Goal: Task Accomplishment & Management: Use online tool/utility

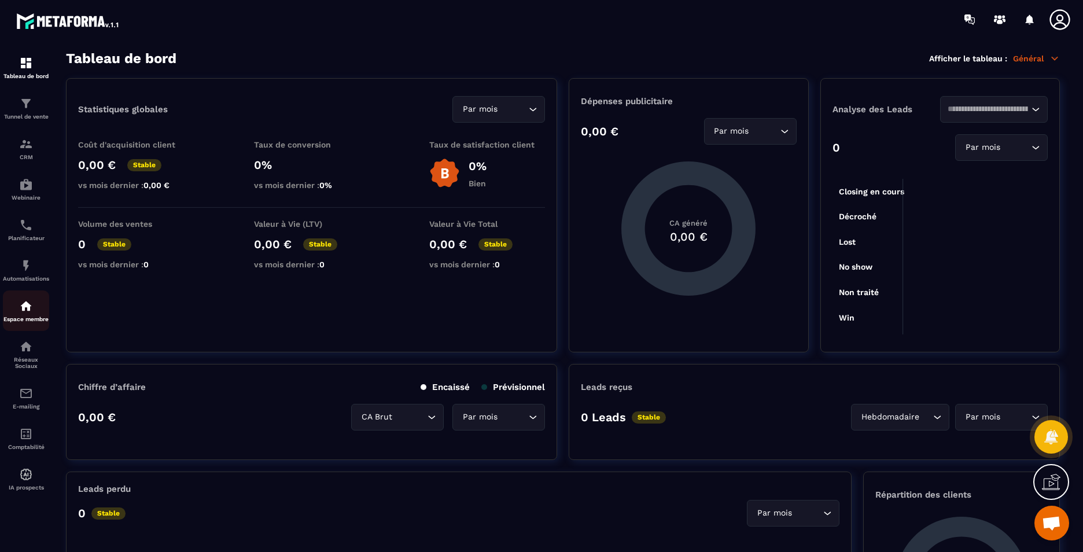
click at [24, 317] on p "Espace membre" at bounding box center [26, 319] width 46 height 6
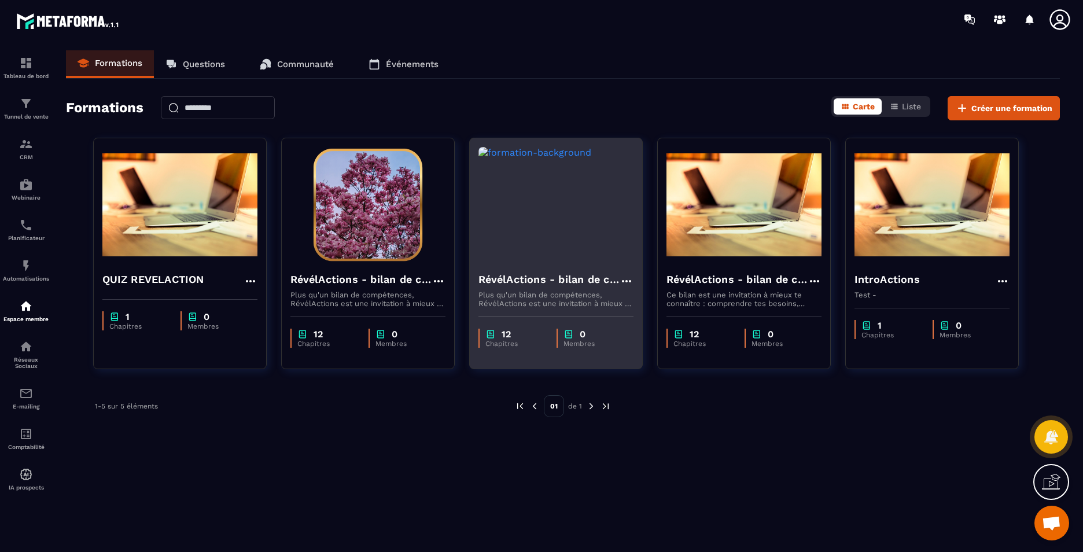
click at [528, 278] on h4 "RévélActions - bilan de compétences - Copy" at bounding box center [549, 279] width 141 height 16
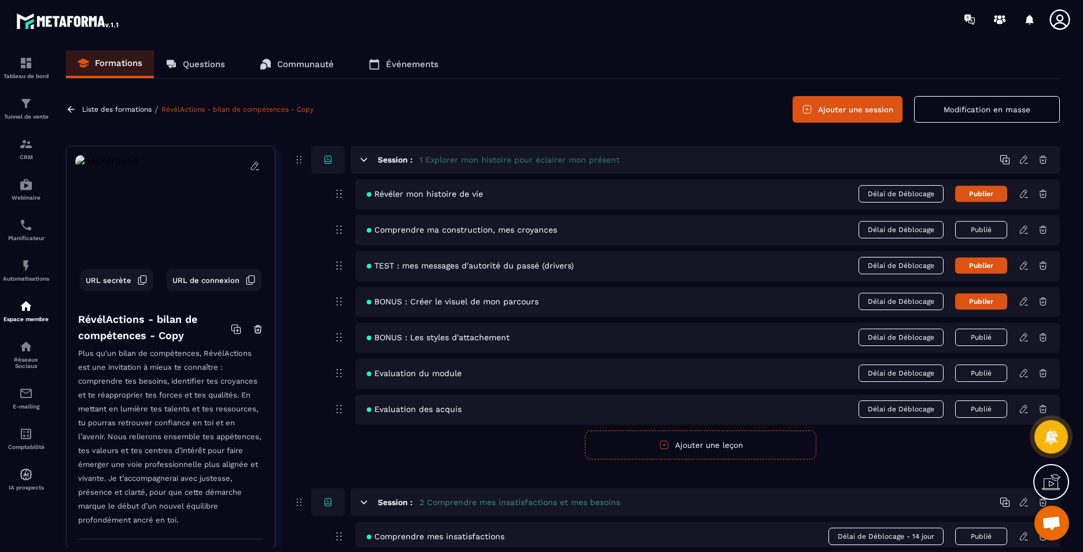
click at [1025, 163] on icon at bounding box center [1024, 160] width 10 height 10
click at [1028, 230] on icon at bounding box center [1024, 230] width 10 height 10
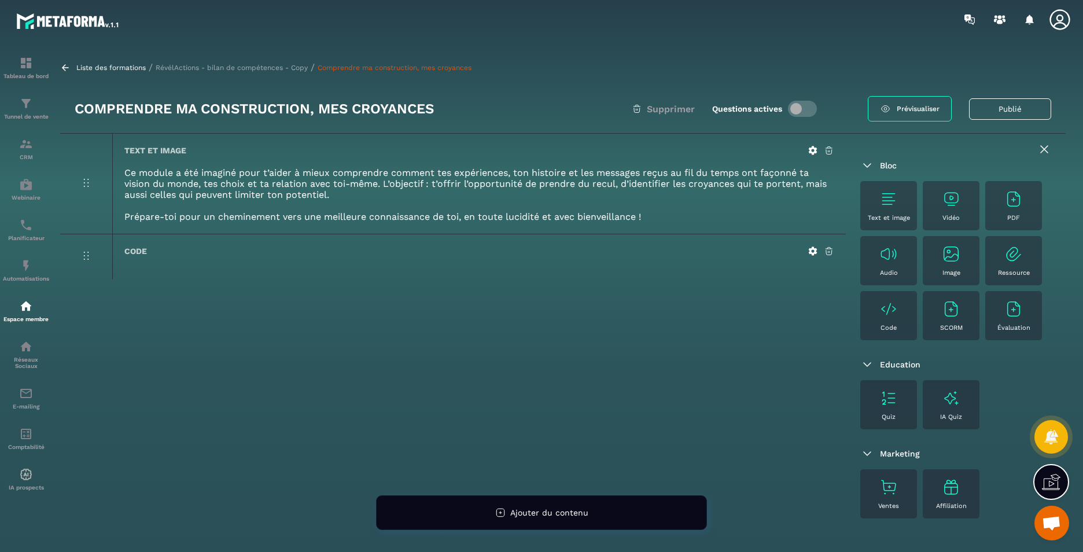
click at [815, 253] on icon at bounding box center [813, 251] width 9 height 9
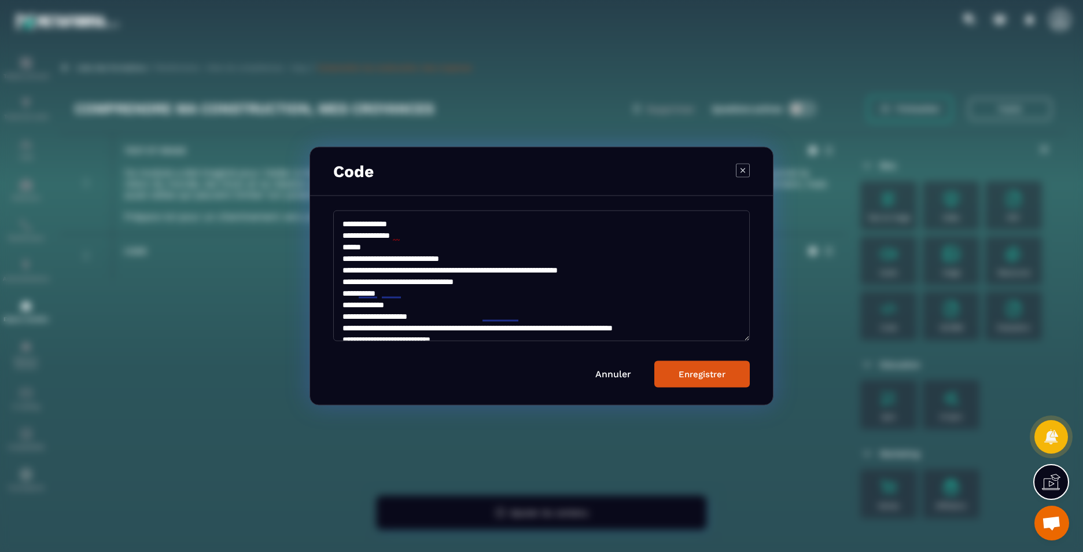
scroll to position [91, 0]
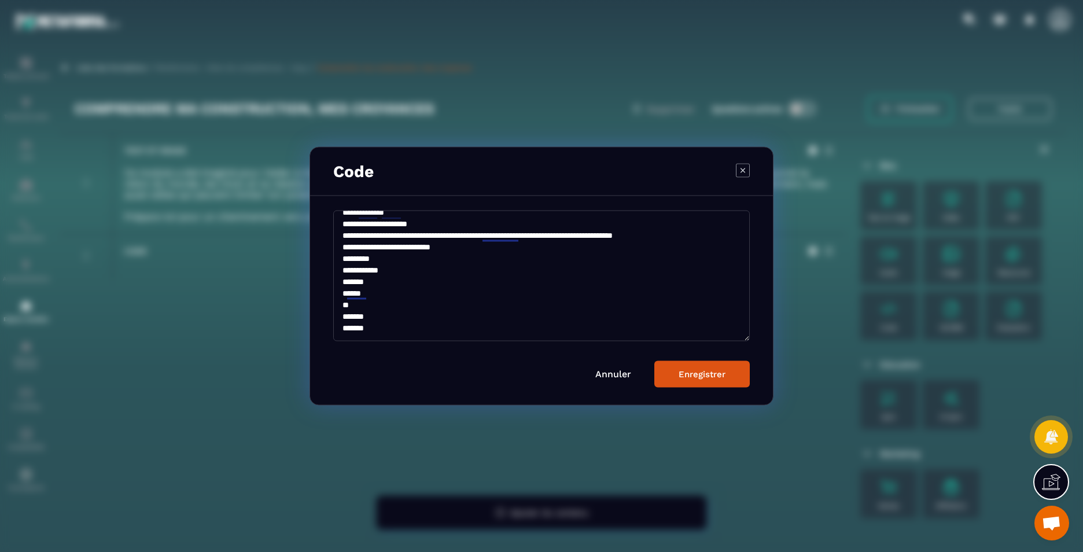
drag, startPoint x: 340, startPoint y: 223, endPoint x: 704, endPoint y: 453, distance: 431.0
click at [742, 424] on section "**********" at bounding box center [541, 276] width 1083 height 552
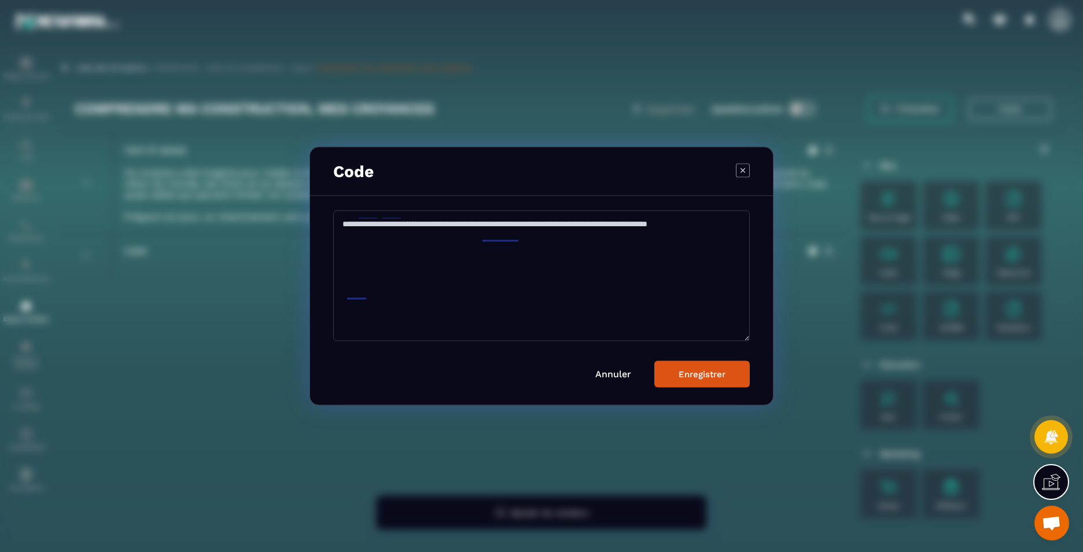
scroll to position [0, 0]
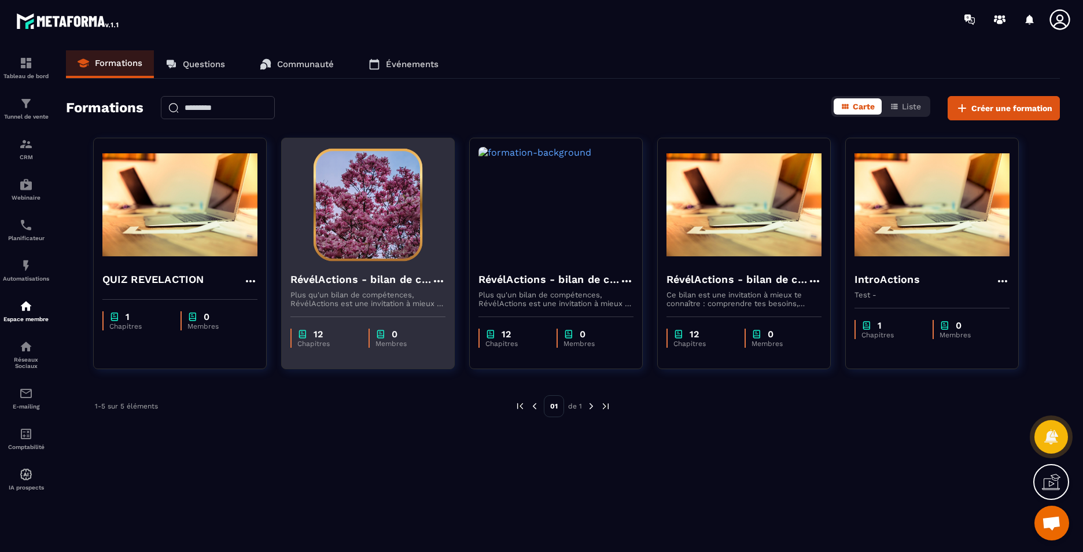
click at [348, 277] on h4 "RévélActions - bilan de compétences" at bounding box center [361, 279] width 141 height 16
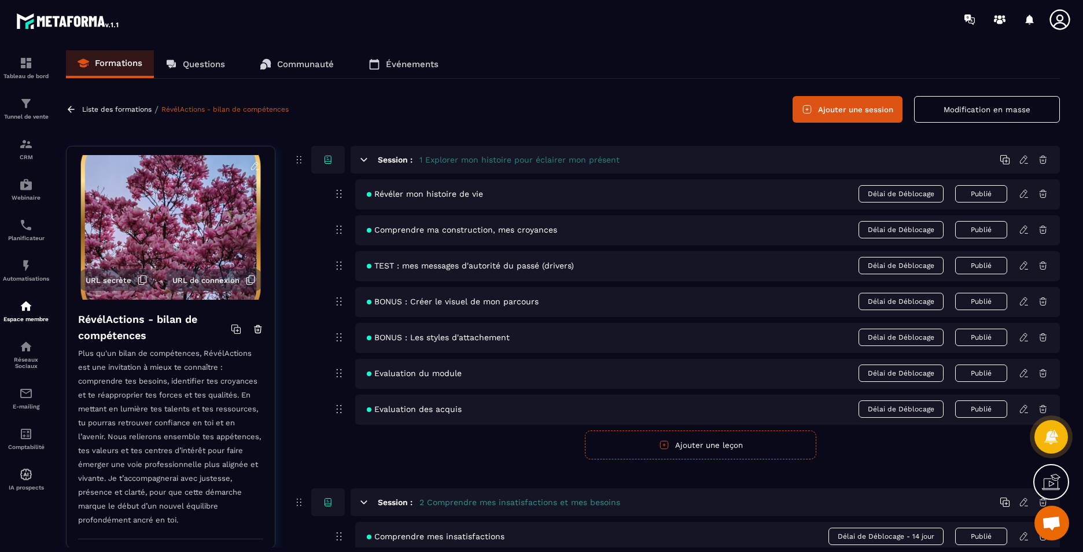
click at [1022, 160] on icon at bounding box center [1024, 160] width 10 height 10
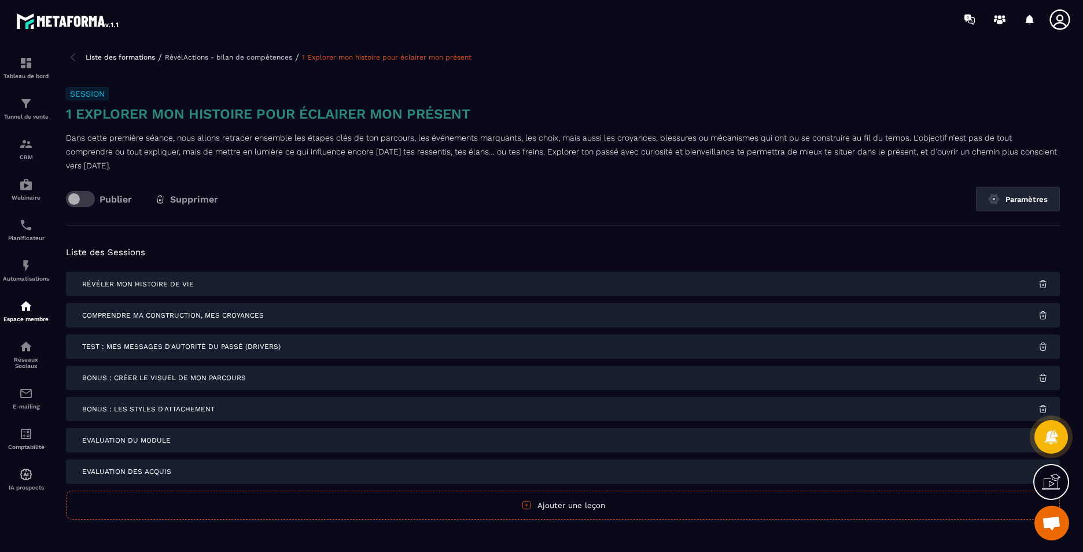
click at [162, 285] on span "Révéler mon histoire de vie" at bounding box center [138, 284] width 112 height 8
click at [1011, 182] on div "Session 1 Explorer mon histoire pour éclairer mon présent Dans cette première s…" at bounding box center [563, 156] width 994 height 138
click at [1016, 203] on button "Paramètres" at bounding box center [1018, 199] width 84 height 24
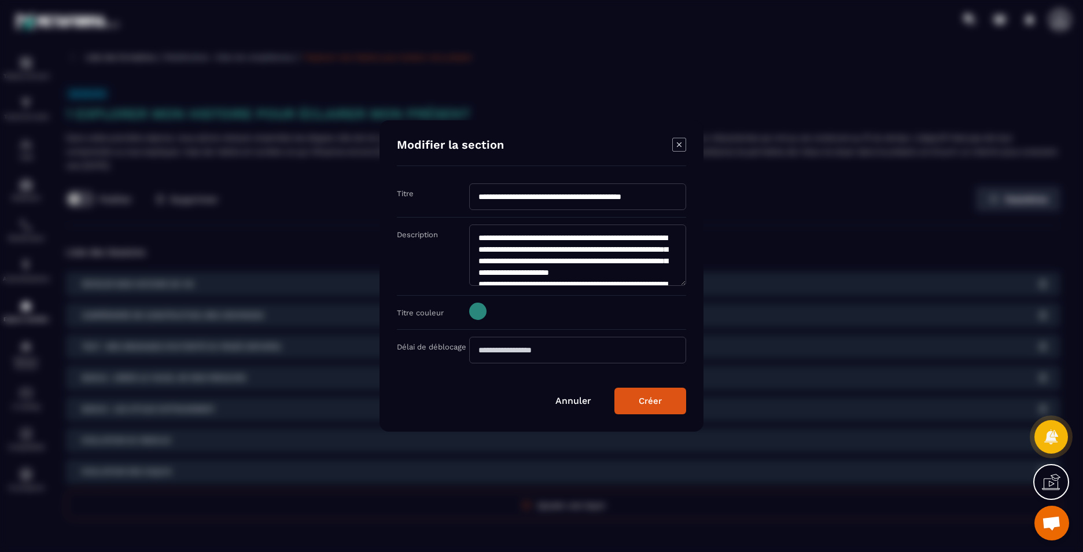
click at [675, 149] on icon "Modal window" at bounding box center [680, 145] width 14 height 14
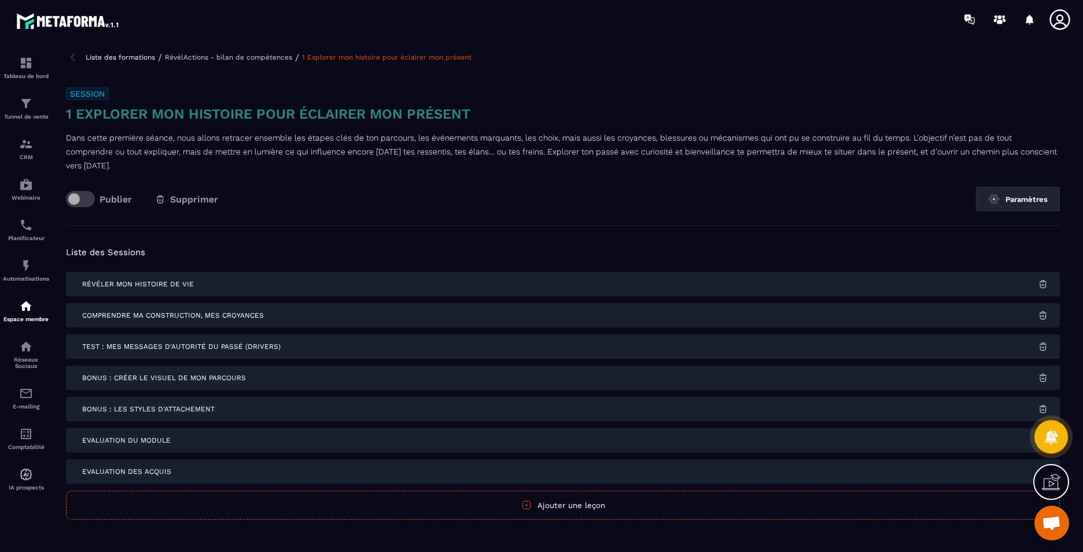
click at [72, 57] on img at bounding box center [73, 57] width 14 height 14
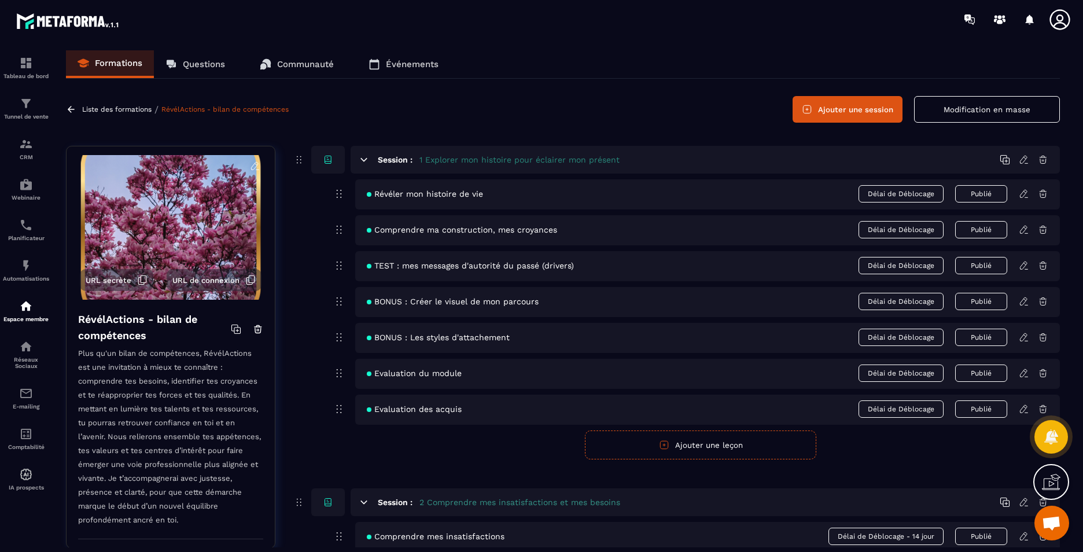
click at [1024, 195] on icon at bounding box center [1024, 194] width 10 height 10
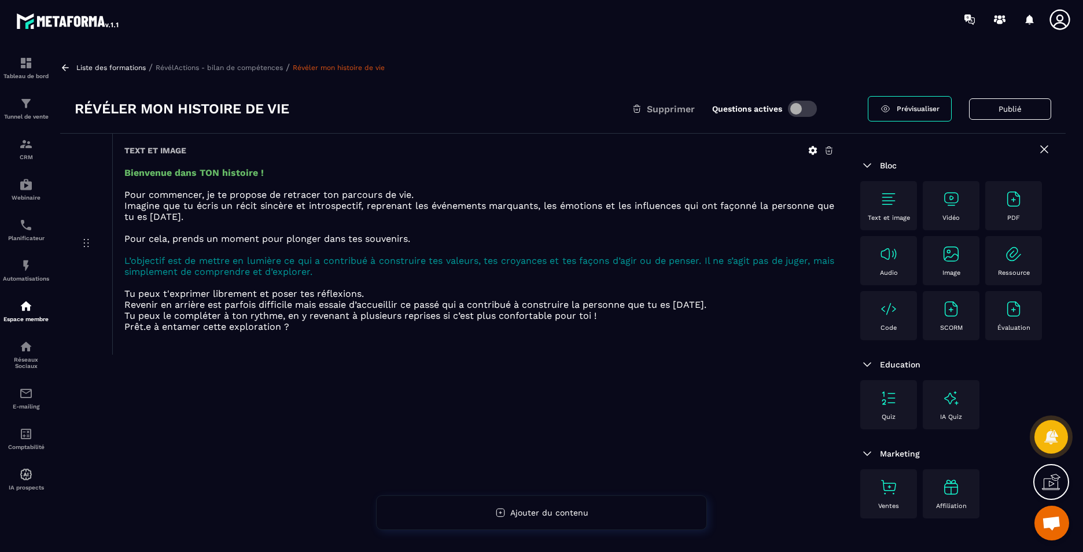
click at [888, 315] on img at bounding box center [889, 309] width 19 height 19
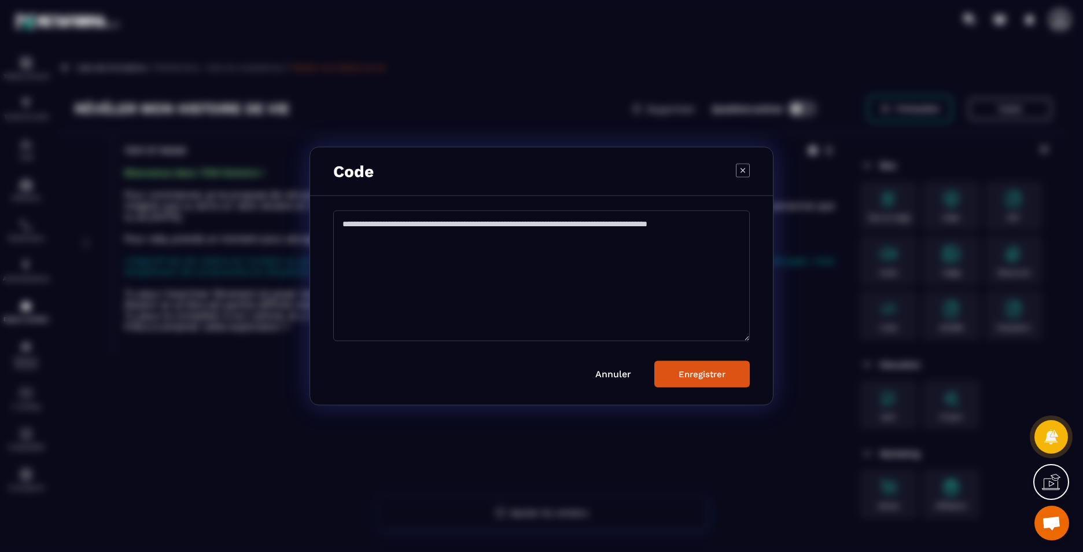
drag, startPoint x: 424, startPoint y: 311, endPoint x: 340, endPoint y: 213, distance: 129.3
click at [340, 213] on textarea "Modal window" at bounding box center [541, 276] width 417 height 131
paste textarea "**********"
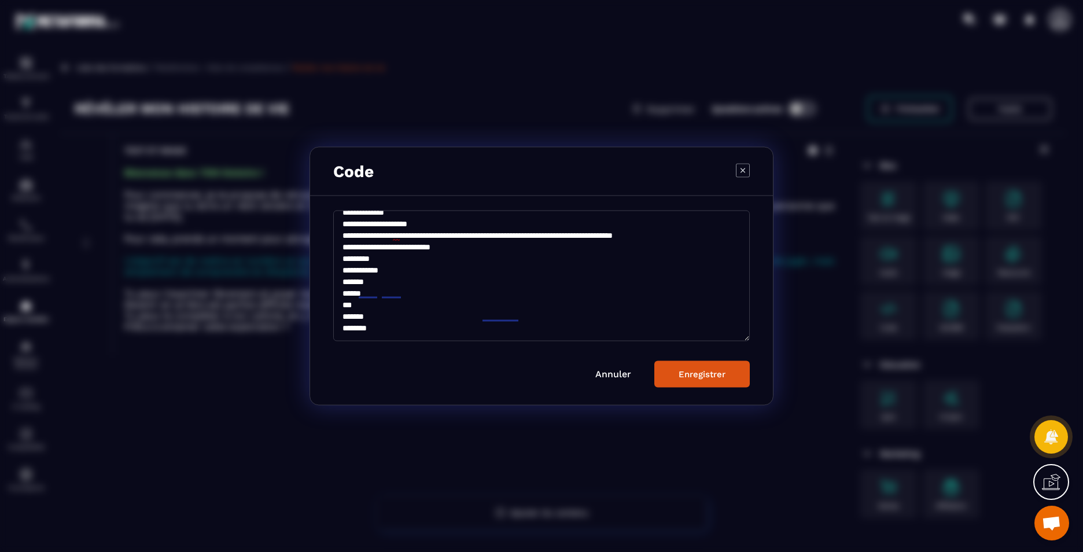
scroll to position [97, 0]
type textarea "**********"
click at [722, 376] on div "Enregistrer" at bounding box center [702, 374] width 47 height 10
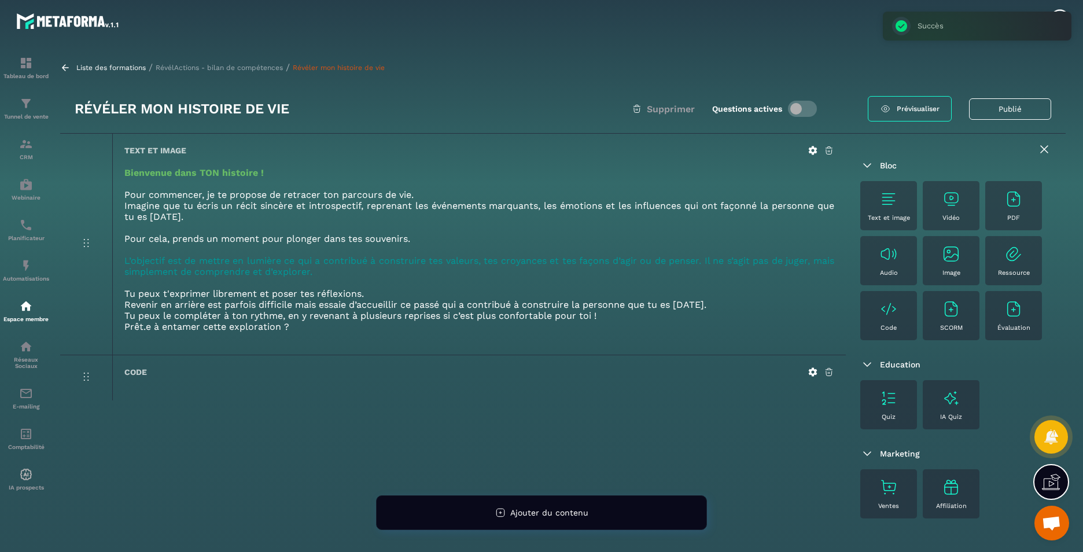
click at [231, 69] on p "RévélActions - bilan de compétences" at bounding box center [219, 68] width 127 height 8
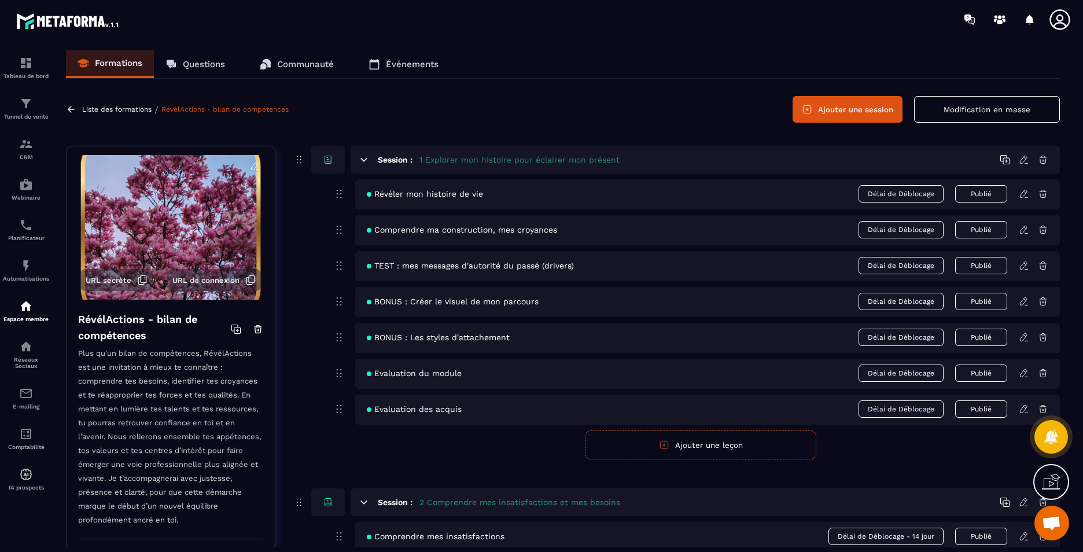
click at [1026, 232] on icon at bounding box center [1024, 230] width 10 height 10
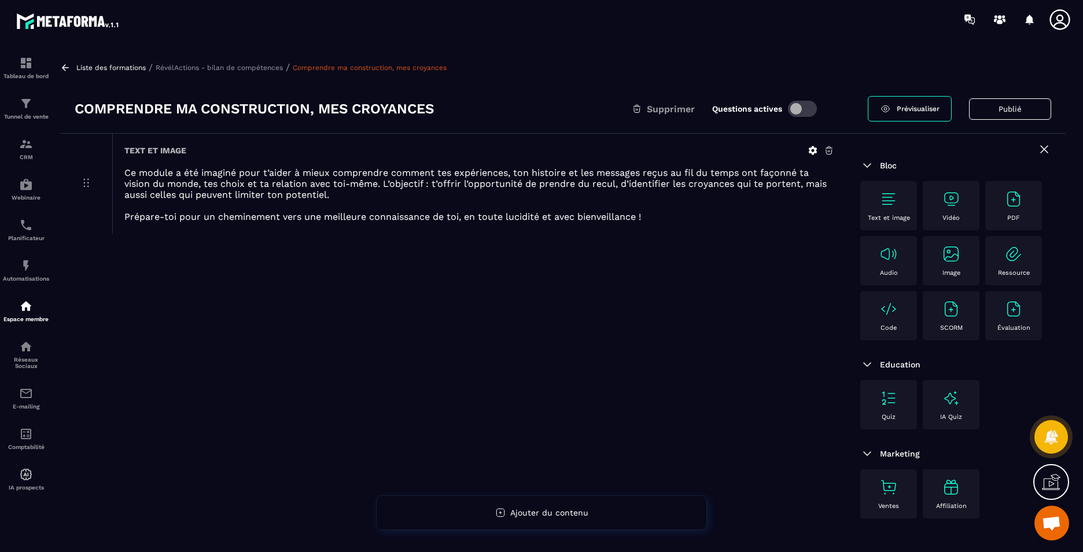
click at [893, 304] on img at bounding box center [889, 309] width 19 height 19
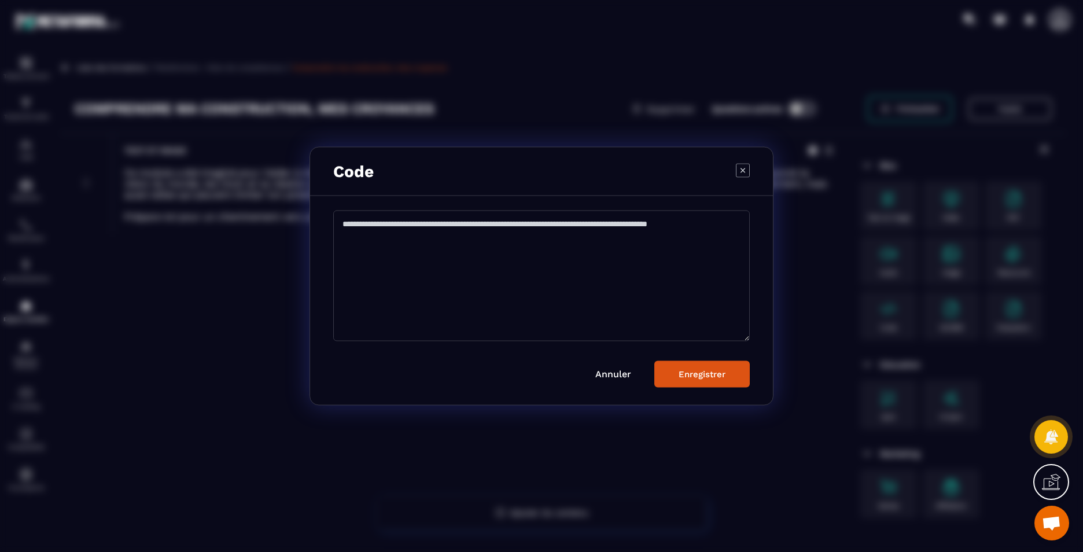
drag, startPoint x: 574, startPoint y: 236, endPoint x: 575, endPoint y: 245, distance: 9.3
click at [574, 237] on textarea "Modal window" at bounding box center [541, 276] width 417 height 131
paste textarea "**********"
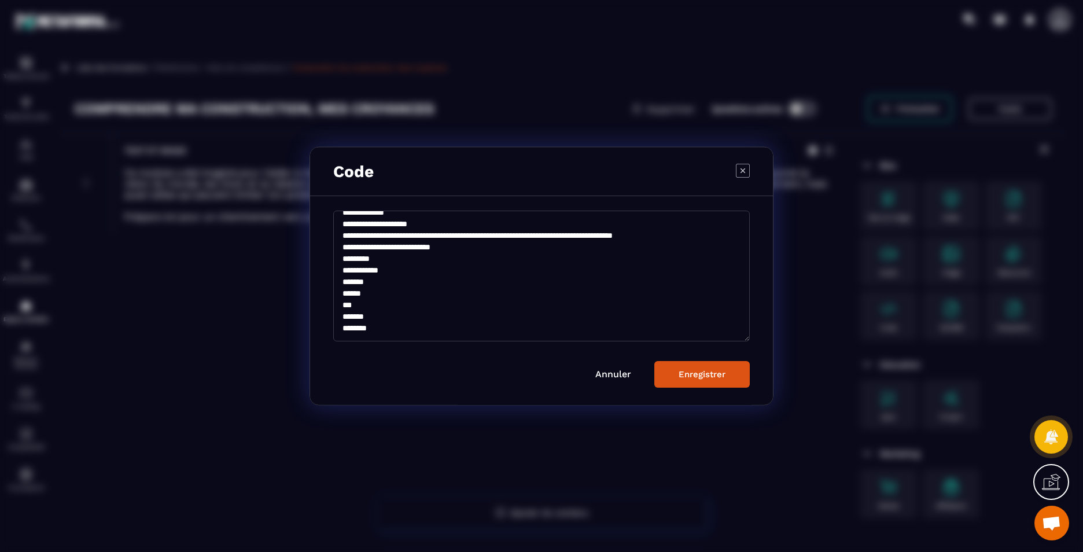
scroll to position [97, 0]
type textarea "**********"
click at [717, 368] on button "Enregistrer" at bounding box center [702, 374] width 95 height 27
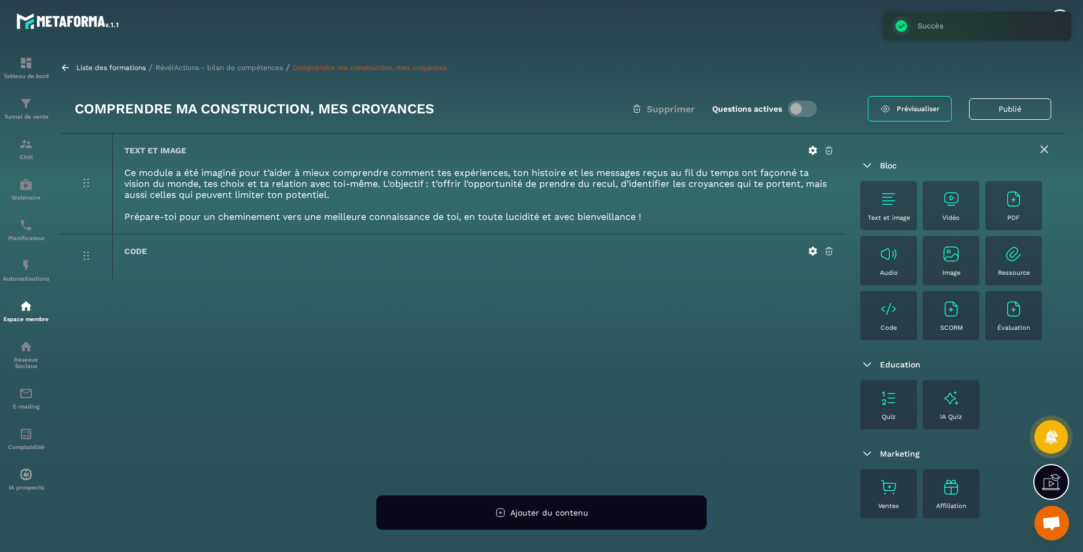
click at [225, 69] on p "RévélActions - bilan de compétences" at bounding box center [219, 68] width 127 height 8
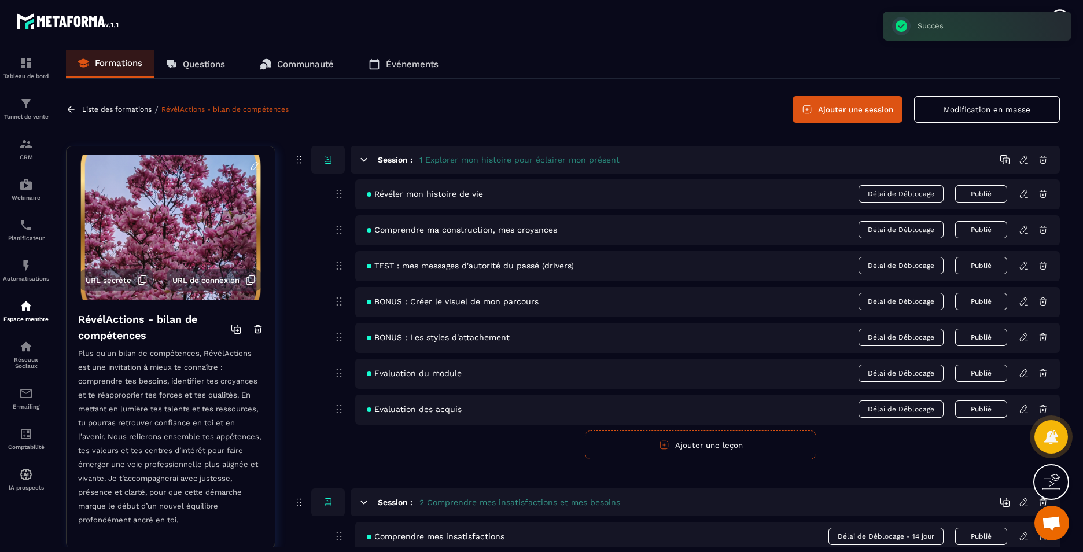
click at [1027, 265] on icon at bounding box center [1024, 265] width 10 height 10
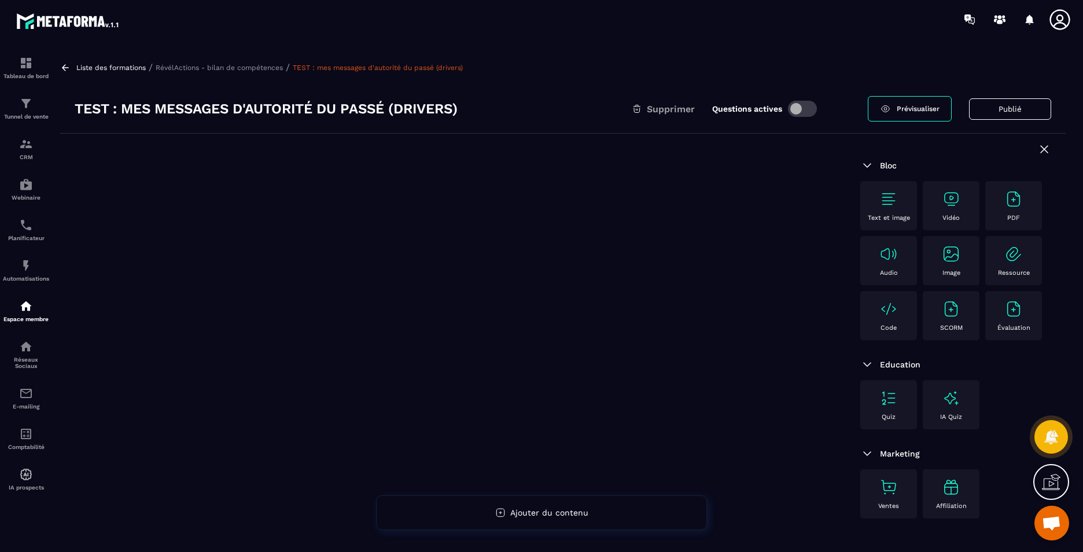
click at [890, 321] on div "Code" at bounding box center [888, 316] width 45 height 32
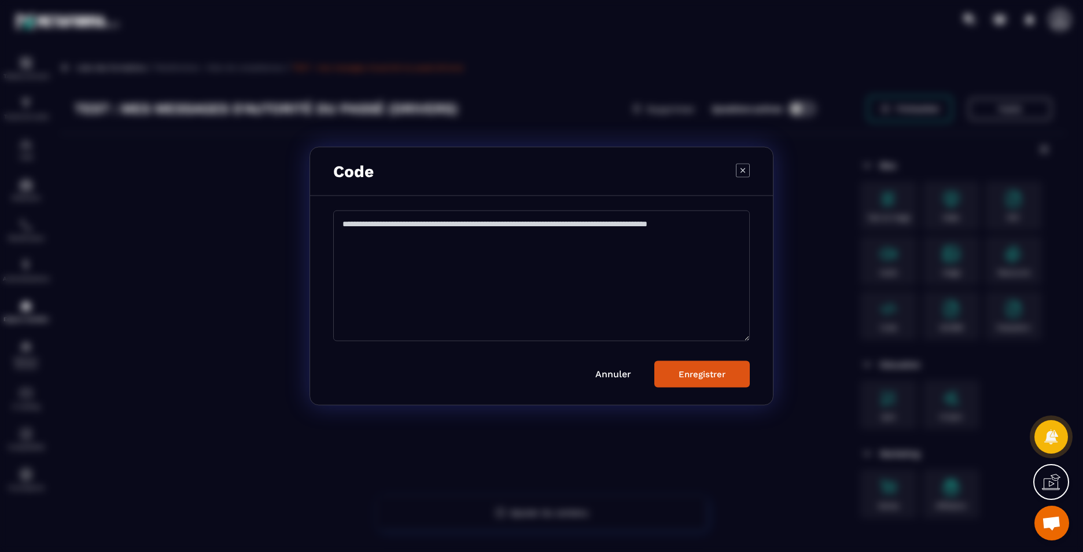
click at [590, 291] on textarea "Modal window" at bounding box center [541, 276] width 417 height 131
paste textarea "**********"
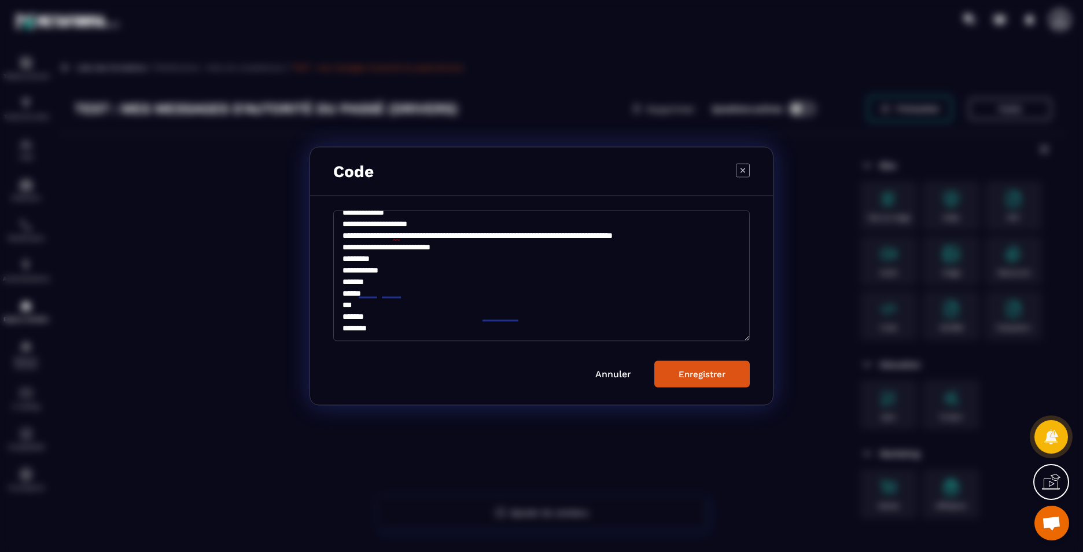
scroll to position [97, 0]
type textarea "**********"
click at [691, 377] on div "Enregistrer" at bounding box center [702, 374] width 47 height 10
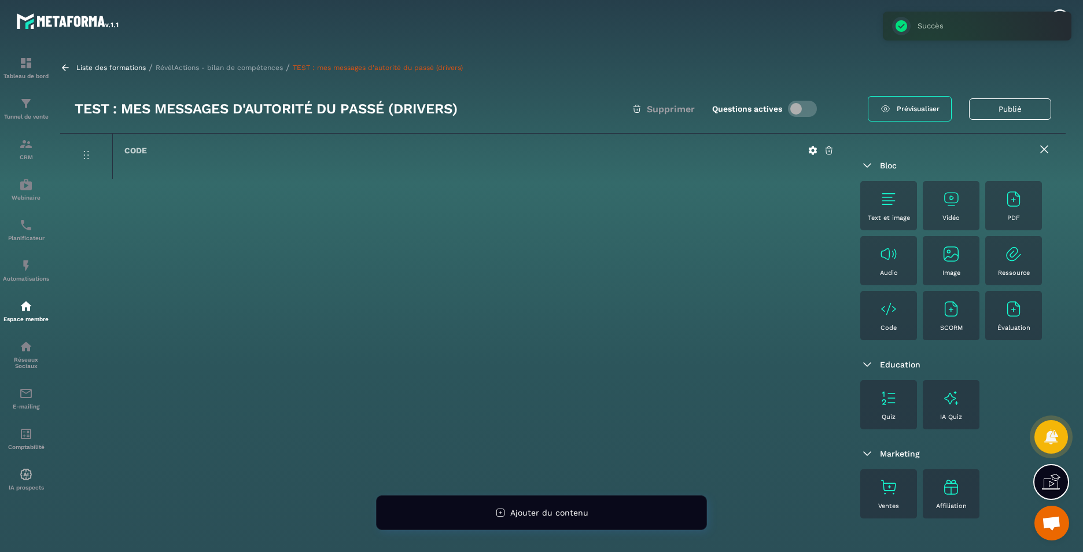
click at [232, 67] on p "RévélActions - bilan de compétences" at bounding box center [219, 68] width 127 height 8
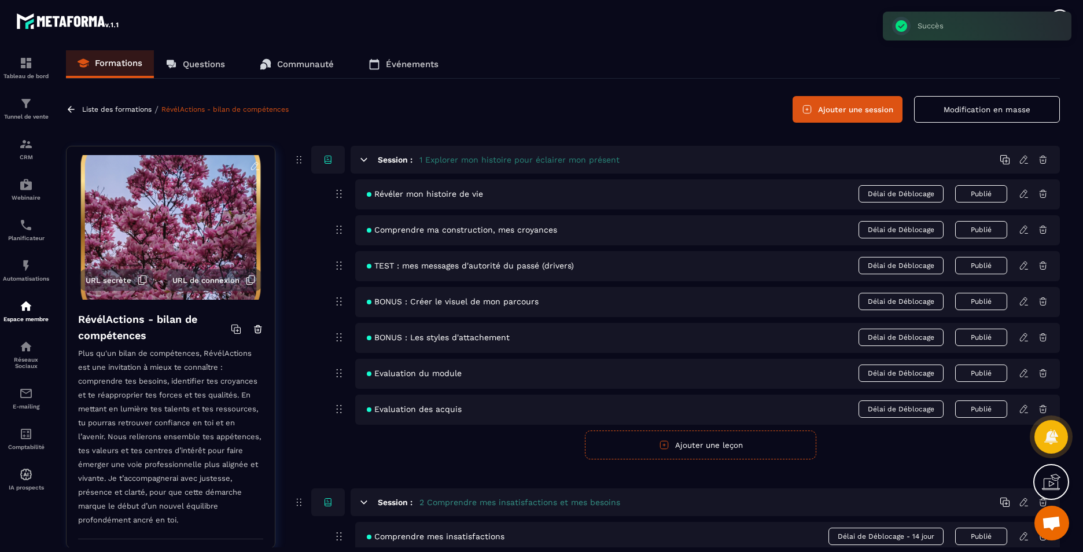
click at [1023, 304] on icon at bounding box center [1024, 301] width 10 height 10
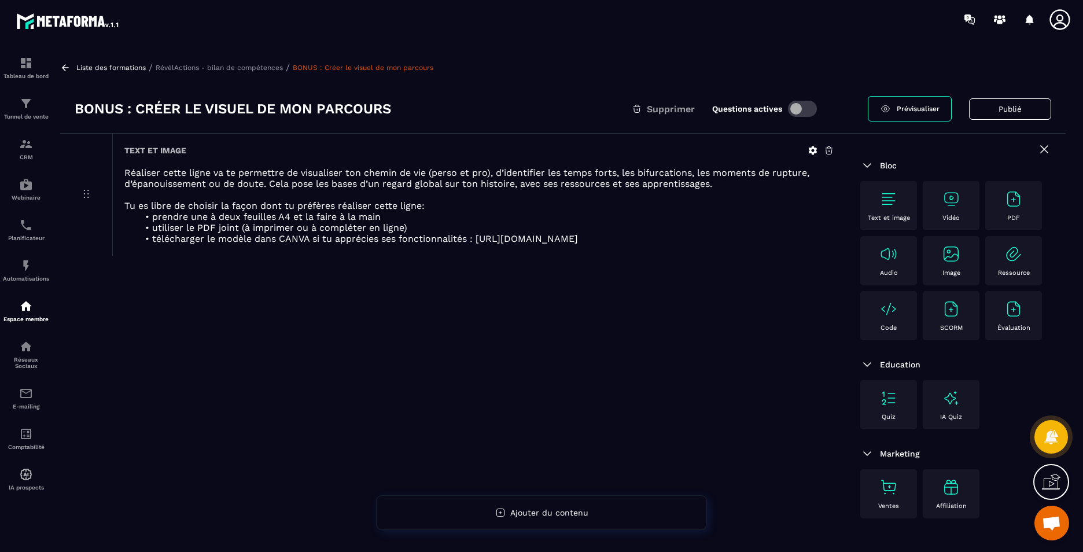
click at [883, 306] on img at bounding box center [889, 309] width 19 height 19
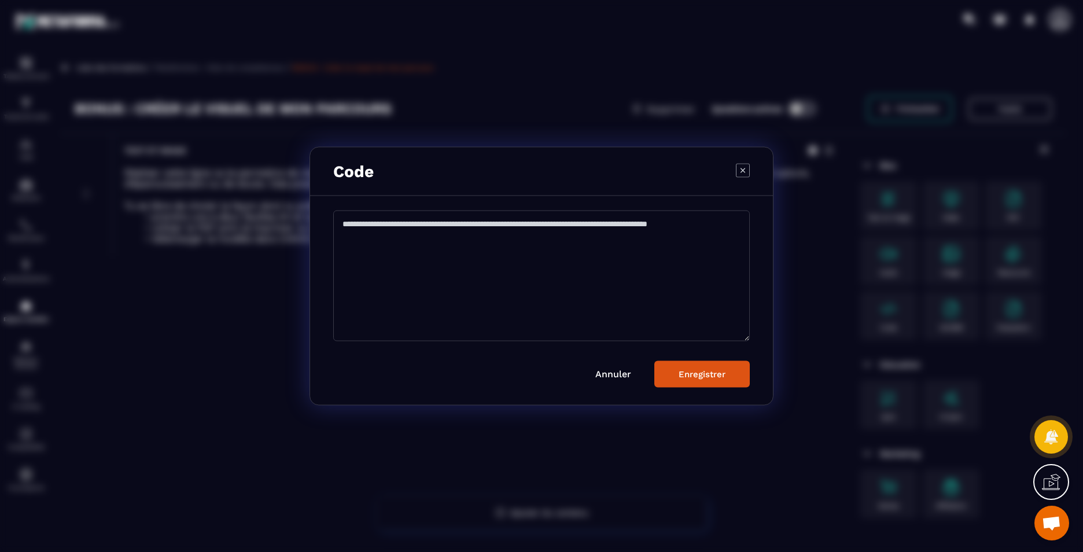
click at [589, 249] on textarea "Modal window" at bounding box center [541, 276] width 417 height 131
paste textarea "**********"
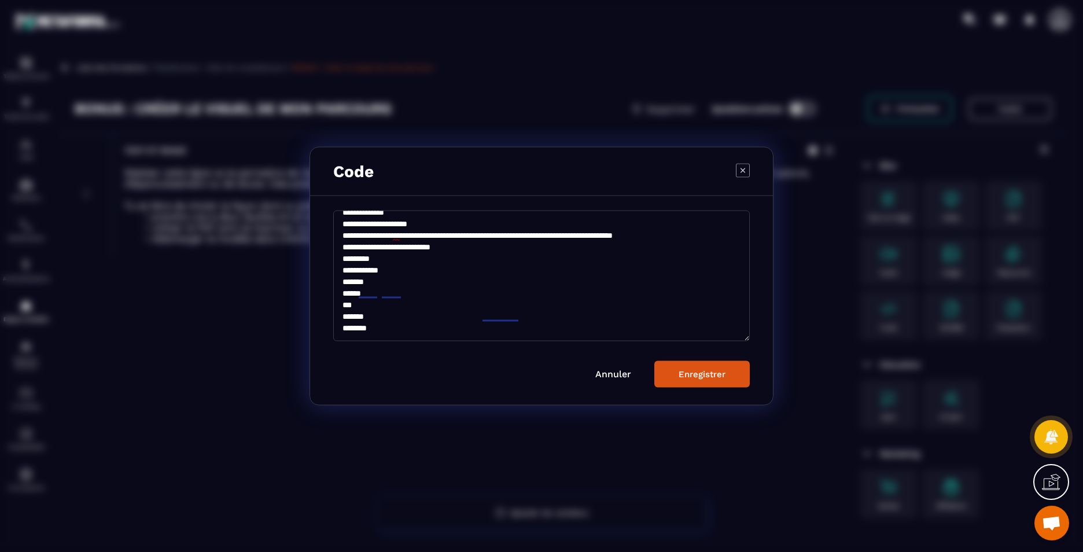
scroll to position [97, 0]
type textarea "**********"
click at [711, 372] on div "Enregistrer" at bounding box center [702, 374] width 47 height 10
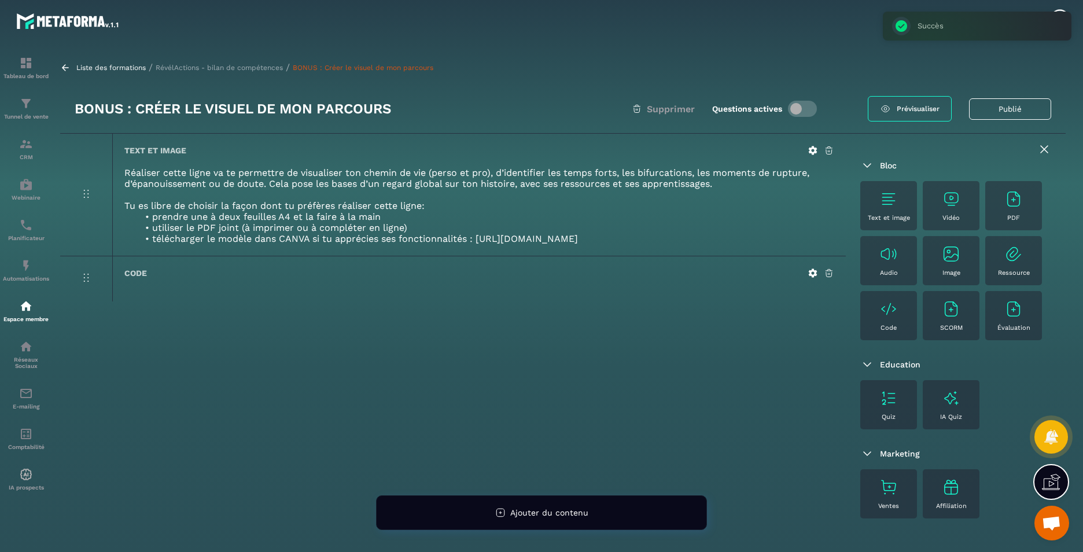
click at [238, 64] on p "RévélActions - bilan de compétences" at bounding box center [219, 68] width 127 height 8
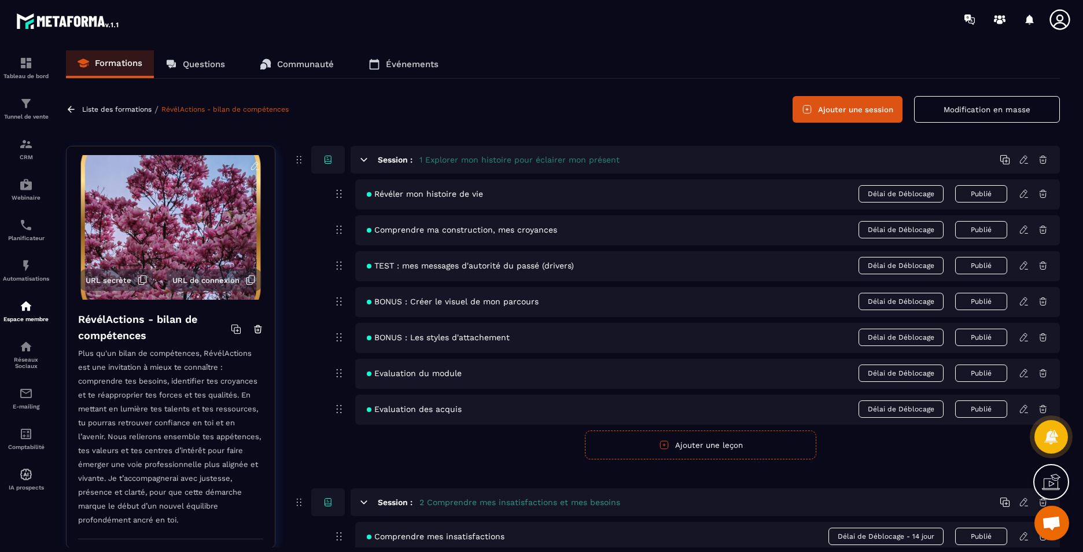
click at [1026, 339] on icon at bounding box center [1024, 337] width 10 height 10
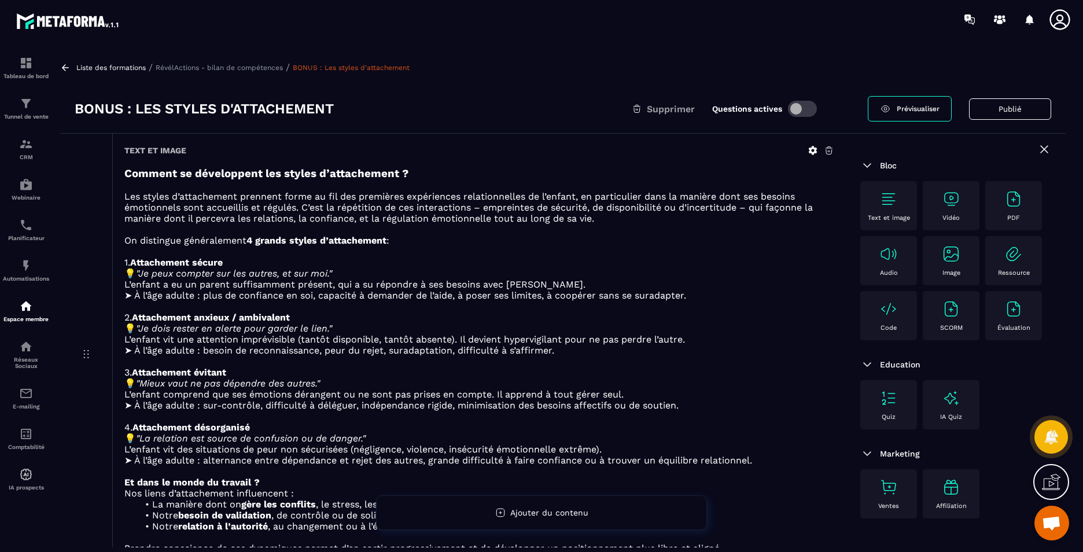
click at [886, 326] on p "Code" at bounding box center [889, 328] width 16 height 8
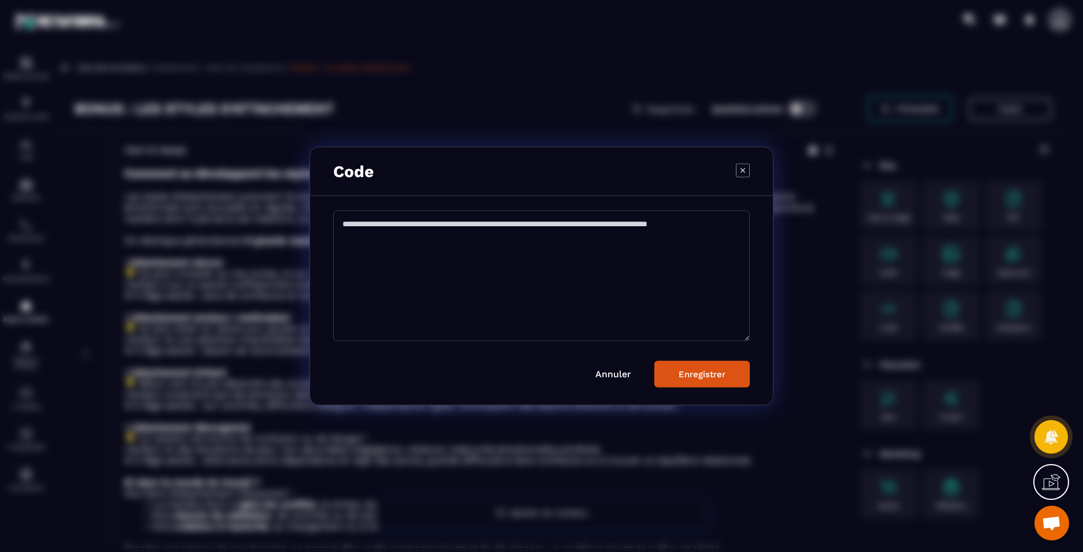
click at [483, 285] on textarea "Modal window" at bounding box center [541, 276] width 417 height 131
paste textarea "**********"
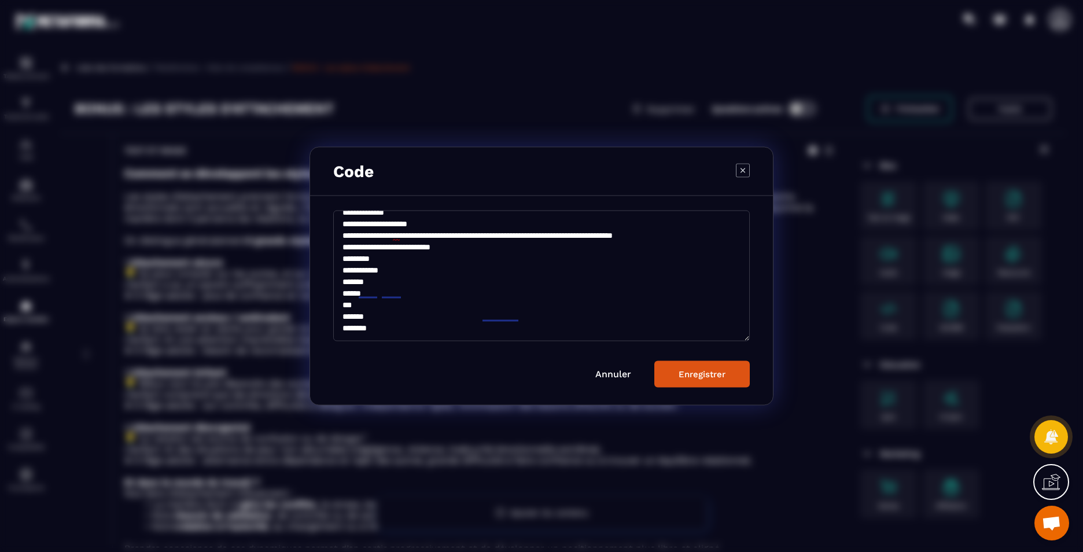
scroll to position [97, 0]
type textarea "**********"
click at [704, 369] on div "Enregistrer" at bounding box center [702, 374] width 47 height 10
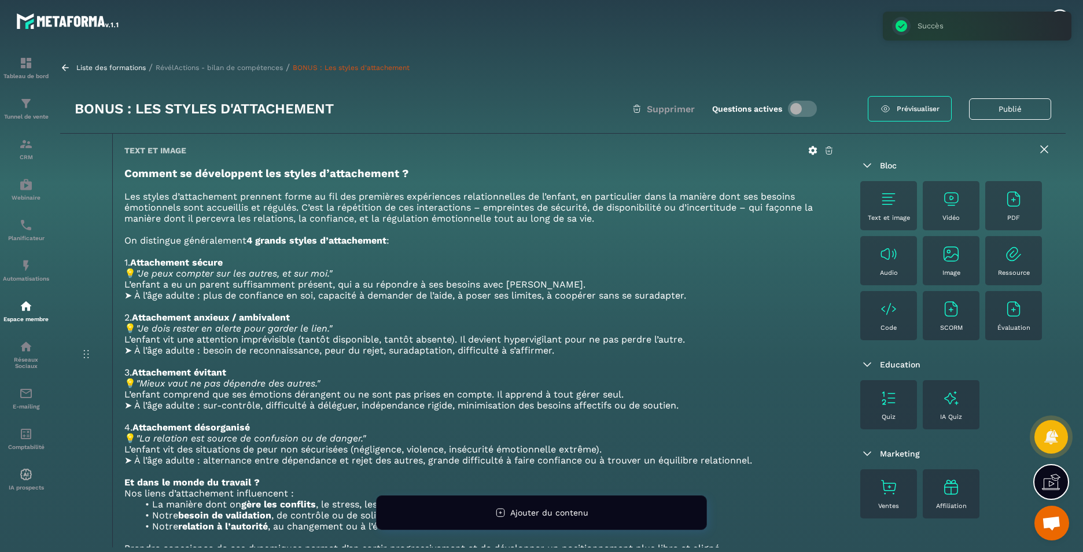
click at [238, 67] on p "RévélActions - bilan de compétences" at bounding box center [219, 68] width 127 height 8
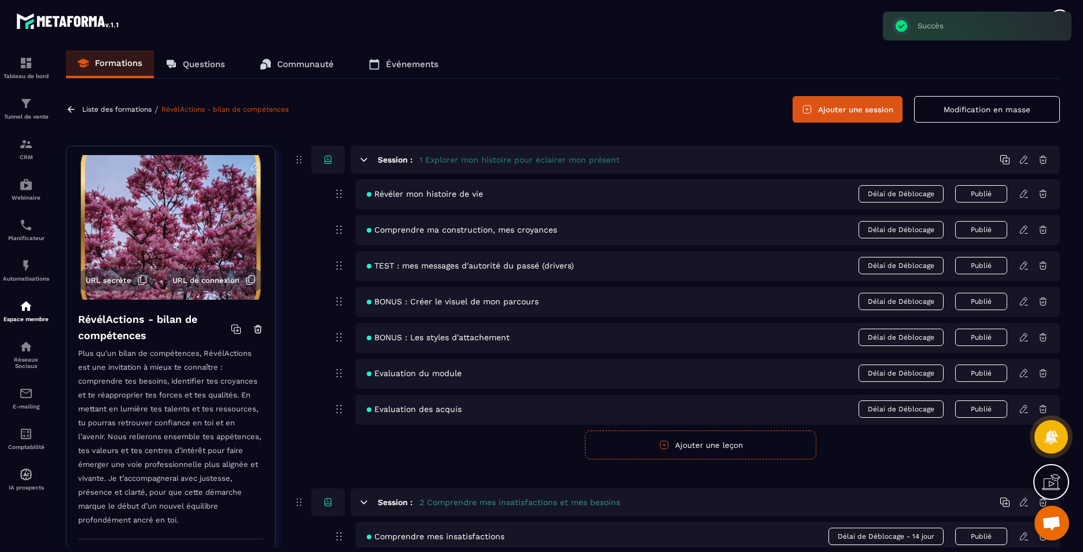
click at [1025, 374] on icon at bounding box center [1023, 373] width 7 height 8
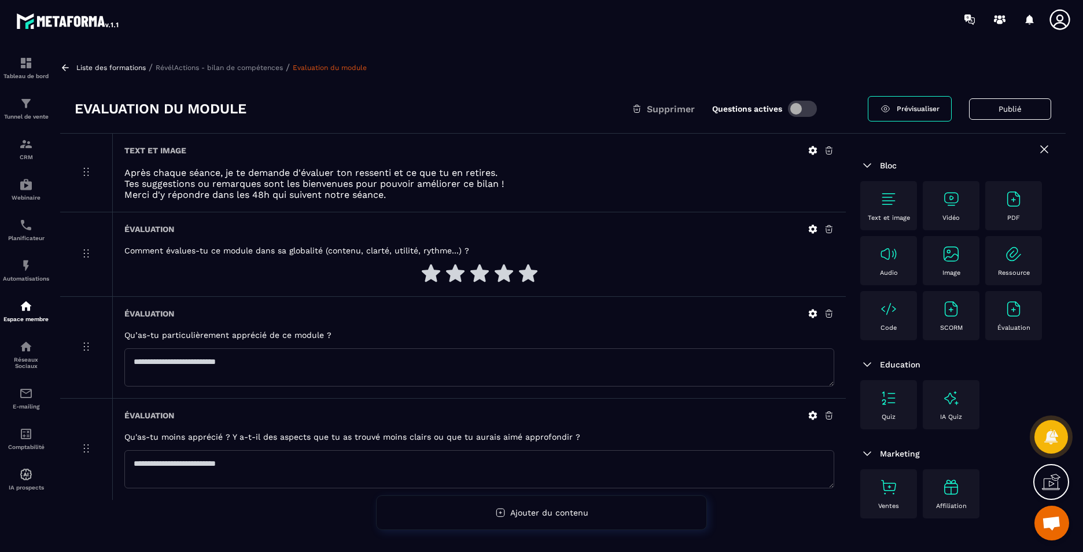
click at [902, 322] on div "Code" at bounding box center [888, 316] width 45 height 32
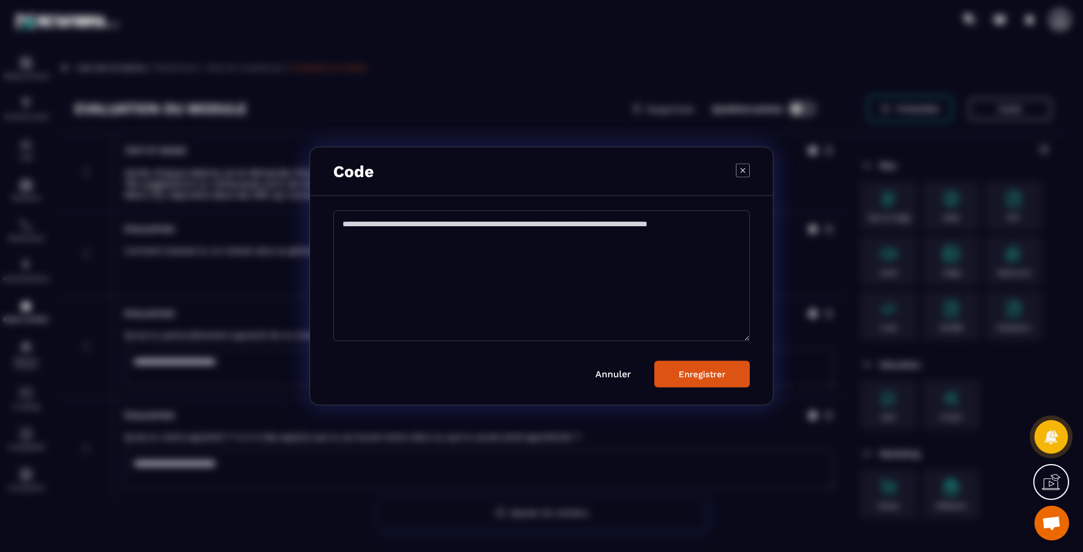
click at [509, 288] on textarea "Modal window" at bounding box center [541, 276] width 417 height 131
paste textarea "**********"
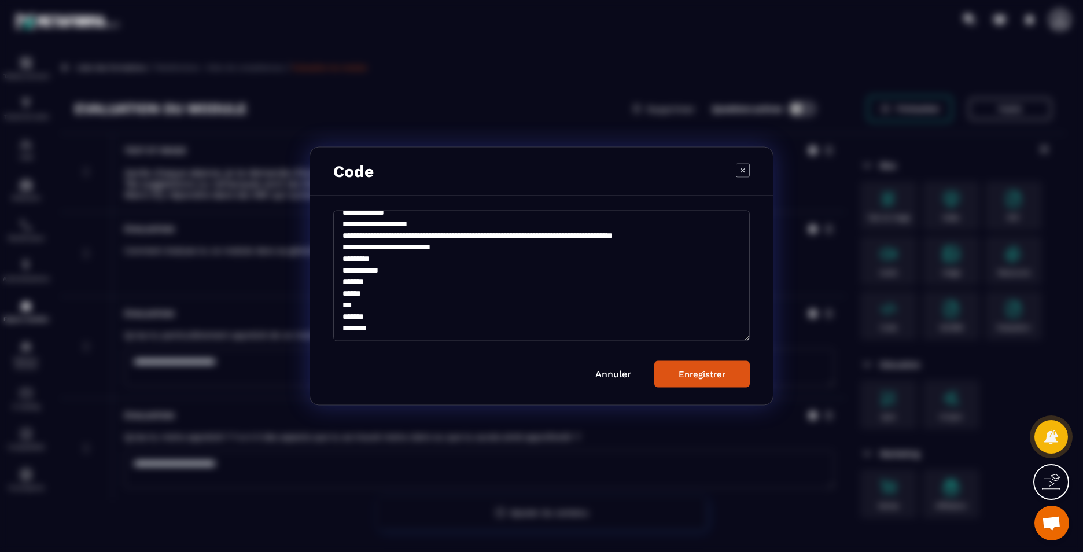
scroll to position [97, 0]
type textarea "**********"
click at [684, 379] on div "Enregistrer" at bounding box center [702, 374] width 47 height 10
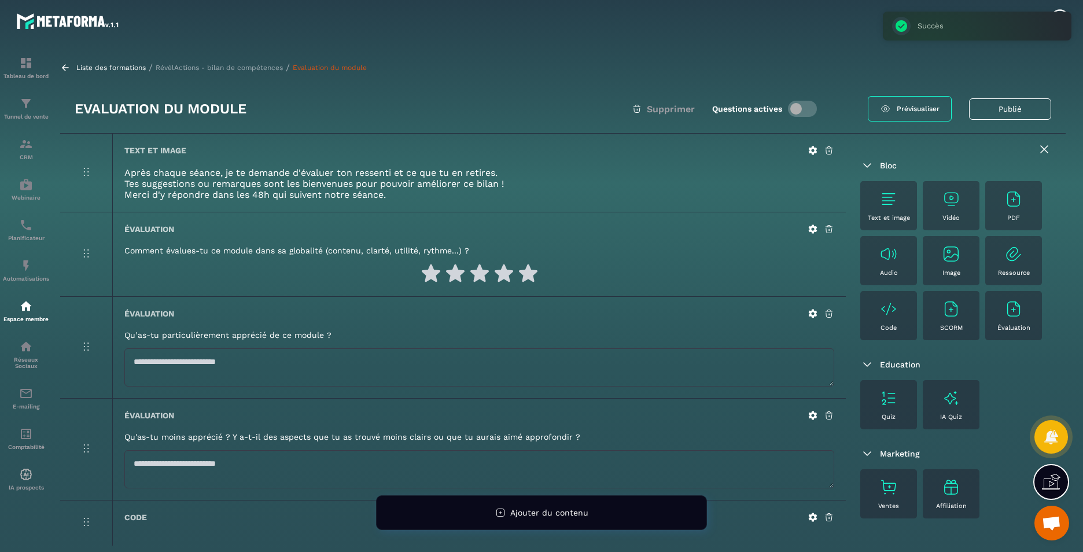
click at [209, 69] on p "RévélActions - bilan de compétences" at bounding box center [219, 68] width 127 height 8
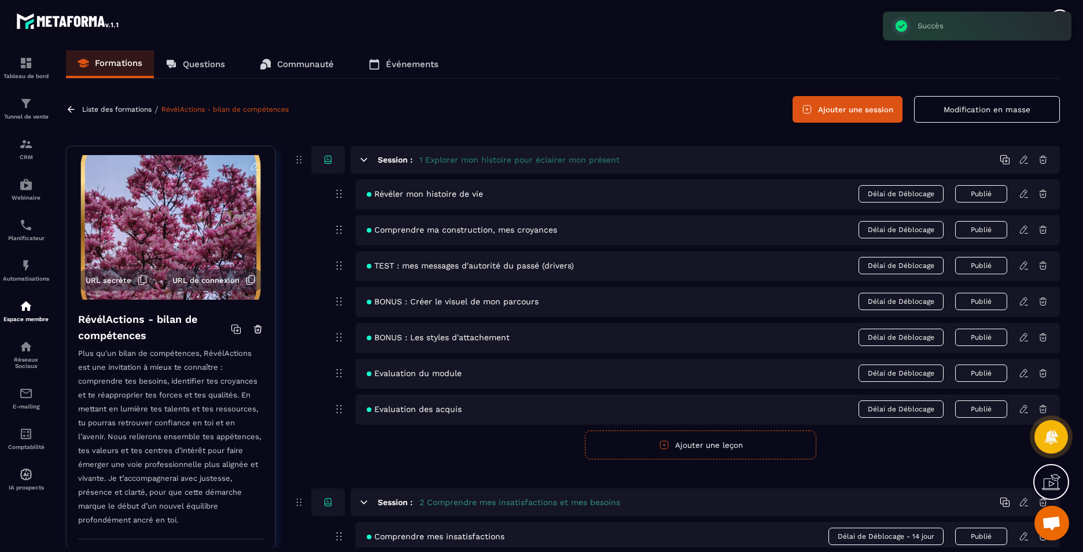
click at [1026, 410] on icon at bounding box center [1023, 409] width 7 height 8
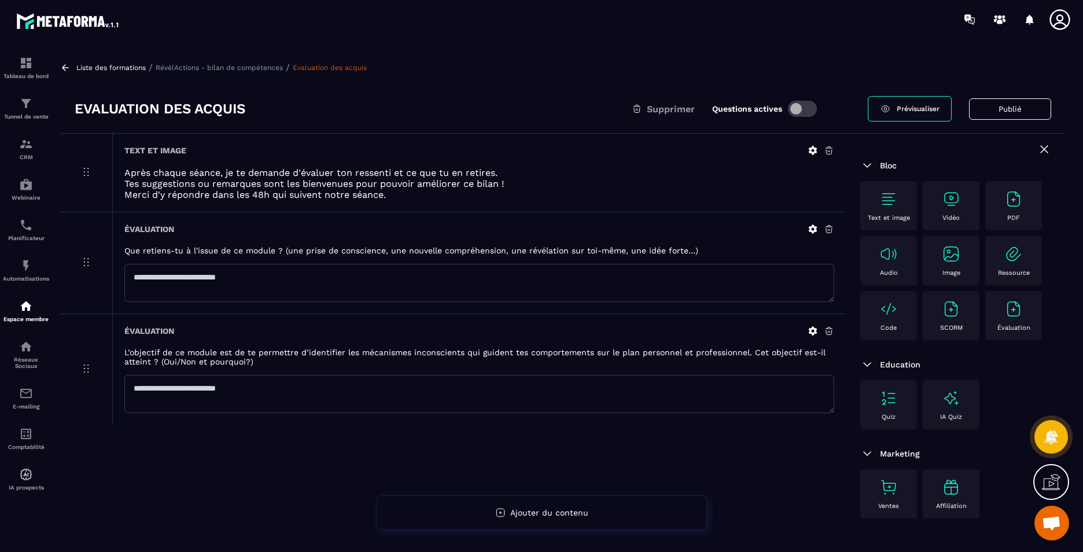
click at [866, 317] on div "Code" at bounding box center [888, 316] width 45 height 32
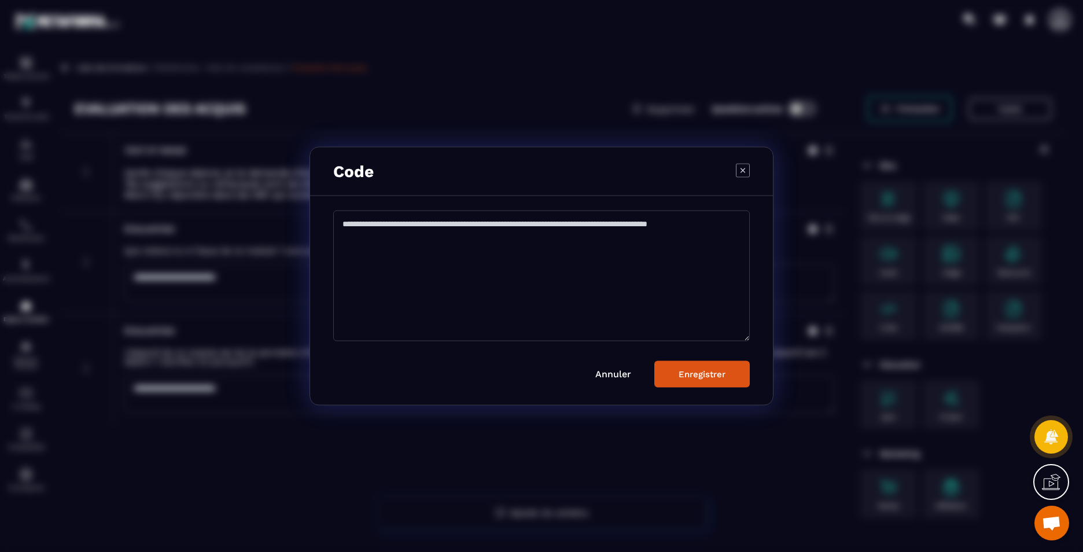
click at [629, 295] on textarea "Modal window" at bounding box center [541, 276] width 417 height 131
paste textarea "**********"
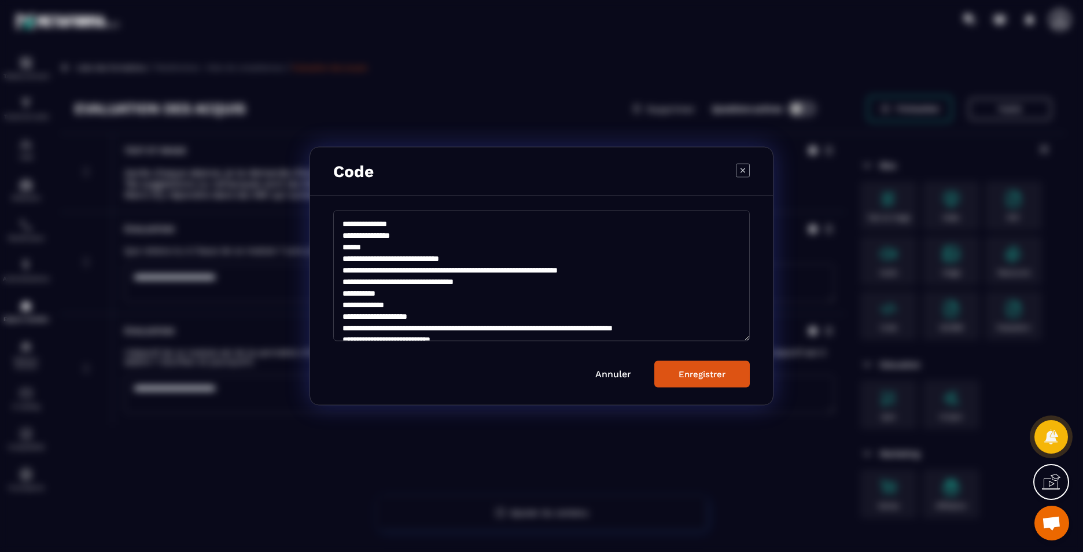
scroll to position [97, 0]
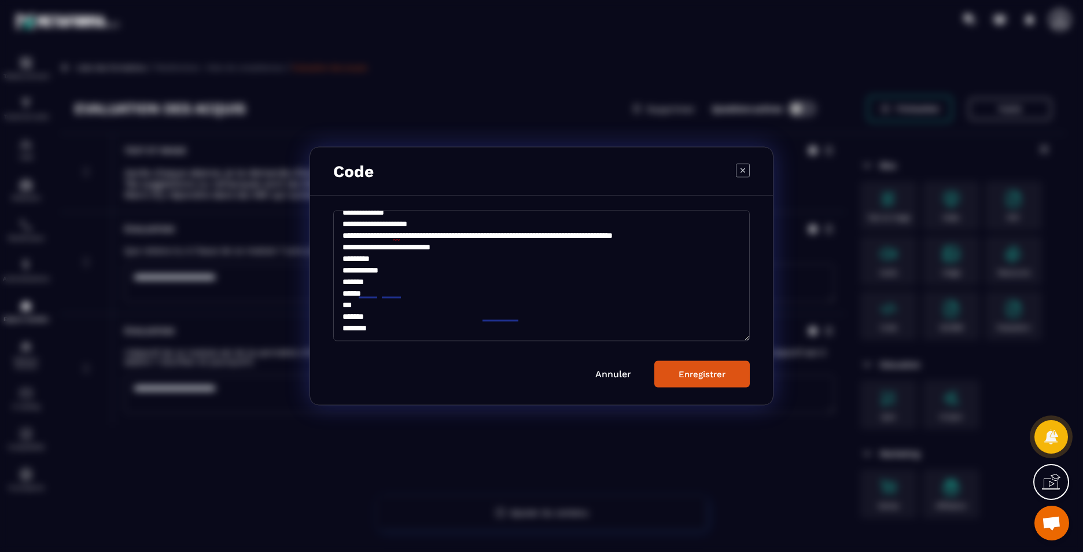
type textarea "**********"
click at [702, 380] on button "Enregistrer" at bounding box center [702, 374] width 95 height 27
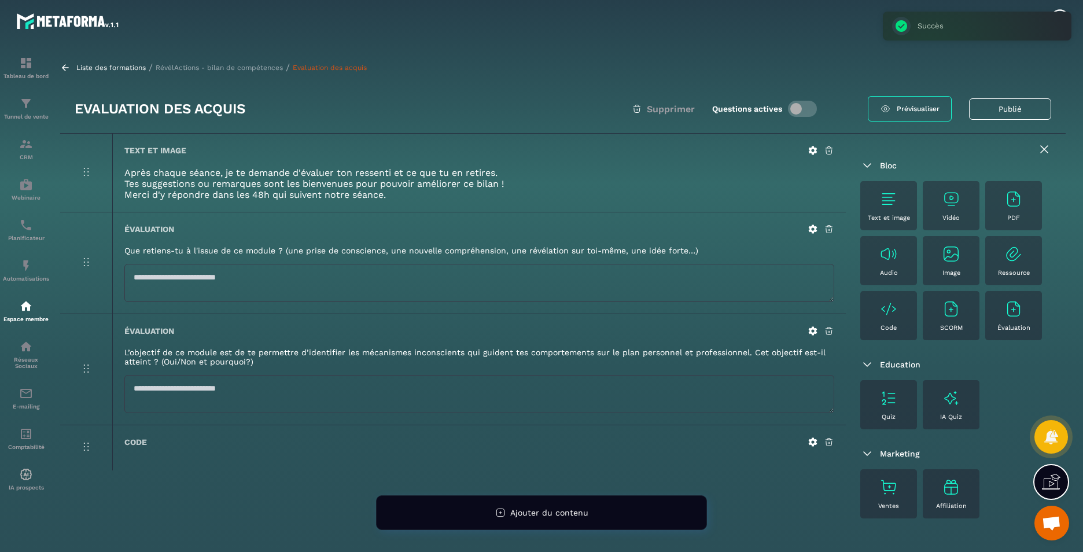
click at [232, 64] on p "RévélActions - bilan de compétences" at bounding box center [219, 68] width 127 height 8
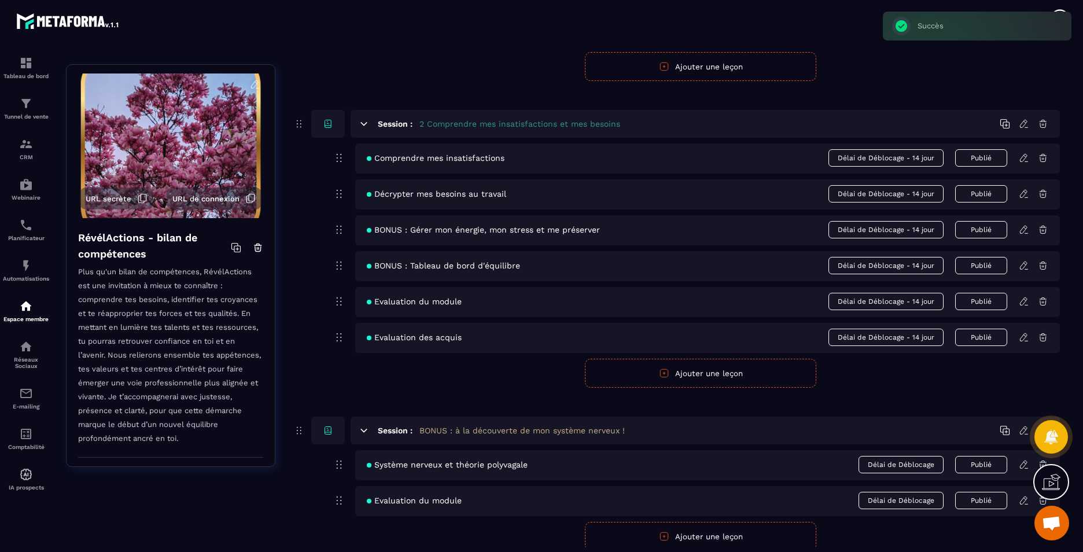
scroll to position [405, 0]
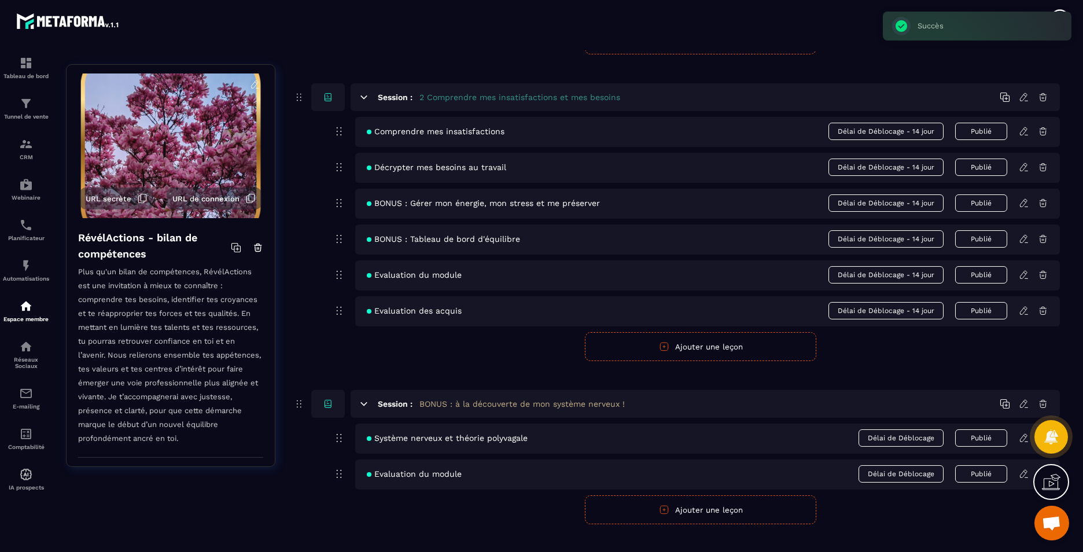
click at [1024, 97] on icon at bounding box center [1024, 97] width 10 height 10
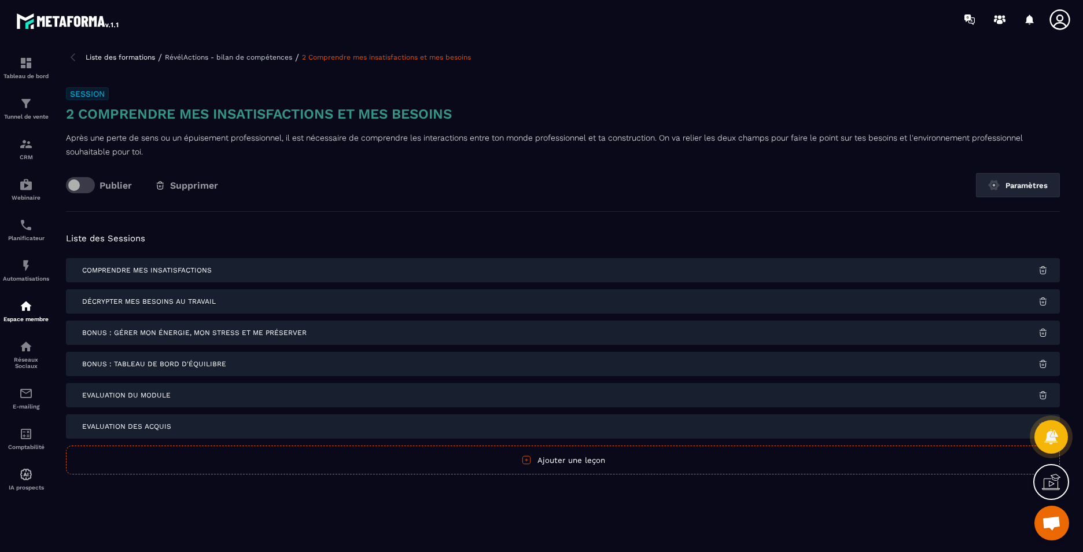
click at [235, 52] on div "Liste des formations / RévélActions - bilan de compétences / 2 Comprendre mes i…" at bounding box center [563, 57] width 994 height 14
click at [251, 53] on p "RévélActions - bilan de compétences" at bounding box center [228, 57] width 127 height 8
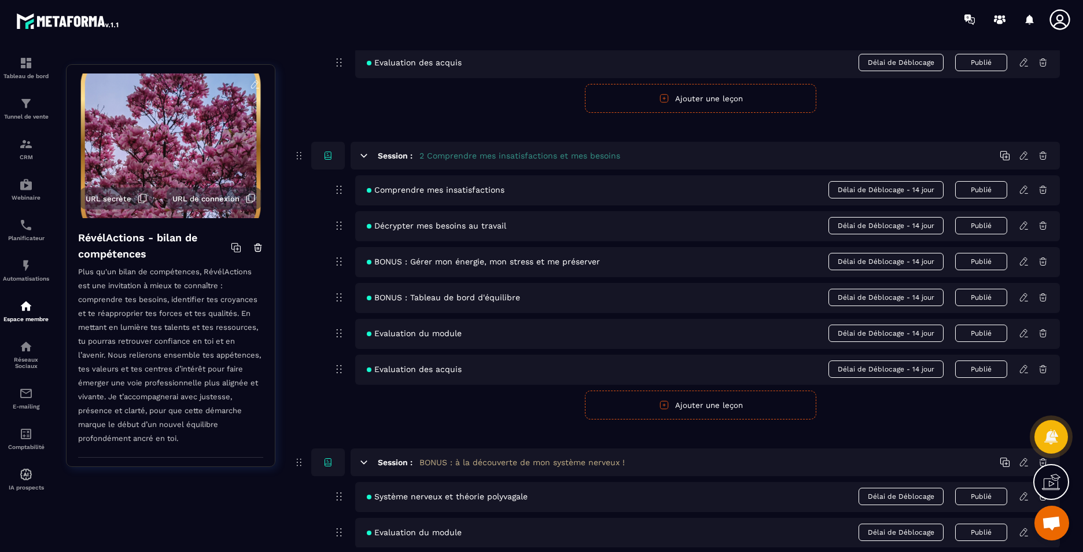
scroll to position [347, 0]
click at [1023, 191] on icon at bounding box center [1024, 189] width 10 height 10
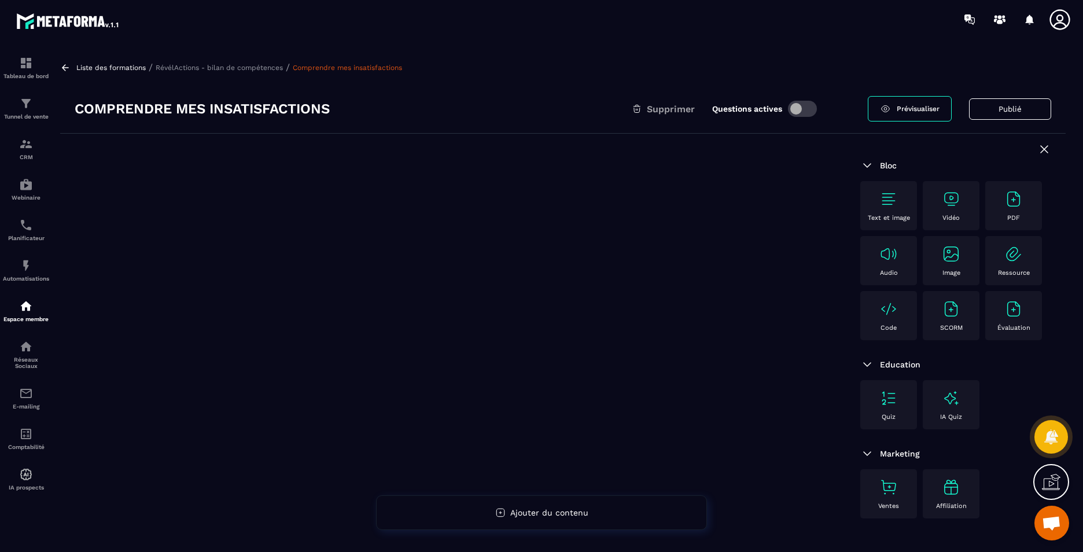
click at [890, 315] on img at bounding box center [889, 309] width 19 height 19
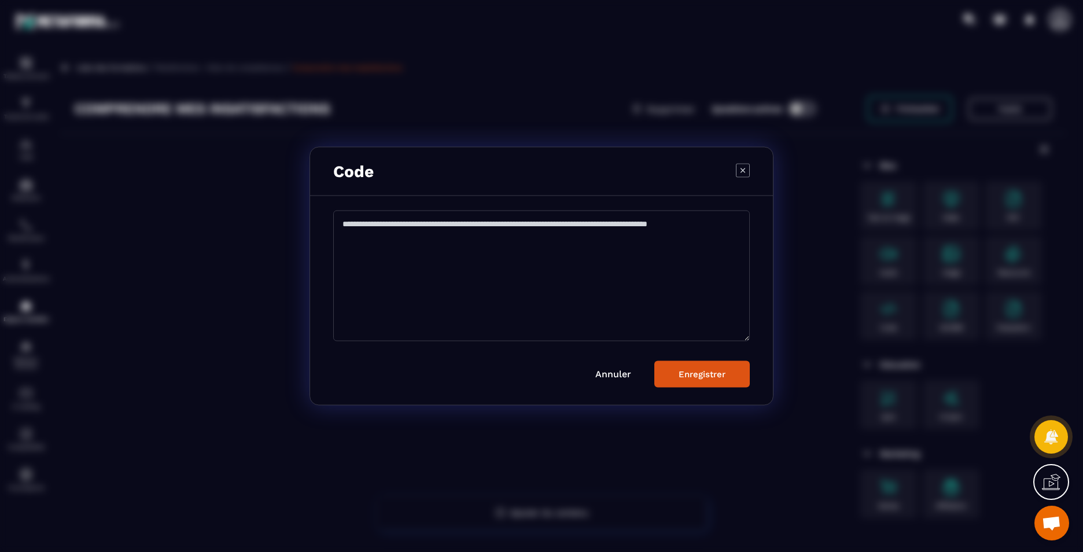
click at [536, 264] on textarea "Modal window" at bounding box center [541, 276] width 417 height 131
paste textarea "**********"
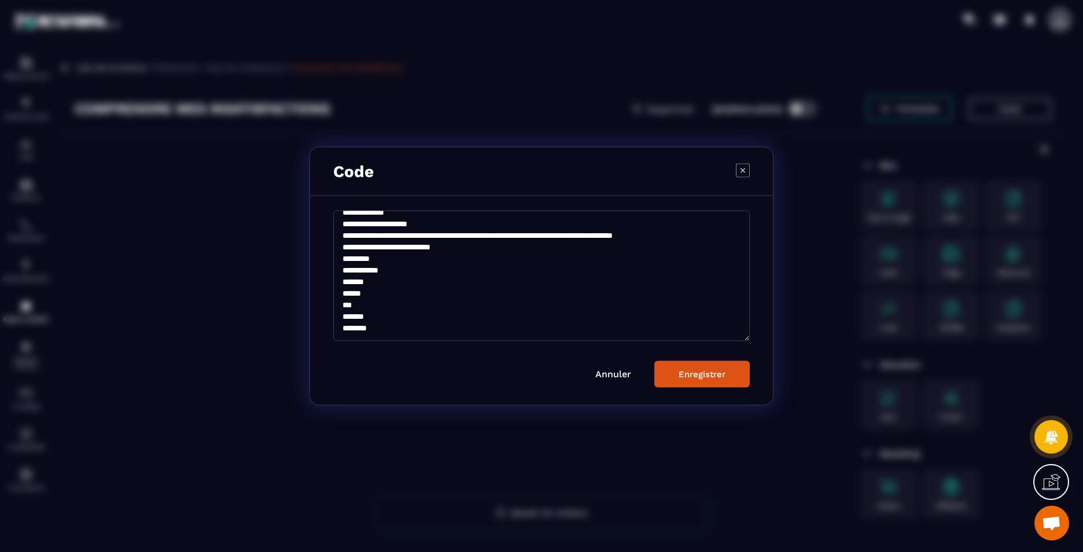
scroll to position [97, 0]
type textarea "**********"
click at [708, 379] on div "Enregistrer" at bounding box center [702, 374] width 47 height 10
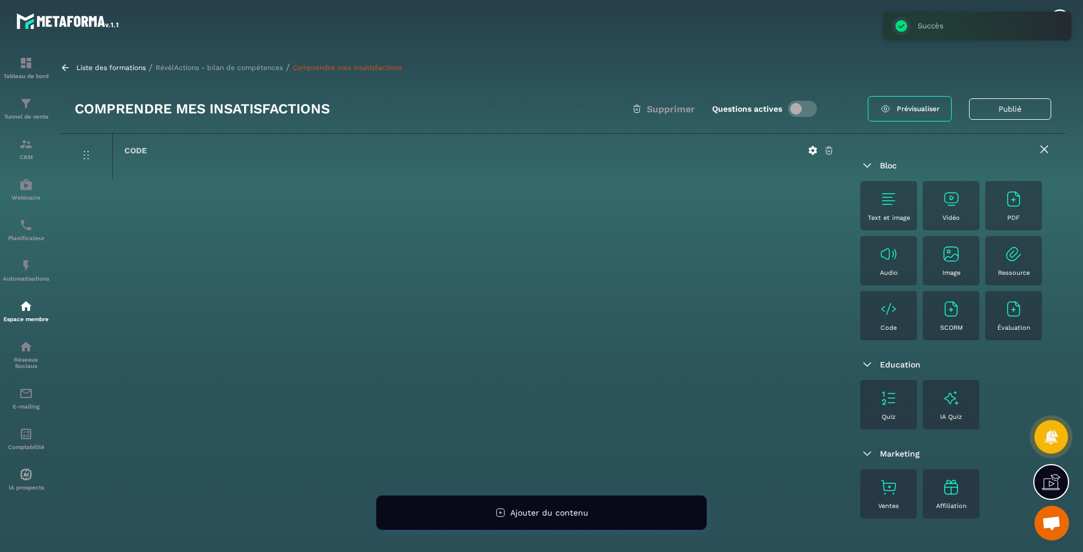
click at [230, 68] on p "RévélActions - bilan de compétences" at bounding box center [219, 68] width 127 height 8
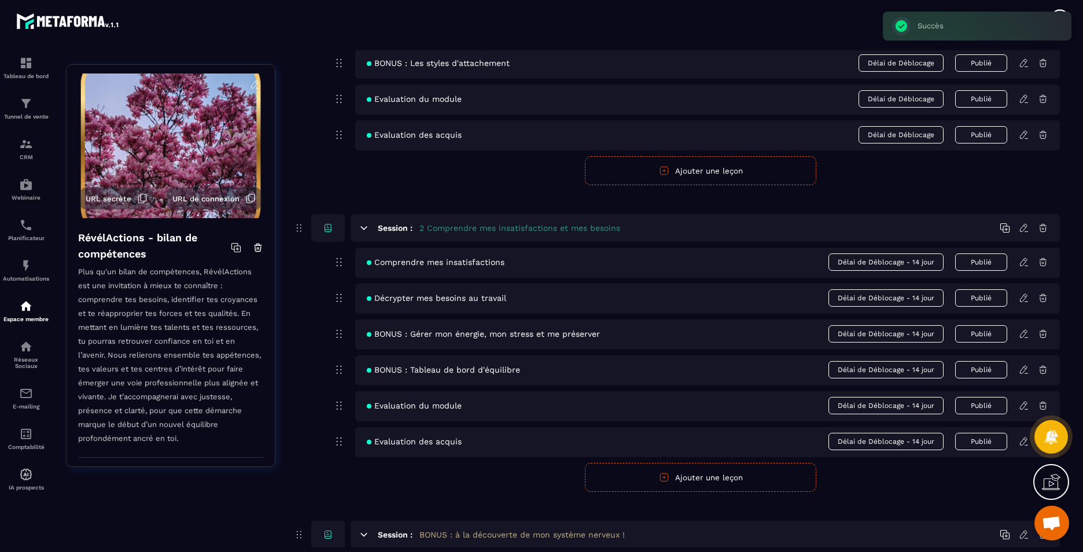
scroll to position [289, 0]
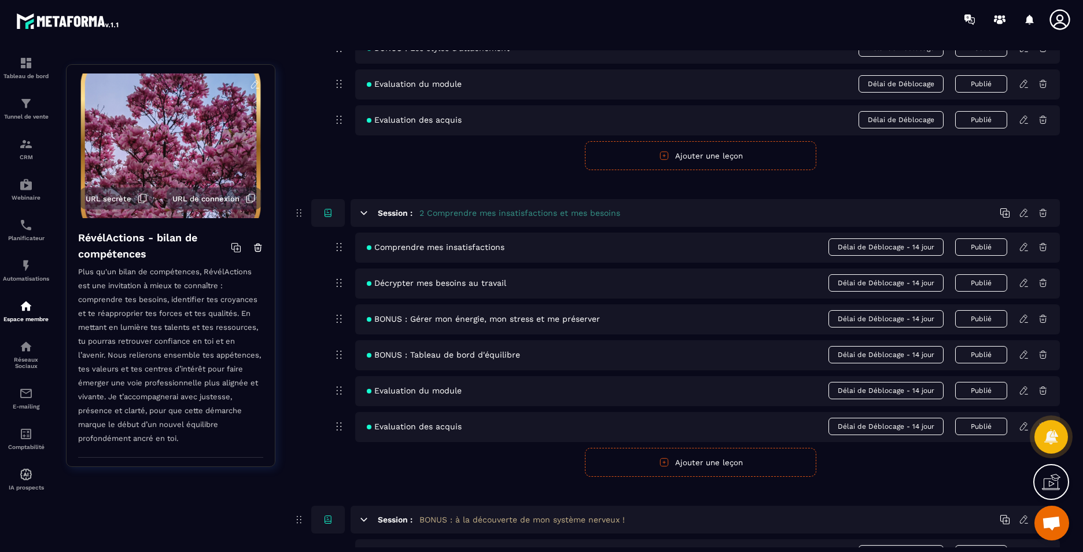
click at [1026, 285] on icon at bounding box center [1024, 283] width 10 height 10
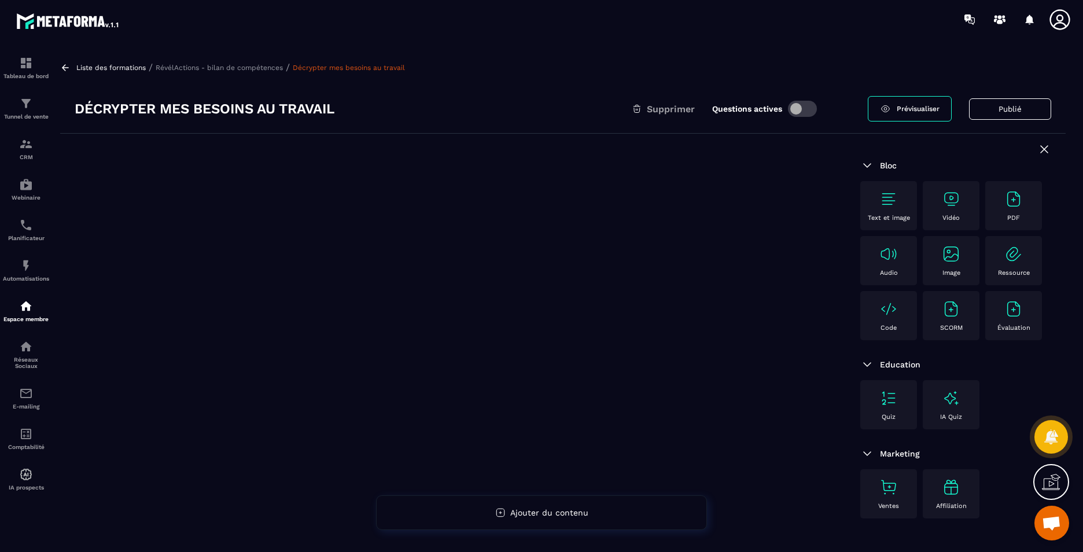
click at [894, 317] on img at bounding box center [889, 309] width 19 height 19
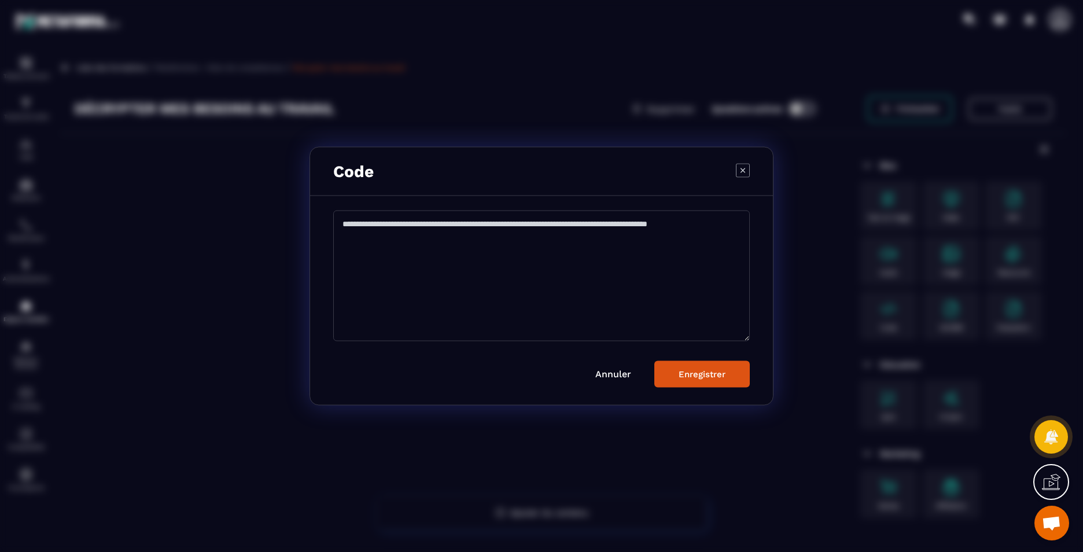
click at [506, 298] on textarea "Modal window" at bounding box center [541, 276] width 417 height 131
paste textarea "**********"
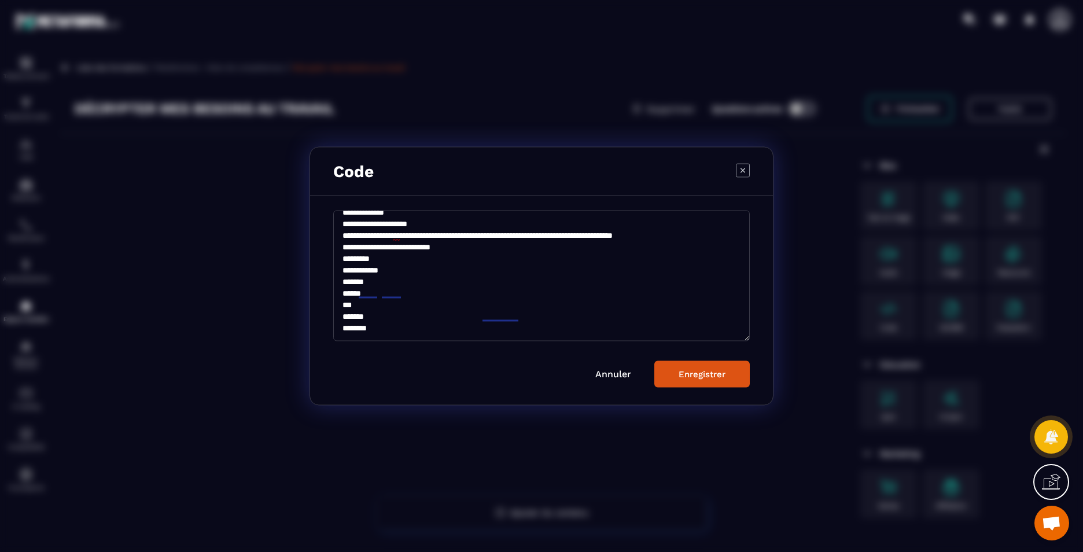
scroll to position [97, 0]
type textarea "**********"
click at [699, 374] on div "Enregistrer" at bounding box center [702, 374] width 47 height 10
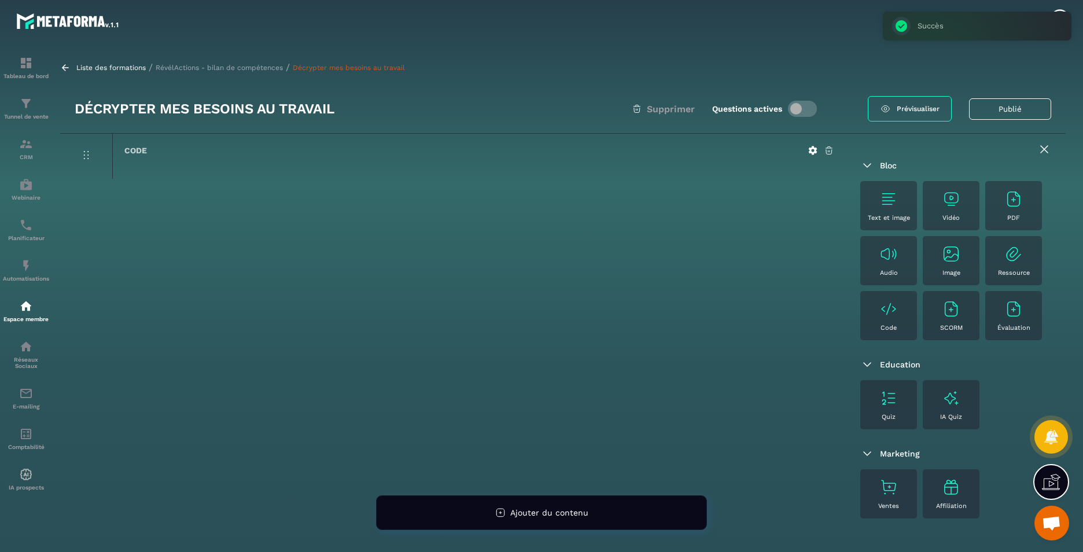
click at [194, 68] on p "RévélActions - bilan de compétences" at bounding box center [219, 68] width 127 height 8
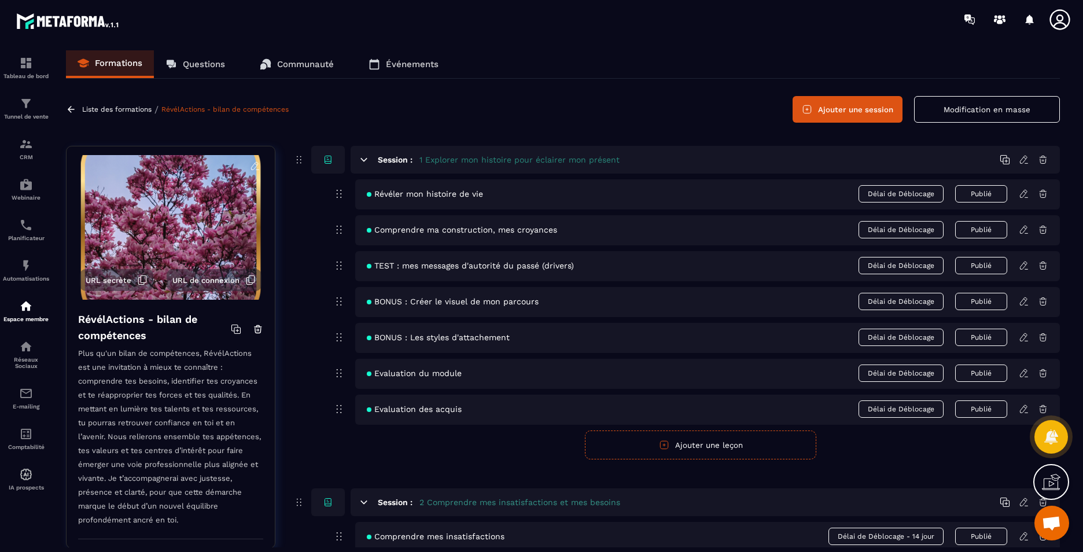
scroll to position [289, 0]
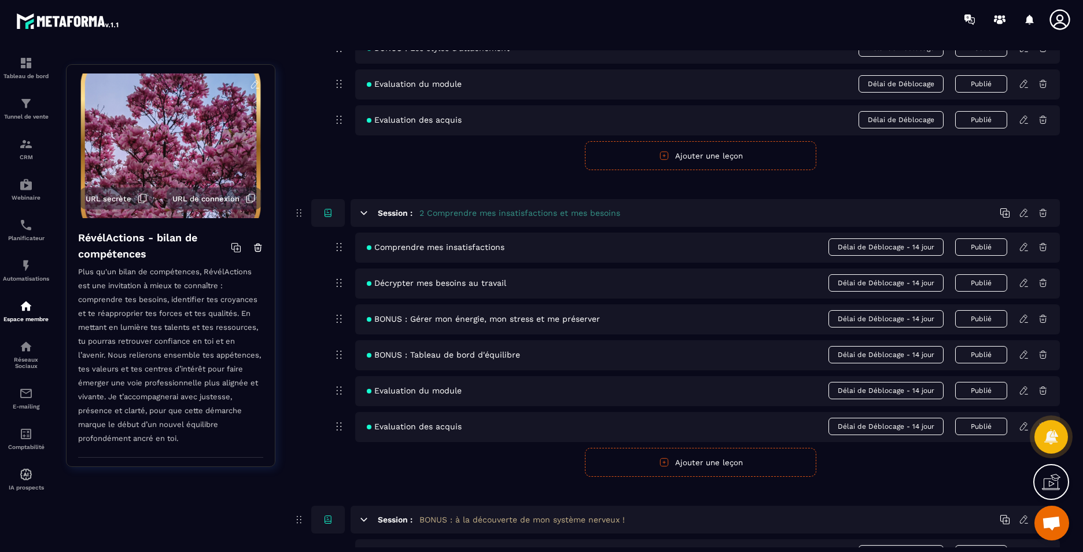
click at [1023, 285] on icon at bounding box center [1024, 283] width 10 height 10
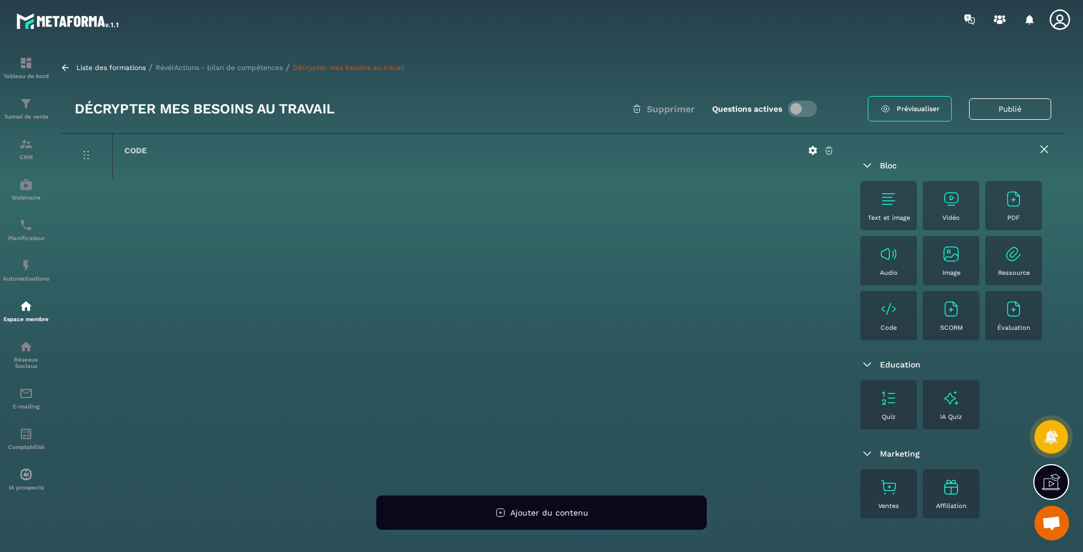
click at [232, 64] on p "RévélActions - bilan de compétences" at bounding box center [219, 68] width 127 height 8
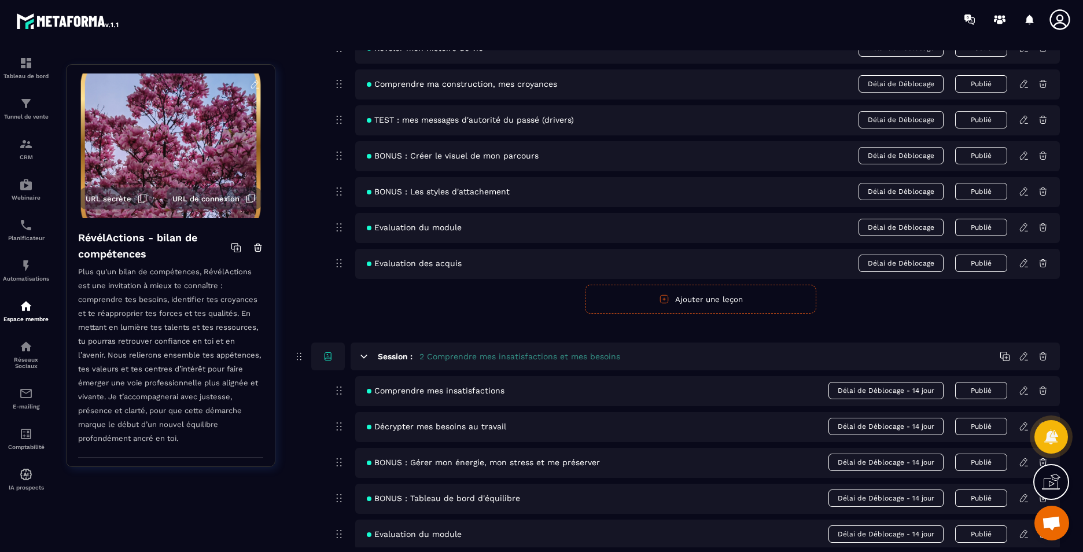
scroll to position [289, 0]
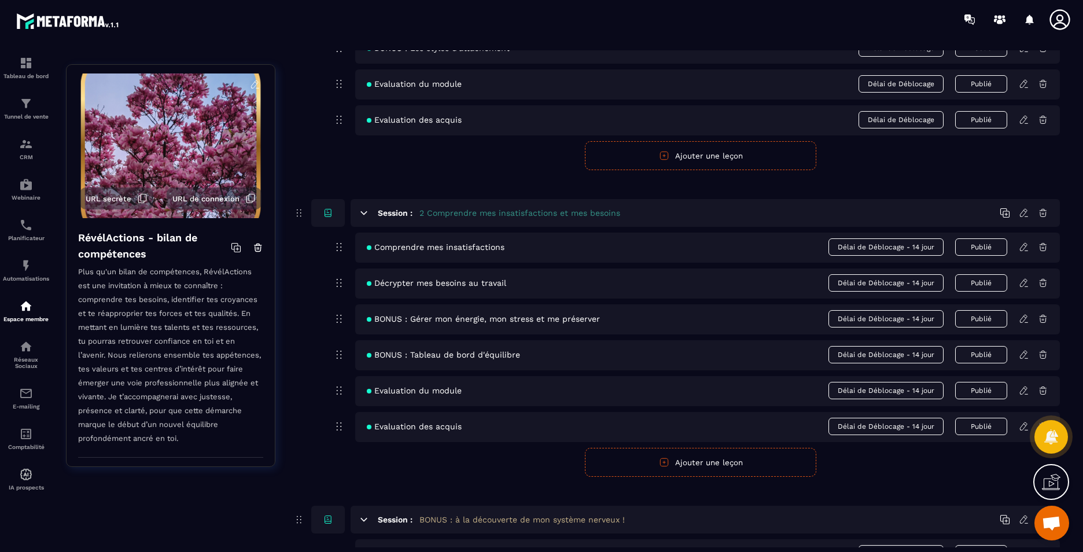
click at [1023, 322] on icon at bounding box center [1024, 319] width 10 height 10
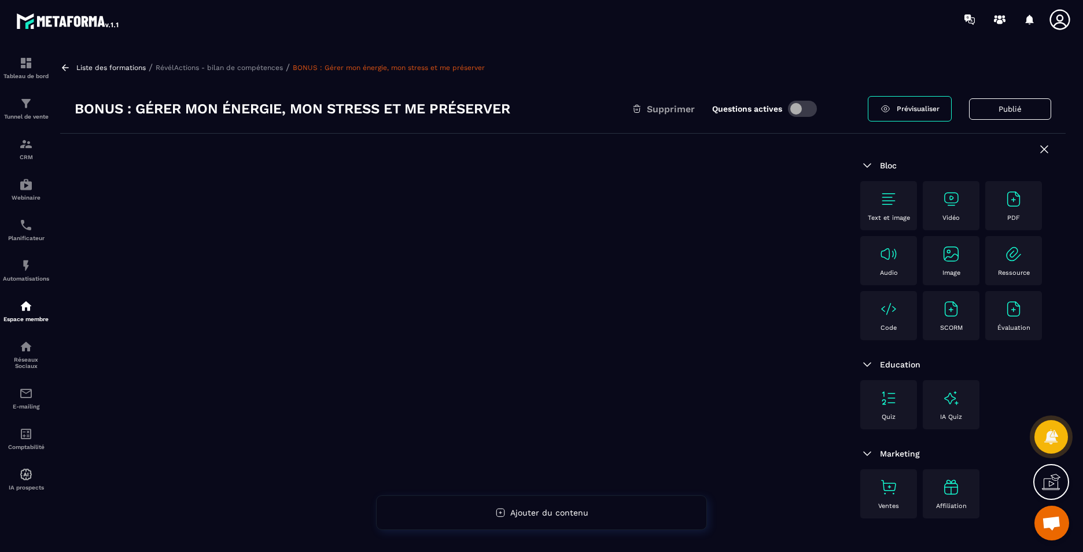
click at [890, 314] on img at bounding box center [889, 309] width 19 height 19
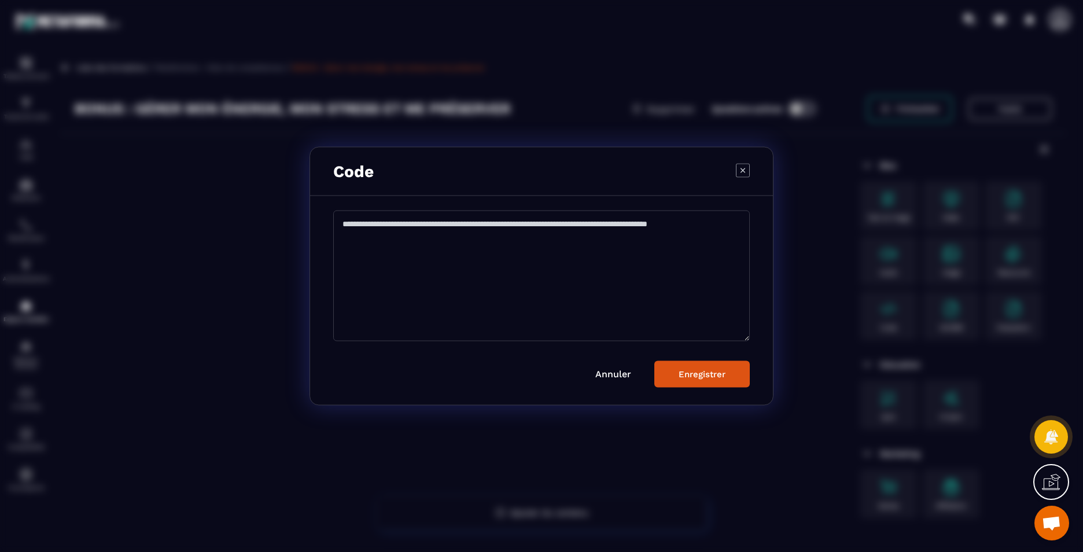
click at [511, 288] on textarea "Modal window" at bounding box center [541, 276] width 417 height 131
paste textarea "**********"
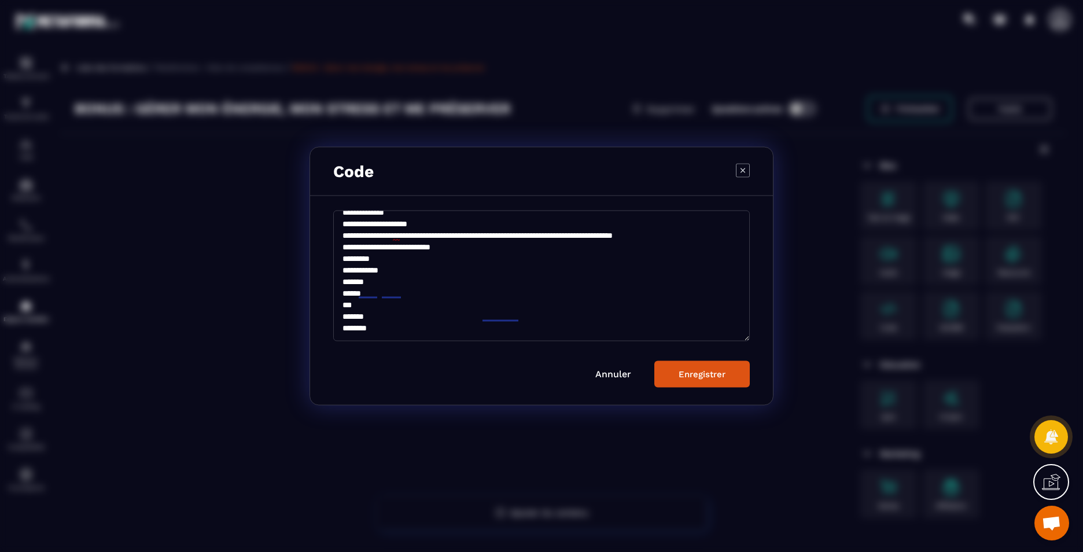
scroll to position [97, 0]
type textarea "**********"
click at [696, 363] on button "Enregistrer" at bounding box center [702, 374] width 95 height 27
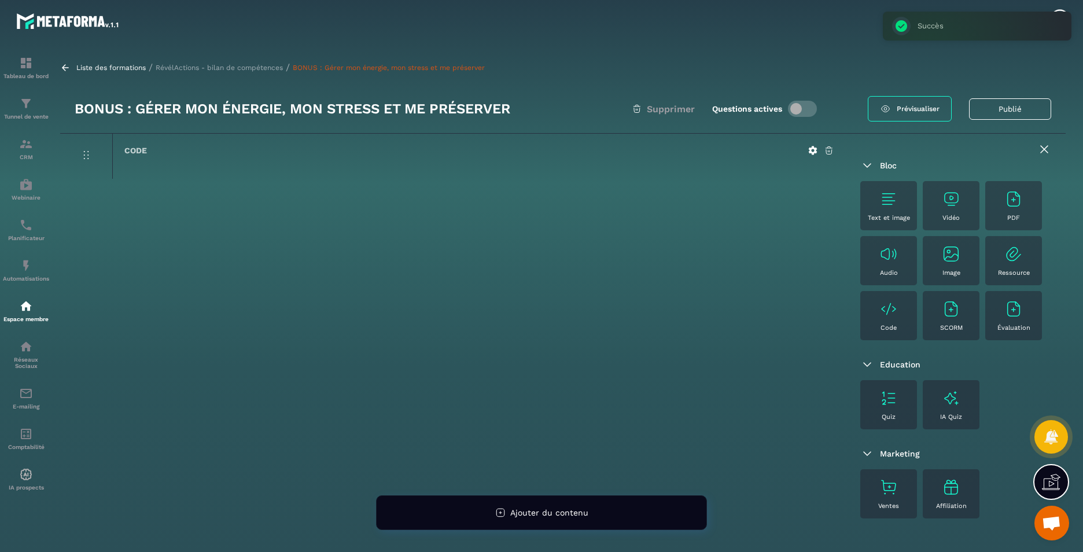
click at [243, 65] on p "RévélActions - bilan de compétences" at bounding box center [219, 68] width 127 height 8
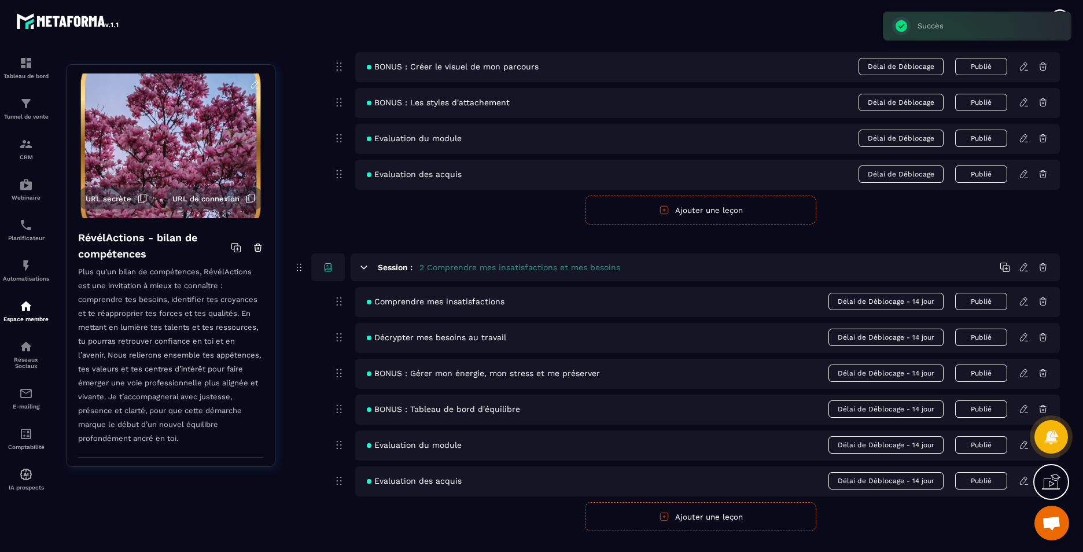
scroll to position [405, 0]
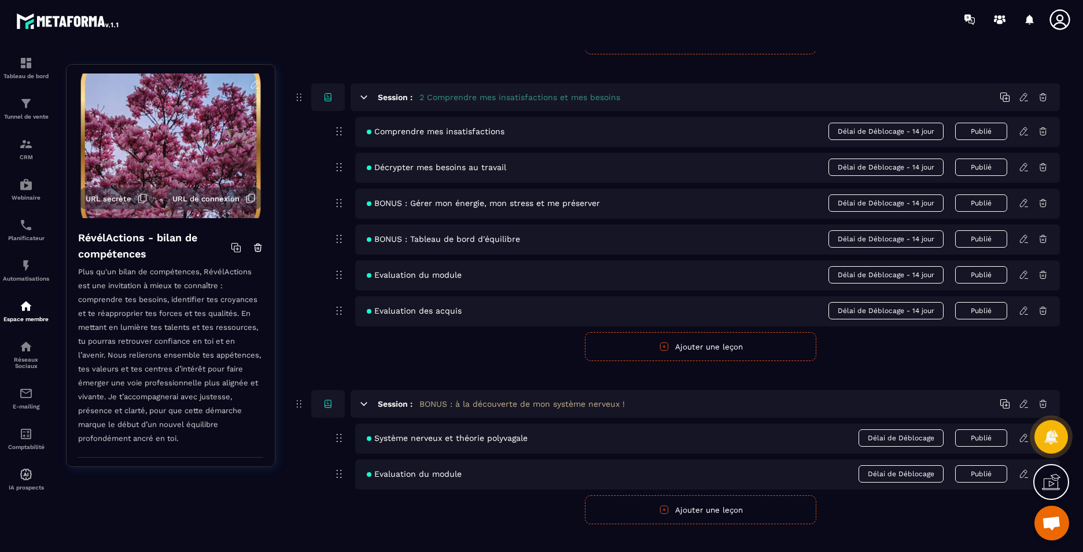
click at [1022, 243] on icon at bounding box center [1024, 239] width 10 height 10
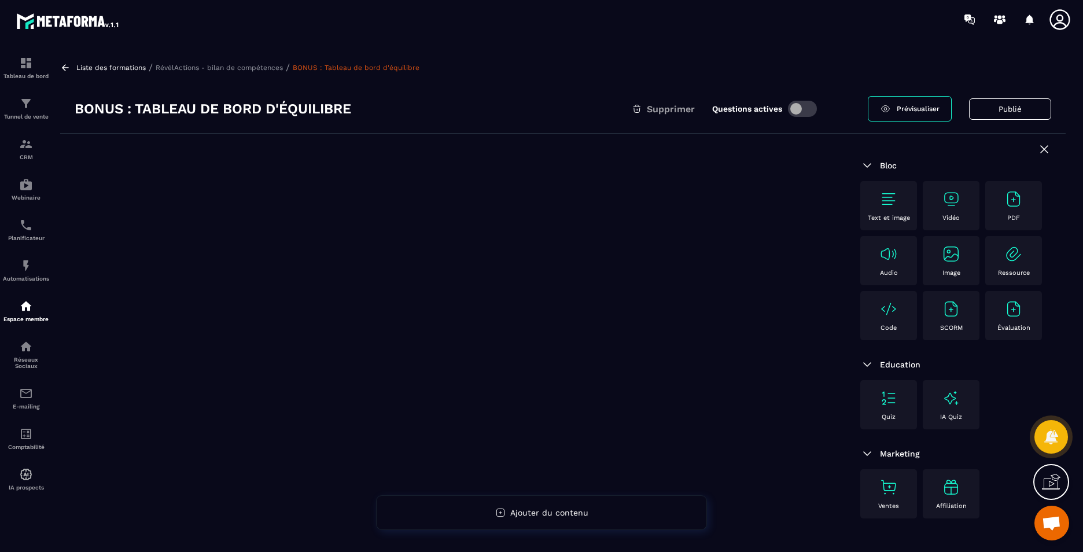
click at [892, 324] on div "Code" at bounding box center [888, 316] width 45 height 32
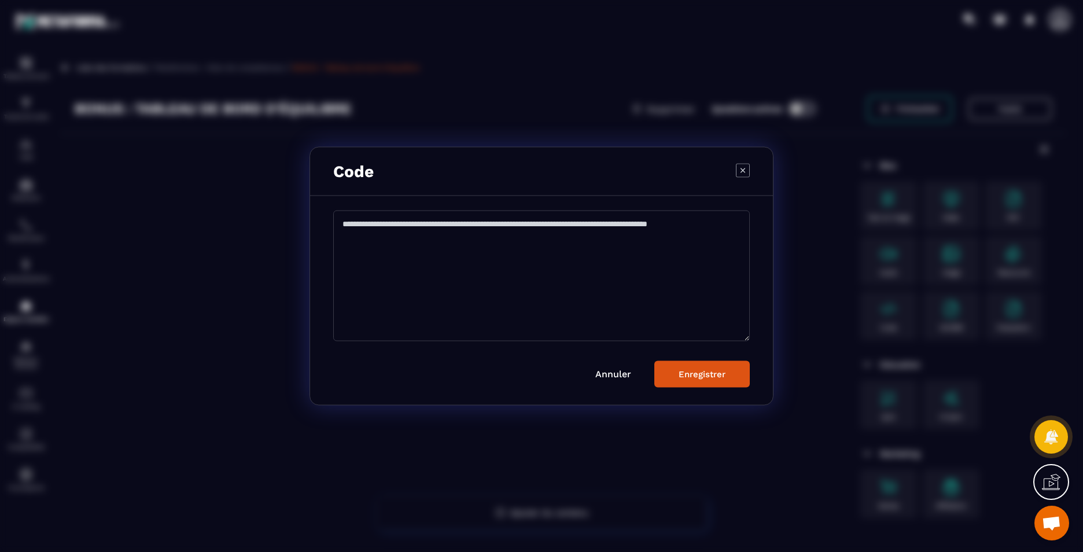
click at [511, 273] on textarea "Modal window" at bounding box center [541, 276] width 417 height 131
paste textarea "**********"
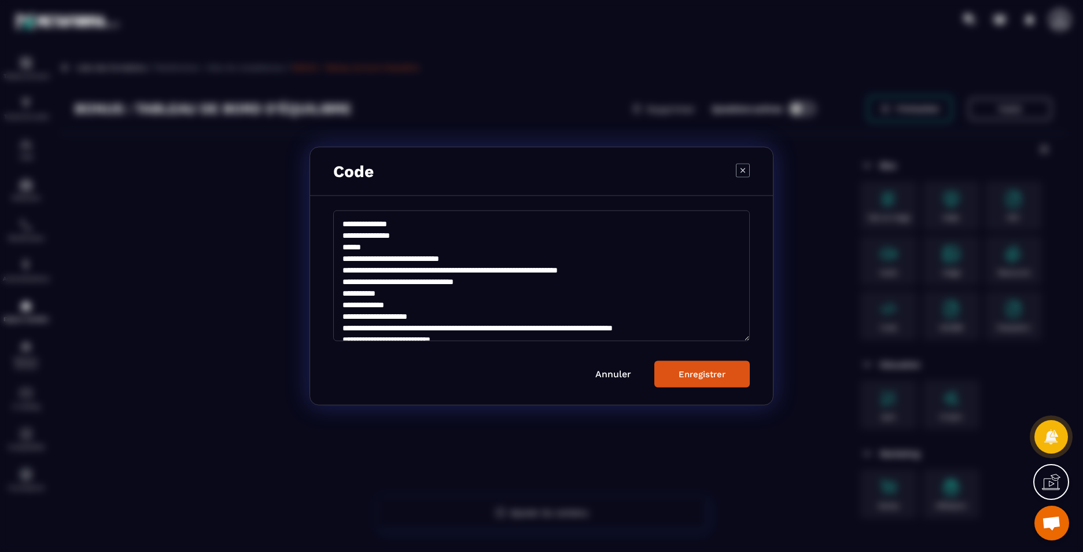
scroll to position [97, 0]
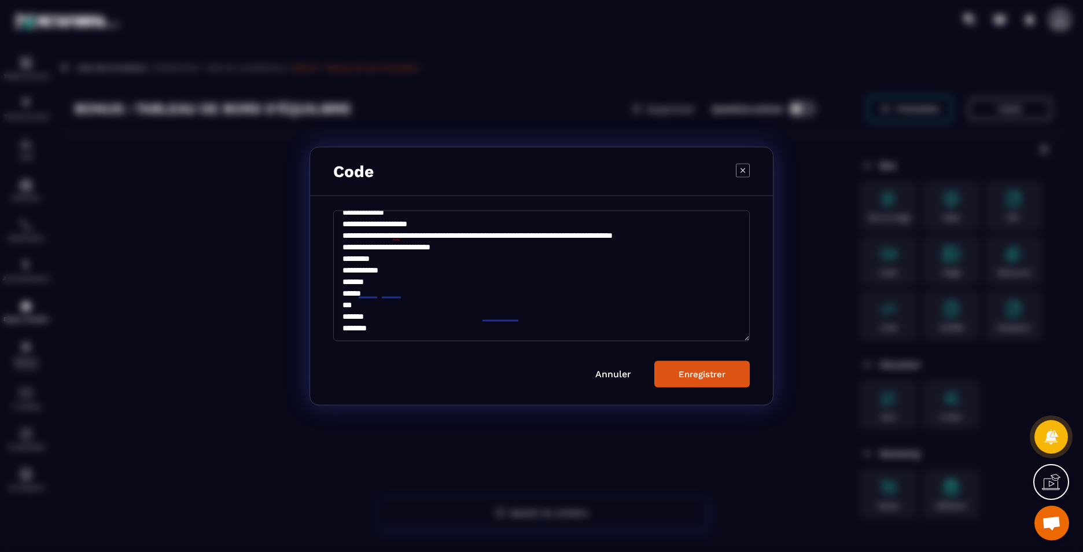
type textarea "**********"
click at [704, 381] on button "Enregistrer" at bounding box center [702, 374] width 95 height 27
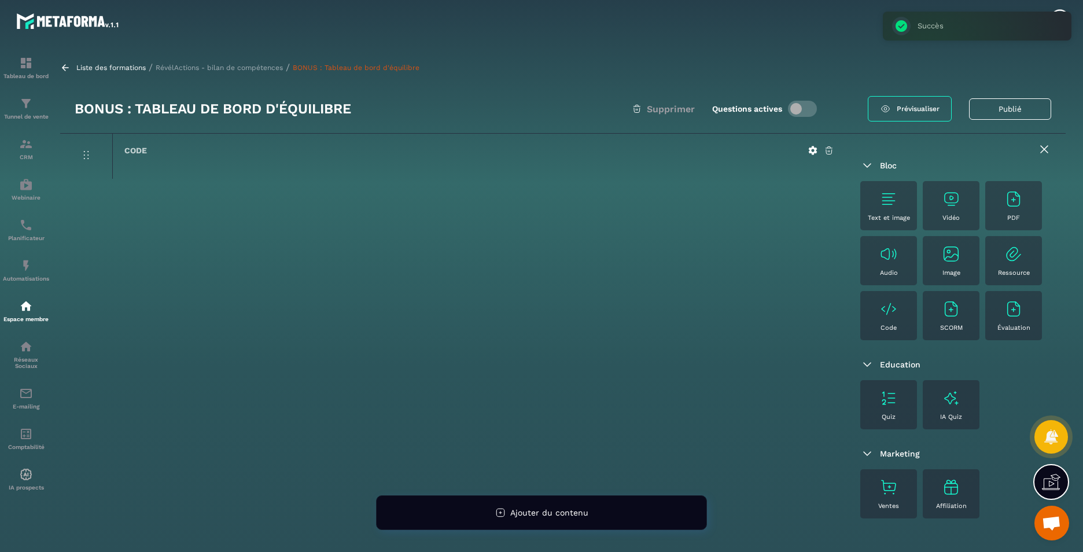
click at [200, 63] on div "Liste des formations / RévélActions - bilan de compétences / BONUS : Tableau de…" at bounding box center [563, 67] width 1006 height 11
click at [244, 69] on p "RévélActions - bilan de compétences" at bounding box center [219, 68] width 127 height 8
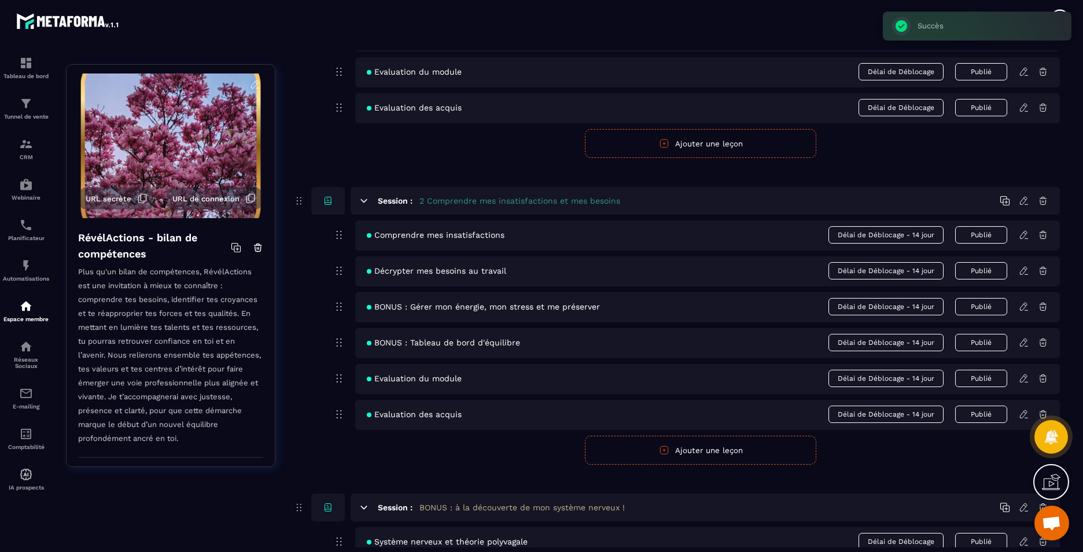
scroll to position [463, 0]
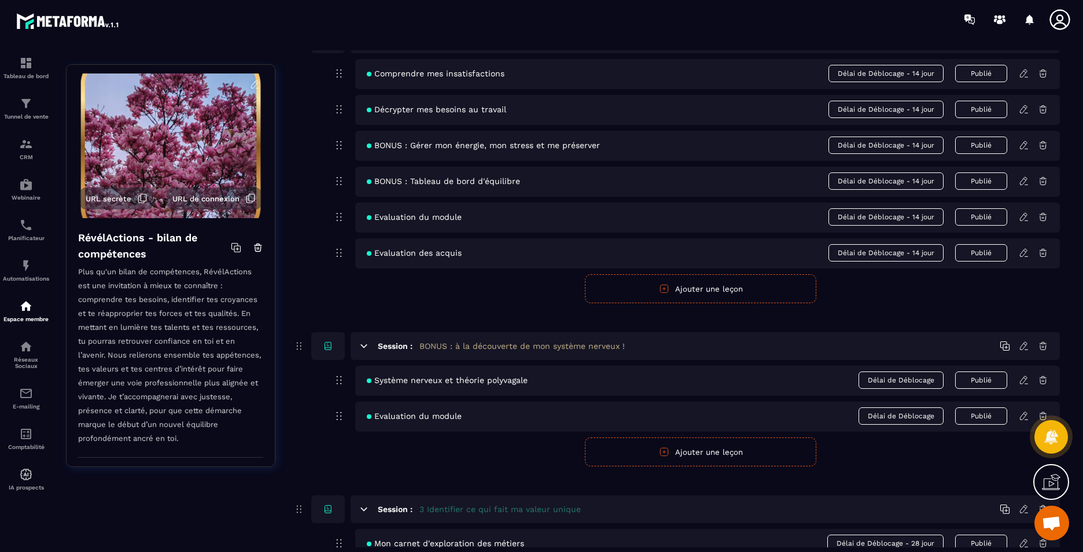
click at [1025, 220] on icon at bounding box center [1024, 217] width 10 height 10
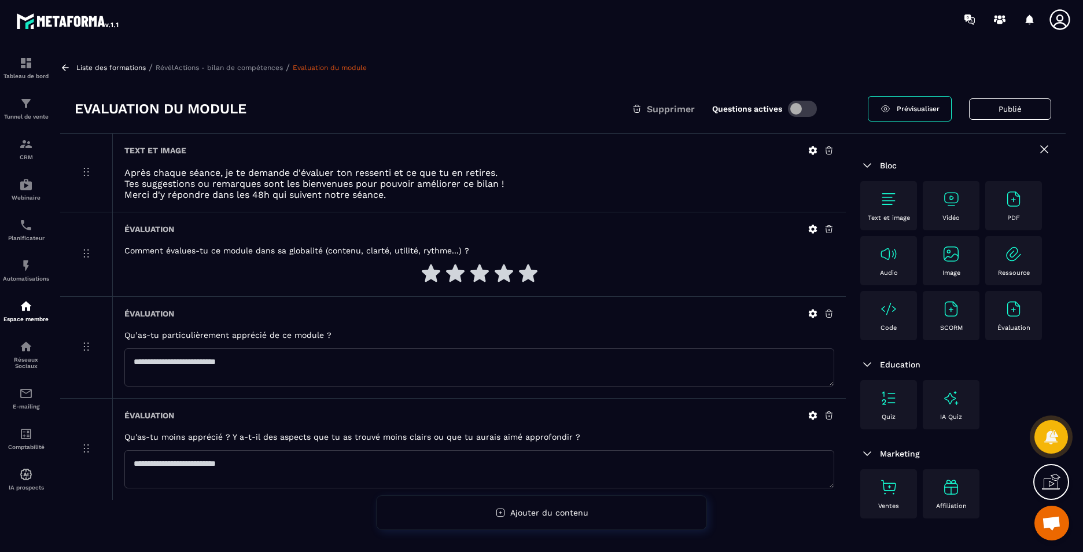
click at [899, 326] on div "Code" at bounding box center [888, 316] width 45 height 32
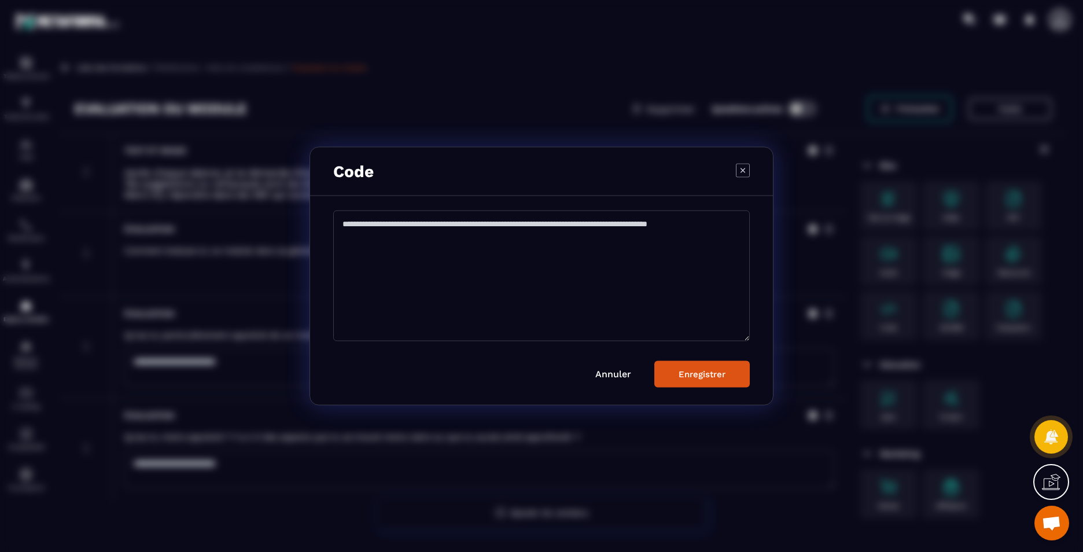
click at [526, 263] on textarea "Modal window" at bounding box center [541, 276] width 417 height 131
paste textarea "**********"
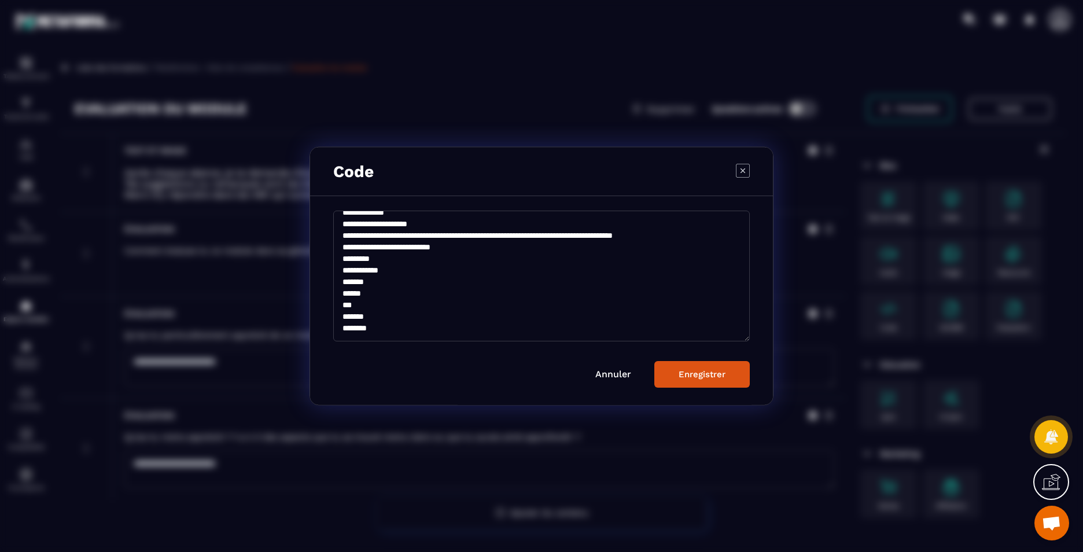
scroll to position [97, 0]
type textarea "**********"
click at [709, 383] on button "Enregistrer" at bounding box center [702, 374] width 95 height 27
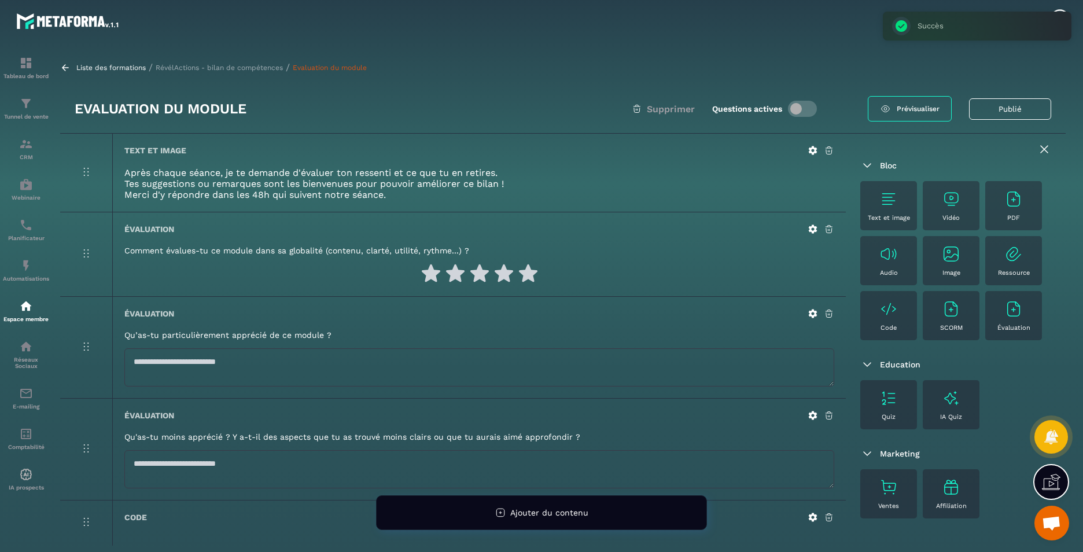
click at [207, 71] on p "RévélActions - bilan de compétences" at bounding box center [219, 68] width 127 height 8
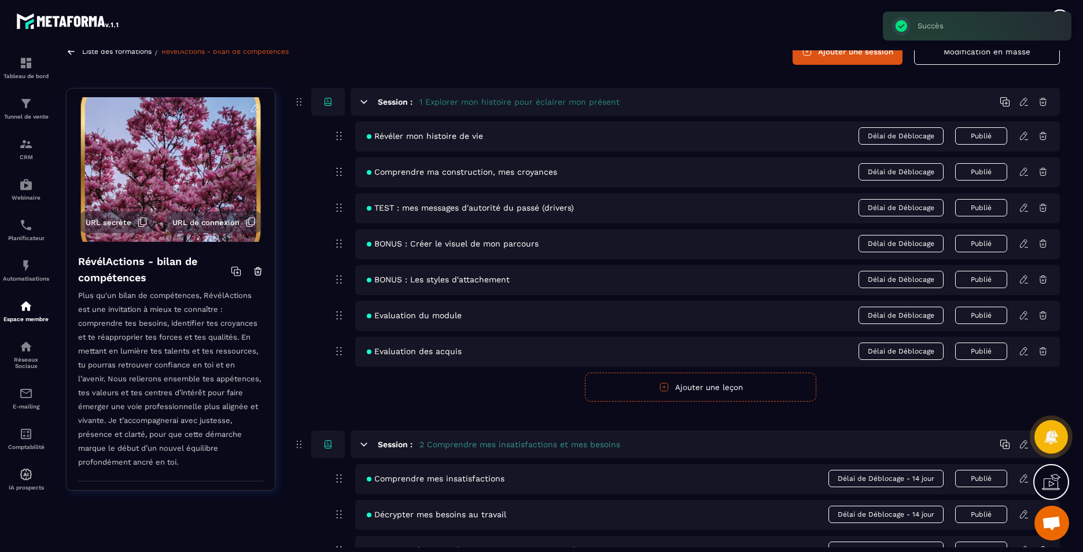
scroll to position [347, 0]
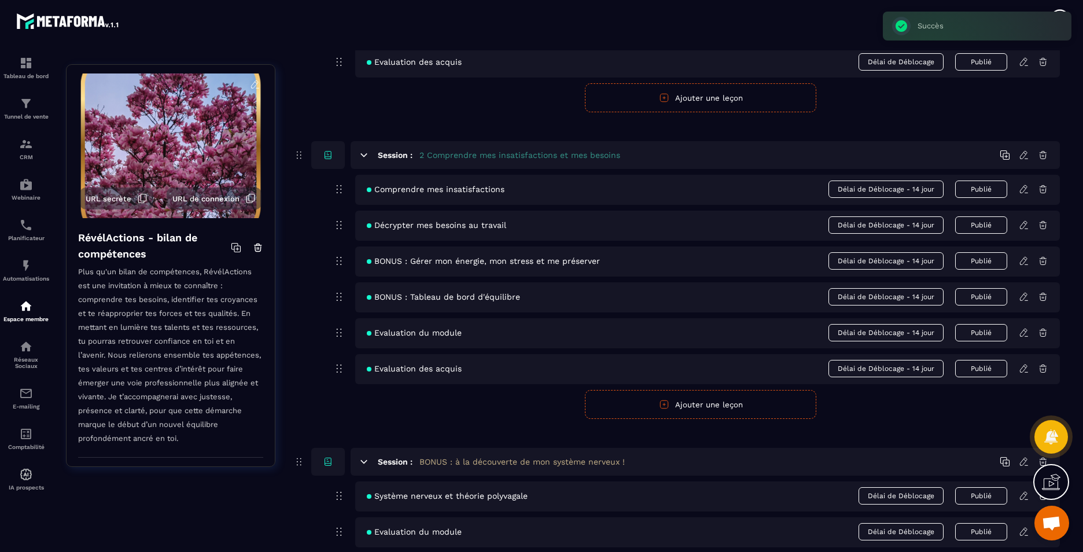
click at [1022, 369] on icon at bounding box center [1024, 368] width 10 height 10
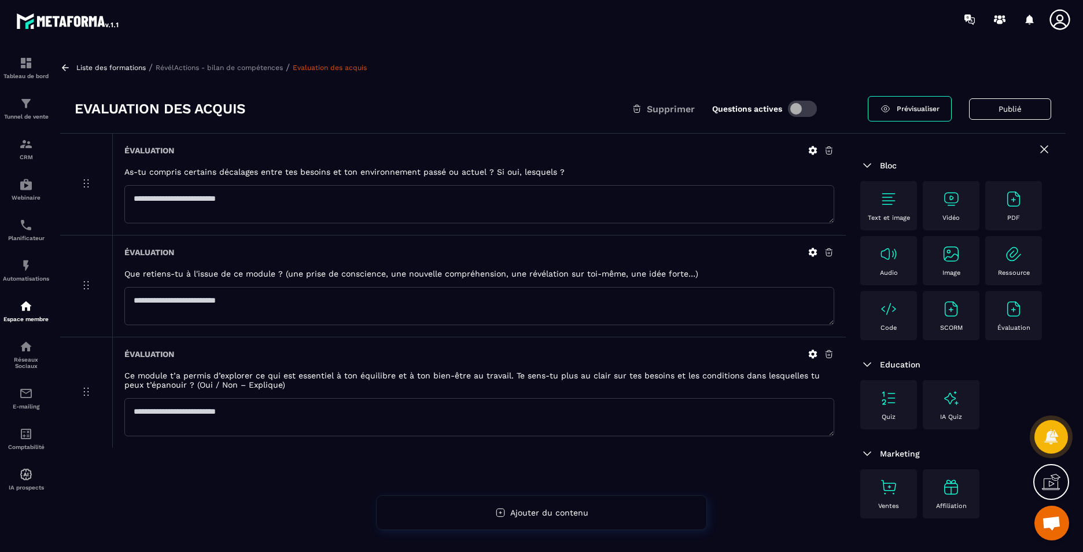
click at [886, 314] on img at bounding box center [889, 309] width 19 height 19
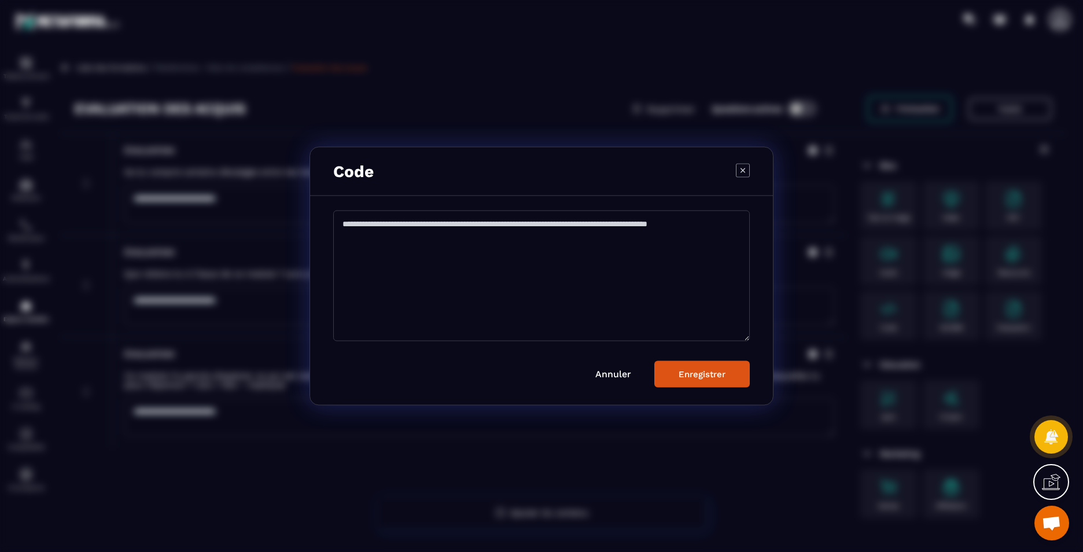
click at [469, 280] on textarea "Modal window" at bounding box center [541, 276] width 417 height 131
paste textarea "**********"
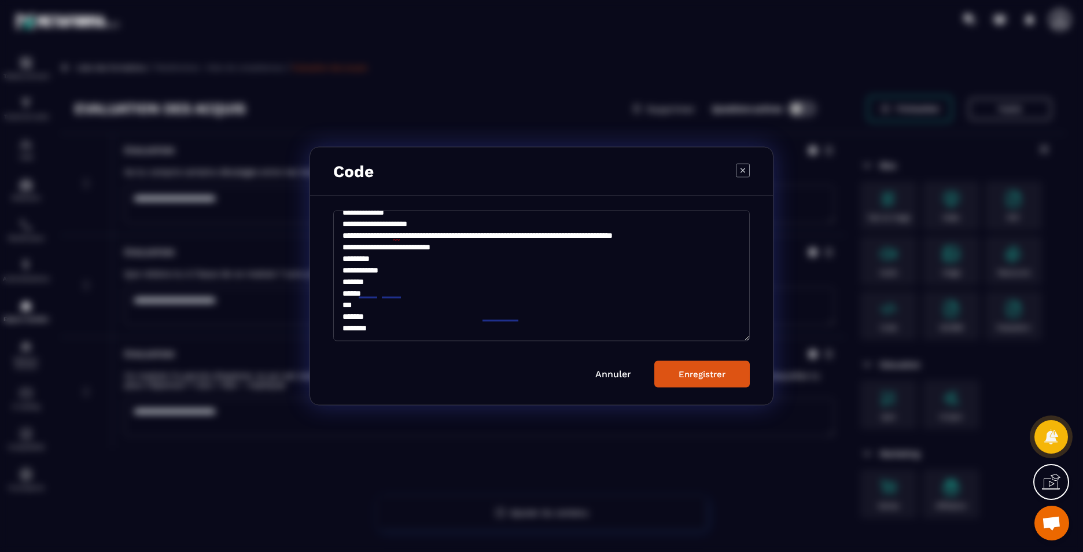
scroll to position [97, 0]
type textarea "**********"
click at [693, 379] on div "Enregistrer" at bounding box center [702, 374] width 47 height 10
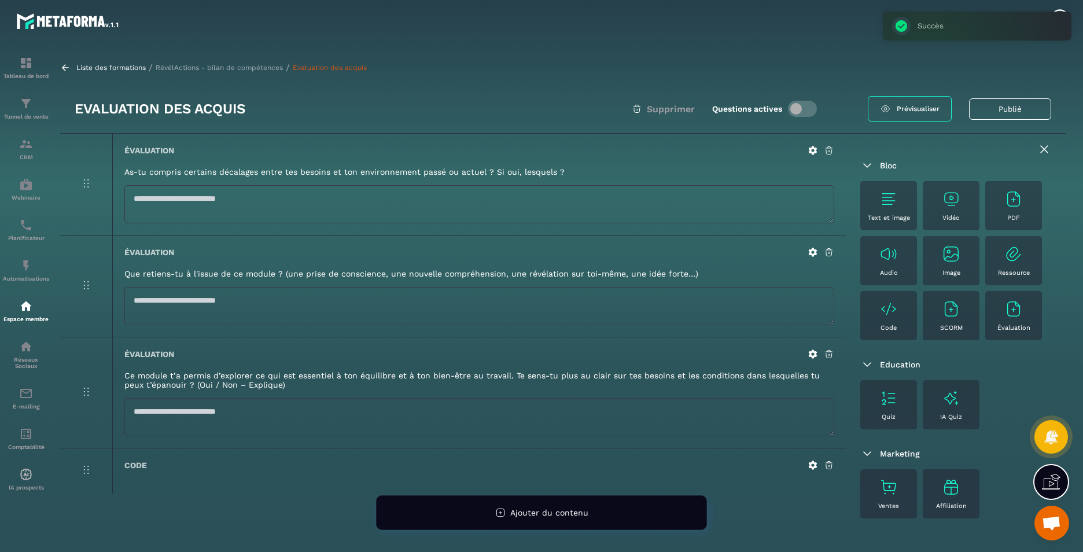
click at [258, 64] on p "RévélActions - bilan de compétences" at bounding box center [219, 68] width 127 height 8
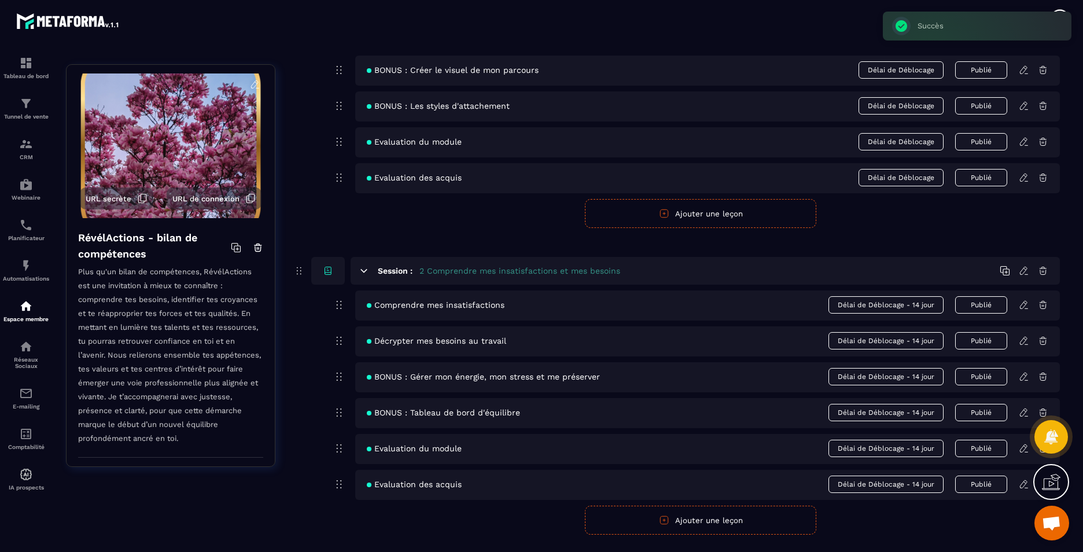
scroll to position [405, 0]
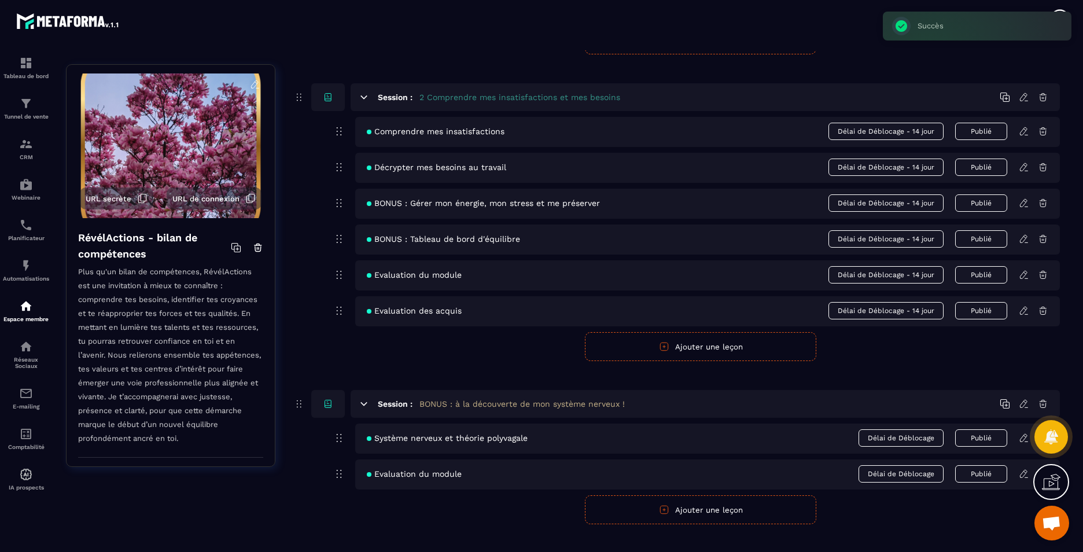
click at [1024, 278] on icon at bounding box center [1024, 275] width 10 height 10
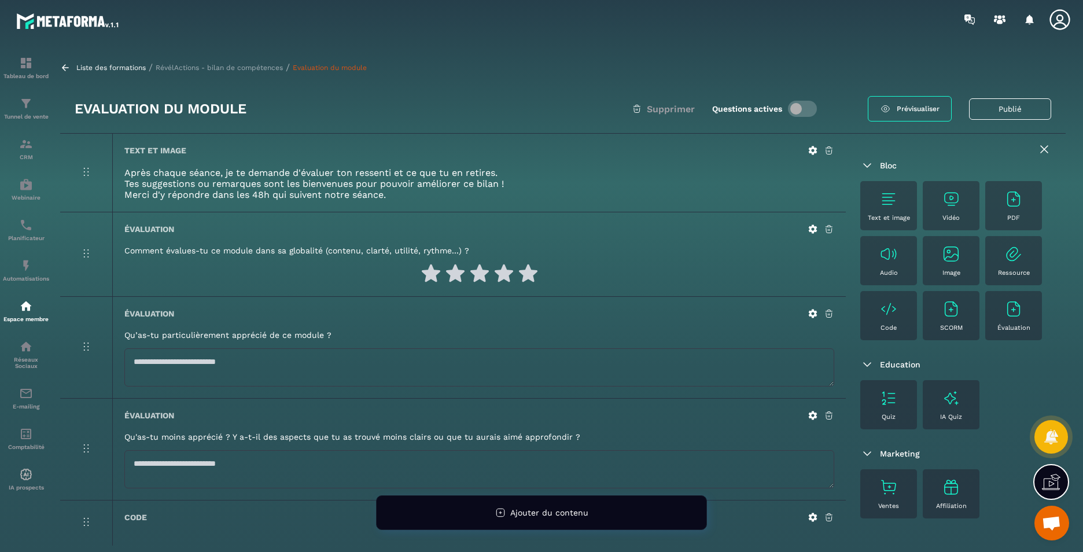
click at [248, 68] on p "RévélActions - bilan de compétences" at bounding box center [219, 68] width 127 height 8
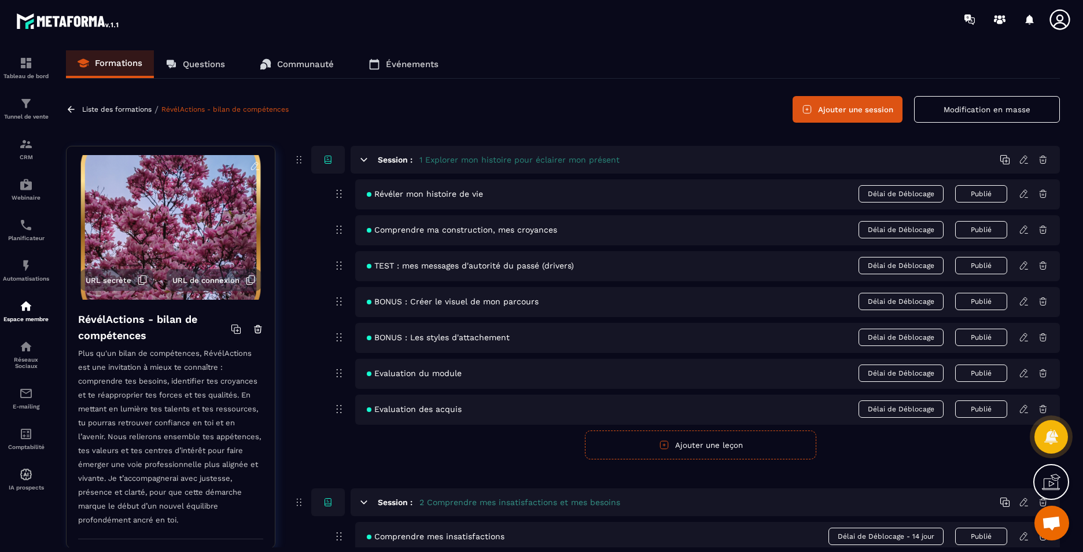
scroll to position [405, 0]
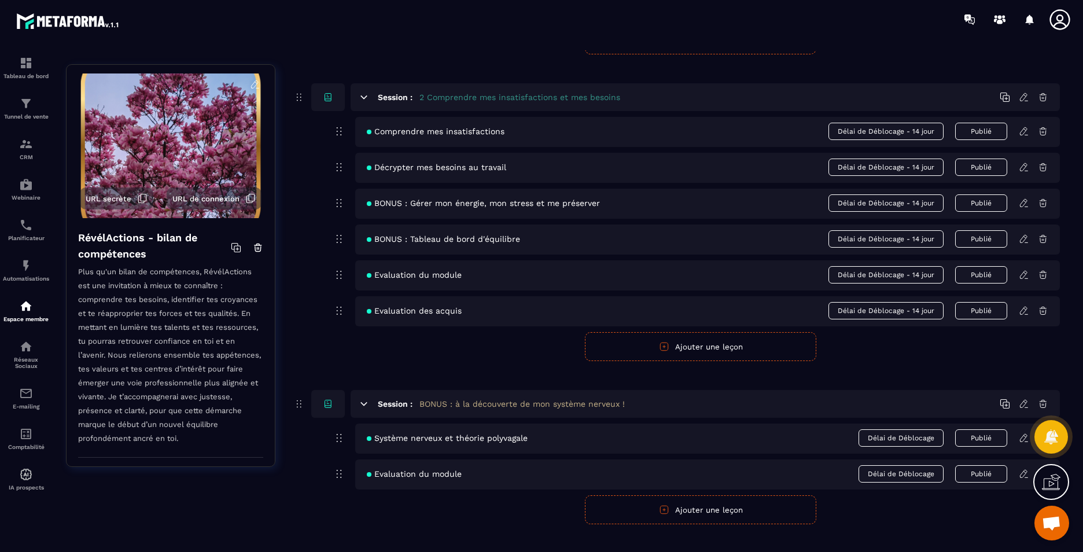
click at [1023, 240] on icon at bounding box center [1024, 239] width 10 height 10
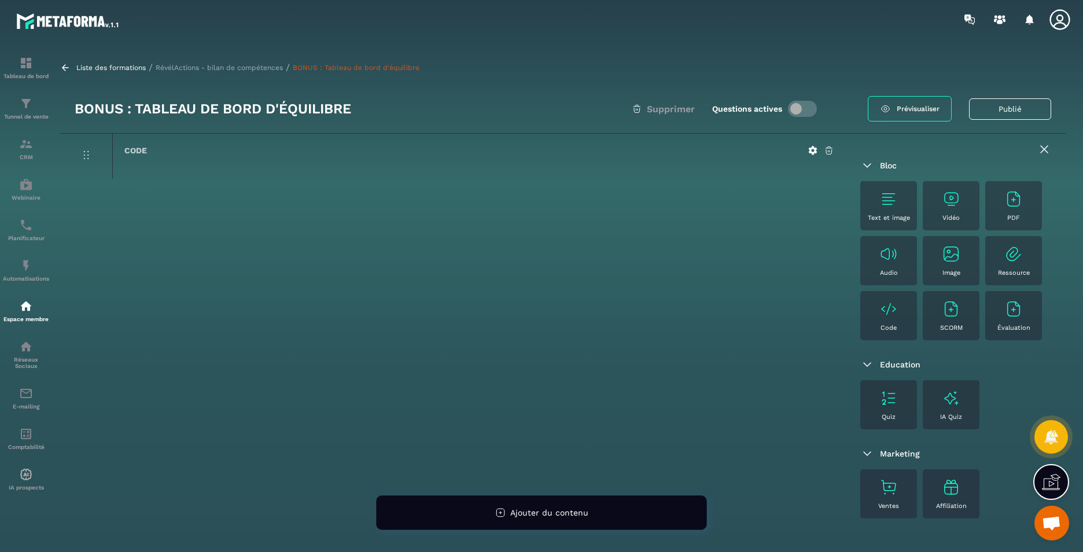
click at [210, 65] on p "RévélActions - bilan de compétences" at bounding box center [219, 68] width 127 height 8
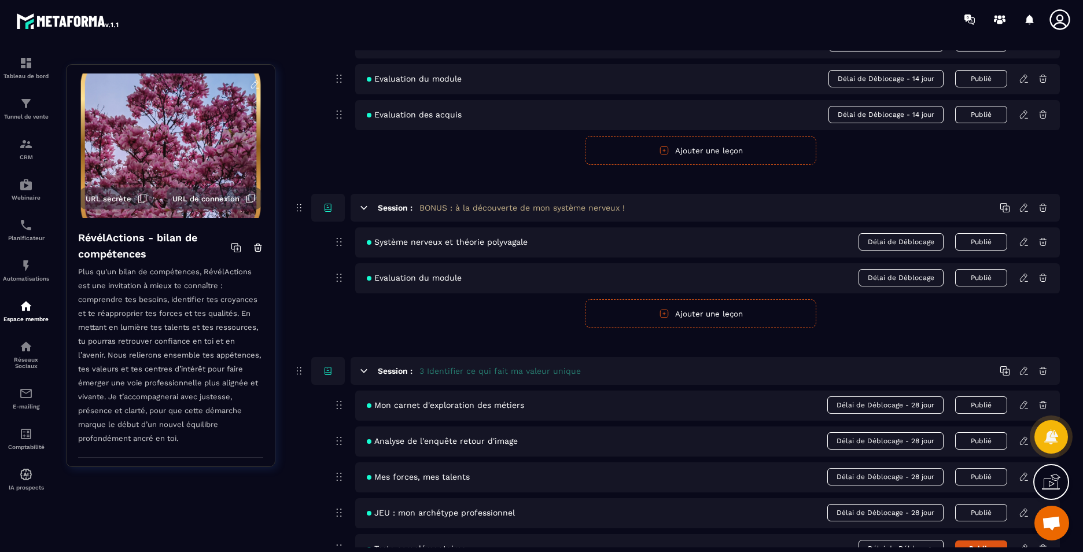
scroll to position [637, 0]
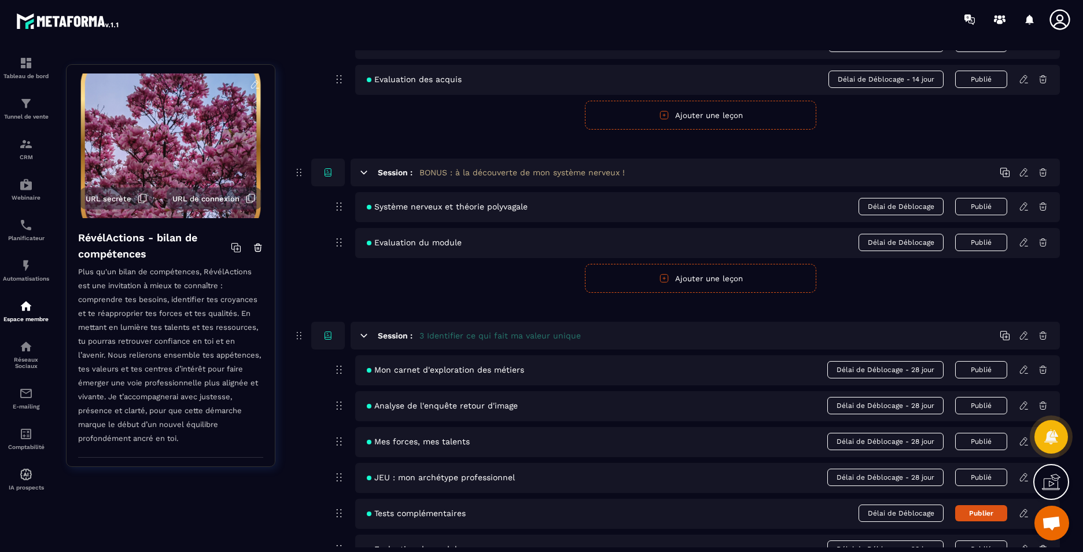
click at [1025, 210] on icon at bounding box center [1024, 206] width 10 height 10
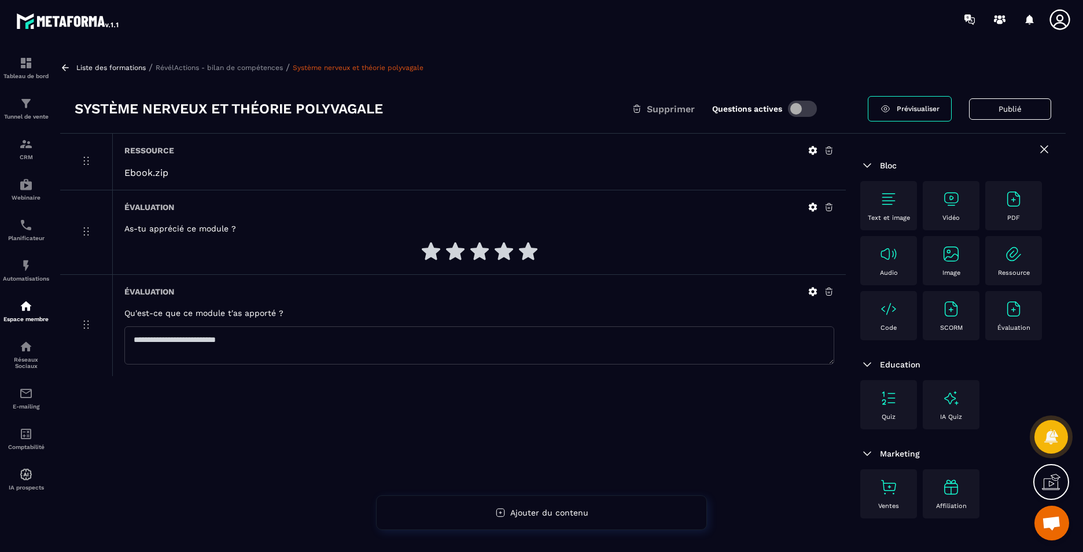
click at [896, 309] on img at bounding box center [889, 309] width 19 height 19
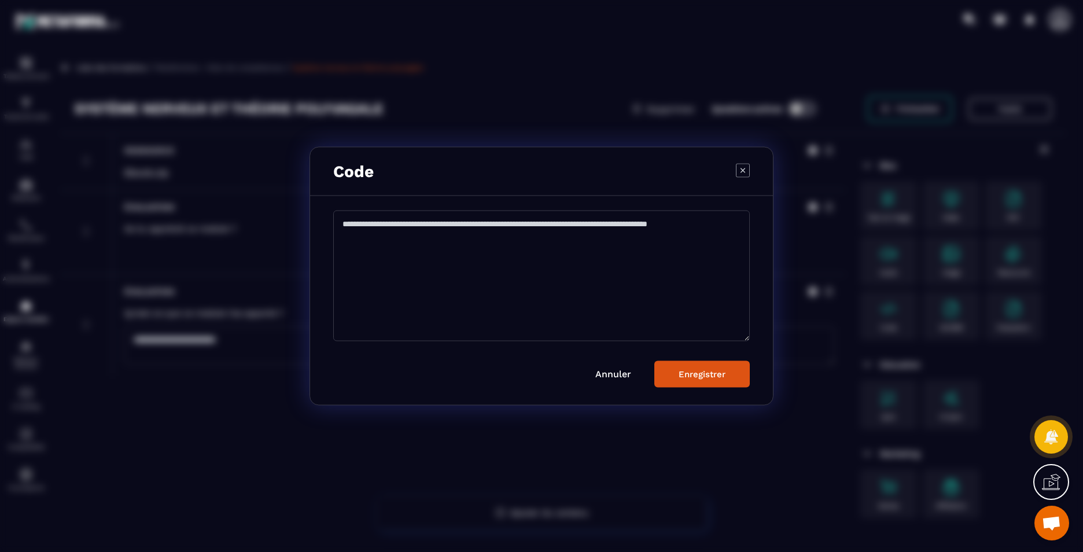
click at [451, 260] on textarea "Modal window" at bounding box center [541, 276] width 417 height 131
paste textarea "**********"
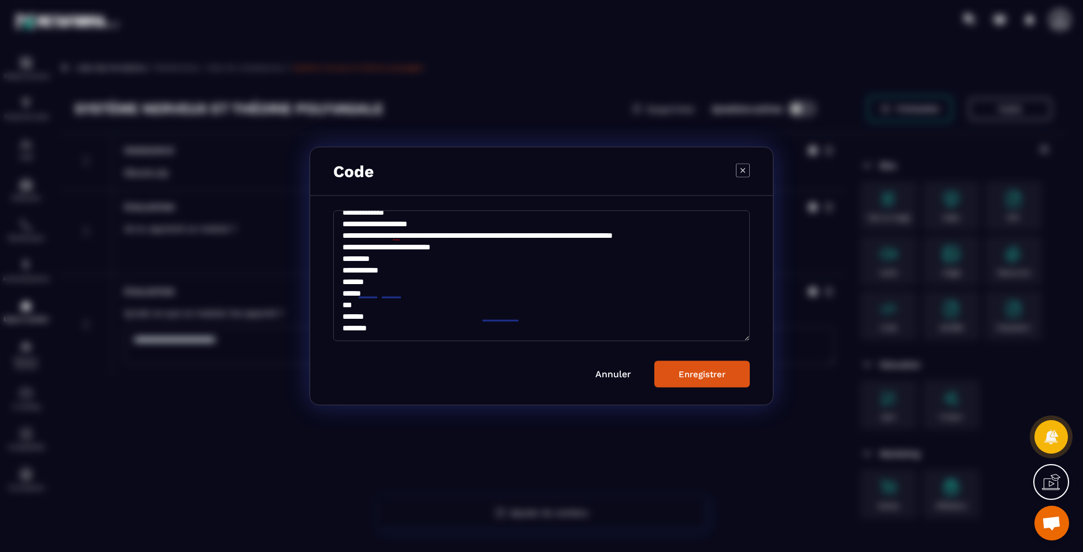
scroll to position [97, 0]
type textarea "**********"
click at [723, 383] on button "Enregistrer" at bounding box center [702, 374] width 95 height 27
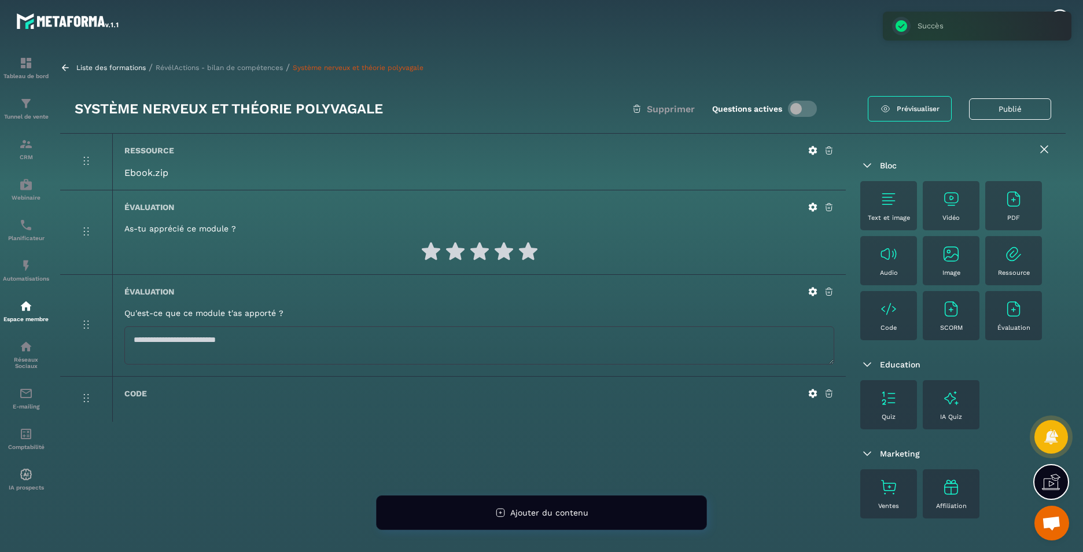
click at [215, 67] on p "RévélActions - bilan de compétences" at bounding box center [219, 68] width 127 height 8
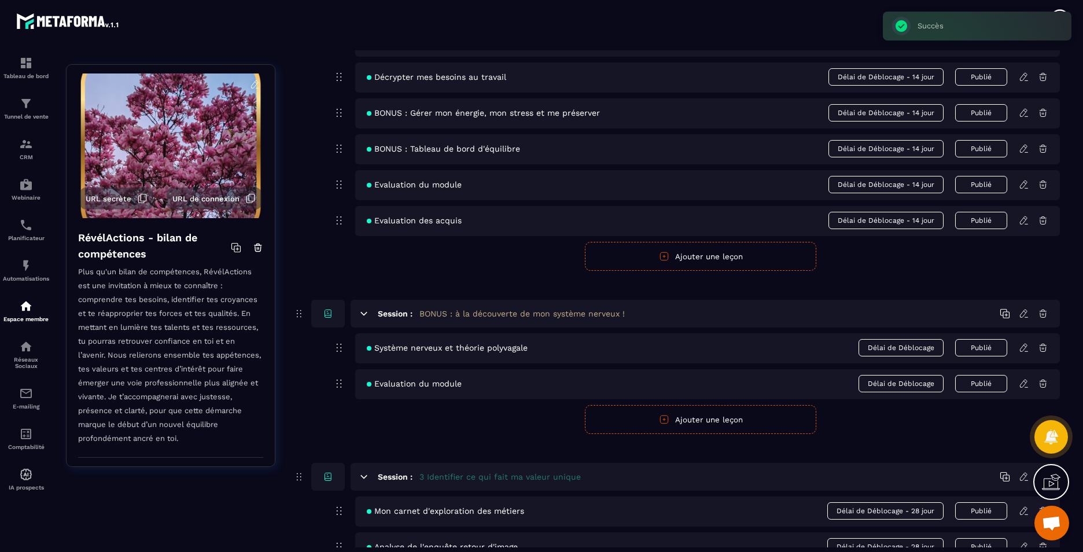
scroll to position [637, 0]
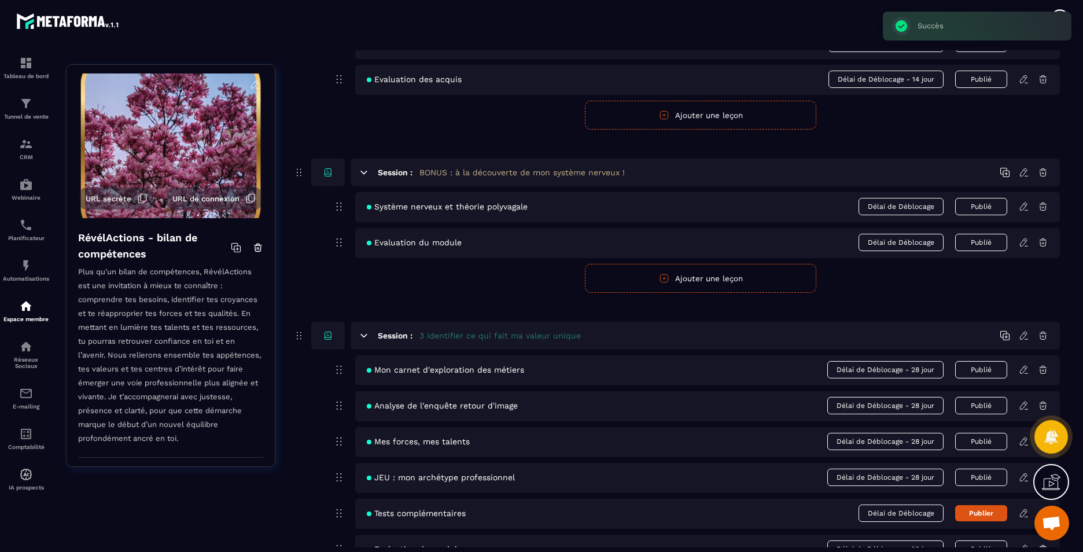
click at [1024, 241] on icon at bounding box center [1024, 242] width 10 height 10
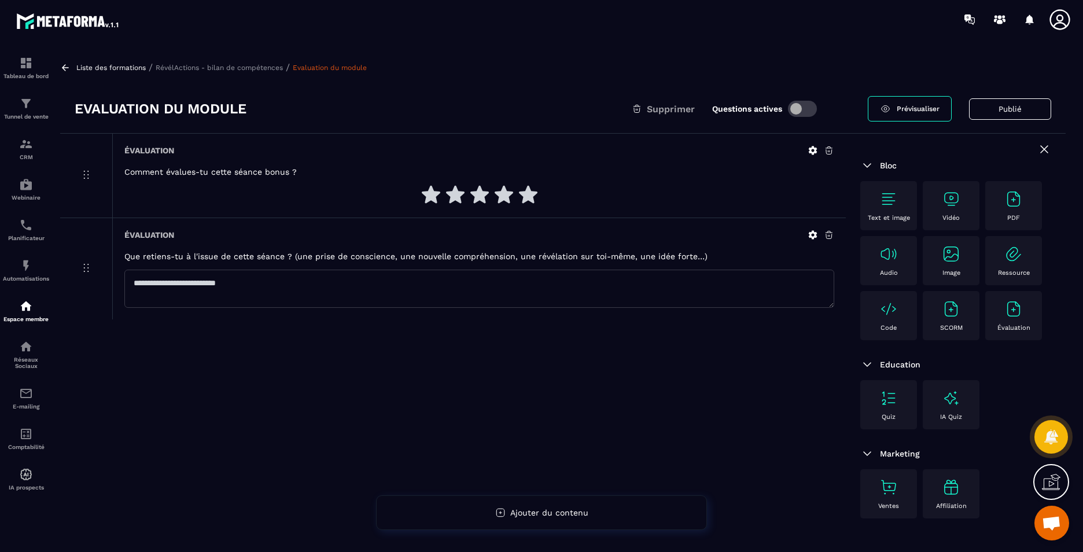
click at [890, 324] on div "Code" at bounding box center [888, 316] width 45 height 32
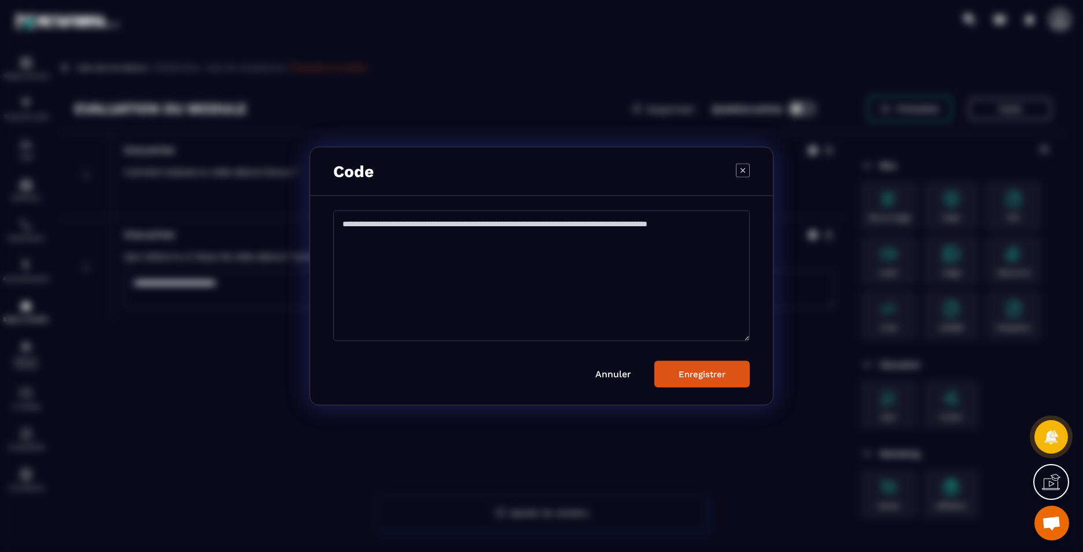
click at [431, 235] on textarea "Modal window" at bounding box center [541, 276] width 417 height 131
paste textarea "**********"
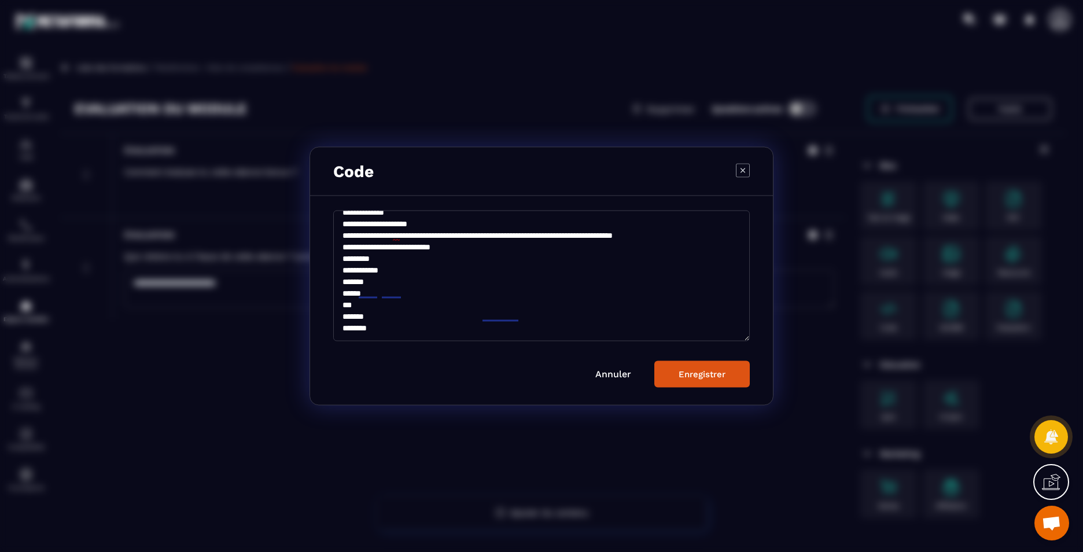
scroll to position [97, 0]
type textarea "**********"
click at [714, 374] on div "Enregistrer" at bounding box center [702, 374] width 47 height 10
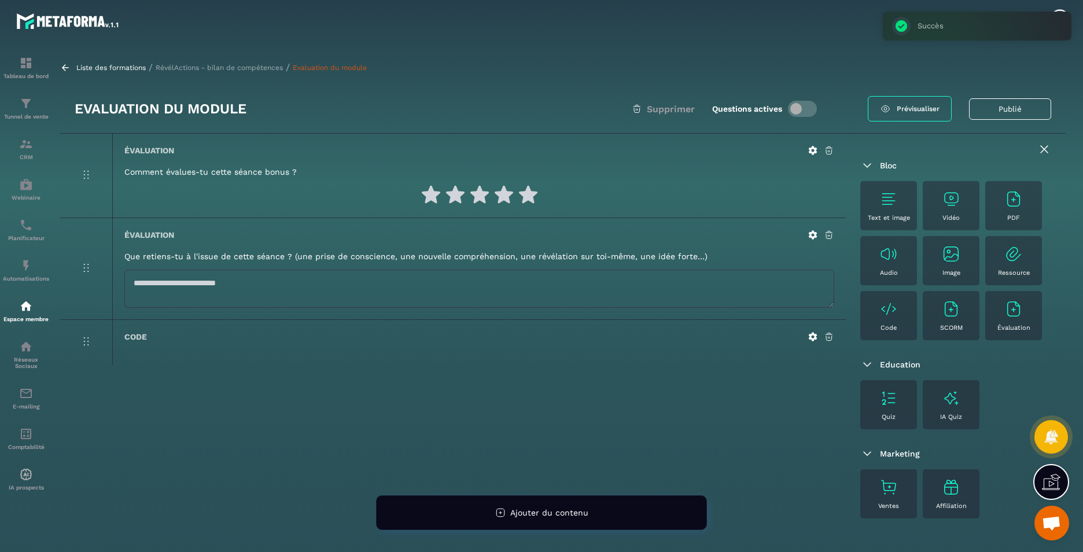
click at [214, 63] on div "Liste des formations / RévélActions - bilan de compétences / Evaluation du modu…" at bounding box center [563, 67] width 1006 height 11
click at [236, 65] on p "RévélActions - bilan de compétences" at bounding box center [219, 68] width 127 height 8
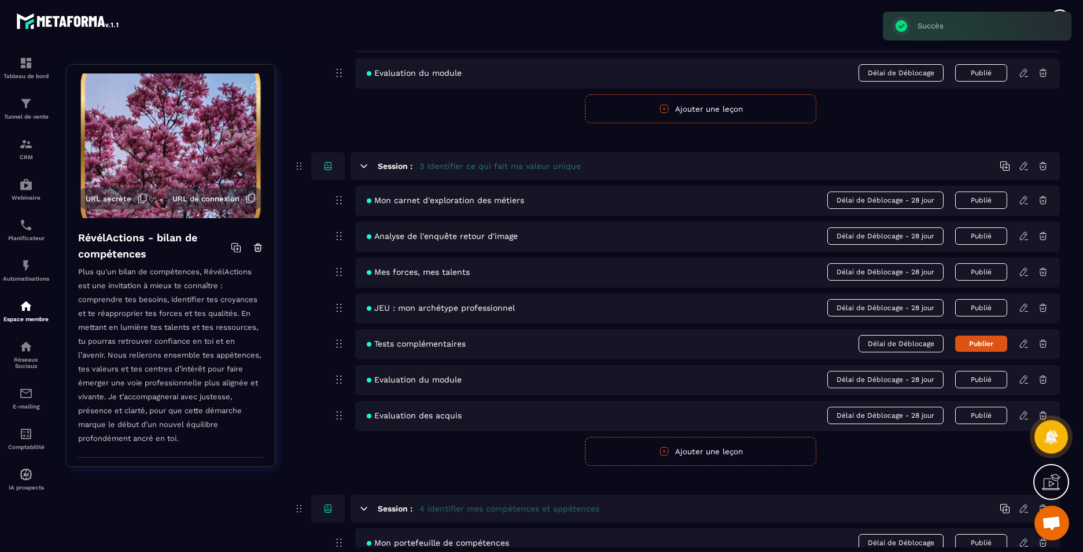
scroll to position [868, 0]
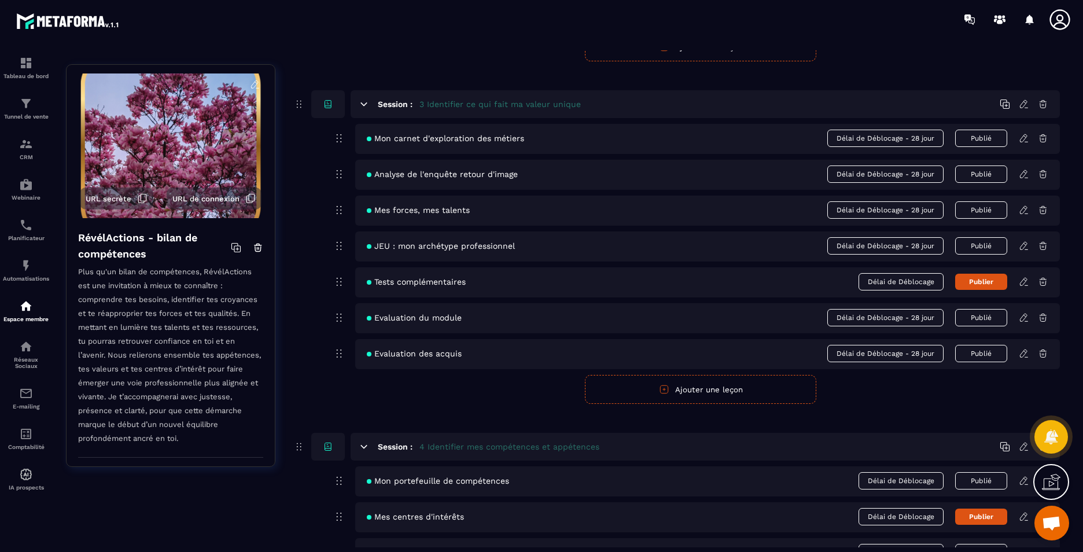
click at [1025, 139] on icon at bounding box center [1023, 138] width 7 height 8
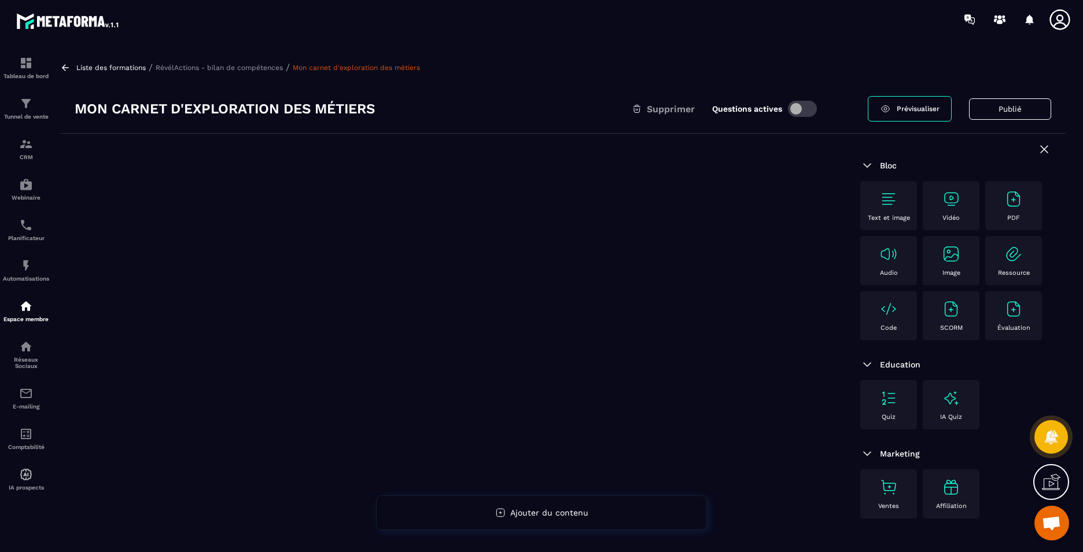
click at [894, 318] on div "Code" at bounding box center [888, 316] width 45 height 32
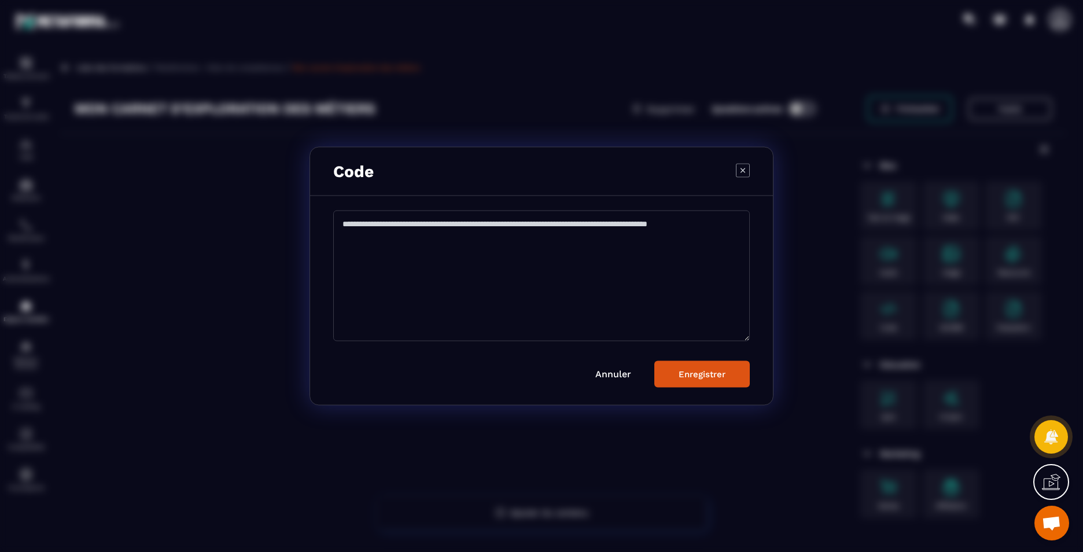
click at [473, 279] on textarea "Modal window" at bounding box center [541, 276] width 417 height 131
paste textarea "**********"
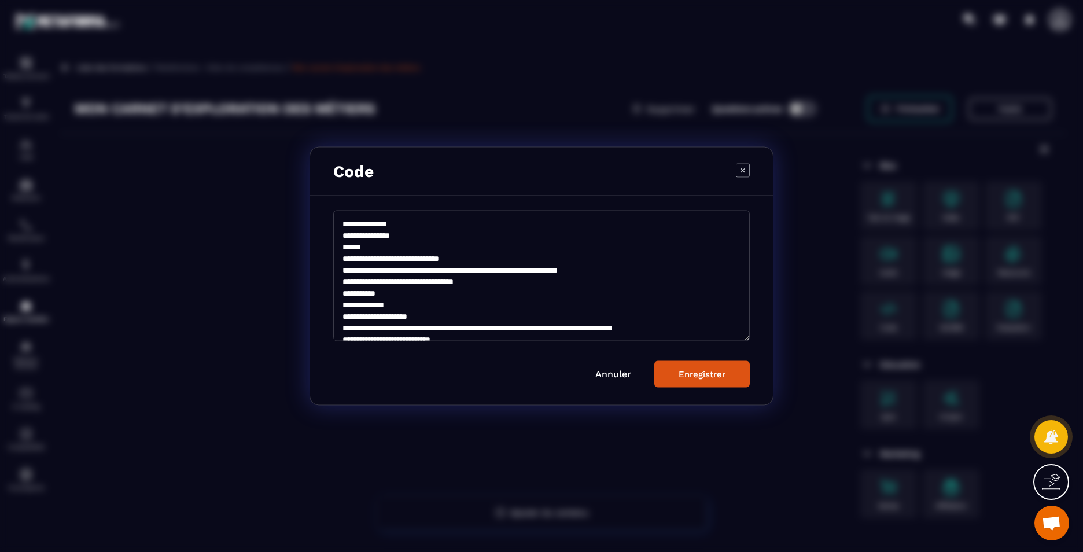
scroll to position [97, 0]
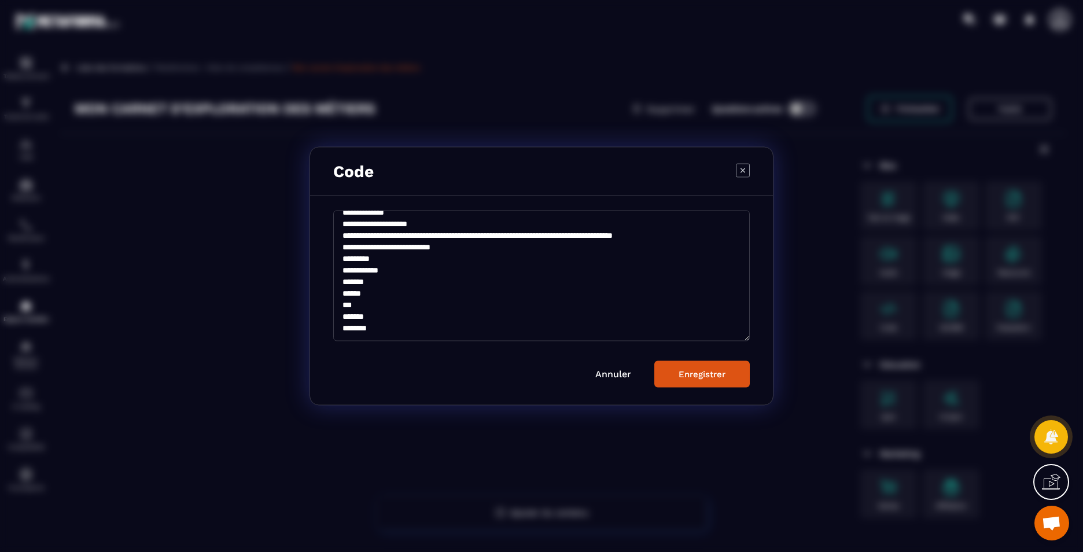
type textarea "**********"
click at [693, 379] on div "Enregistrer" at bounding box center [702, 374] width 47 height 10
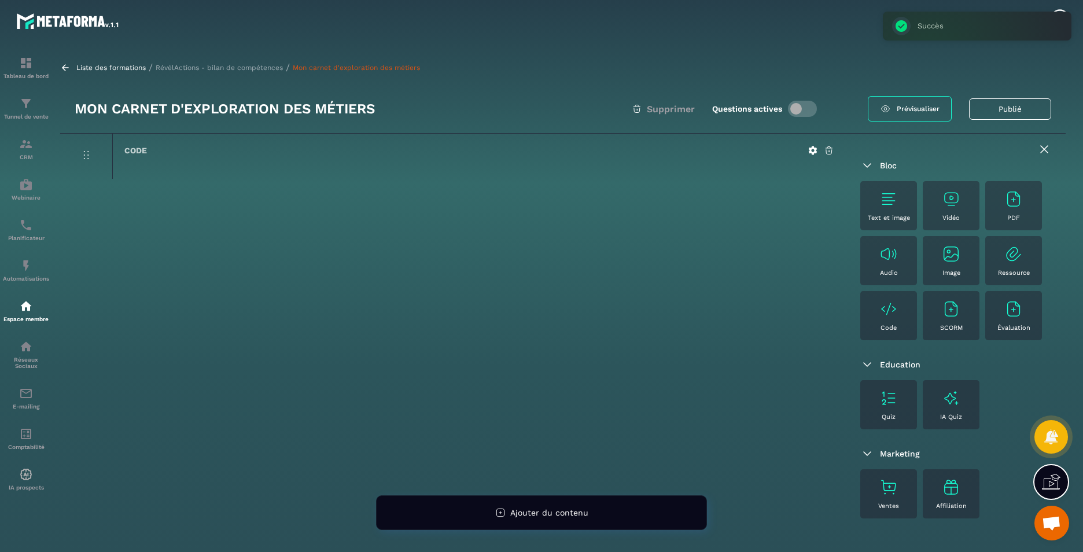
click at [215, 64] on p "RévélActions - bilan de compétences" at bounding box center [219, 68] width 127 height 8
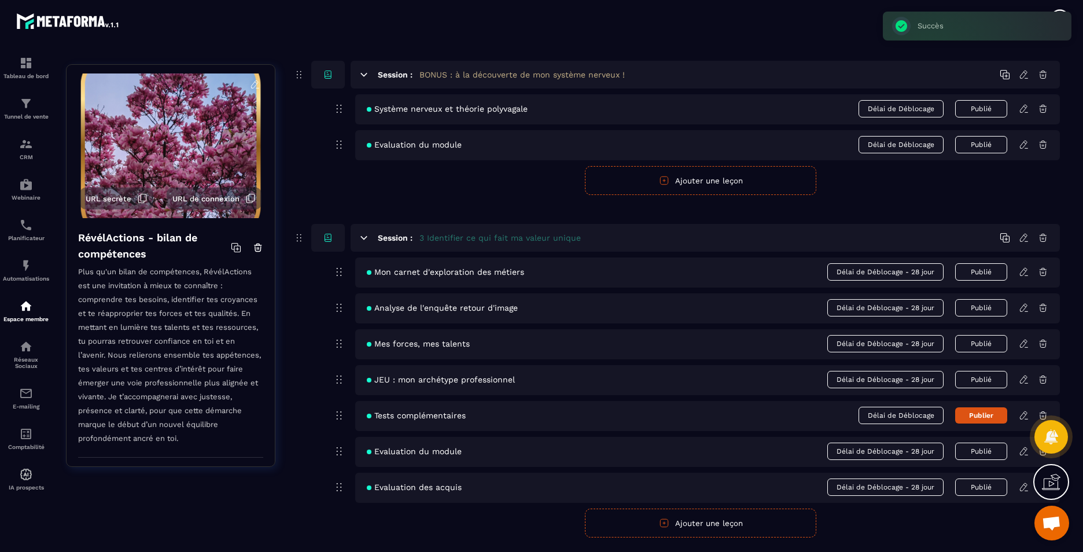
scroll to position [752, 0]
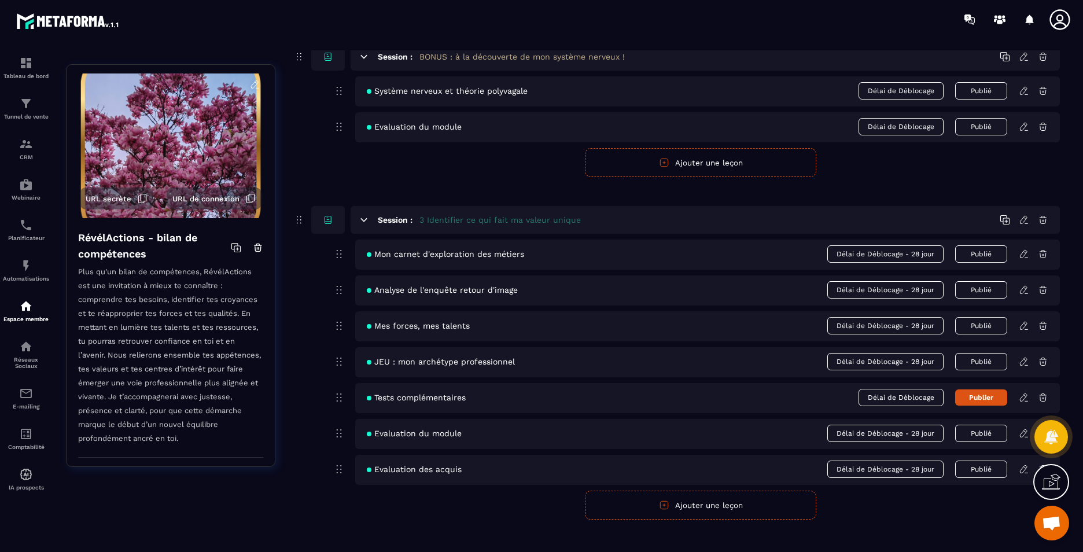
click at [1022, 287] on icon at bounding box center [1024, 290] width 10 height 10
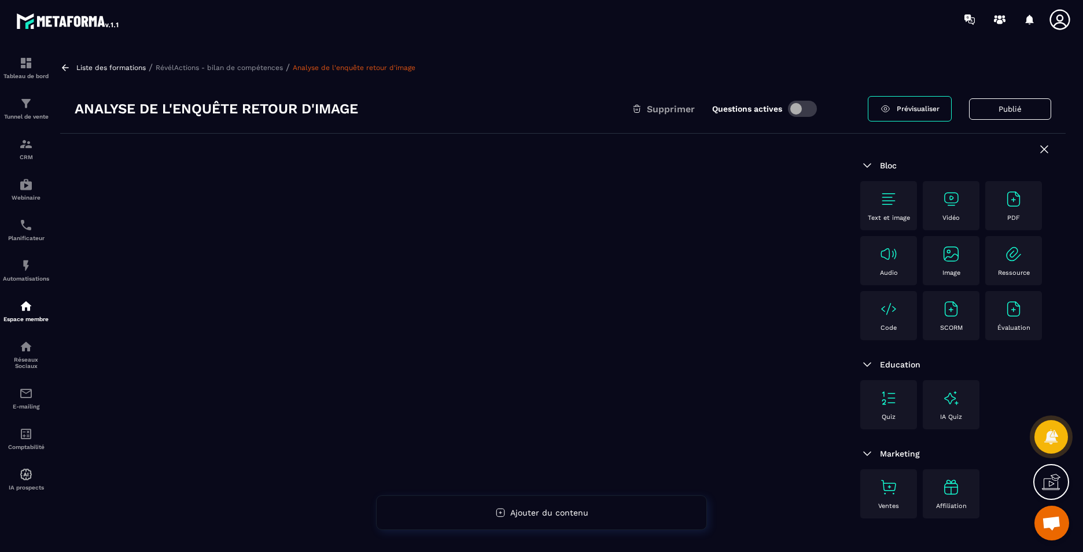
click at [880, 324] on div "Code" at bounding box center [888, 316] width 45 height 32
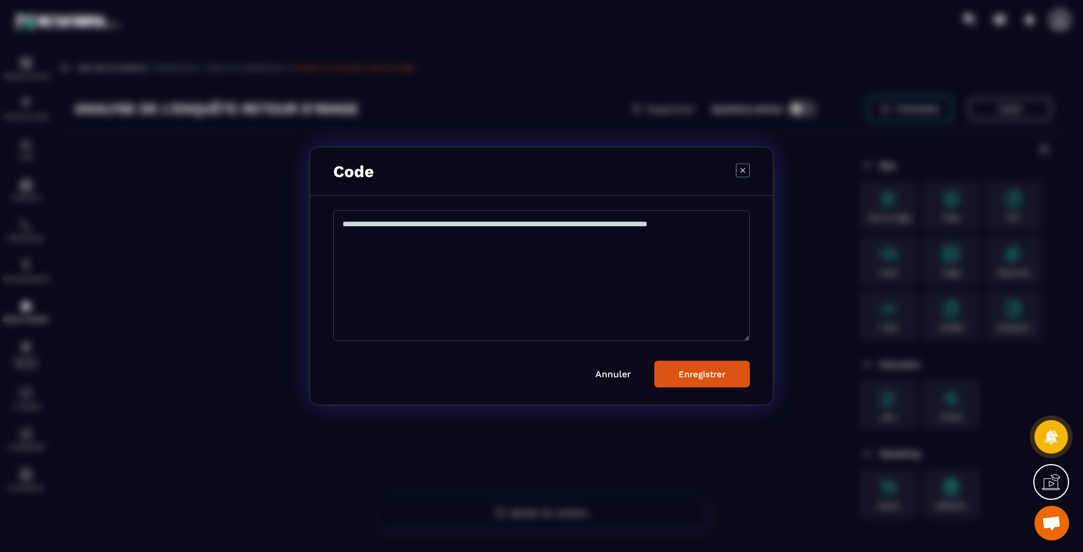
click at [534, 297] on textarea "Modal window" at bounding box center [541, 276] width 417 height 131
paste textarea "**********"
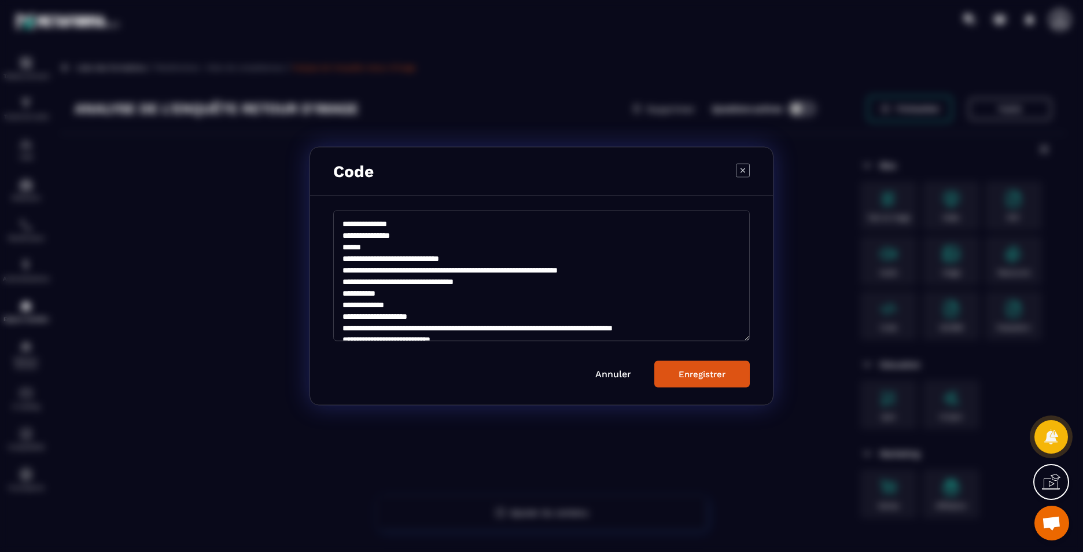
scroll to position [97, 0]
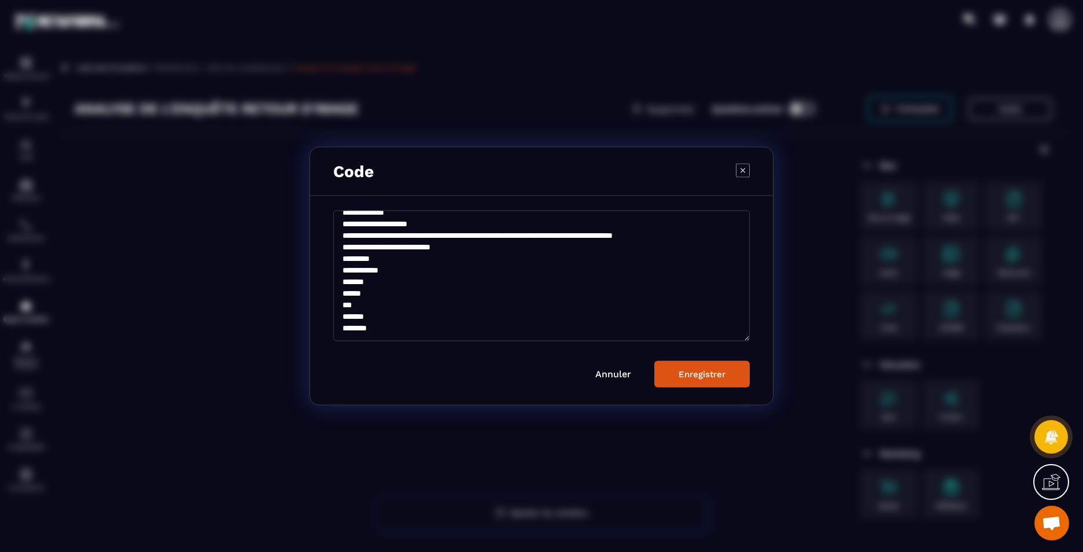
type textarea "**********"
click at [717, 379] on div "Enregistrer" at bounding box center [702, 374] width 47 height 10
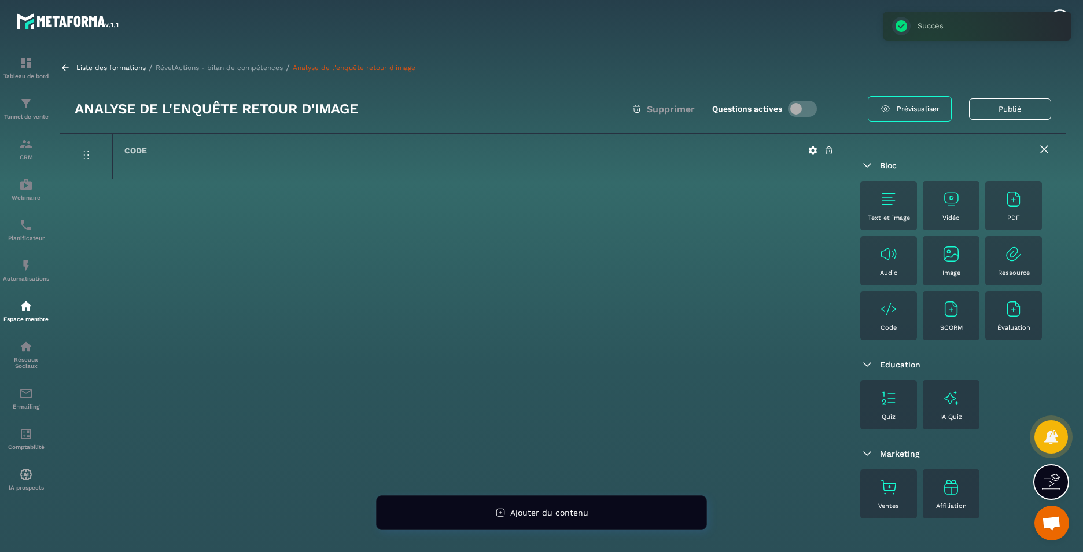
click at [193, 70] on p "RévélActions - bilan de compétences" at bounding box center [219, 68] width 127 height 8
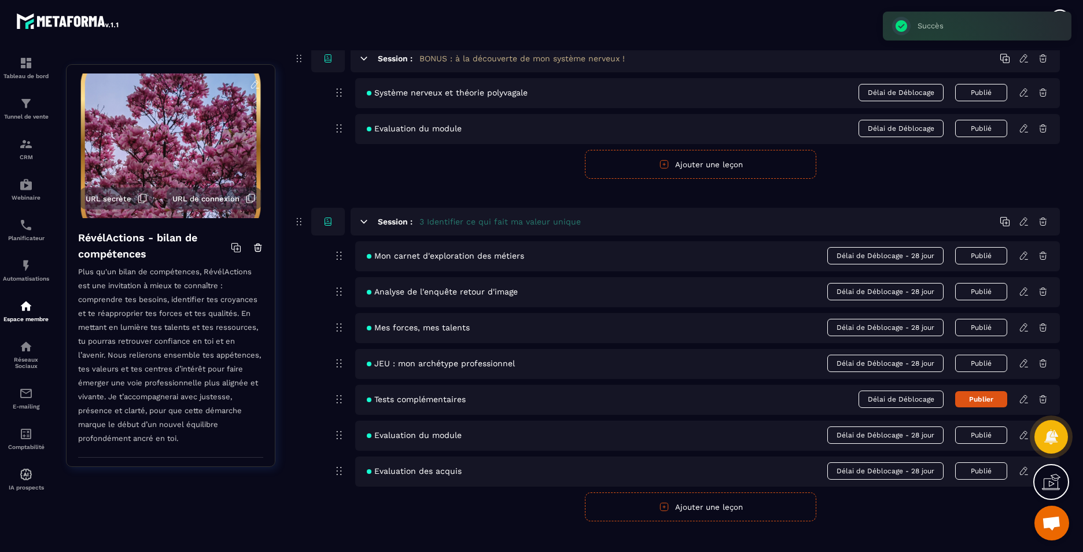
scroll to position [752, 0]
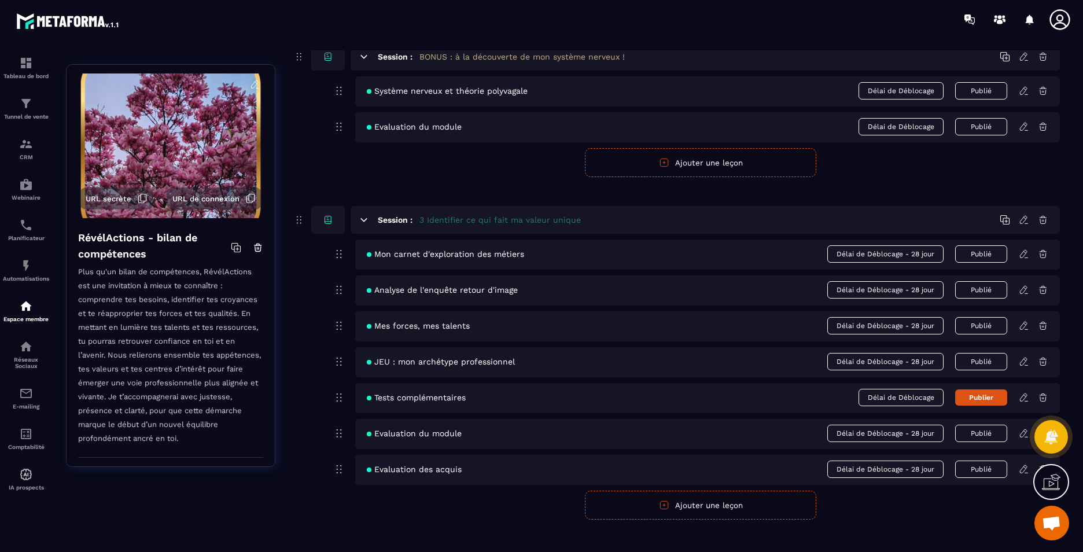
click at [1022, 332] on div "Mes forces, mes talents Délai de Déblocage - 28 jour Publié" at bounding box center [707, 326] width 705 height 30
click at [1026, 328] on icon at bounding box center [1024, 326] width 10 height 10
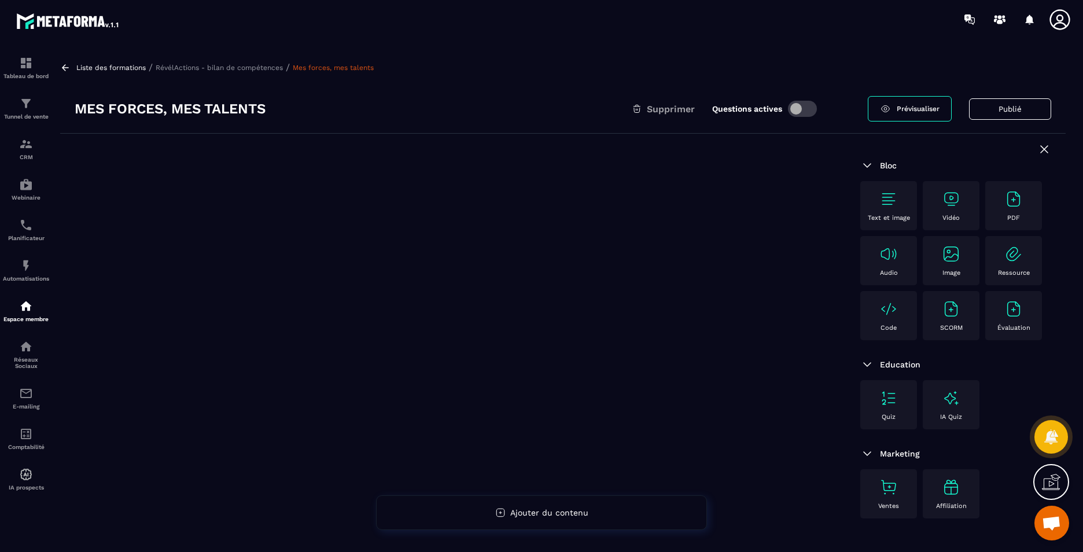
click at [888, 324] on p "Code" at bounding box center [889, 328] width 16 height 8
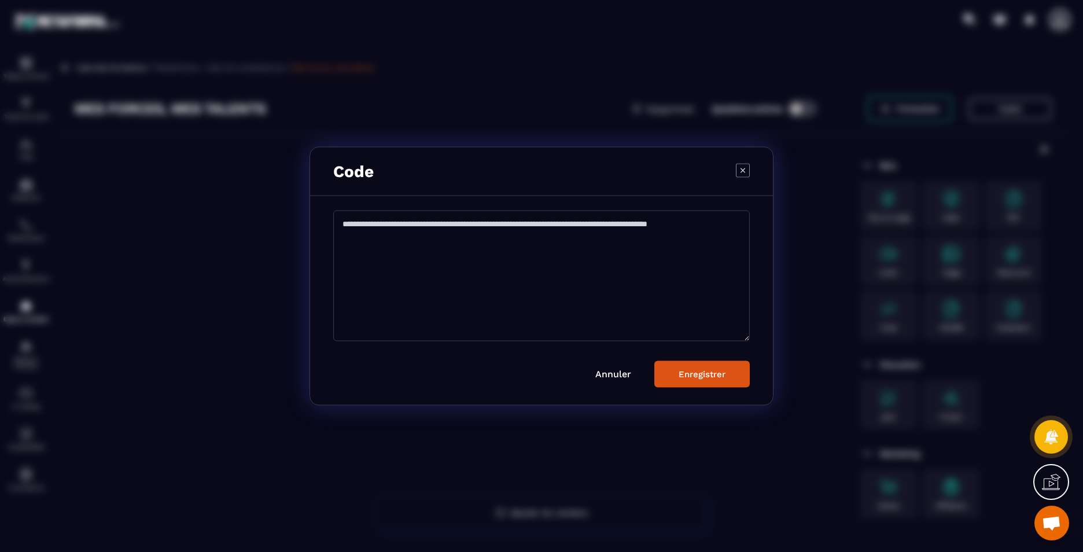
click at [467, 292] on textarea "Modal window" at bounding box center [541, 276] width 417 height 131
paste textarea "**********"
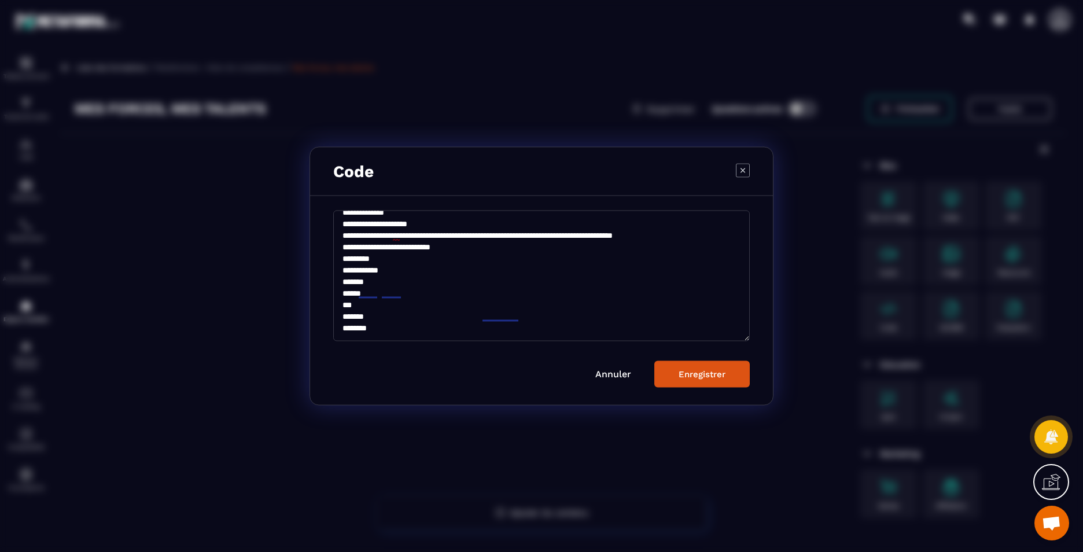
scroll to position [97, 0]
type textarea "**********"
click at [704, 376] on div "Enregistrer" at bounding box center [702, 374] width 47 height 10
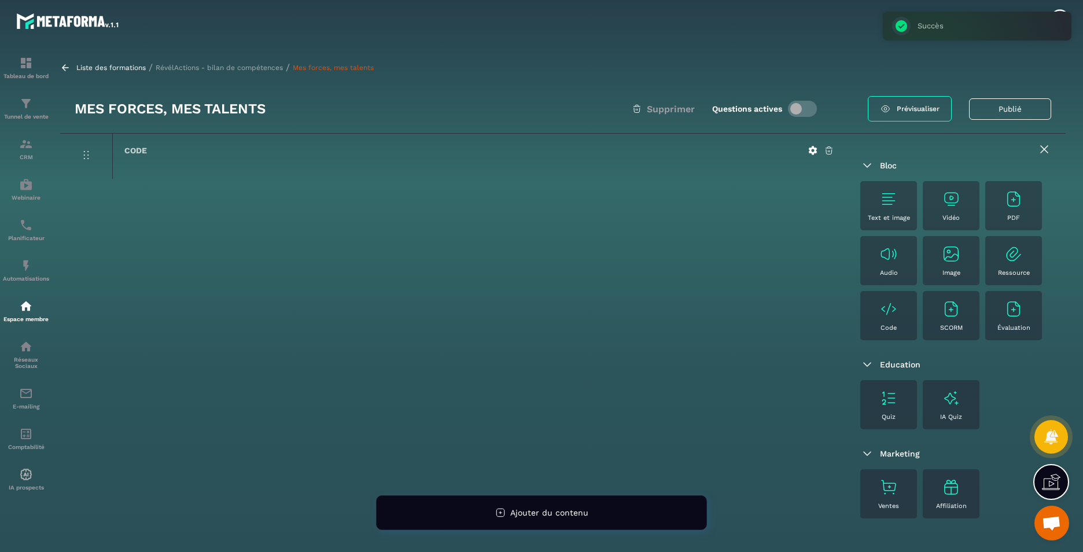
click at [241, 66] on p "RévélActions - bilan de compétences" at bounding box center [219, 68] width 127 height 8
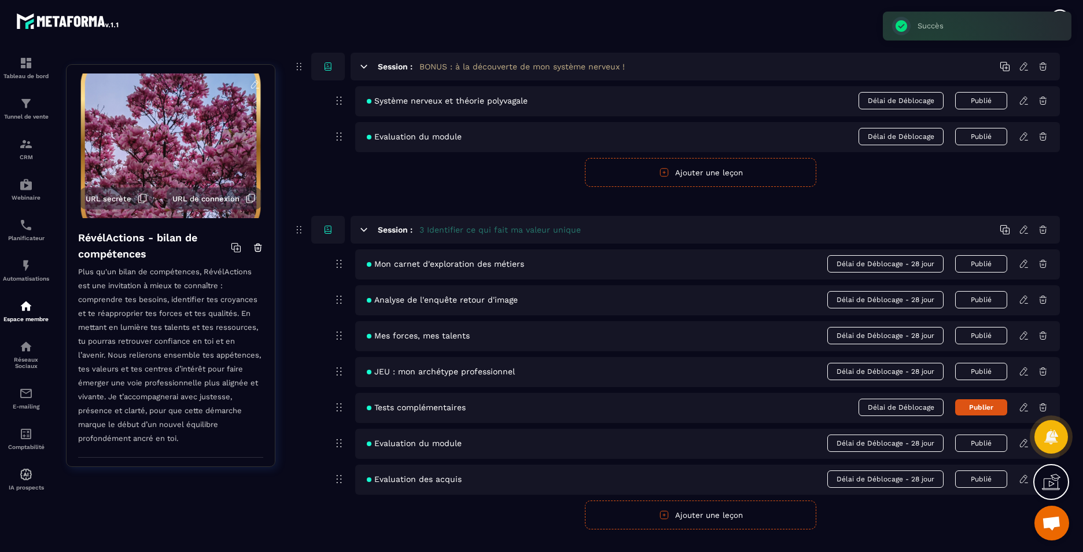
scroll to position [752, 0]
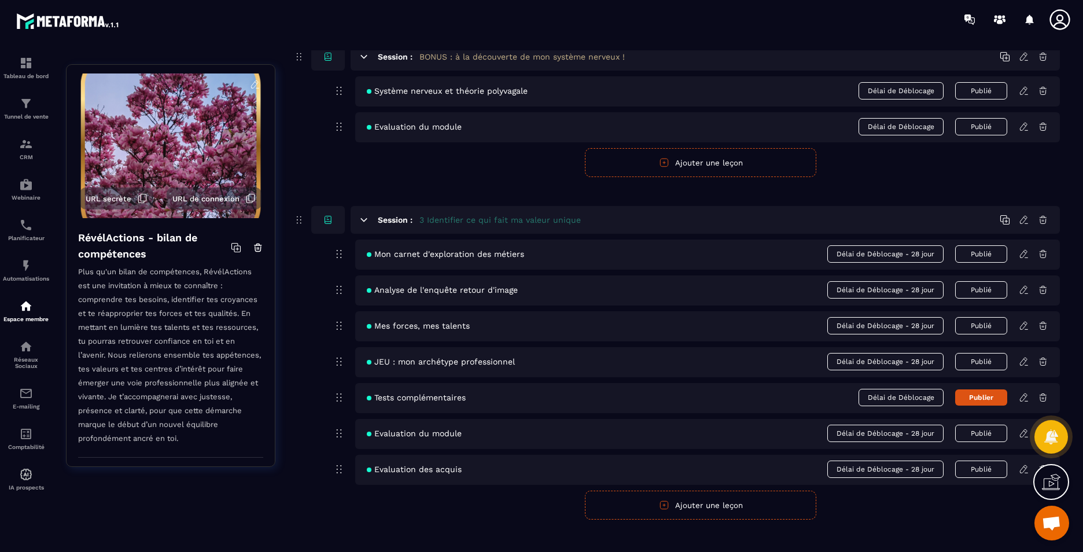
click at [1021, 363] on icon at bounding box center [1024, 362] width 10 height 10
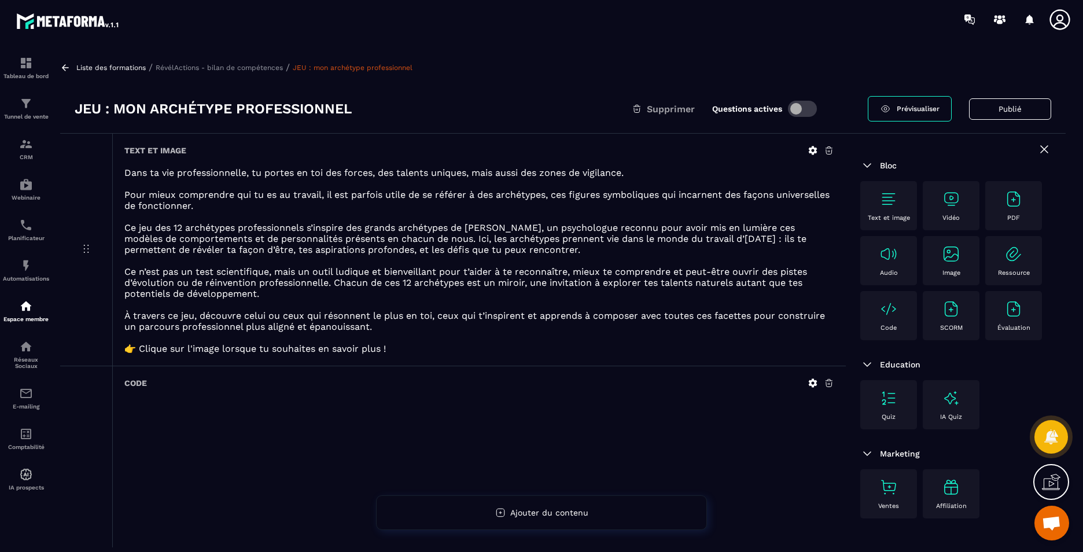
click at [891, 315] on img at bounding box center [889, 309] width 19 height 19
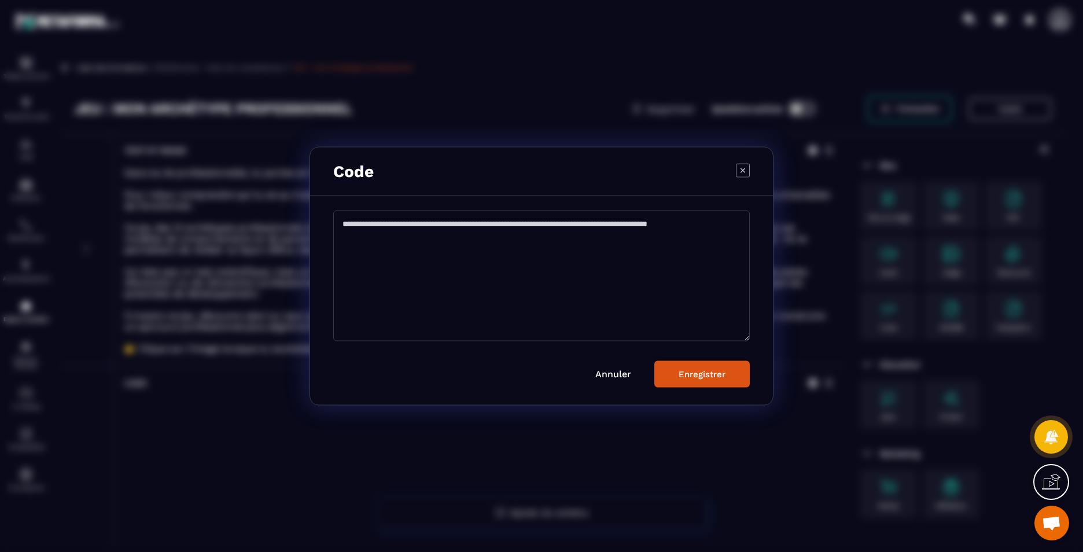
click at [563, 316] on textarea "Modal window" at bounding box center [541, 276] width 417 height 131
paste textarea "**********"
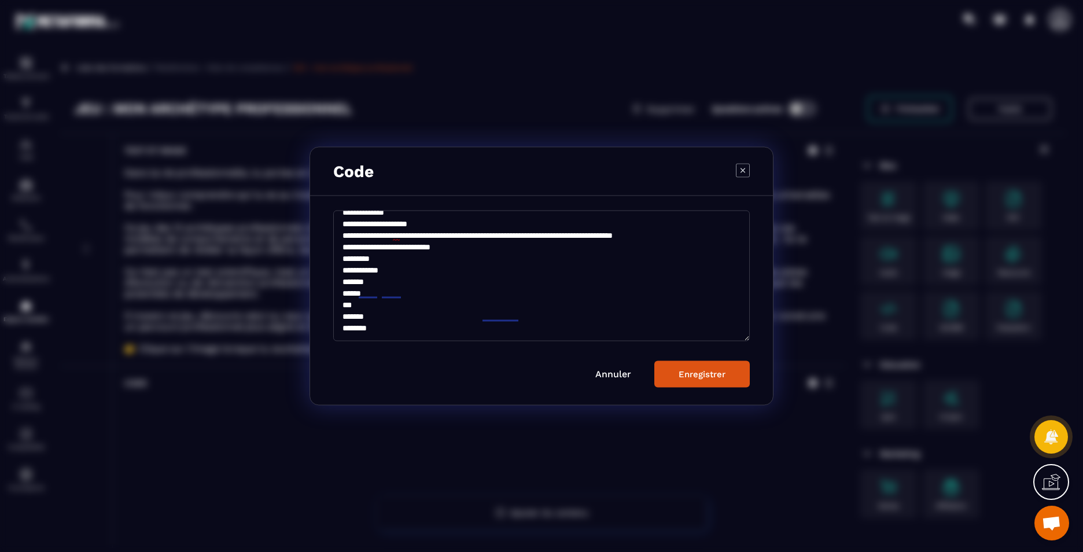
scroll to position [97, 0]
type textarea "**********"
click at [709, 381] on button "Enregistrer" at bounding box center [702, 374] width 95 height 27
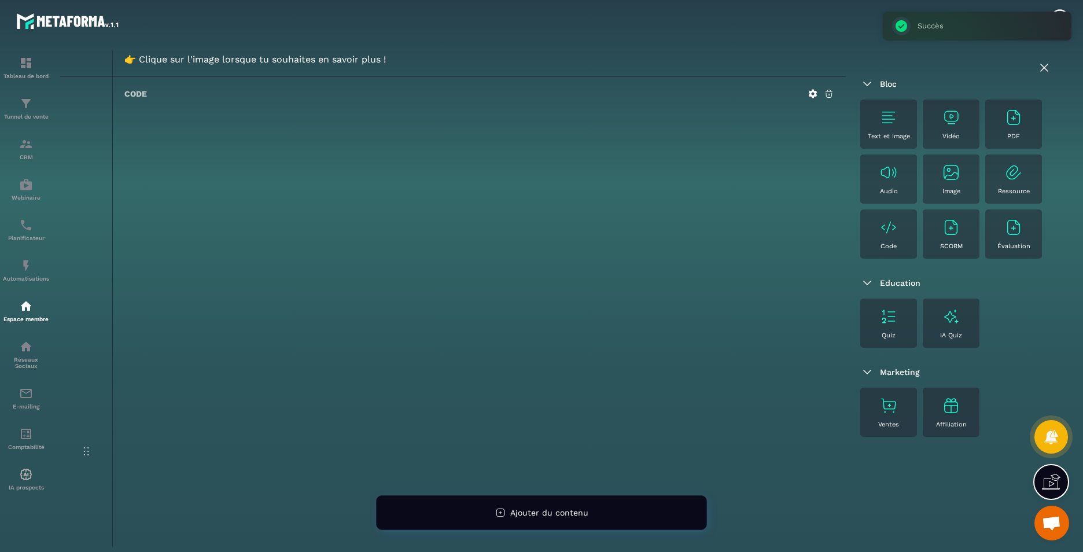
scroll to position [0, 0]
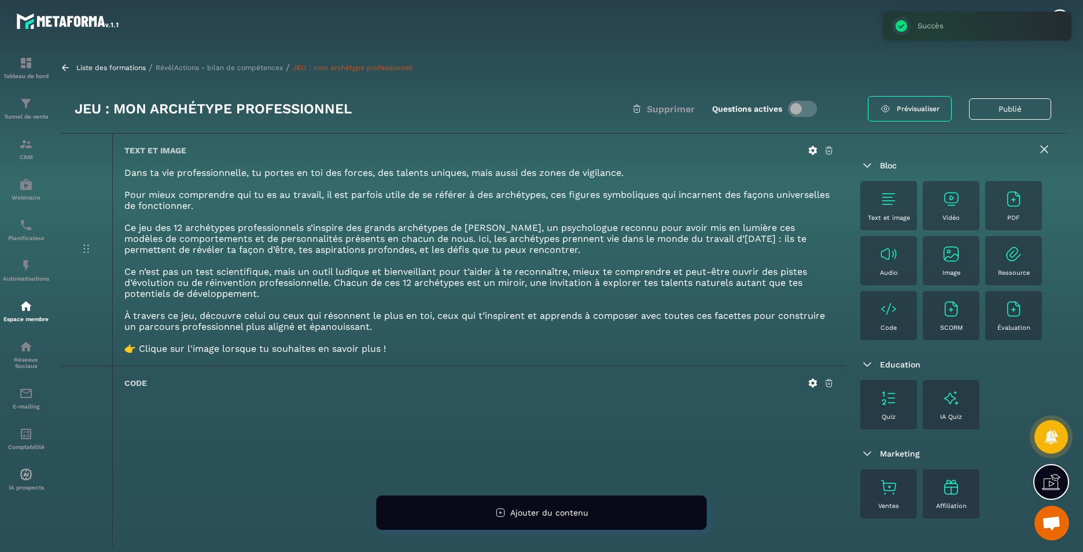
click at [229, 64] on p "RévélActions - bilan de compétences" at bounding box center [219, 68] width 127 height 8
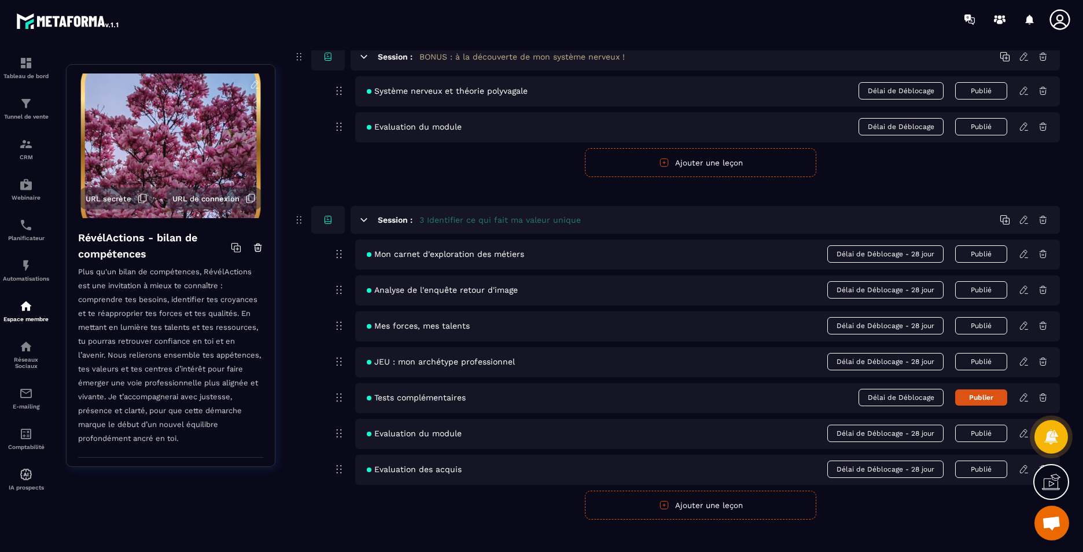
scroll to position [926, 0]
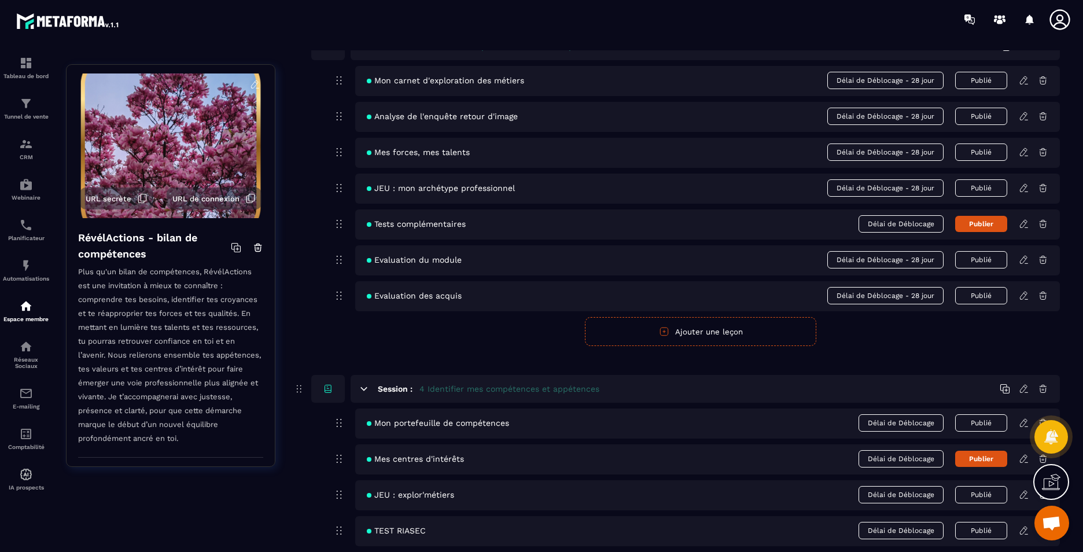
click at [1019, 230] on div "Tests complémentaires Délai de Déblocage Publier" at bounding box center [707, 225] width 705 height 30
click at [1024, 227] on icon at bounding box center [1024, 224] width 10 height 10
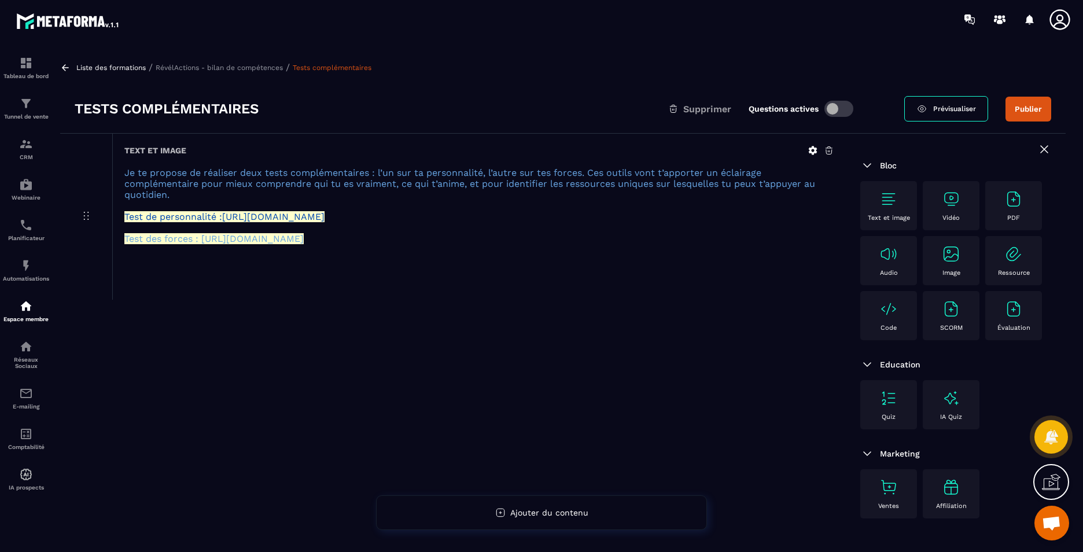
click at [885, 315] on img at bounding box center [889, 309] width 19 height 19
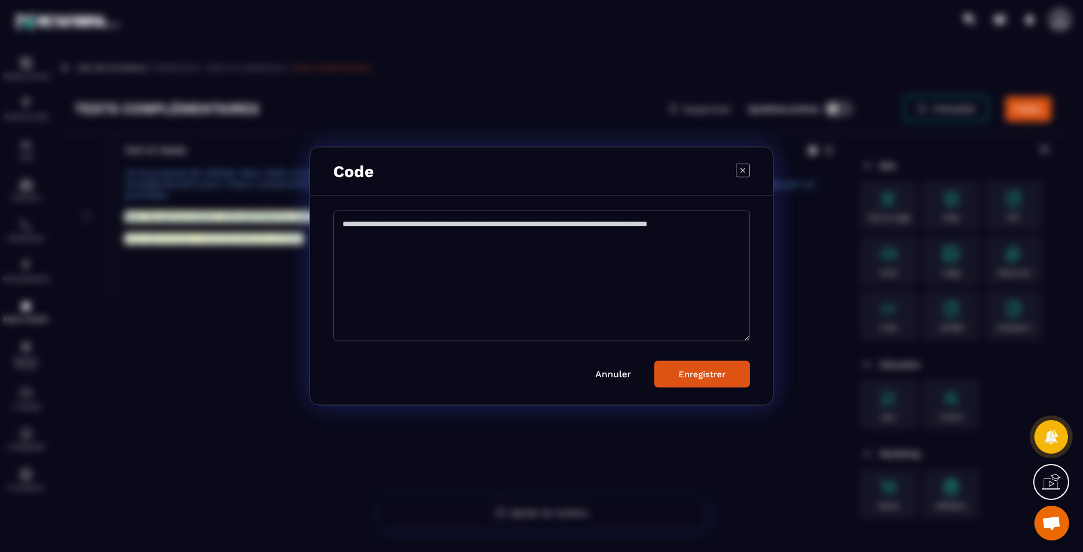
click at [516, 251] on textarea "Modal window" at bounding box center [541, 276] width 417 height 131
paste textarea "**********"
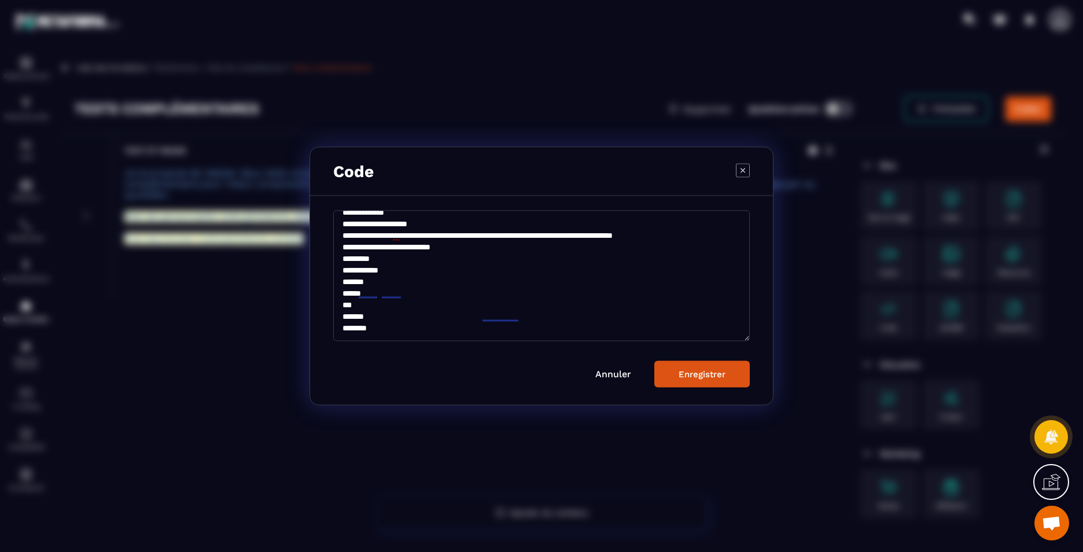
scroll to position [97, 0]
type textarea "**********"
click at [709, 377] on div "Enregistrer" at bounding box center [702, 374] width 47 height 10
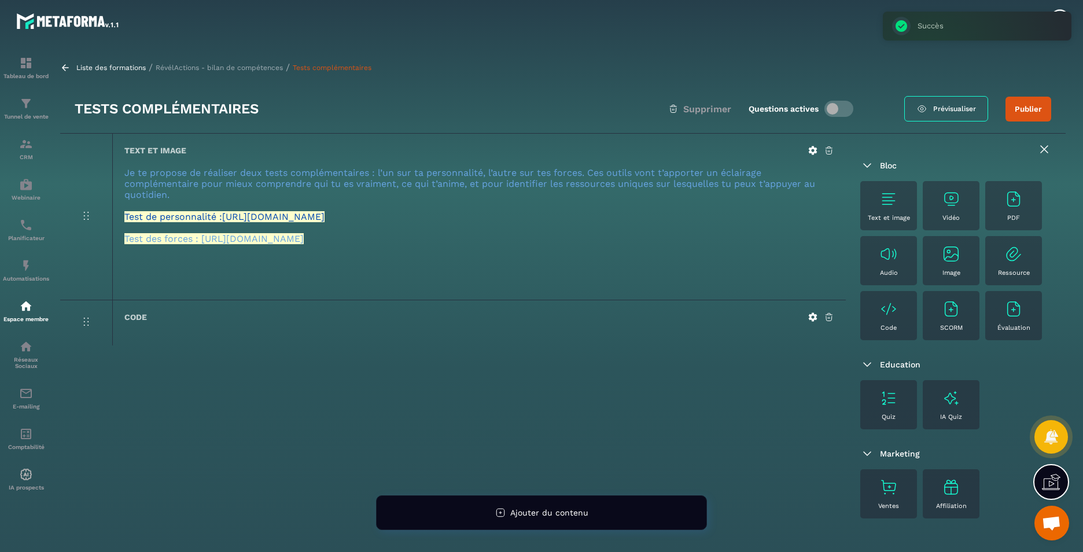
click at [212, 68] on p "RévélActions - bilan de compétences" at bounding box center [219, 68] width 127 height 8
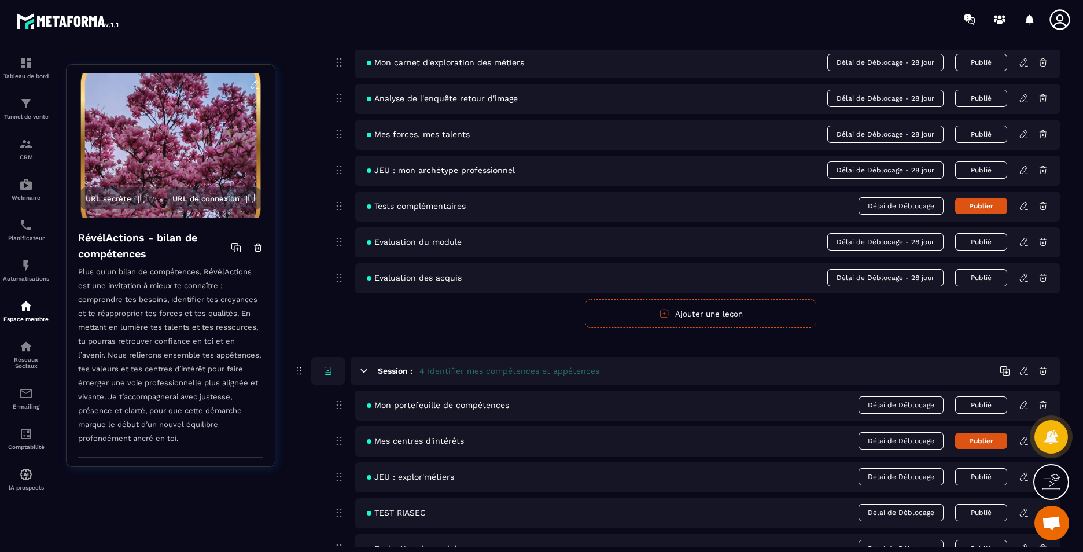
scroll to position [926, 0]
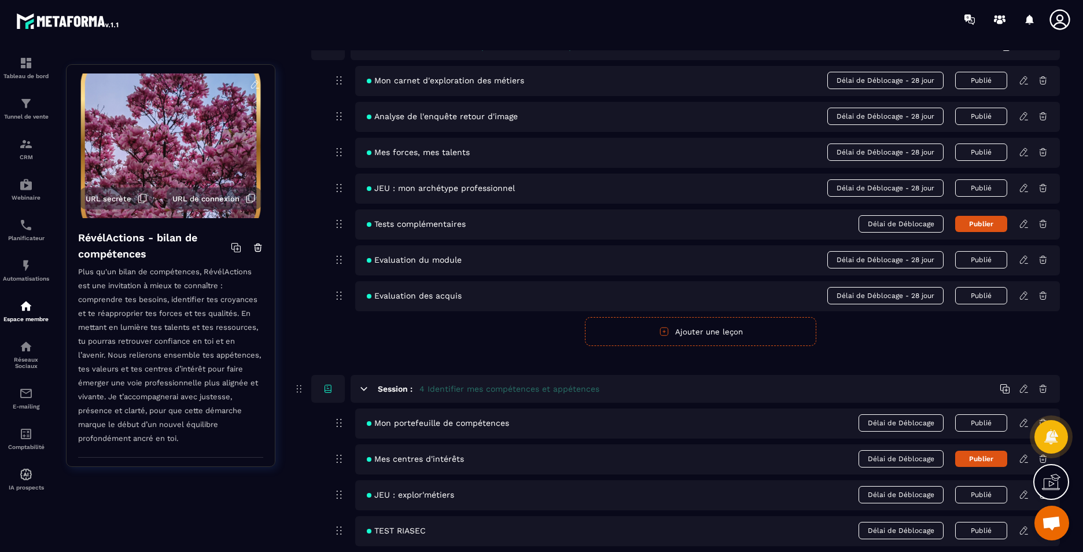
click at [1023, 260] on icon at bounding box center [1024, 260] width 10 height 10
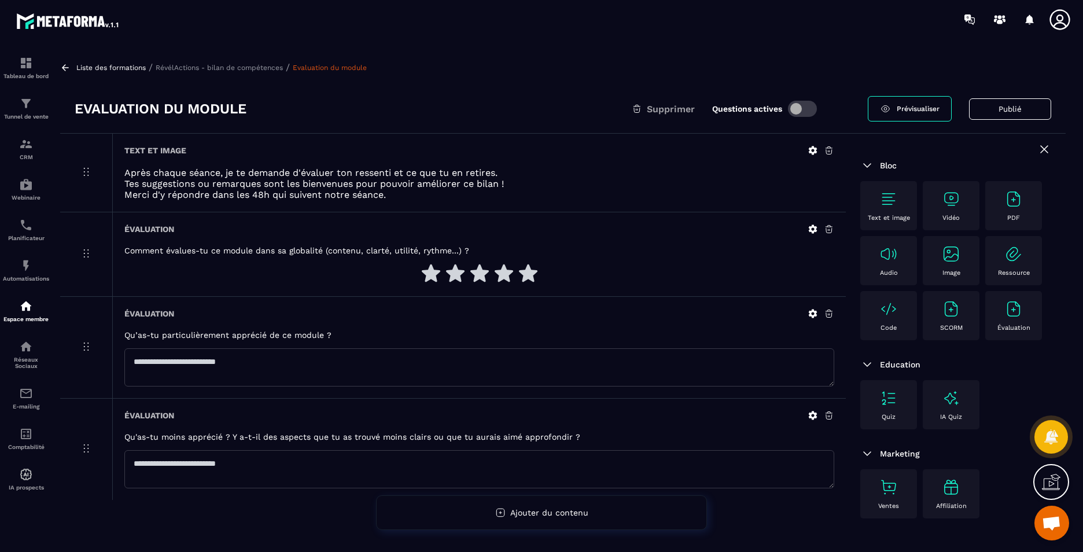
click at [895, 326] on p "Code" at bounding box center [889, 328] width 16 height 8
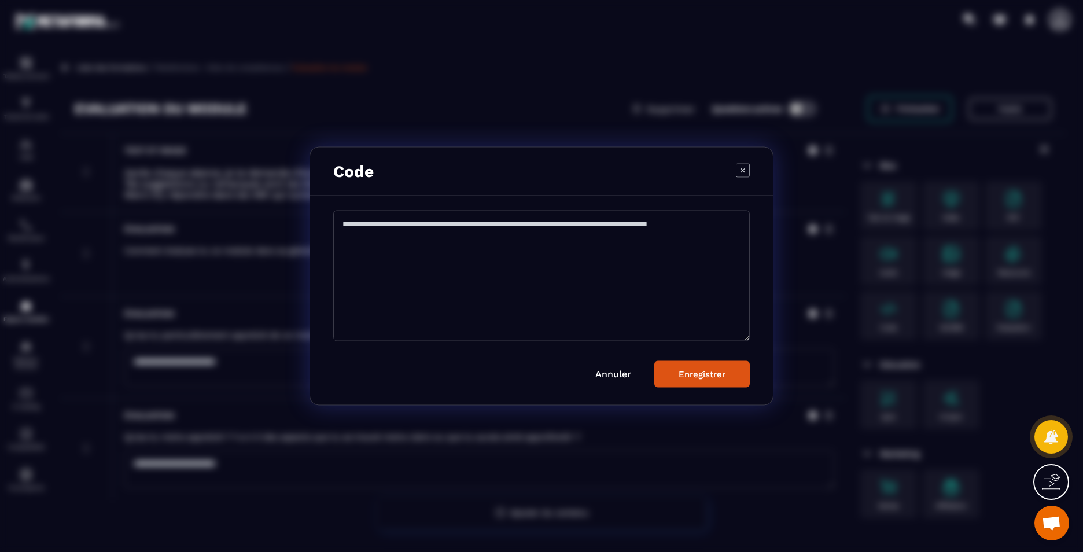
click at [449, 306] on textarea "Modal window" at bounding box center [541, 276] width 417 height 131
paste textarea "**********"
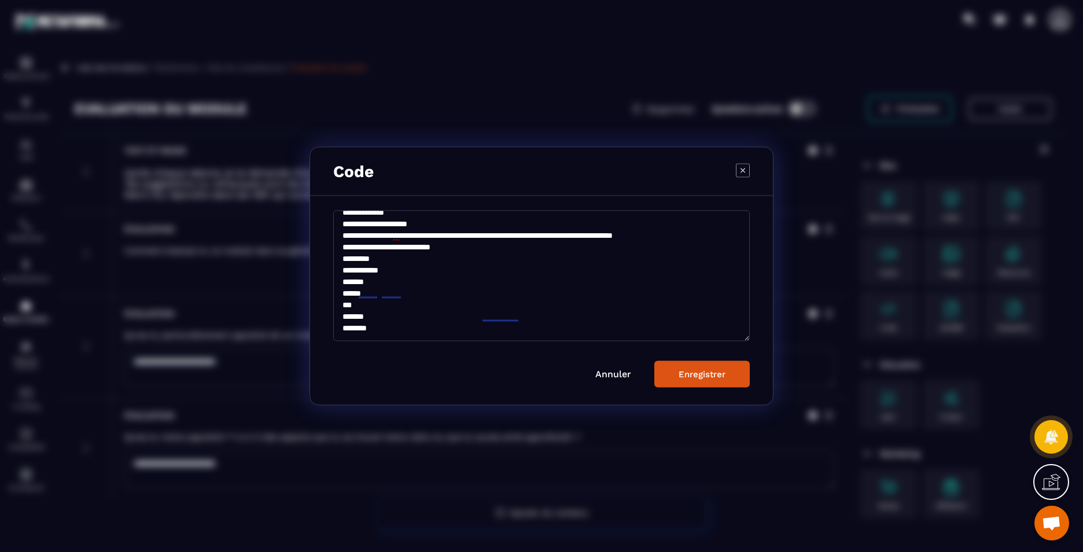
scroll to position [97, 0]
type textarea "**********"
click at [705, 368] on button "Enregistrer" at bounding box center [702, 374] width 95 height 27
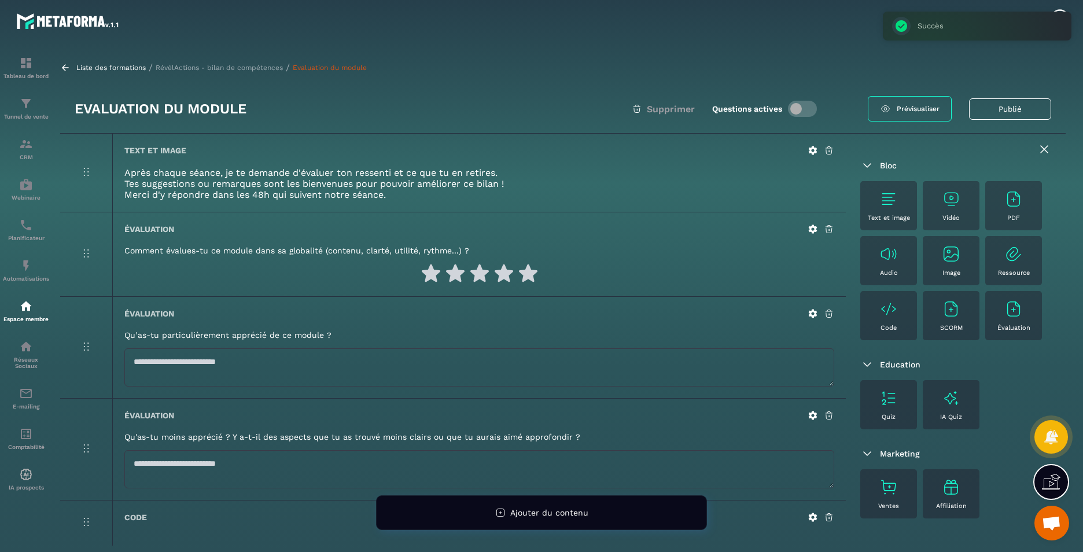
click at [236, 70] on p "RévélActions - bilan de compétences" at bounding box center [219, 68] width 127 height 8
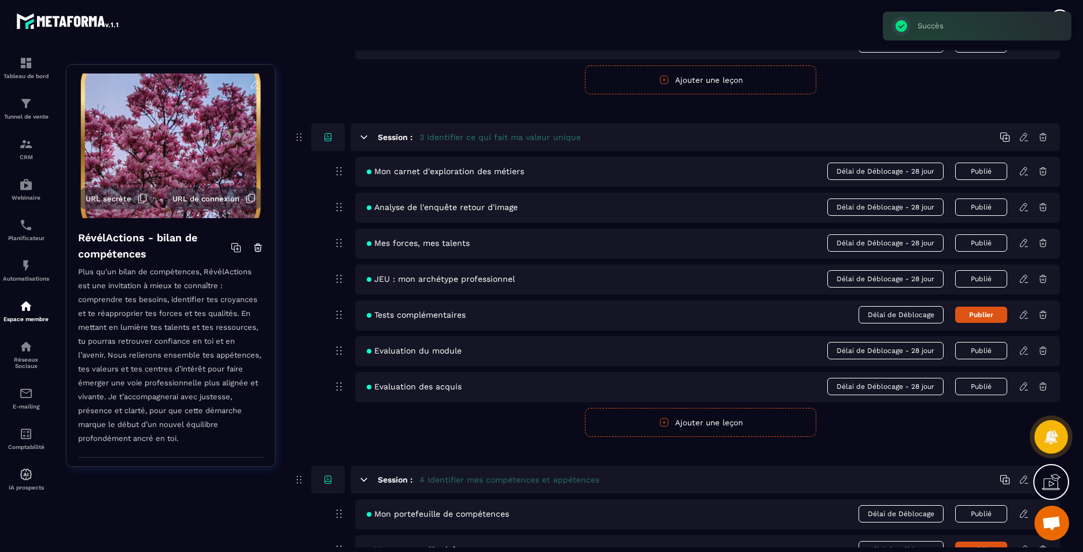
scroll to position [868, 0]
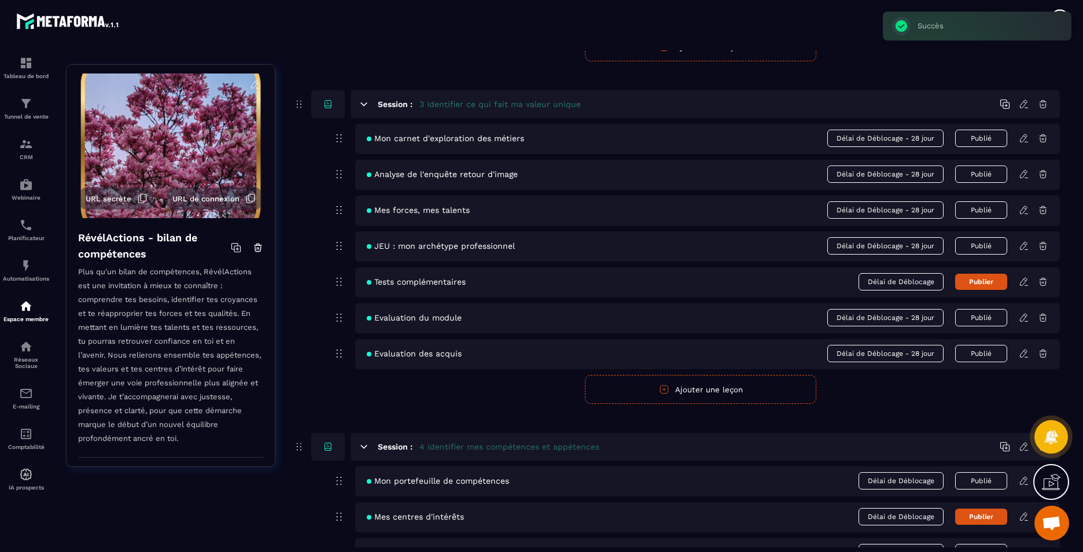
click at [1022, 353] on icon at bounding box center [1023, 354] width 7 height 8
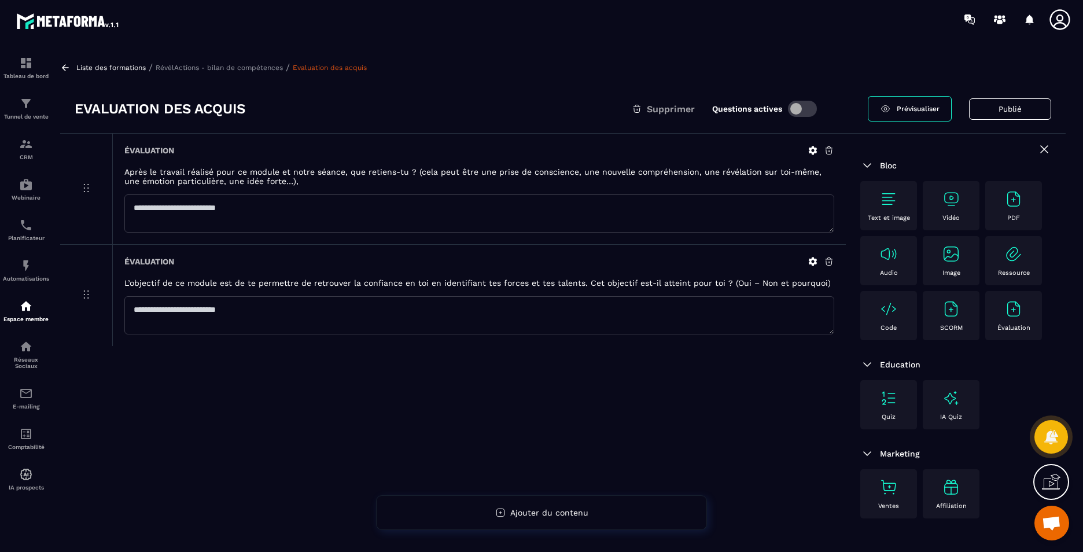
click at [888, 318] on div "Code" at bounding box center [888, 316] width 45 height 32
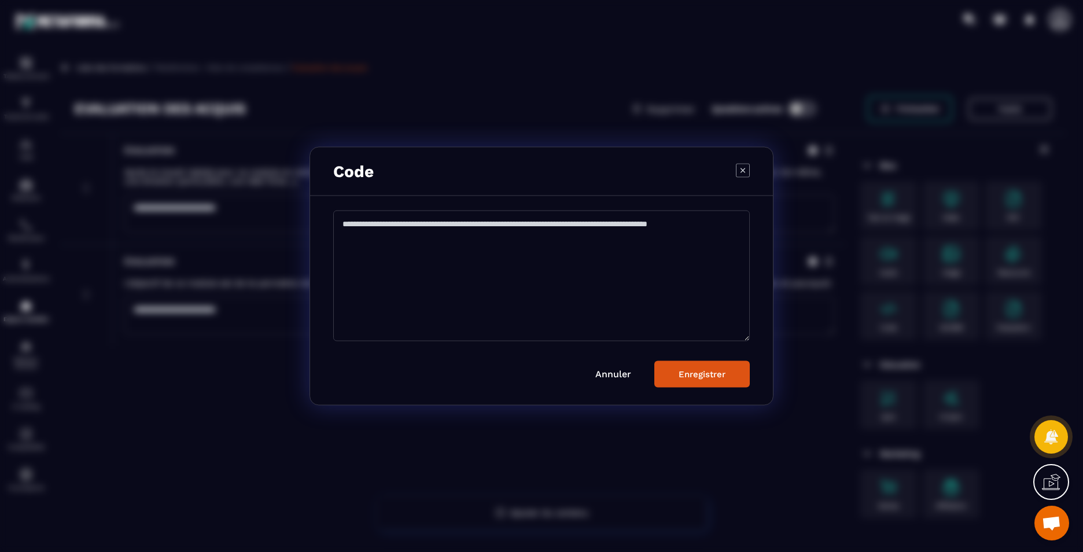
click at [495, 270] on textarea "Modal window" at bounding box center [541, 276] width 417 height 131
paste textarea "**********"
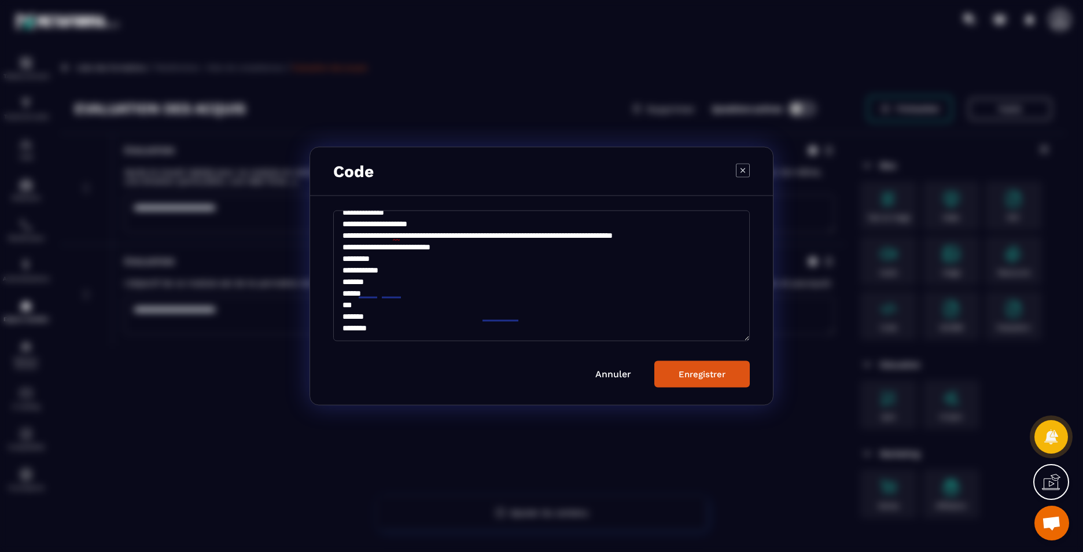
scroll to position [97, 0]
type textarea "**********"
click at [729, 377] on button "Enregistrer" at bounding box center [702, 374] width 95 height 27
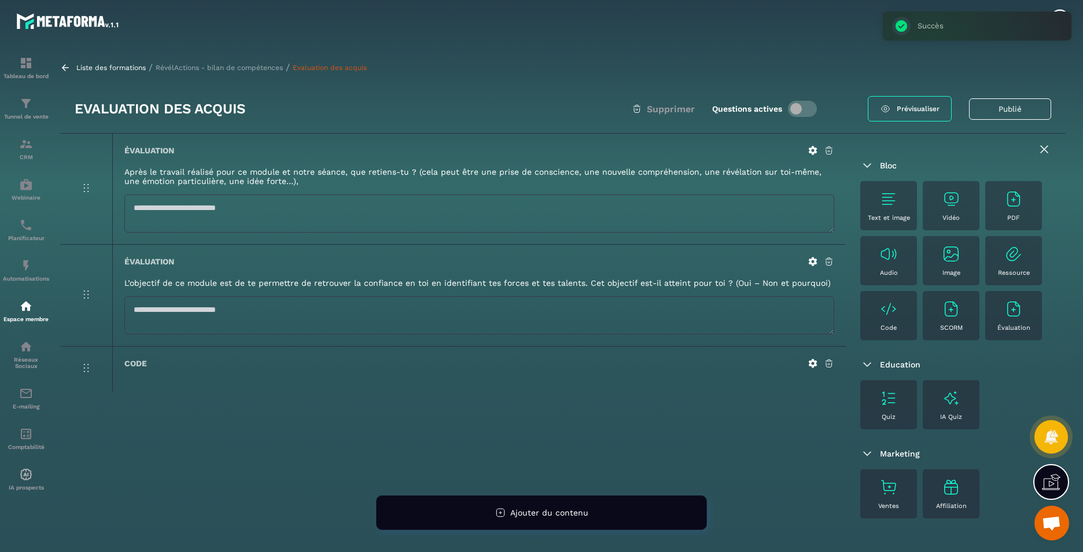
click at [221, 70] on p "RévélActions - bilan de compétences" at bounding box center [219, 68] width 127 height 8
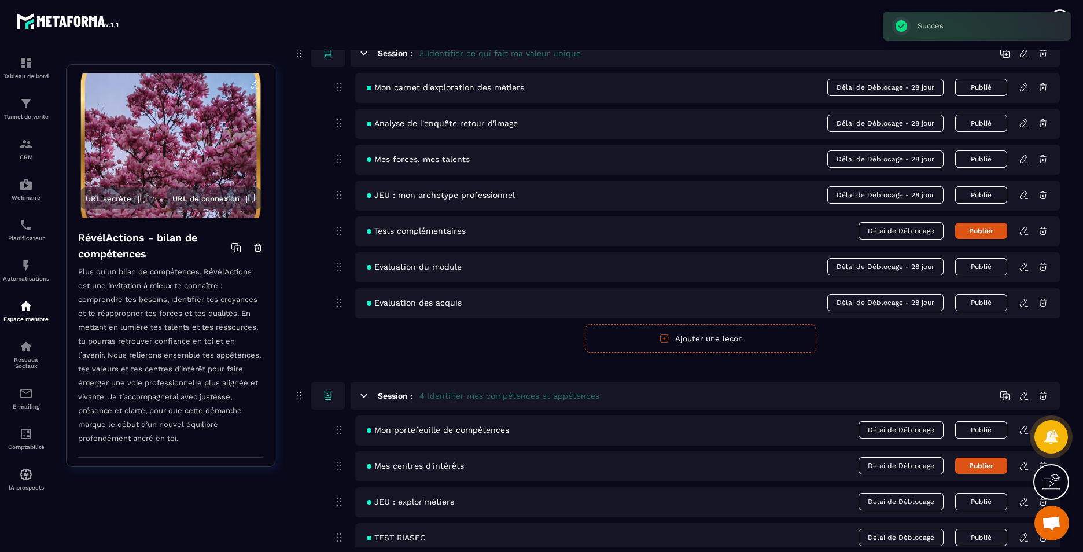
scroll to position [1100, 0]
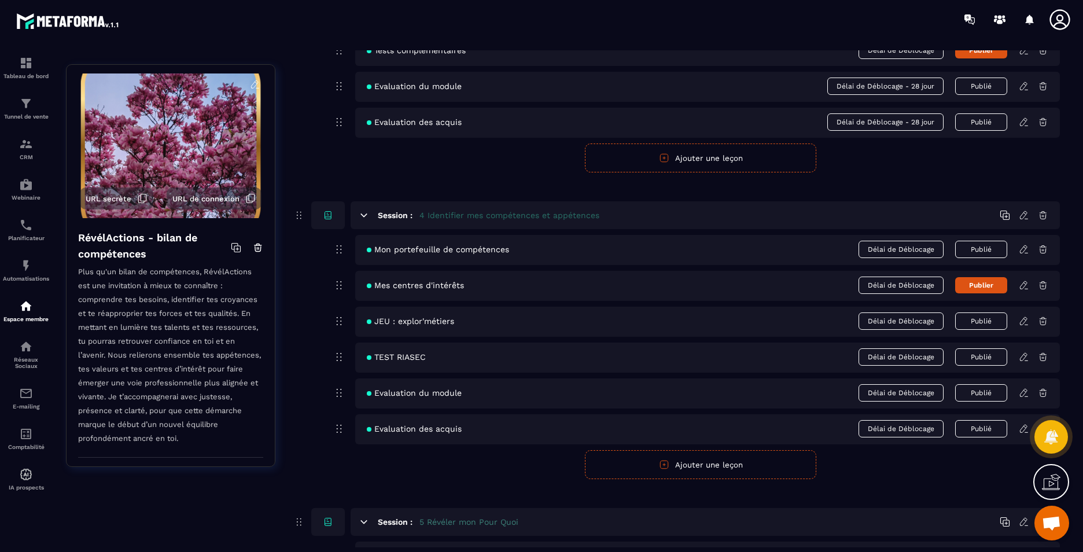
click at [1026, 251] on icon at bounding box center [1024, 249] width 10 height 10
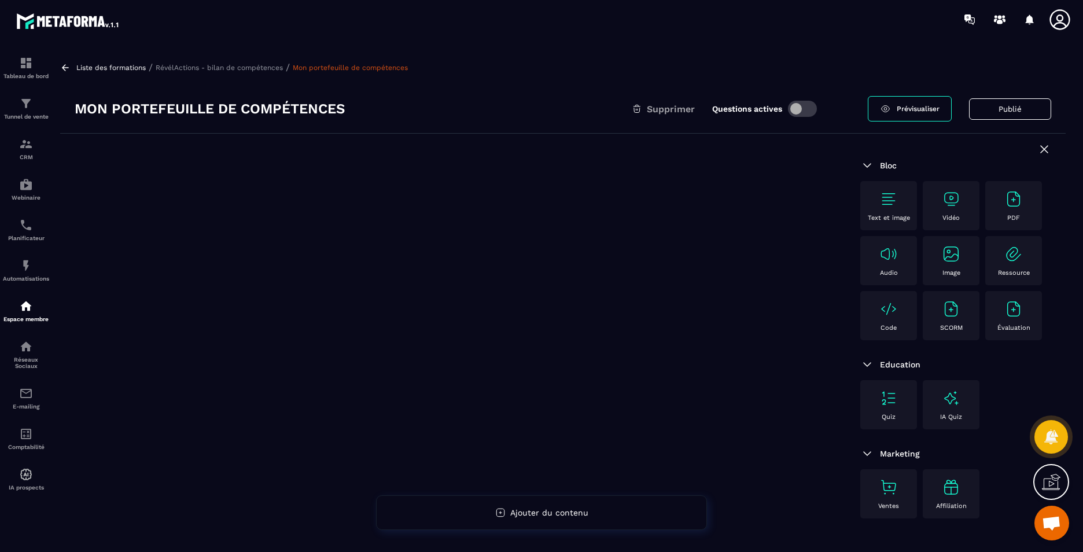
click at [887, 322] on div "Code" at bounding box center [888, 316] width 45 height 32
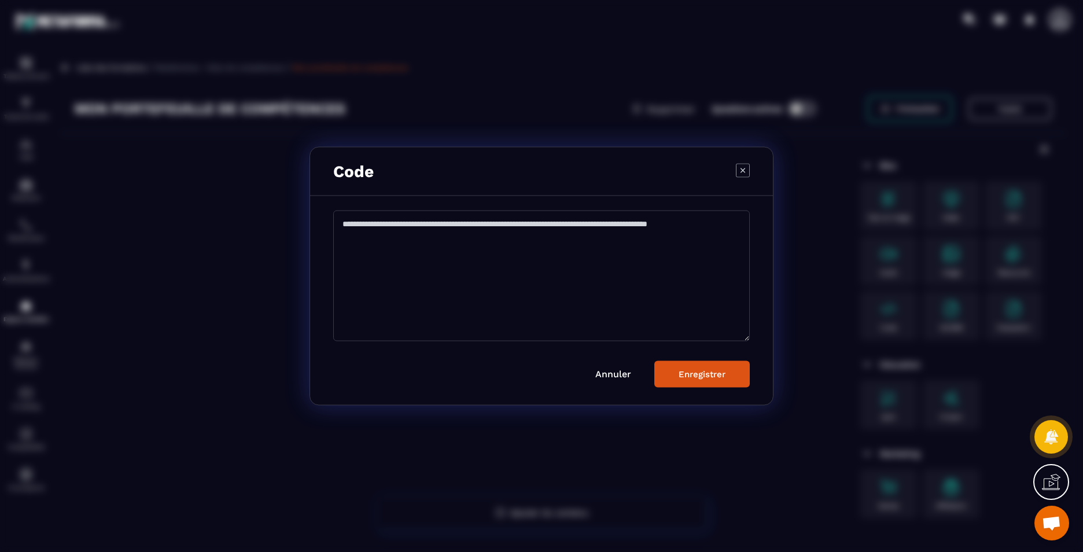
click at [421, 306] on textarea "Modal window" at bounding box center [541, 276] width 417 height 131
paste textarea "**********"
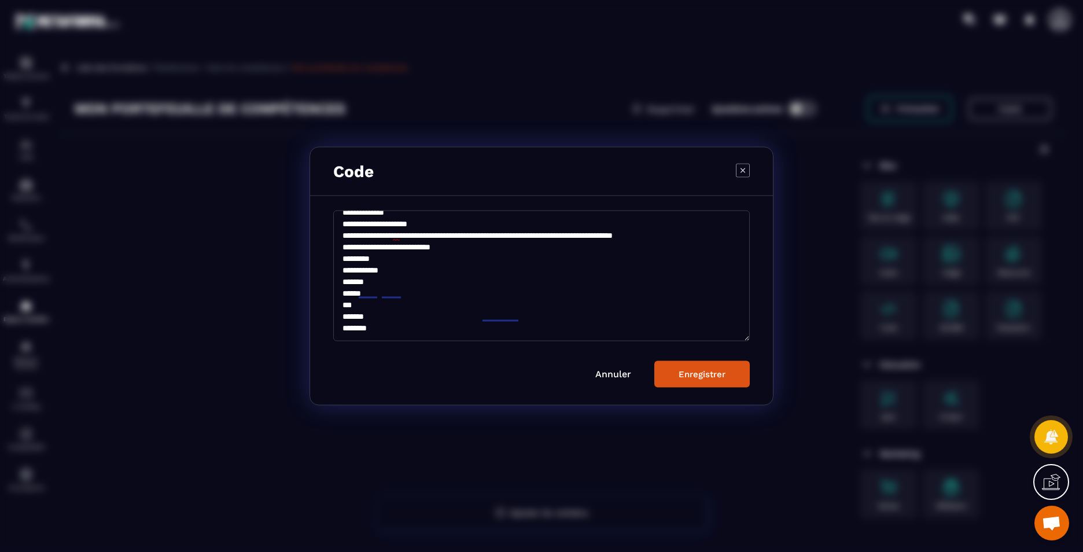
scroll to position [97, 0]
type textarea "**********"
click at [722, 373] on div "Enregistrer" at bounding box center [702, 374] width 47 height 10
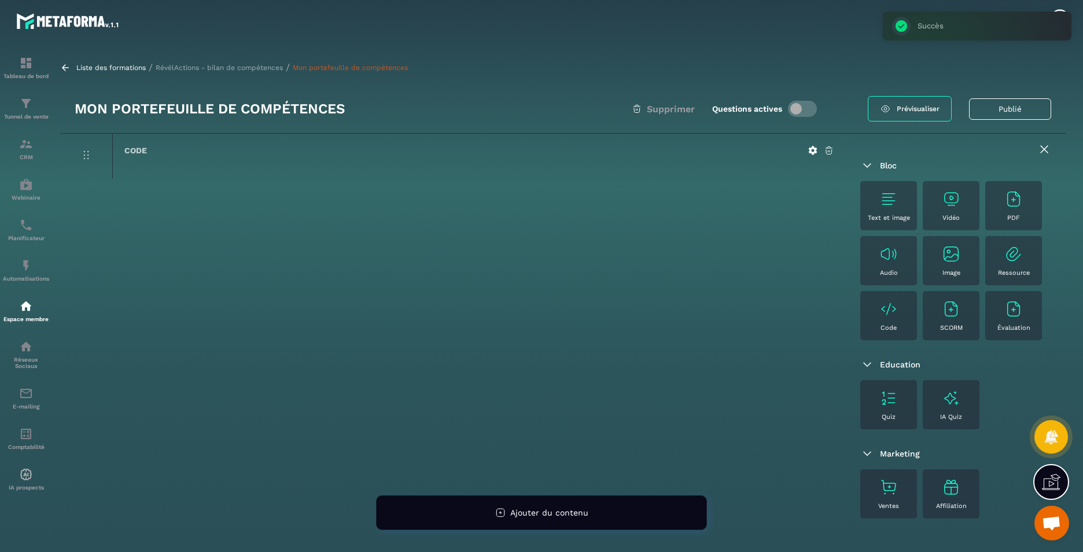
click at [187, 68] on p "RévélActions - bilan de compétences" at bounding box center [219, 68] width 127 height 8
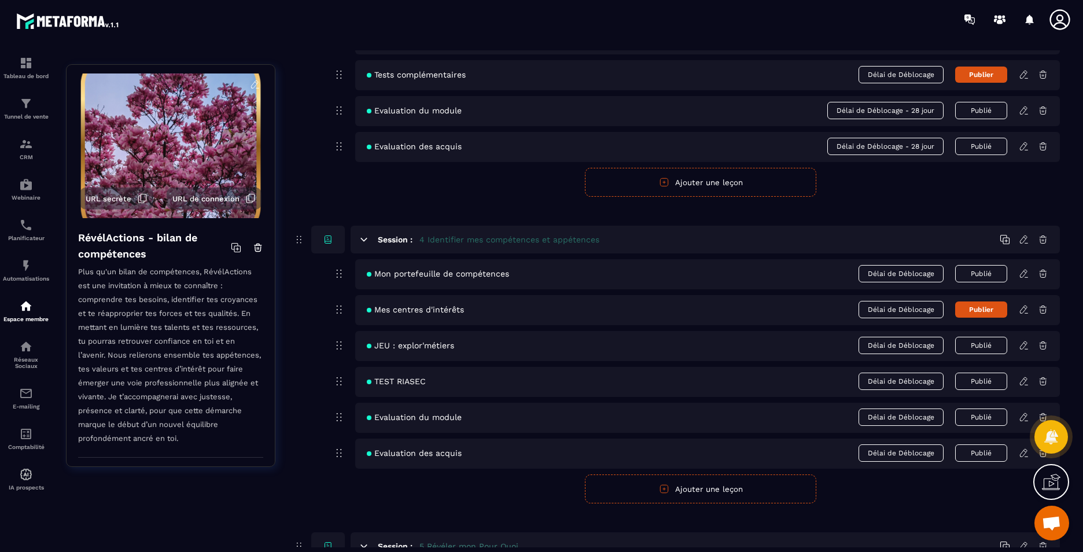
scroll to position [1100, 0]
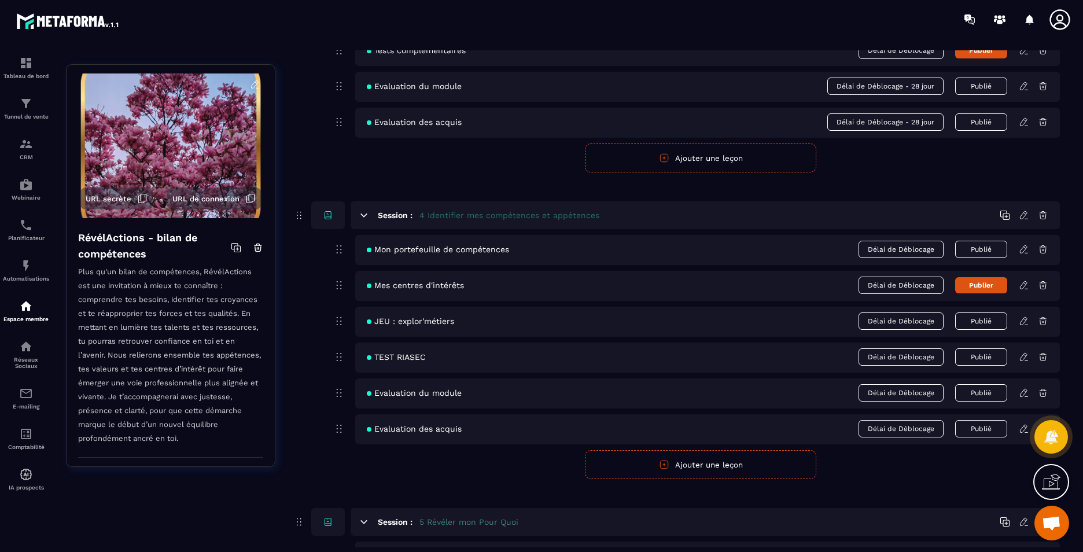
click at [1026, 284] on icon at bounding box center [1025, 284] width 2 height 2
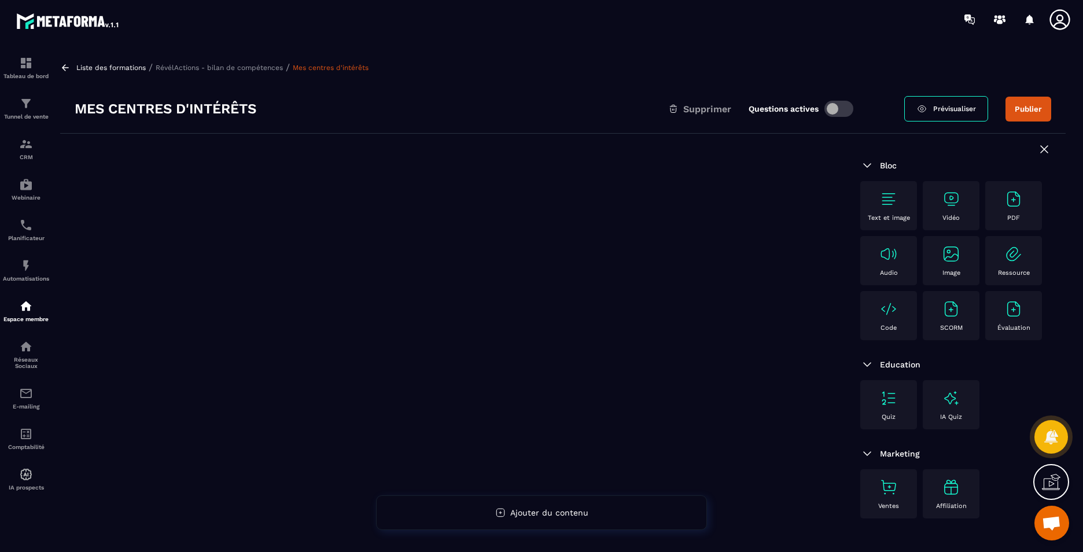
click at [896, 314] on img at bounding box center [889, 309] width 19 height 19
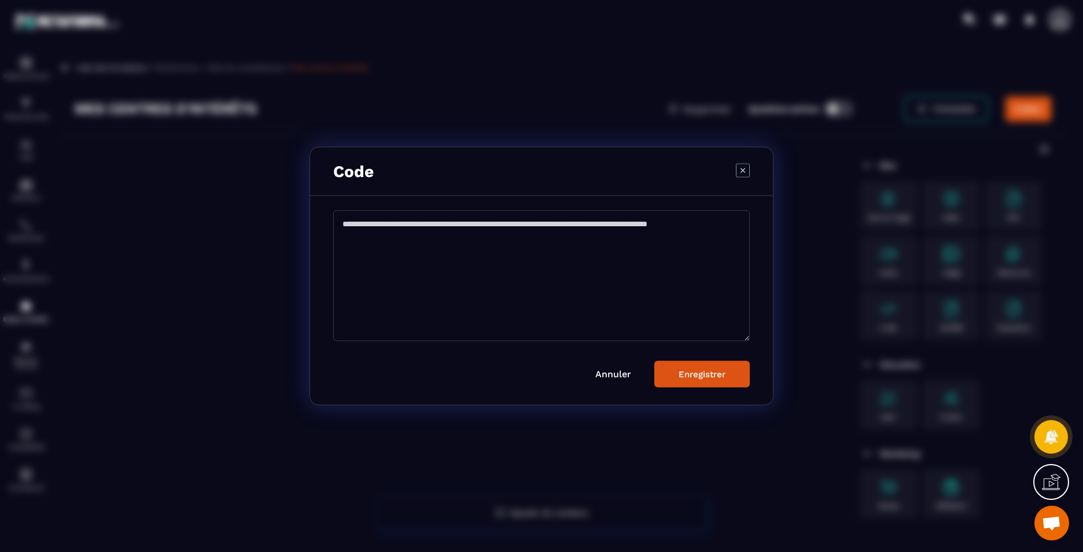
click at [446, 280] on textarea "Modal window" at bounding box center [541, 276] width 417 height 131
paste textarea "**********"
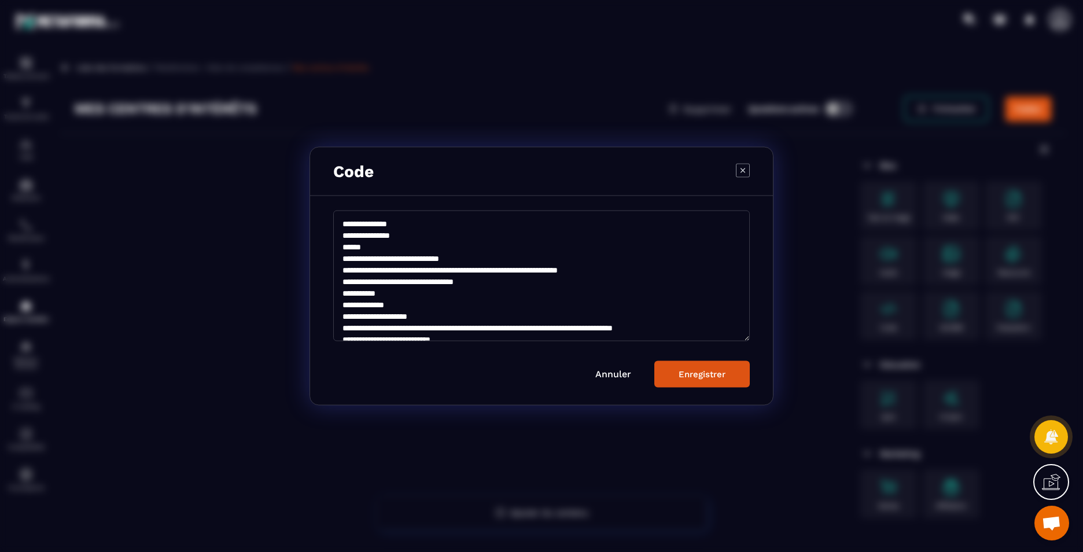
scroll to position [97, 0]
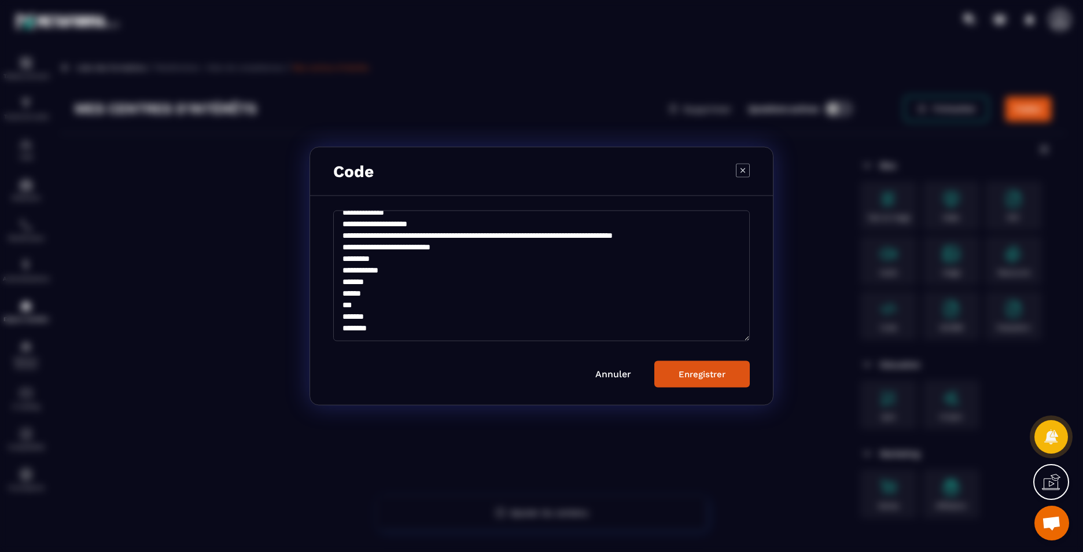
type textarea "**********"
click at [718, 384] on button "Enregistrer" at bounding box center [702, 374] width 95 height 27
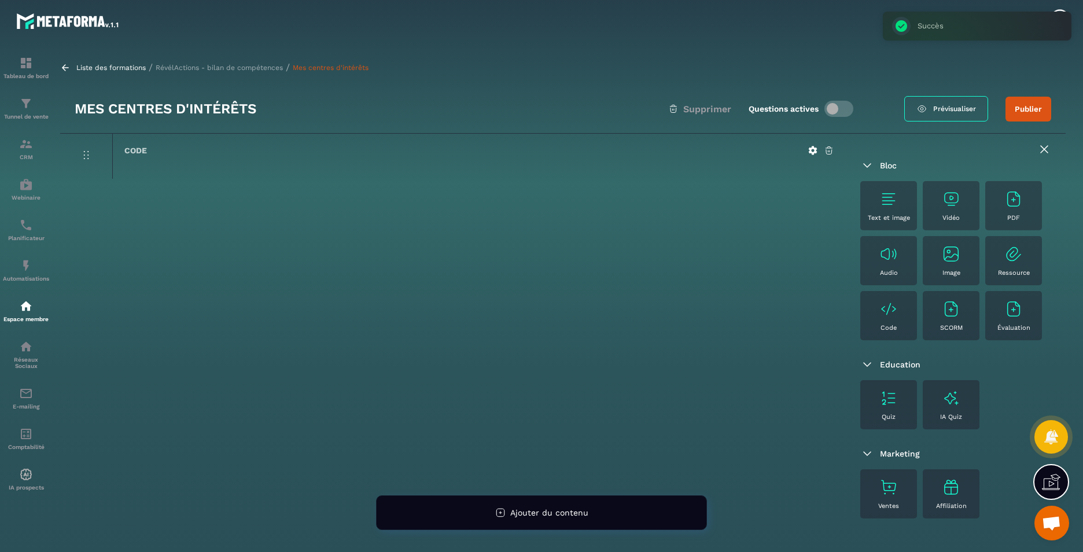
click at [215, 70] on p "RévélActions - bilan de compétences" at bounding box center [219, 68] width 127 height 8
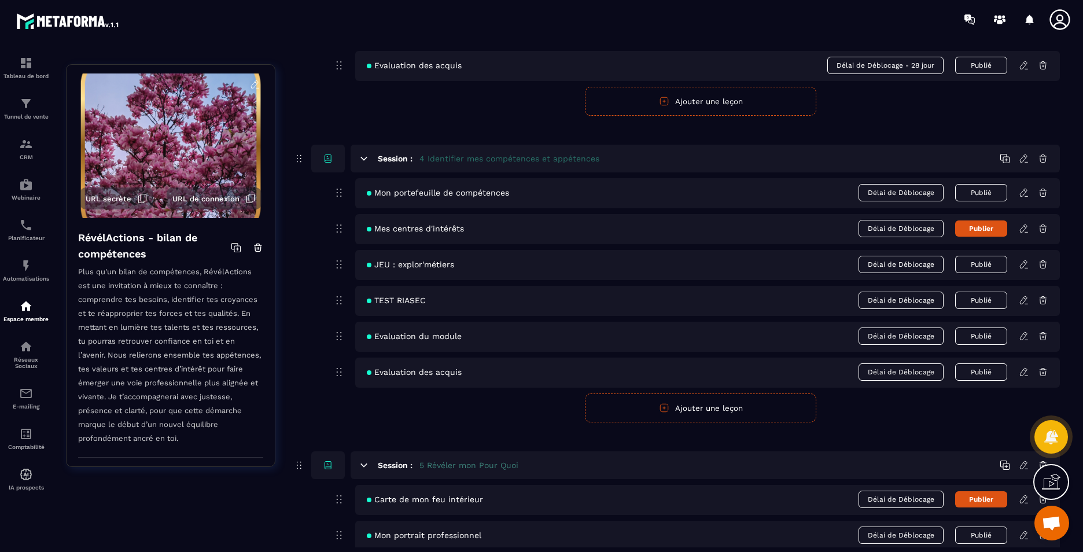
scroll to position [1158, 0]
click at [1025, 260] on icon at bounding box center [1024, 263] width 10 height 10
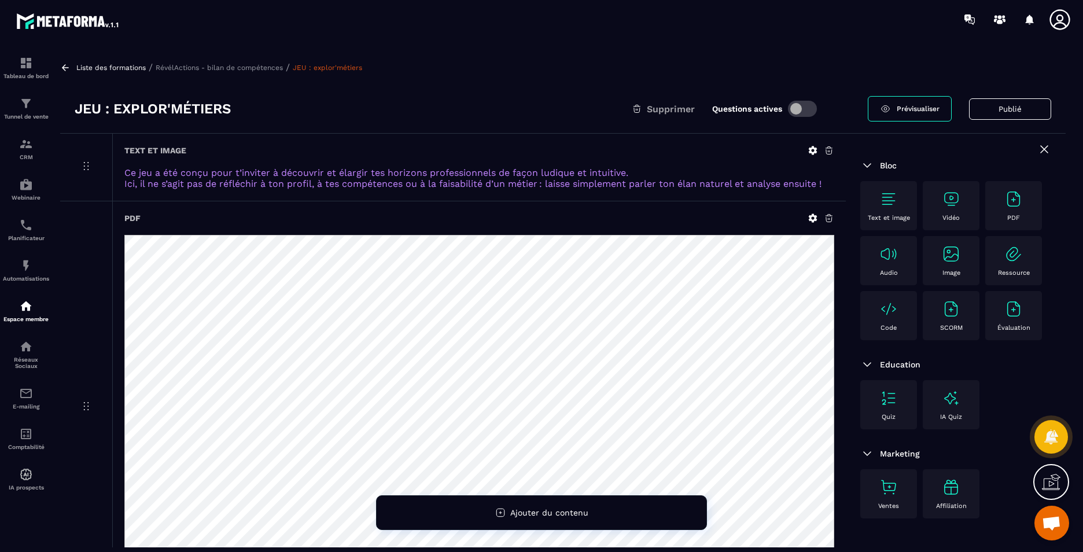
click at [879, 328] on div "Code" at bounding box center [888, 316] width 45 height 32
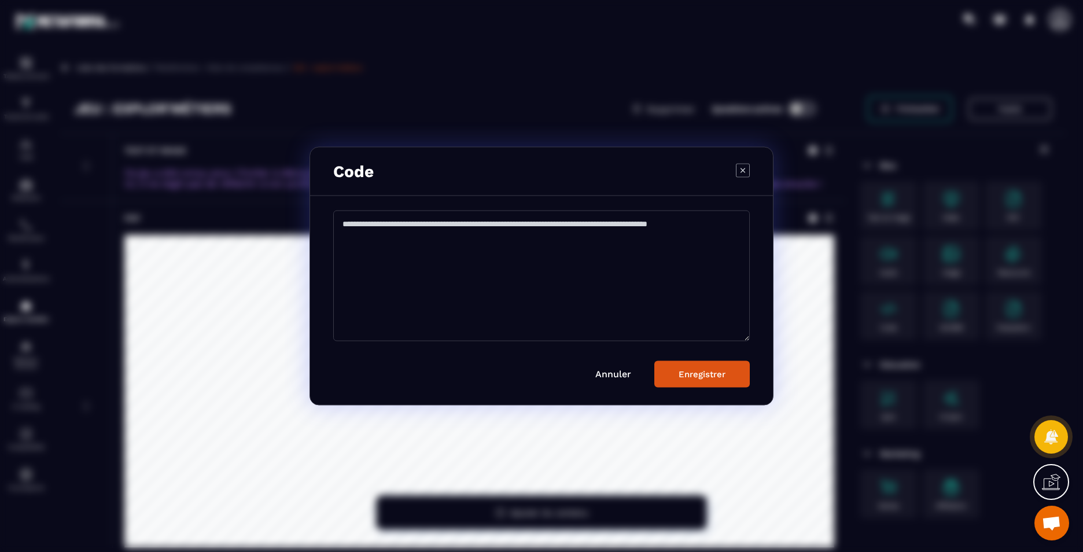
click at [535, 277] on textarea "Modal window" at bounding box center [541, 276] width 417 height 131
paste textarea "**********"
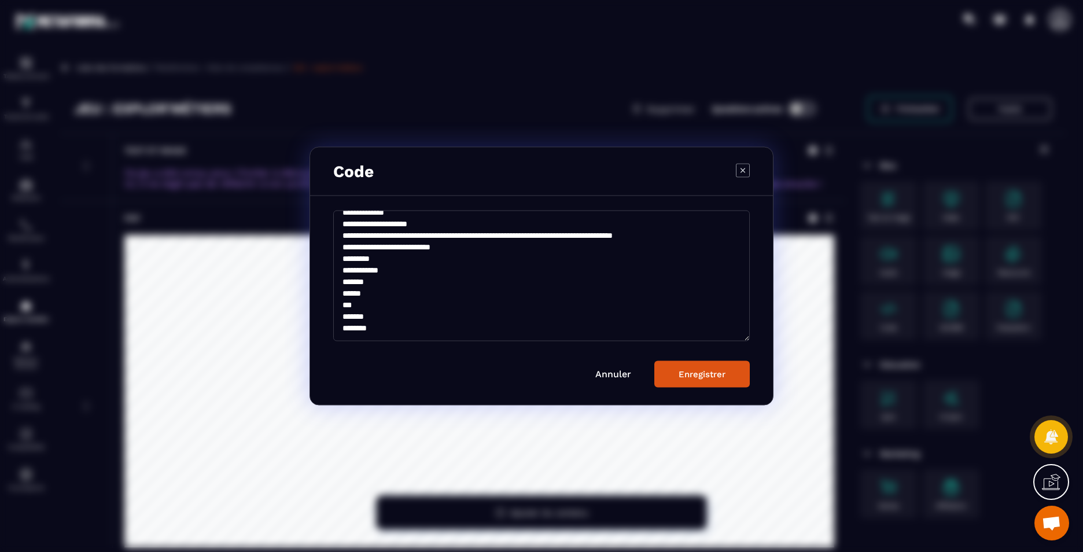
scroll to position [97, 0]
type textarea "**********"
click at [724, 373] on div "Enregistrer" at bounding box center [702, 374] width 47 height 10
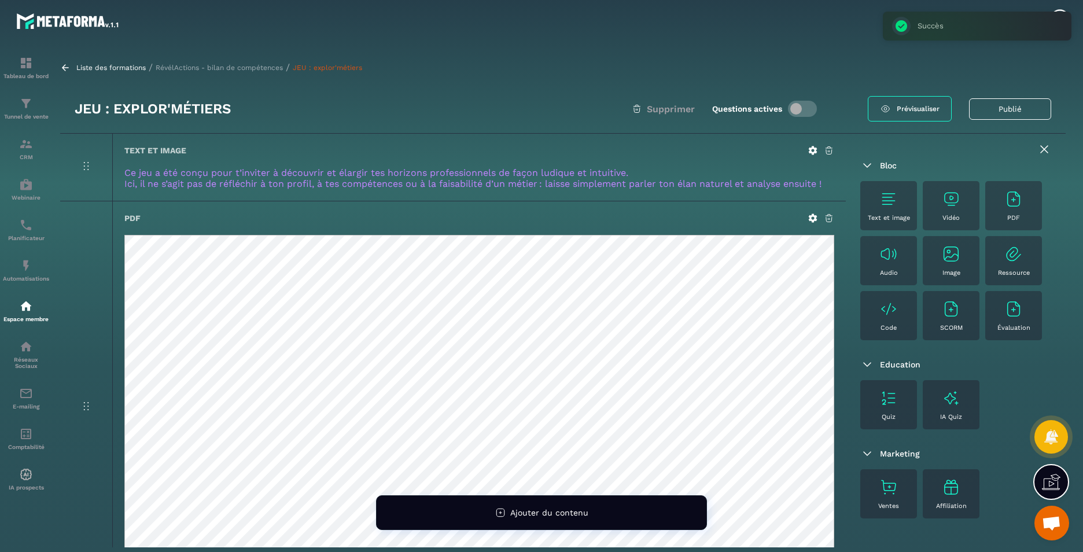
click at [207, 64] on p "RévélActions - bilan de compétences" at bounding box center [219, 68] width 127 height 8
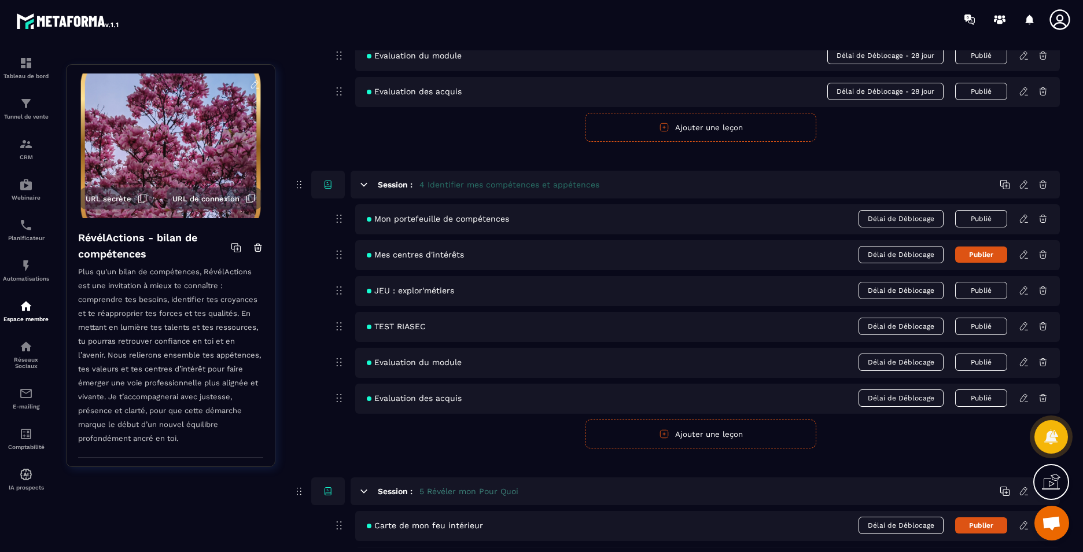
scroll to position [1158, 0]
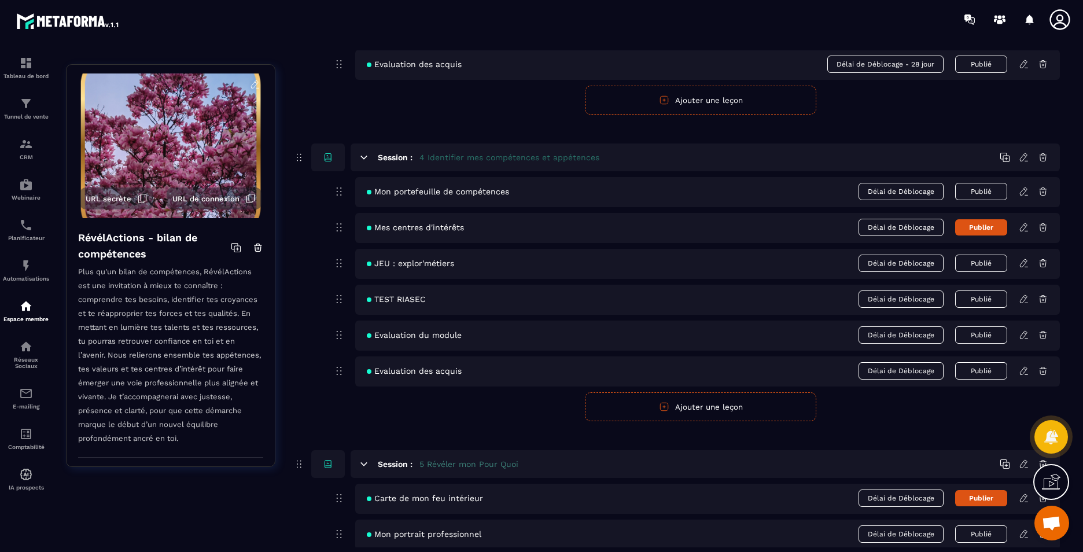
click at [1024, 299] on icon at bounding box center [1024, 299] width 10 height 10
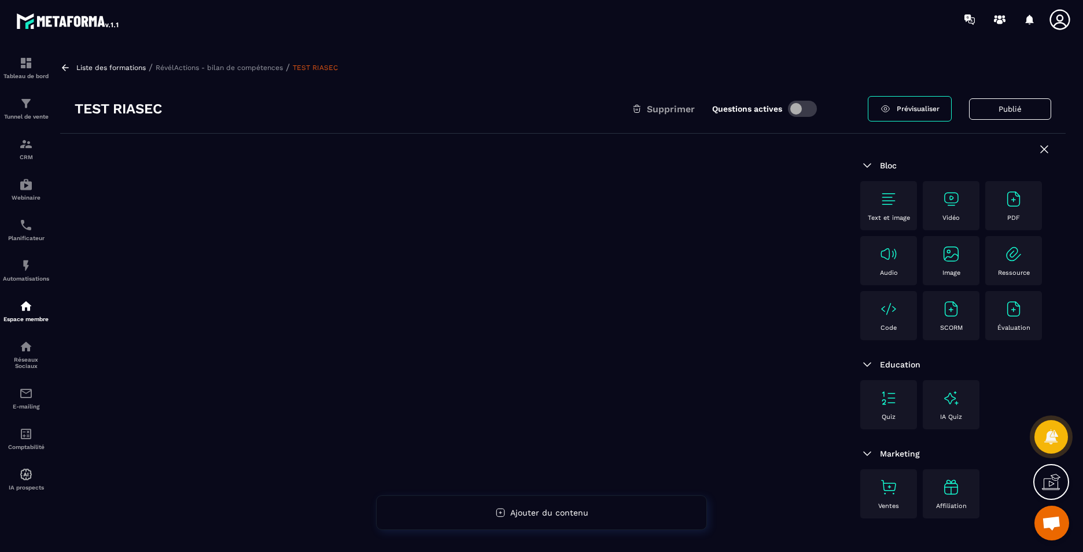
click at [881, 321] on div "Code" at bounding box center [888, 316] width 45 height 32
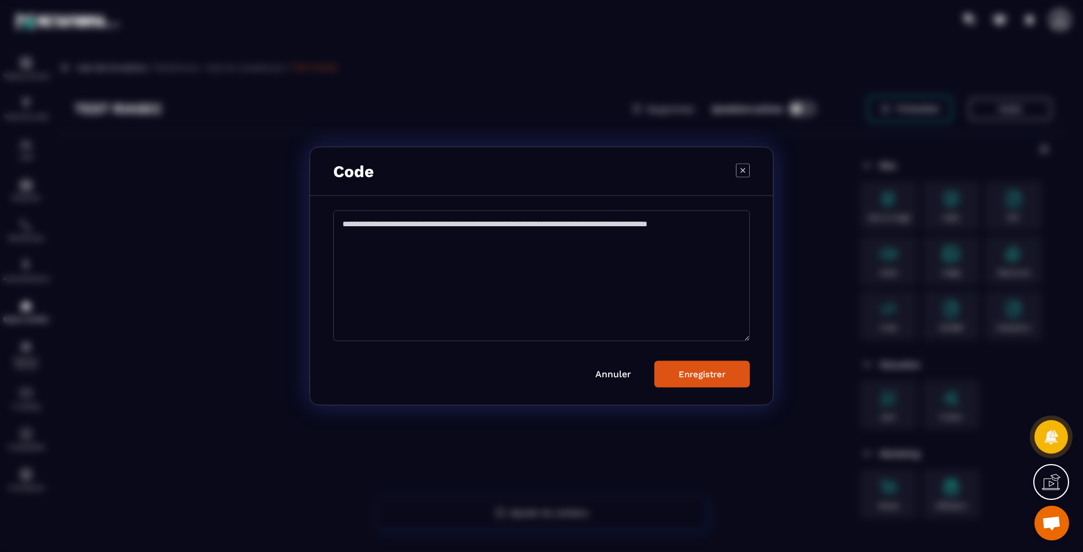
click at [601, 296] on textarea "Modal window" at bounding box center [541, 276] width 417 height 131
paste textarea "**********"
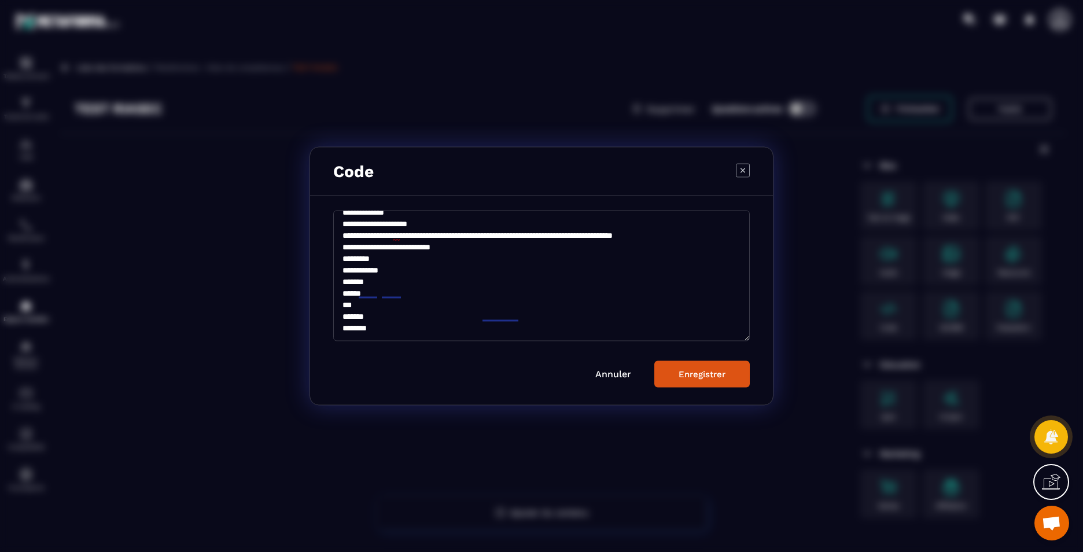
scroll to position [97, 0]
type textarea "**********"
click at [713, 369] on div "Enregistrer" at bounding box center [702, 374] width 47 height 10
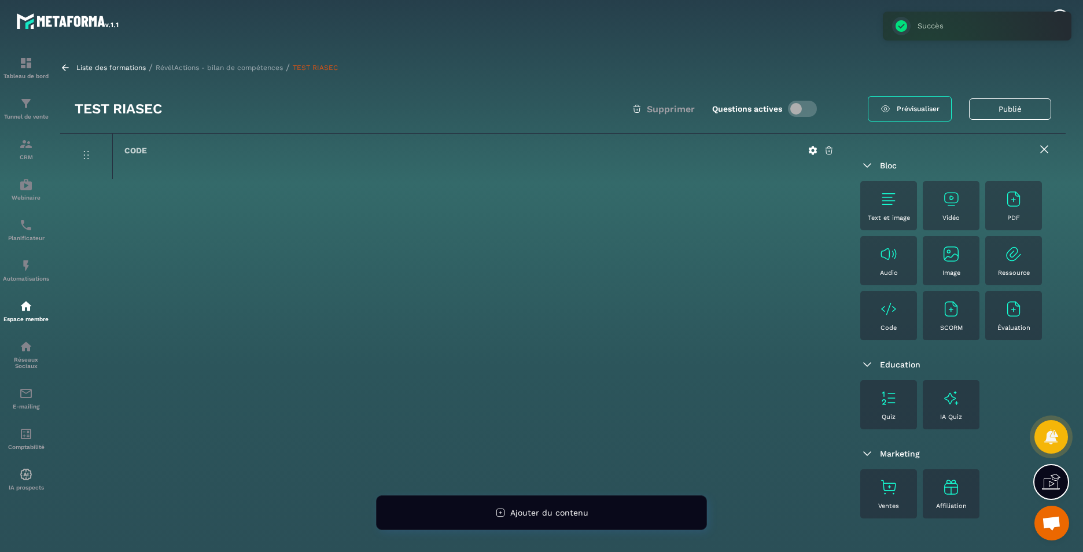
click at [206, 70] on p "RévélActions - bilan de compétences" at bounding box center [219, 68] width 127 height 8
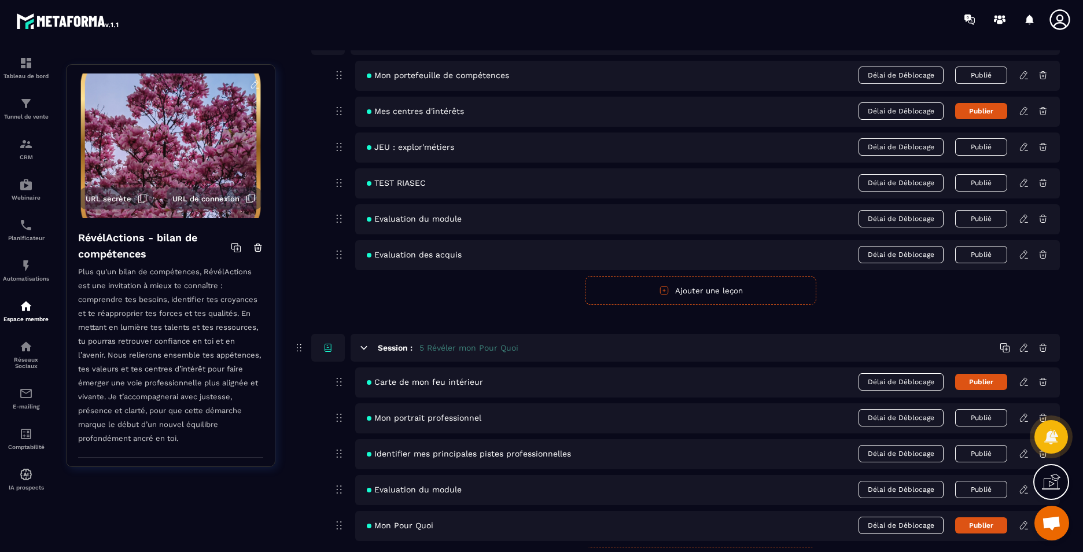
scroll to position [1273, 0]
click at [1024, 182] on icon at bounding box center [1024, 183] width 10 height 10
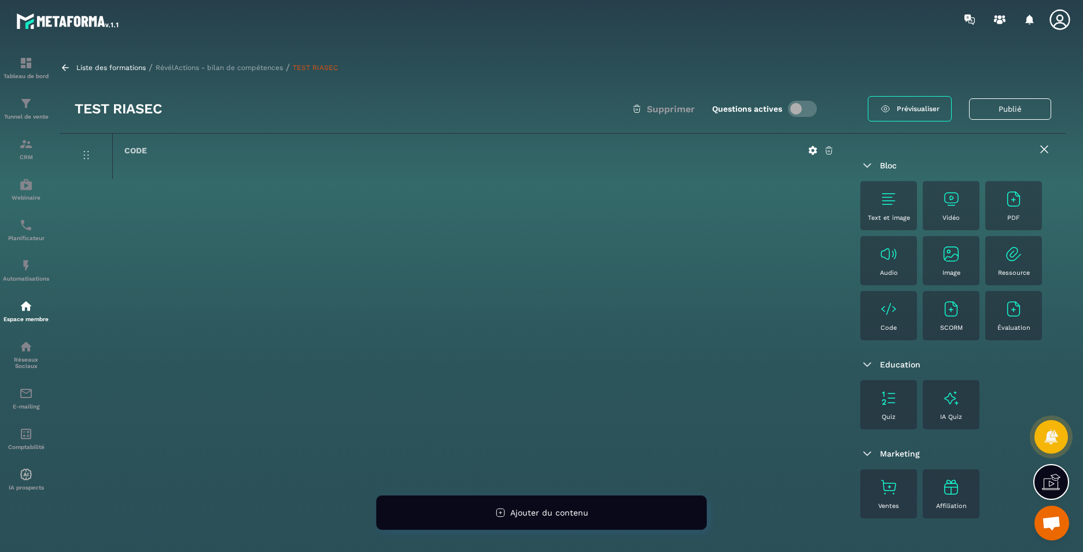
click at [239, 67] on p "RévélActions - bilan de compétences" at bounding box center [219, 68] width 127 height 8
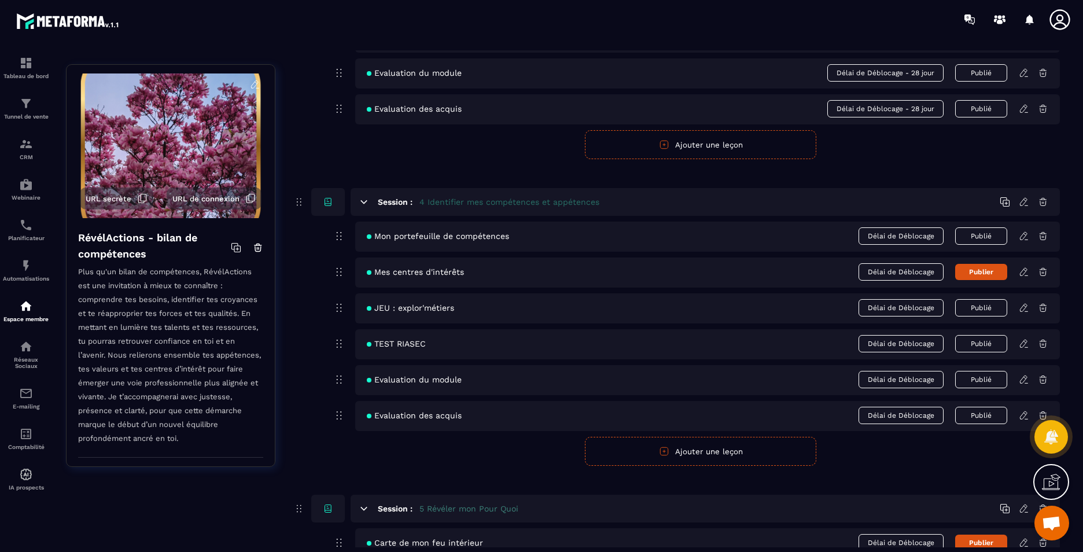
scroll to position [1158, 0]
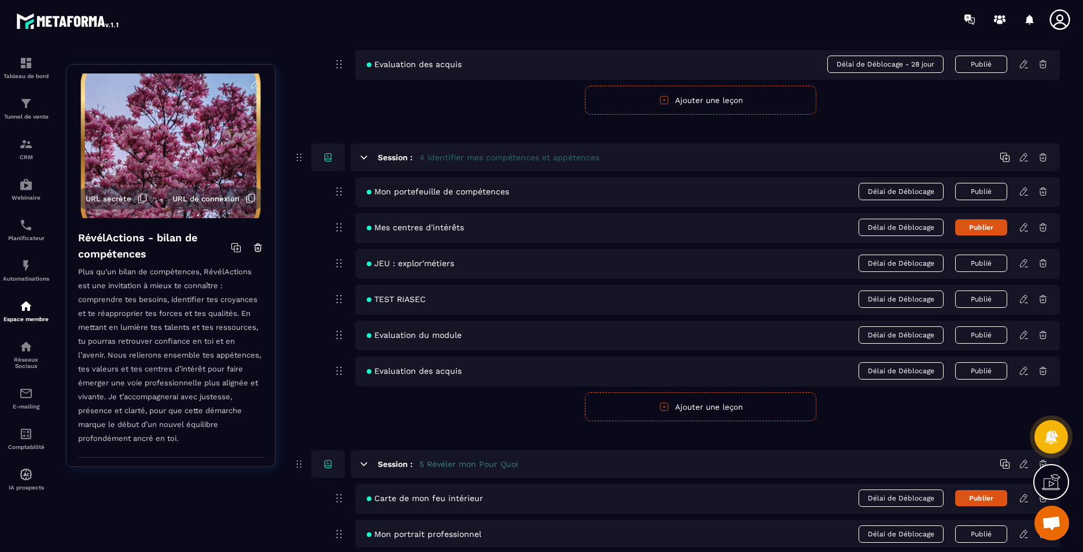
click at [1022, 335] on icon at bounding box center [1024, 335] width 10 height 10
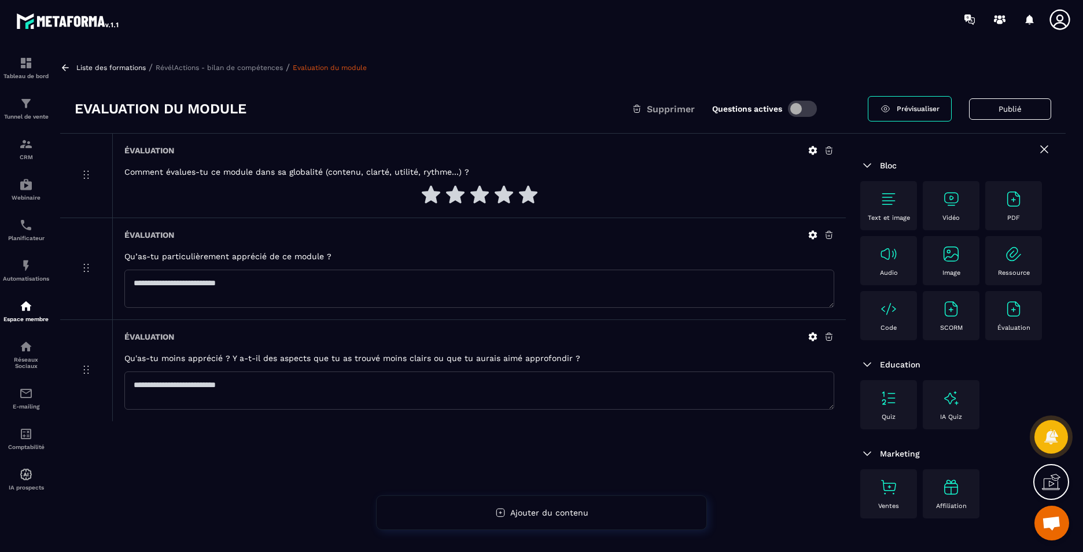
click at [883, 327] on p "Code" at bounding box center [889, 328] width 16 height 8
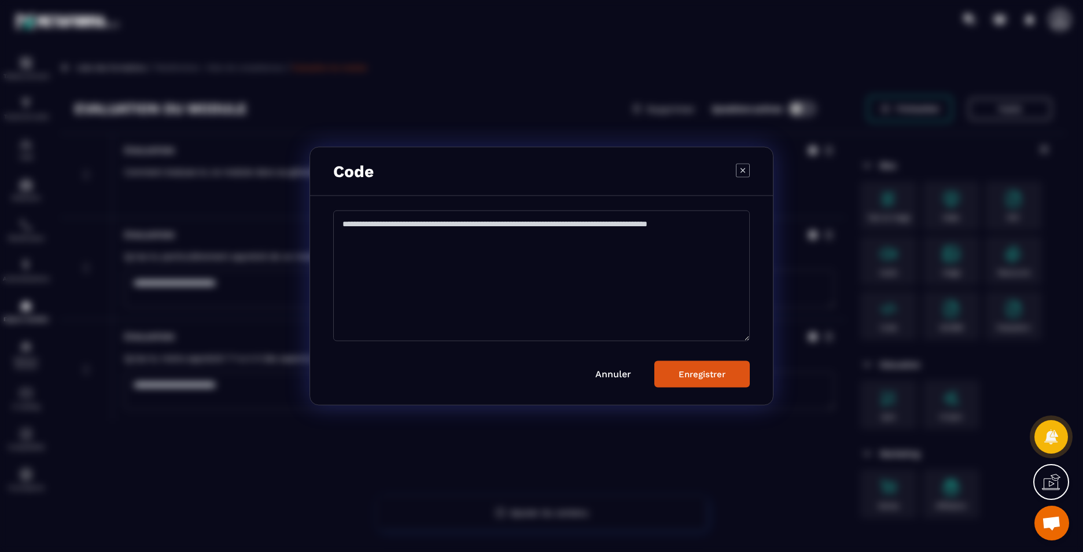
click at [465, 262] on textarea "Modal window" at bounding box center [541, 276] width 417 height 131
paste textarea "**********"
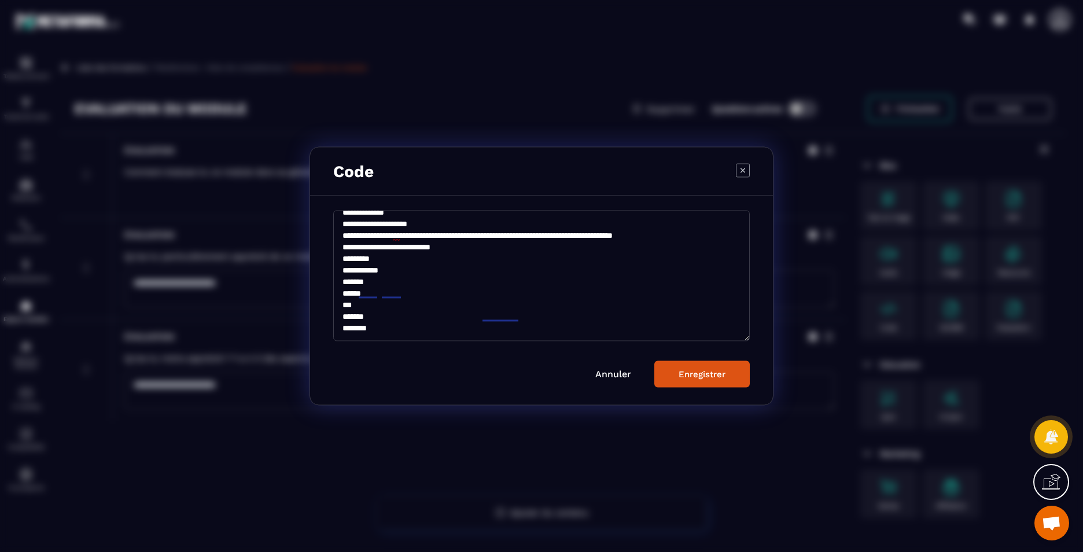
scroll to position [97, 0]
type textarea "**********"
click at [706, 379] on div "Enregistrer" at bounding box center [702, 374] width 47 height 10
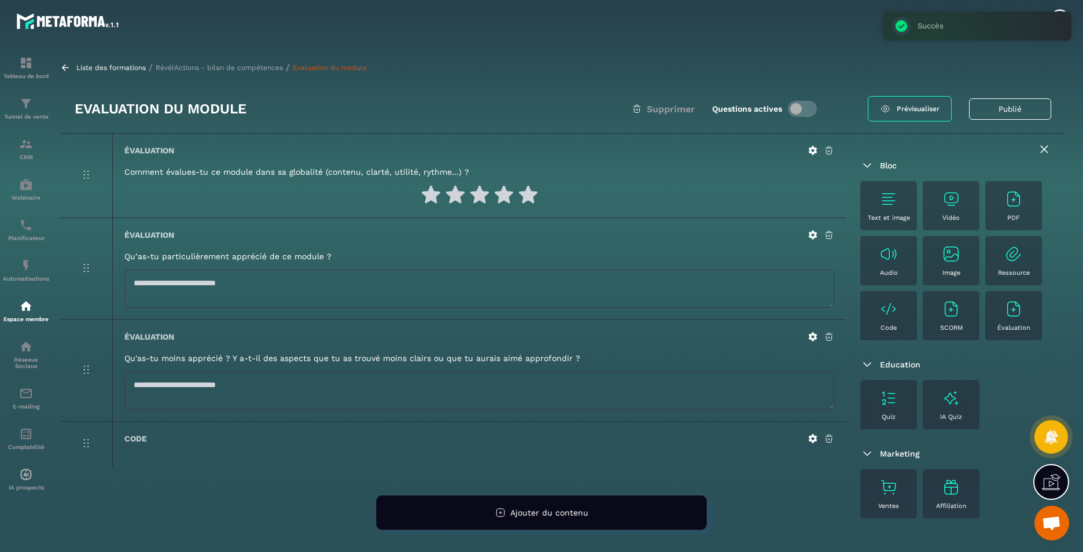
click at [216, 68] on p "RévélActions - bilan de compétences" at bounding box center [219, 68] width 127 height 8
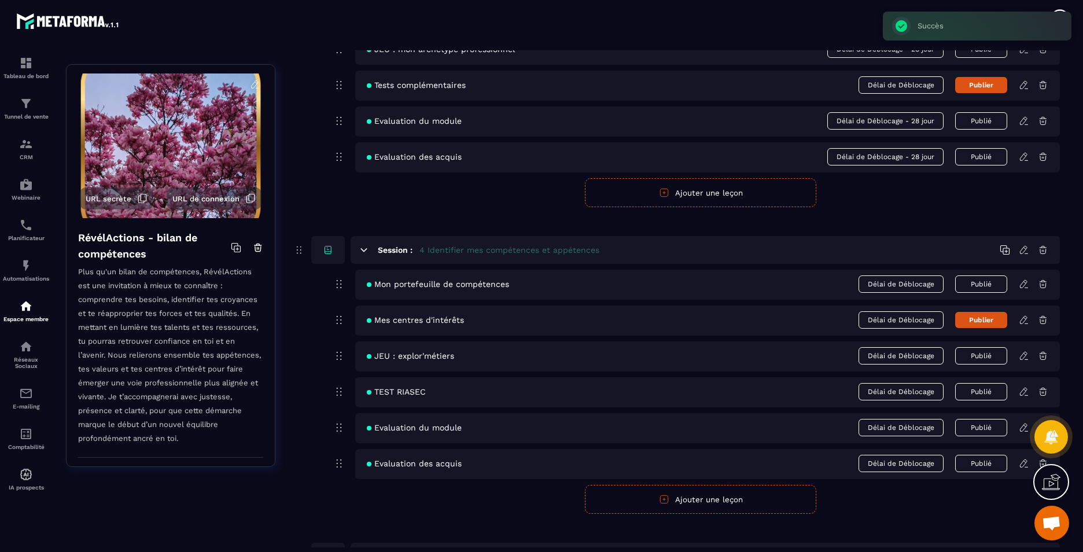
scroll to position [1100, 0]
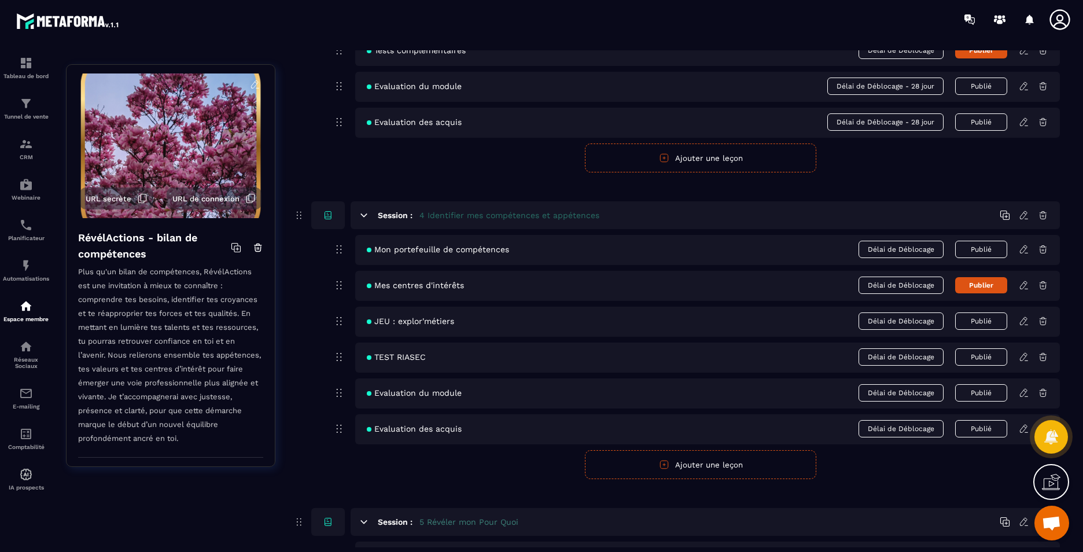
click at [1024, 430] on icon at bounding box center [1024, 429] width 10 height 10
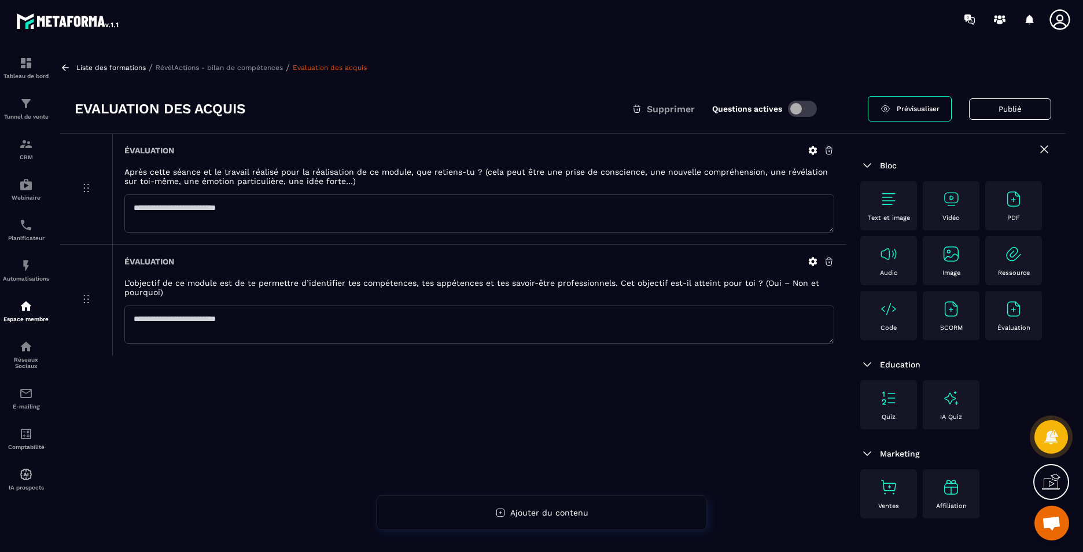
click at [901, 323] on div "Code" at bounding box center [888, 316] width 45 height 32
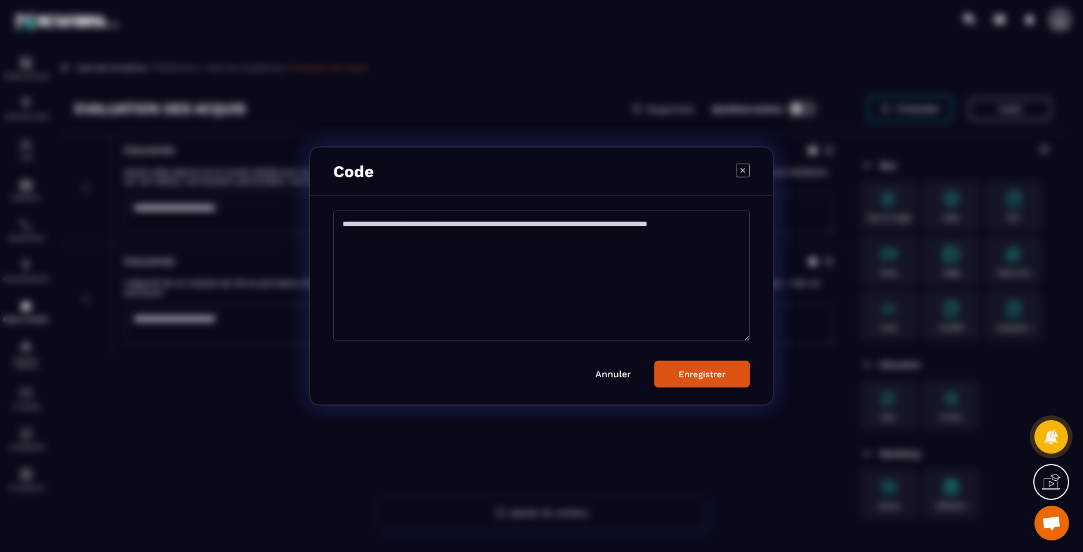
click at [457, 269] on textarea "Modal window" at bounding box center [541, 276] width 417 height 131
paste textarea "**********"
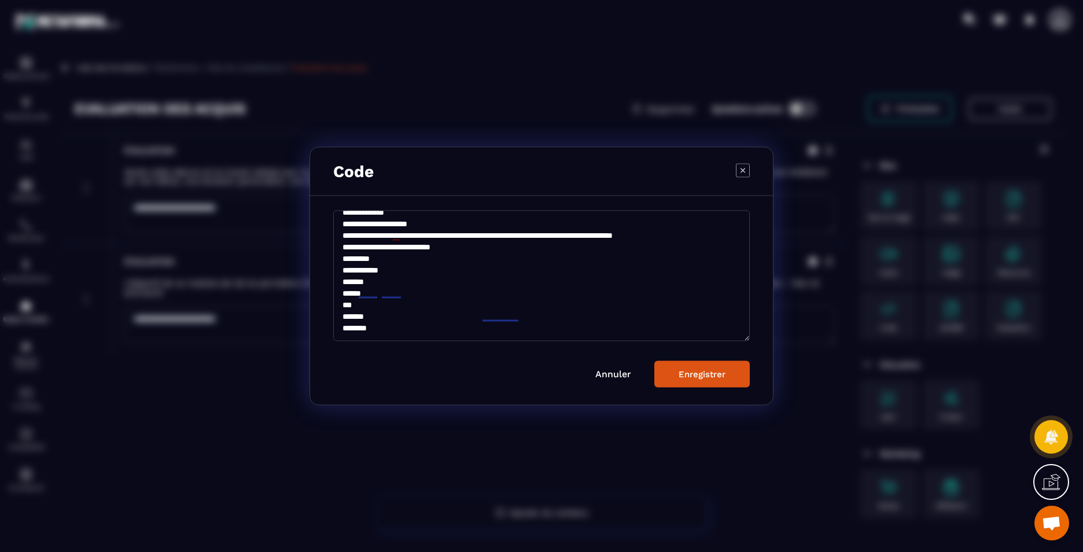
scroll to position [97, 0]
type textarea "**********"
click at [693, 376] on div "Enregistrer" at bounding box center [702, 374] width 47 height 10
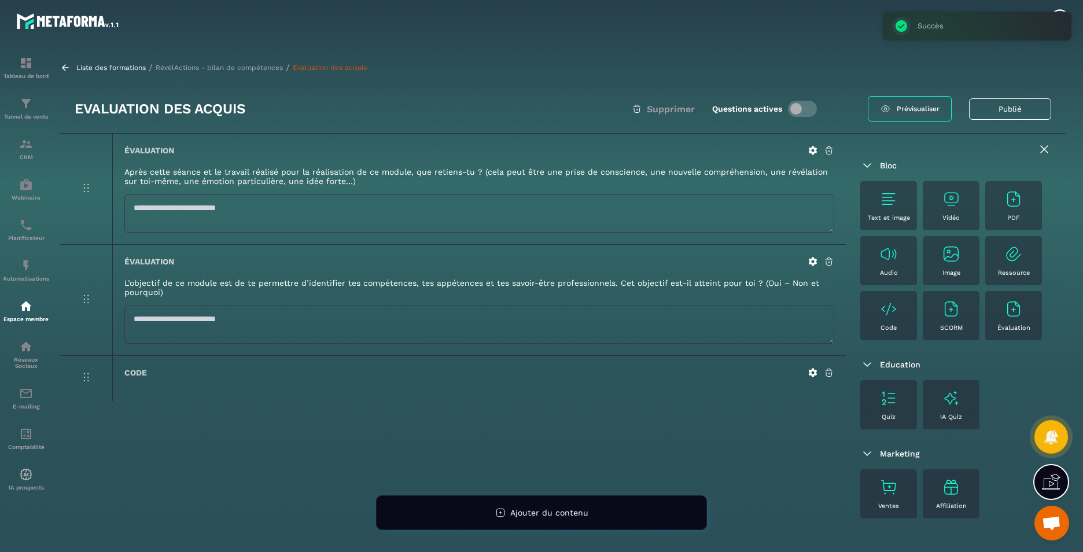
click at [194, 63] on div "Liste des formations / RévélActions - bilan de compétences / Evaluation des acq…" at bounding box center [563, 67] width 1006 height 11
click at [192, 71] on p "RévélActions - bilan de compétences" at bounding box center [219, 68] width 127 height 8
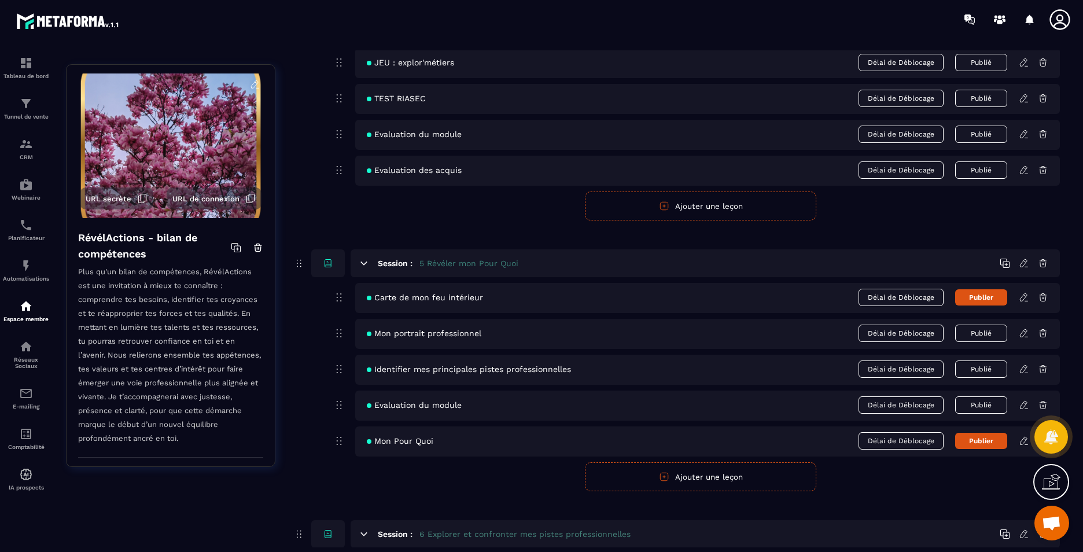
scroll to position [1505, 0]
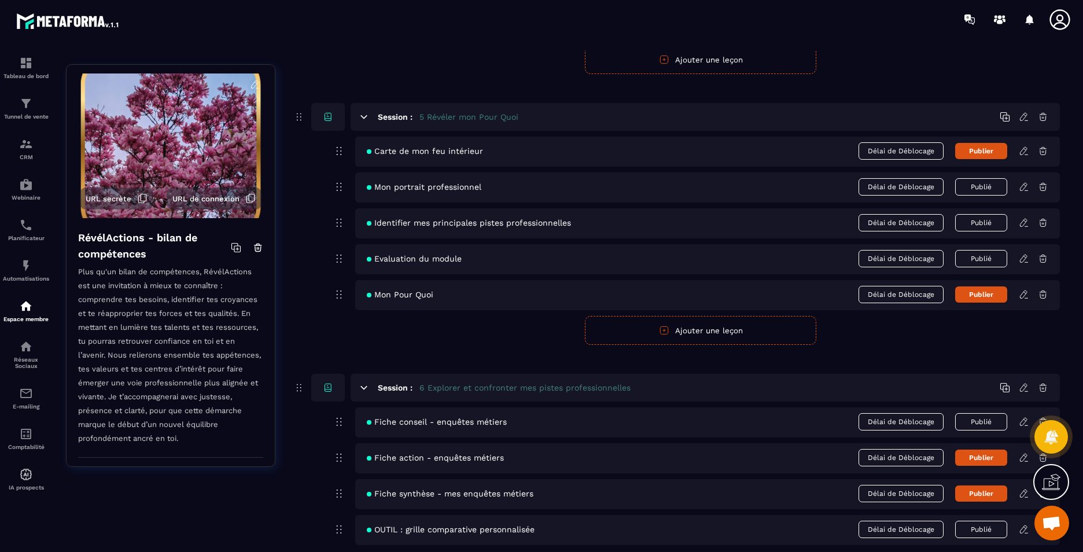
click at [1026, 152] on icon at bounding box center [1024, 151] width 10 height 10
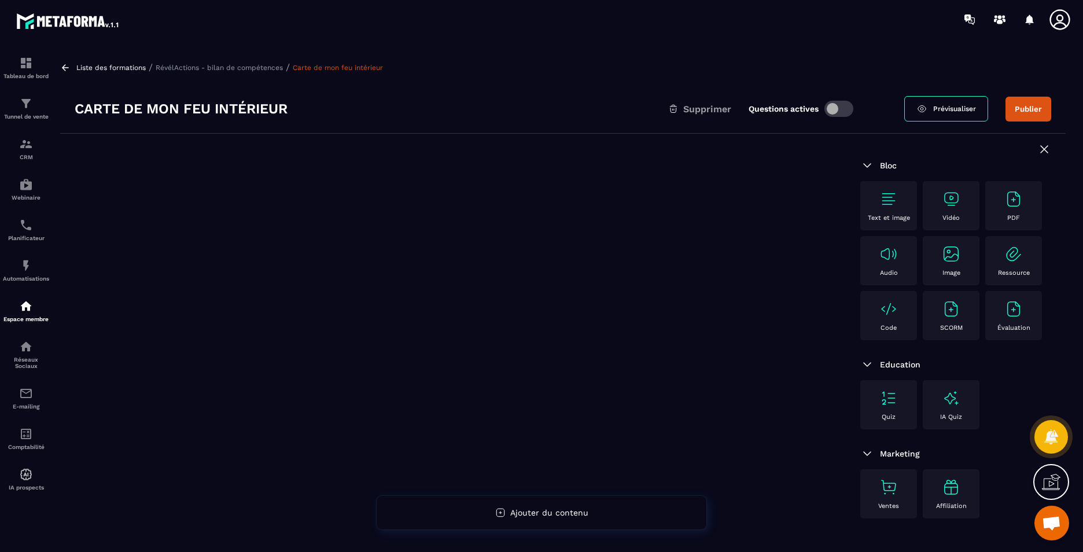
click at [886, 328] on p "Code" at bounding box center [889, 328] width 16 height 8
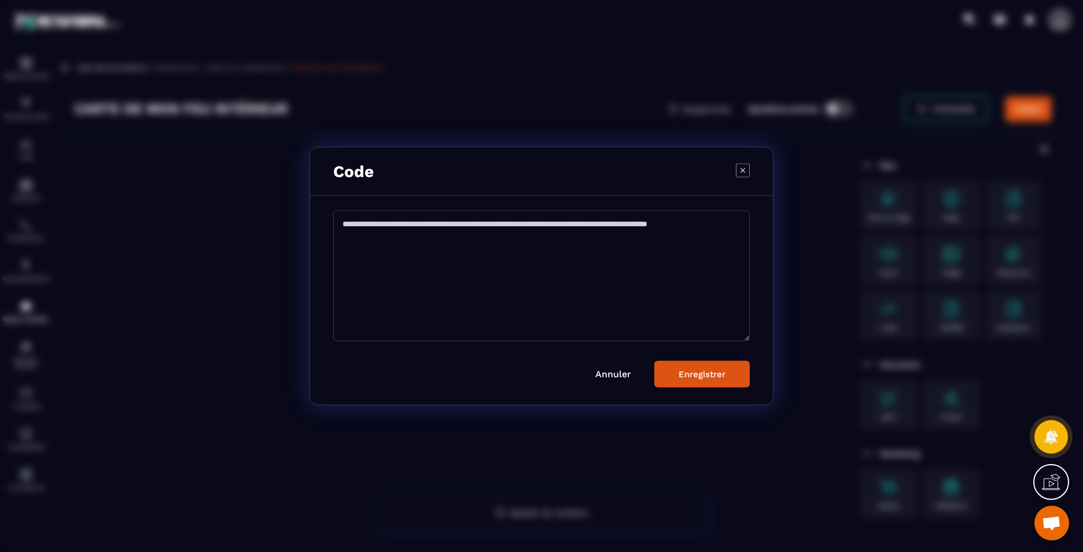
click at [497, 296] on textarea "Modal window" at bounding box center [541, 276] width 417 height 131
paste textarea "**********"
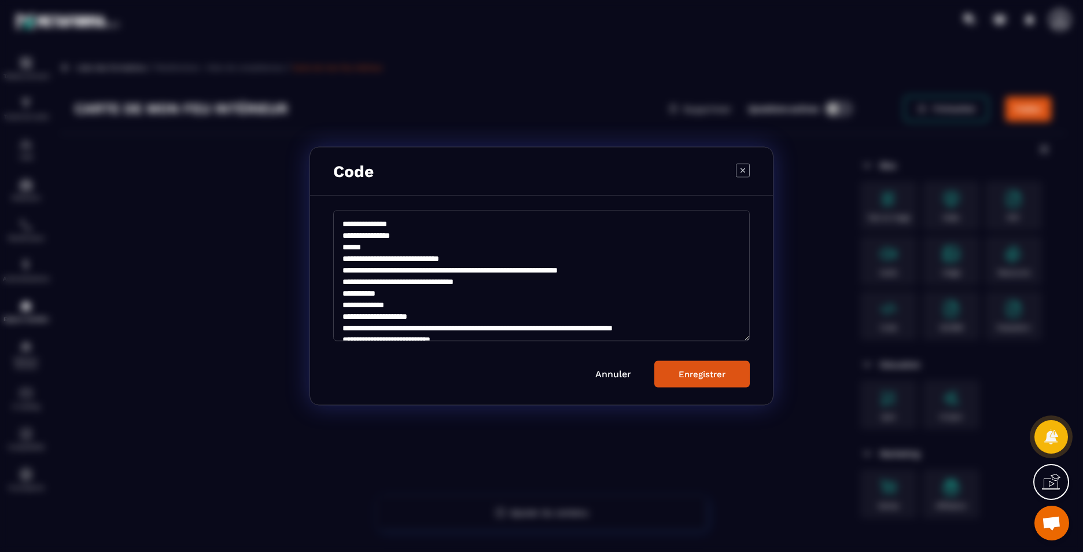
scroll to position [97, 0]
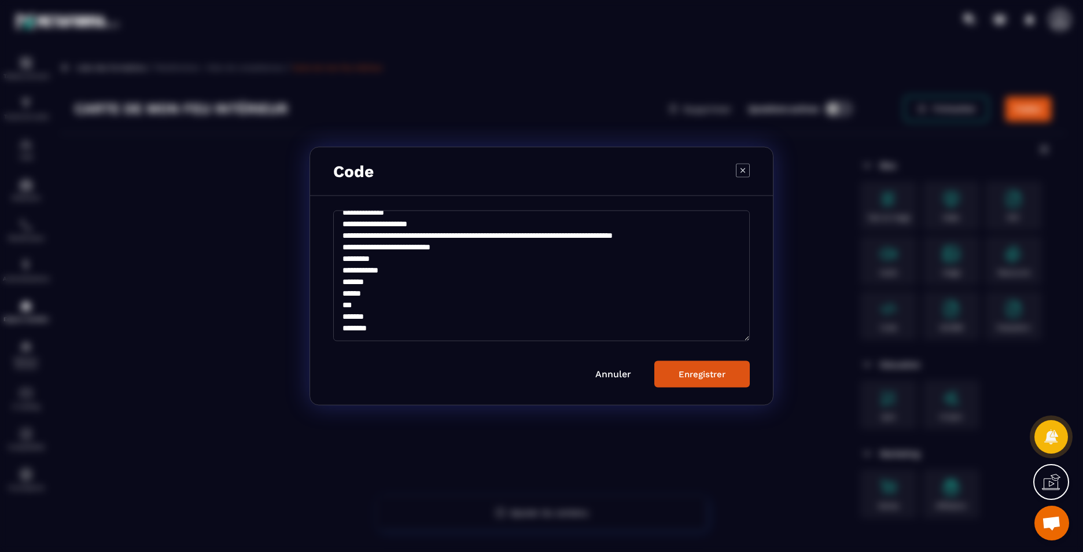
type textarea "**********"
click at [704, 378] on div "Enregistrer" at bounding box center [702, 374] width 47 height 10
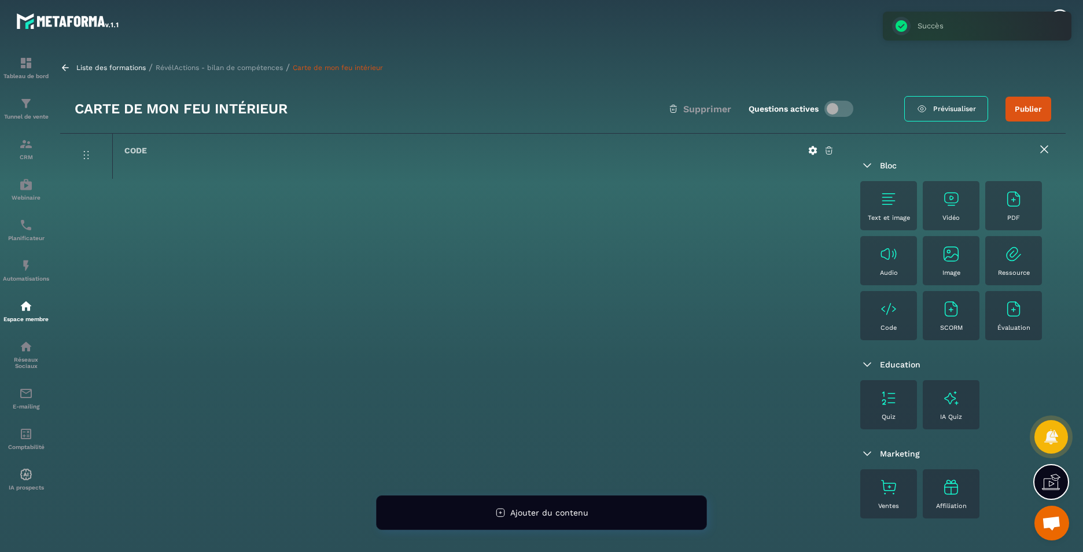
click at [179, 67] on p "RévélActions - bilan de compétences" at bounding box center [219, 68] width 127 height 8
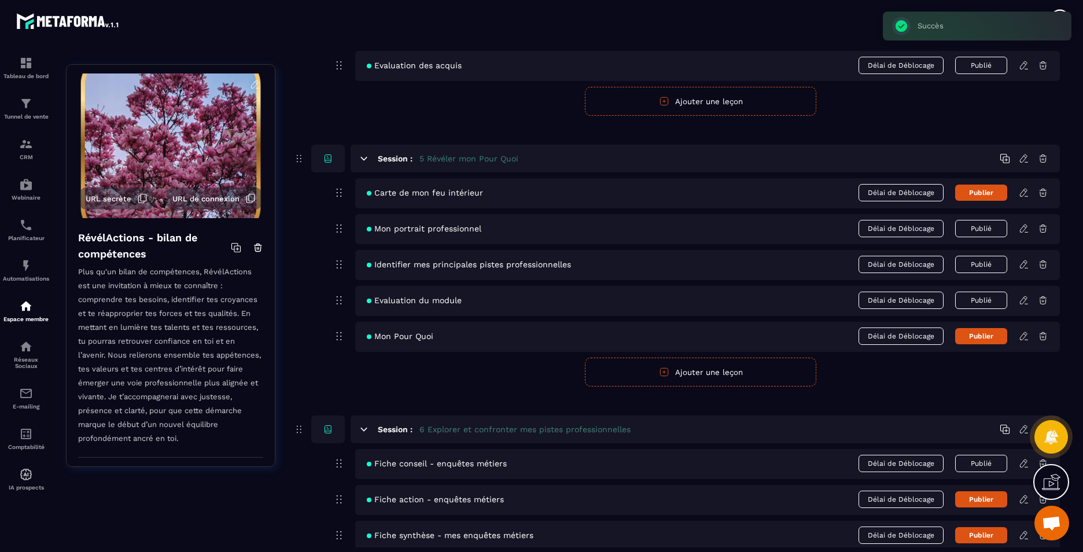
scroll to position [1447, 0]
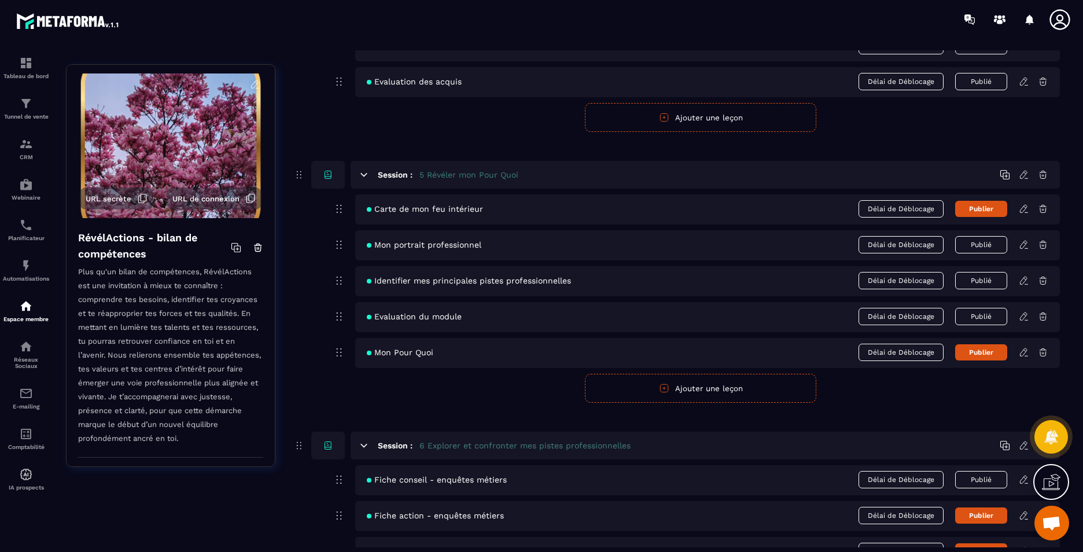
click at [1024, 246] on icon at bounding box center [1024, 245] width 10 height 10
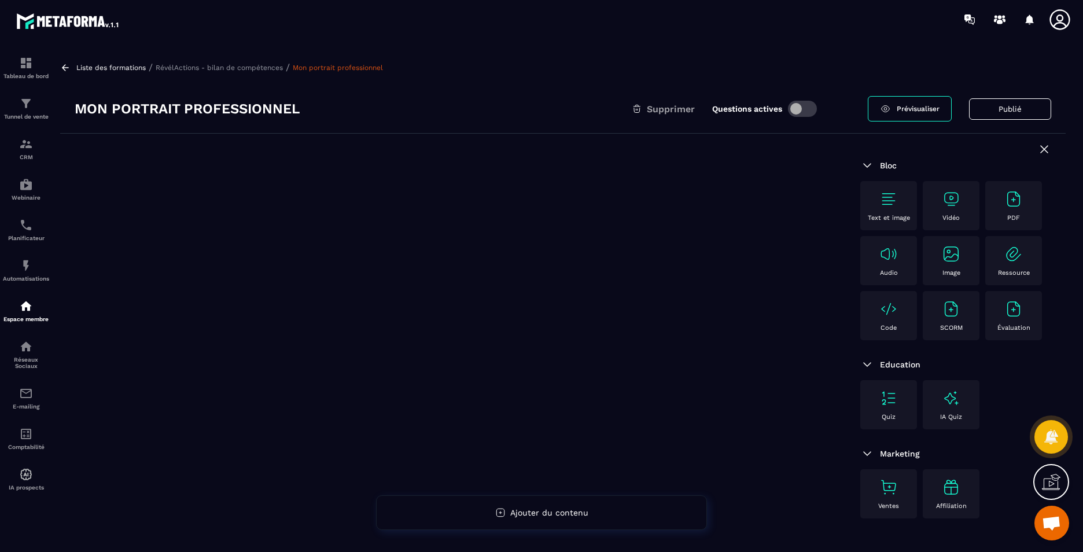
click at [888, 319] on div "Code" at bounding box center [888, 316] width 45 height 32
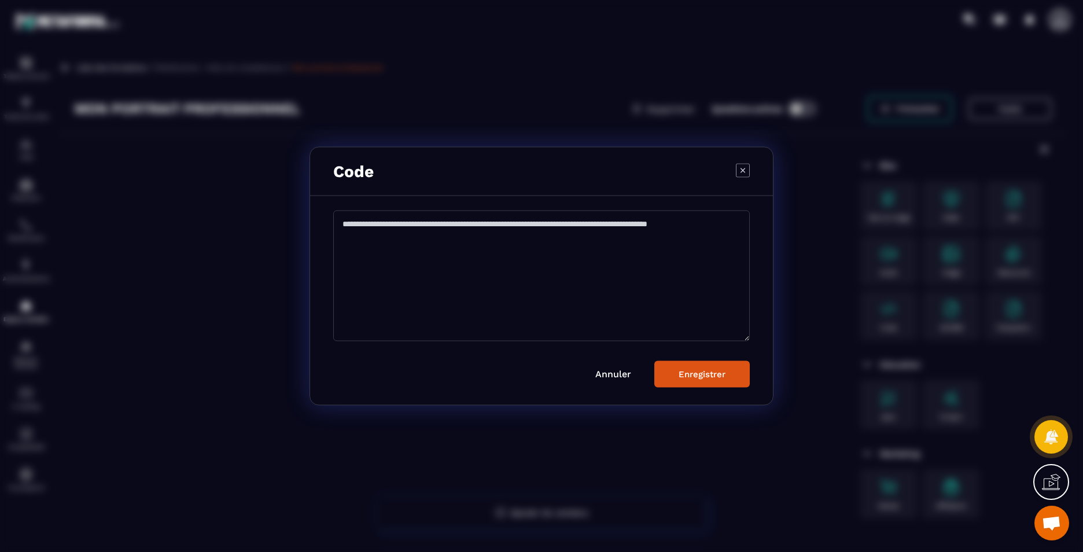
click at [520, 254] on textarea "Modal window" at bounding box center [541, 276] width 417 height 131
paste textarea "**********"
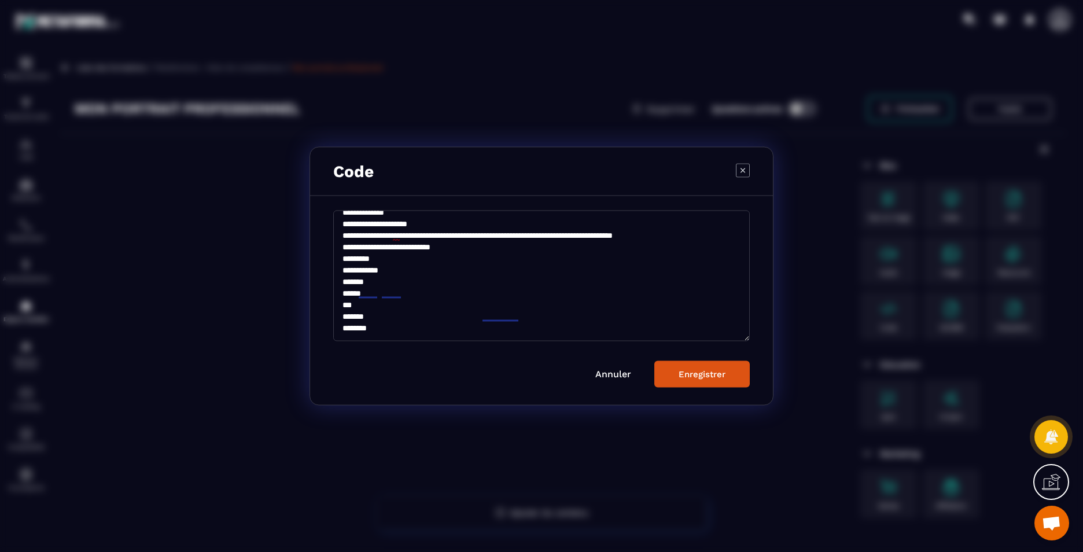
scroll to position [97, 0]
type textarea "**********"
click at [705, 383] on button "Enregistrer" at bounding box center [702, 374] width 95 height 27
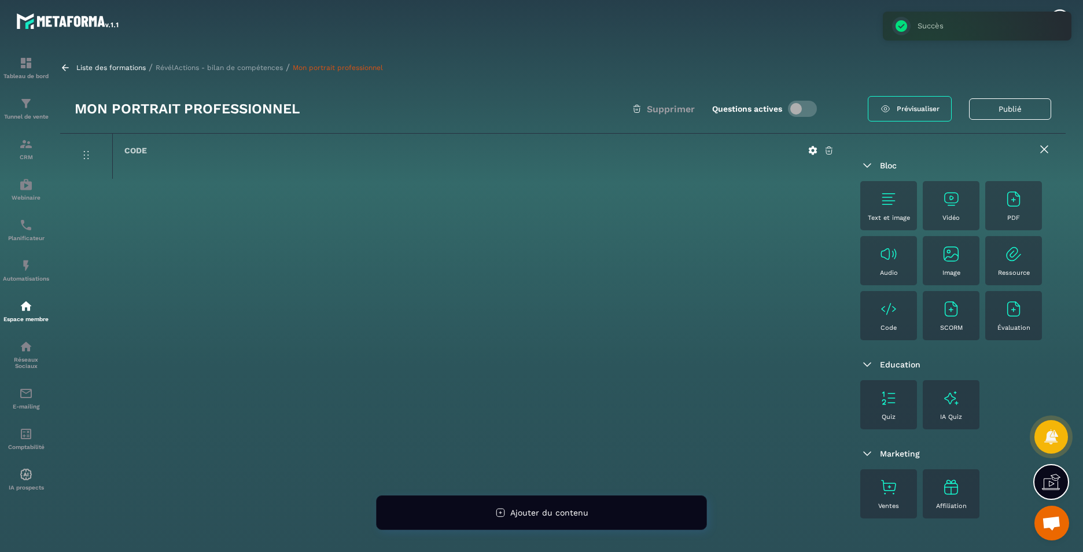
click at [203, 70] on p "RévélActions - bilan de compétences" at bounding box center [219, 68] width 127 height 8
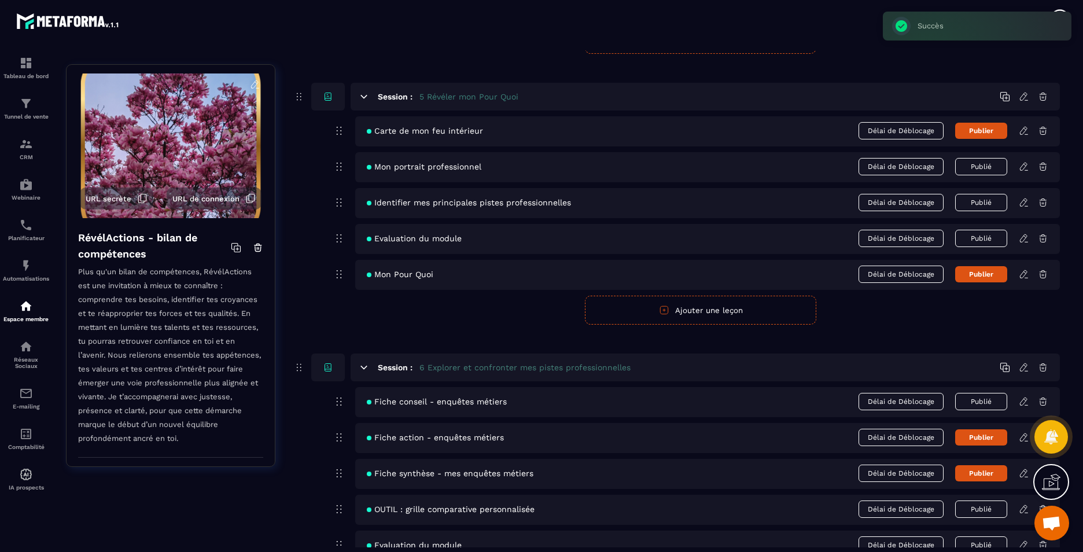
scroll to position [1505, 0]
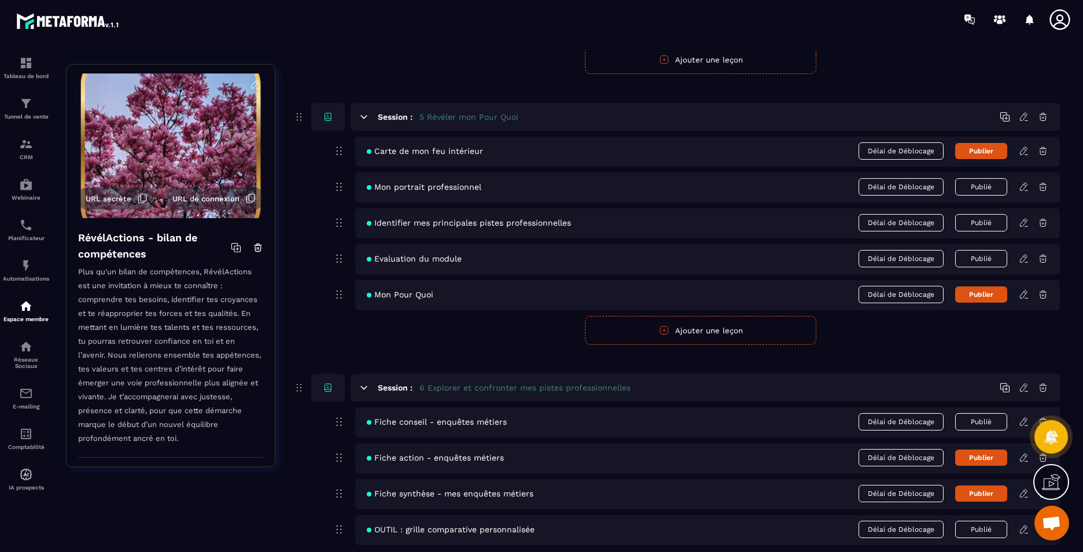
click at [1027, 221] on icon at bounding box center [1023, 223] width 7 height 8
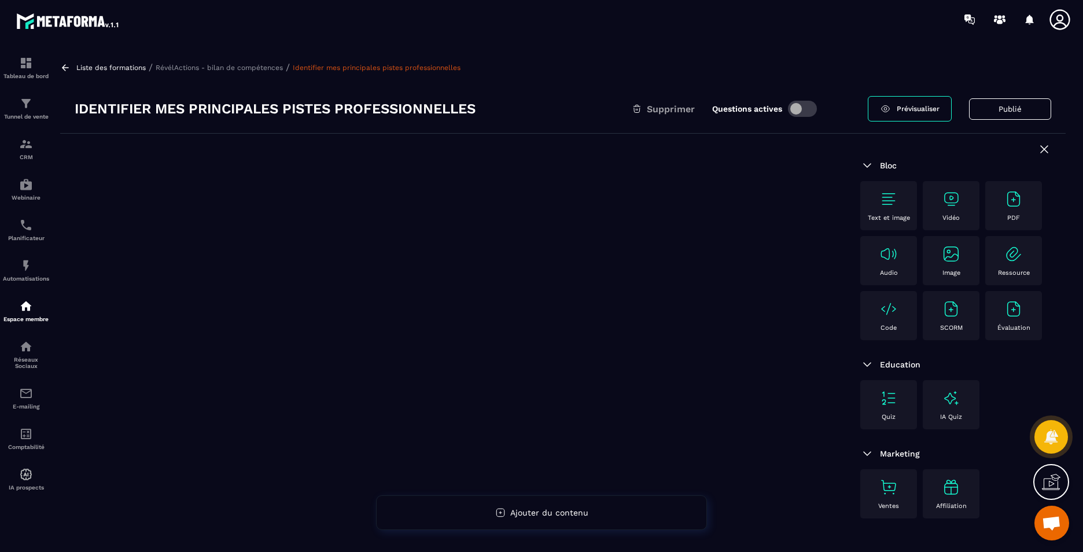
click at [898, 319] on div "Code" at bounding box center [888, 316] width 45 height 32
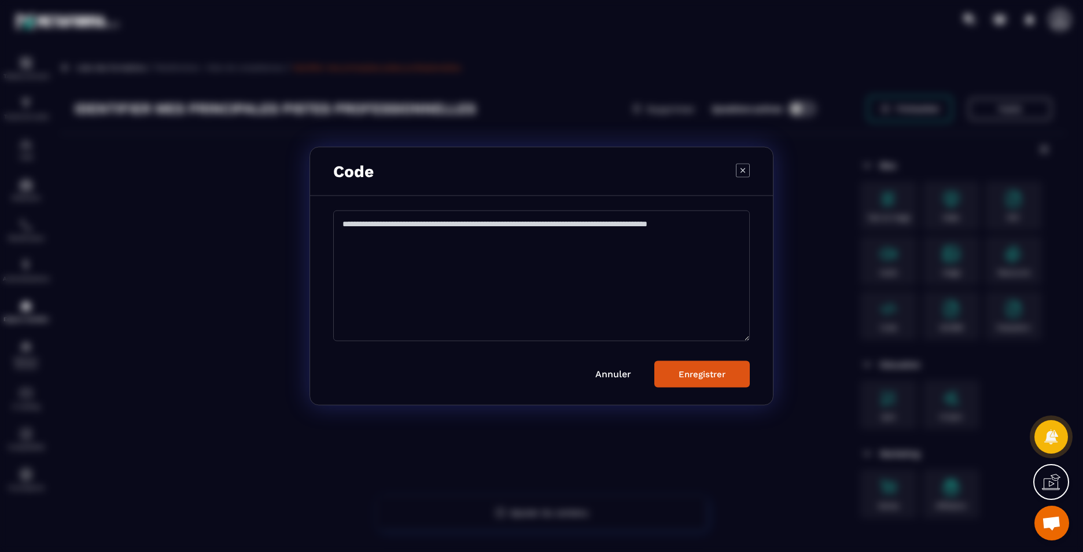
click at [538, 233] on textarea "Modal window" at bounding box center [541, 276] width 417 height 131
paste textarea "**********"
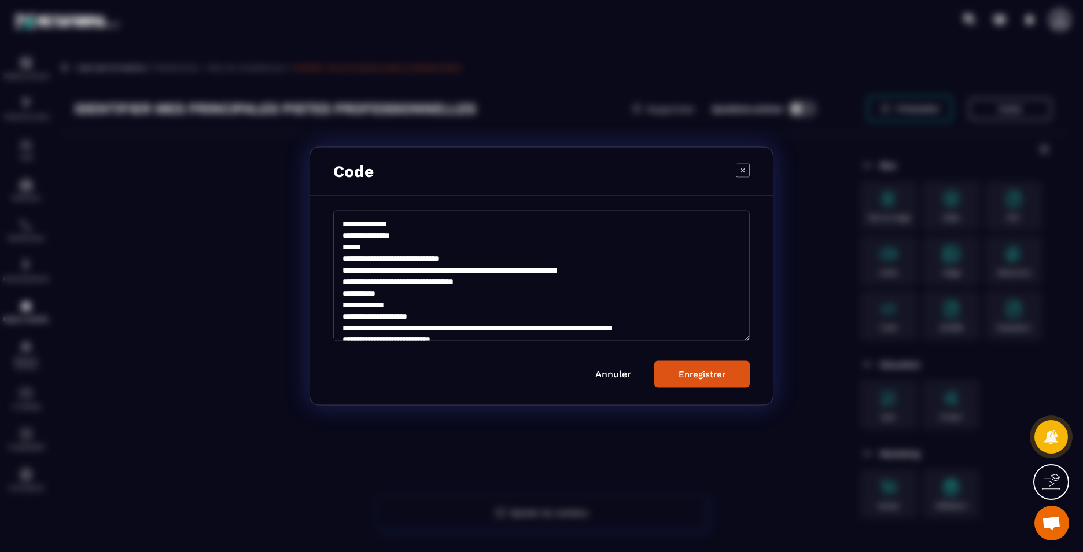
scroll to position [97, 0]
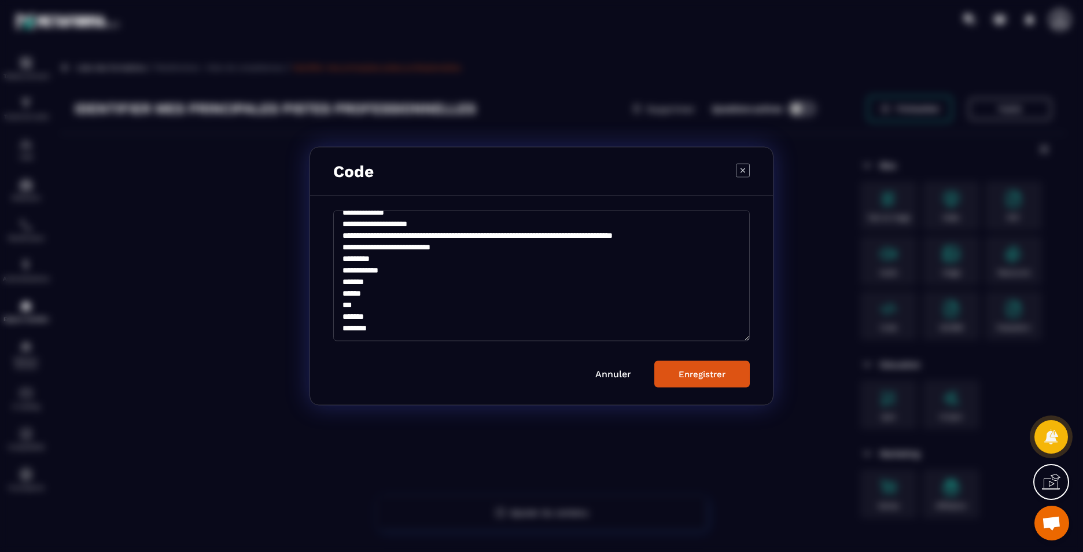
type textarea "**********"
click at [694, 384] on button "Enregistrer" at bounding box center [702, 374] width 95 height 27
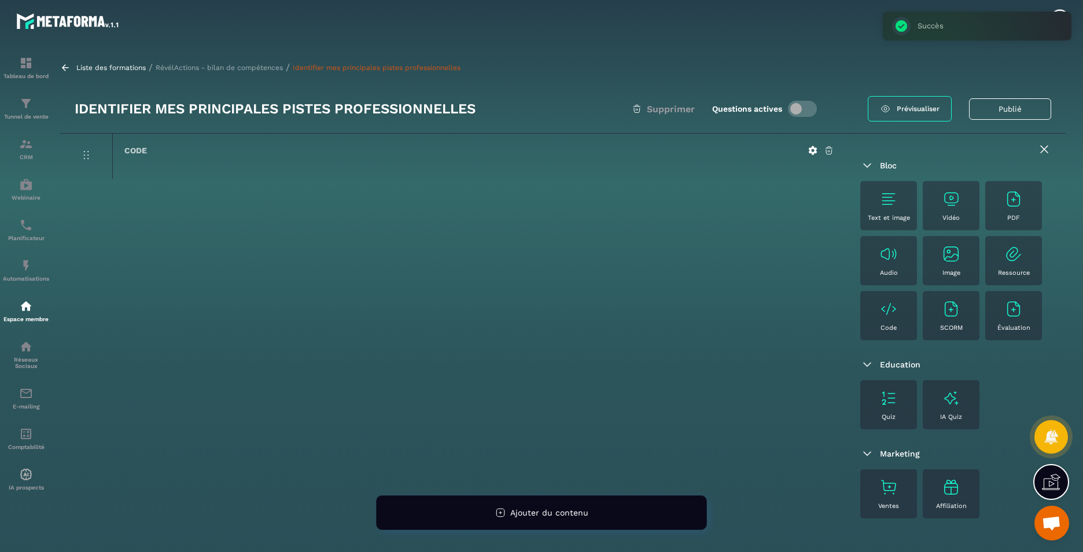
click at [226, 68] on p "RévélActions - bilan de compétences" at bounding box center [219, 68] width 127 height 8
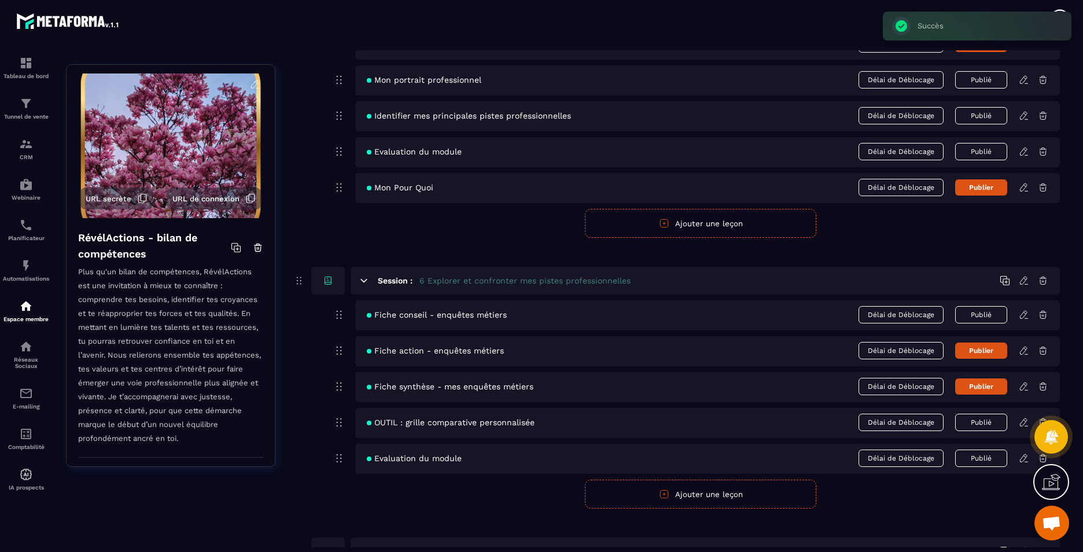
scroll to position [1621, 0]
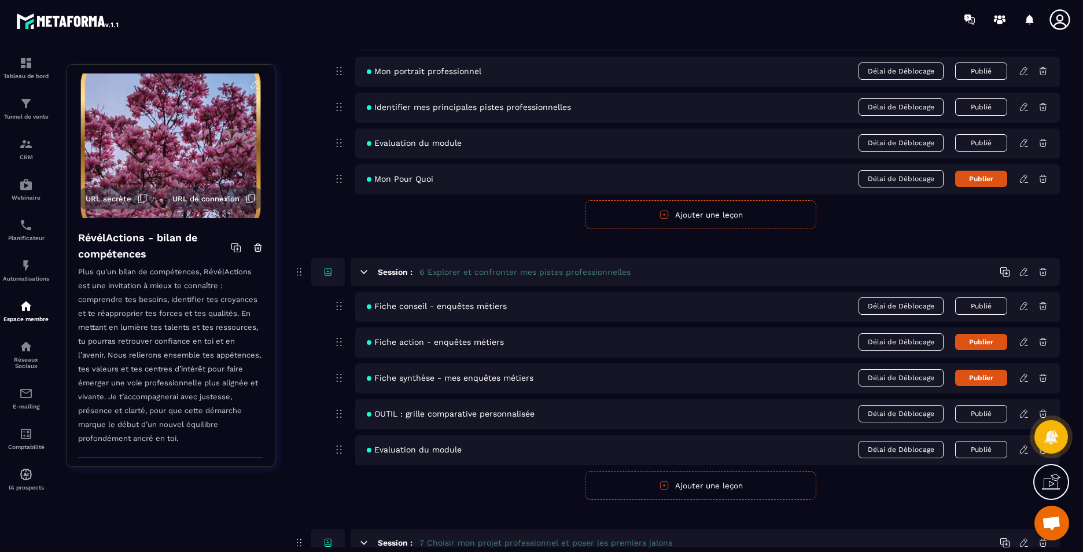
click at [1024, 143] on icon at bounding box center [1024, 143] width 10 height 10
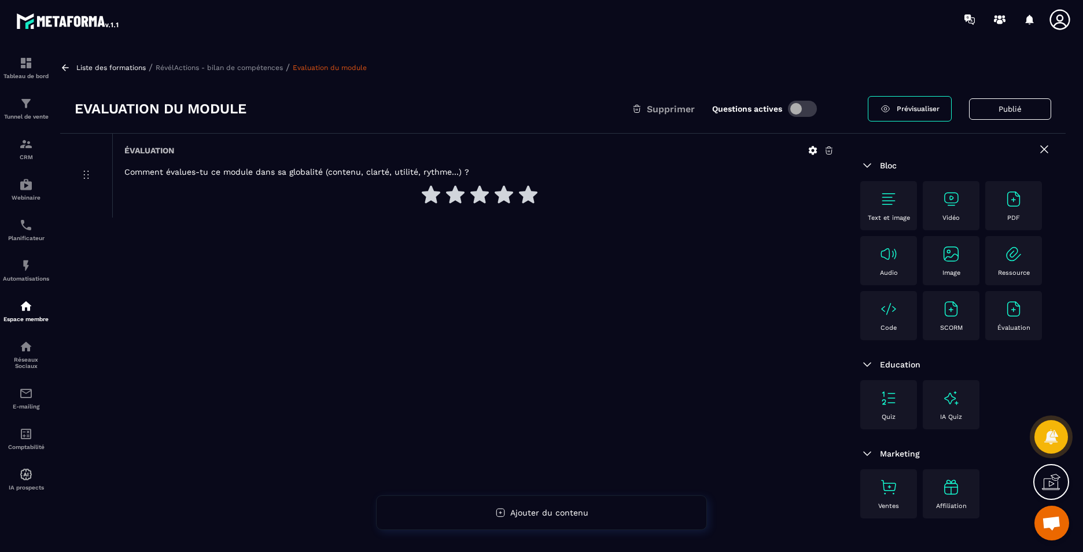
click at [881, 311] on img at bounding box center [889, 309] width 19 height 19
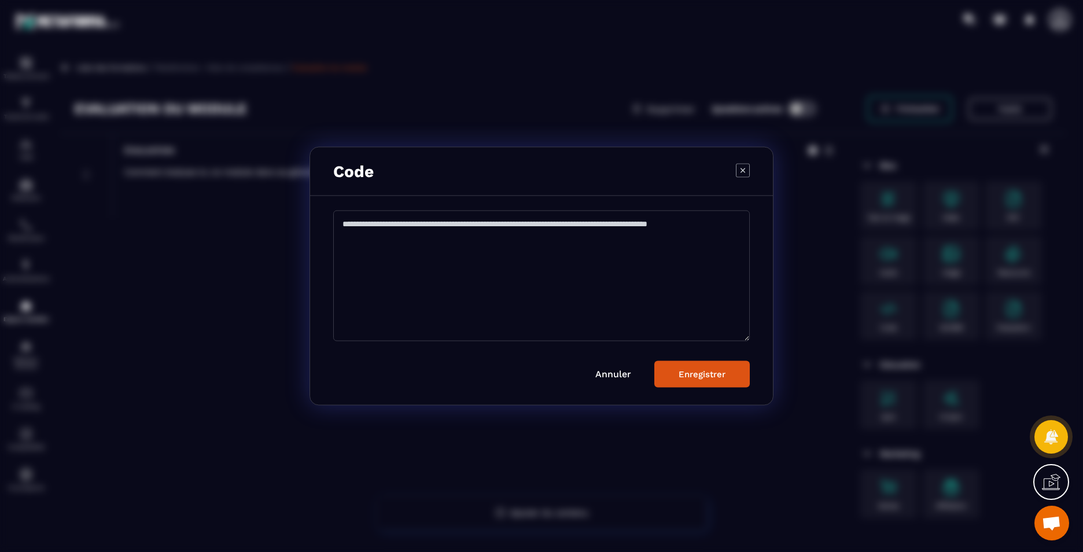
click at [483, 269] on textarea "Modal window" at bounding box center [541, 276] width 417 height 131
paste textarea "**********"
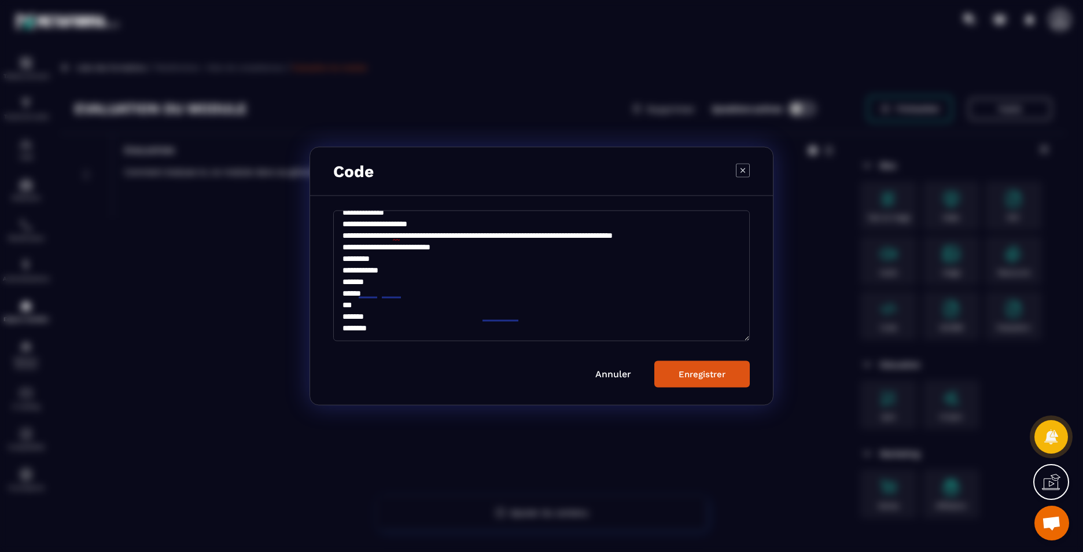
scroll to position [97, 0]
type textarea "**********"
click at [688, 382] on button "Enregistrer" at bounding box center [702, 374] width 95 height 27
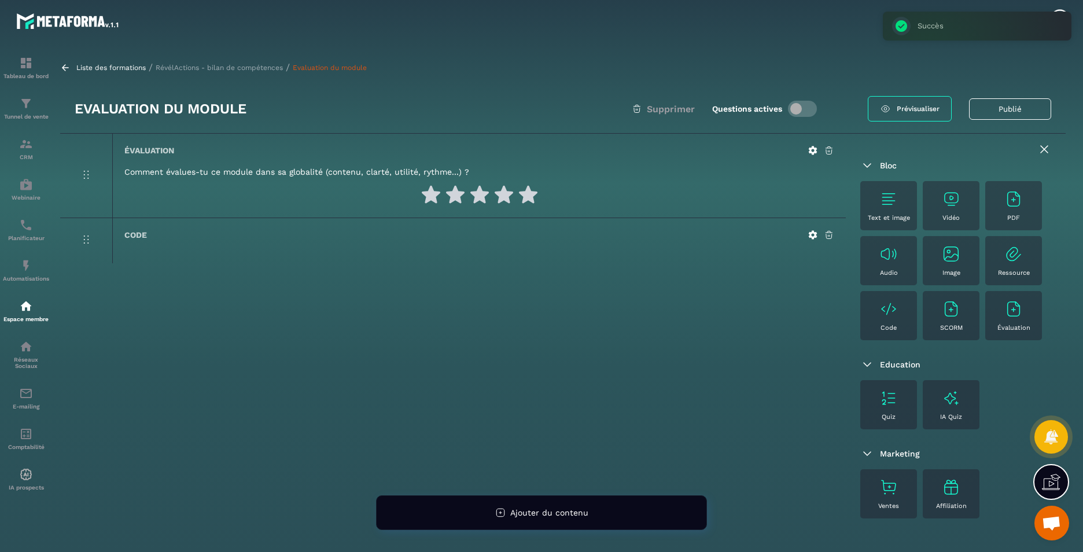
click at [194, 65] on p "RévélActions - bilan de compétences" at bounding box center [219, 68] width 127 height 8
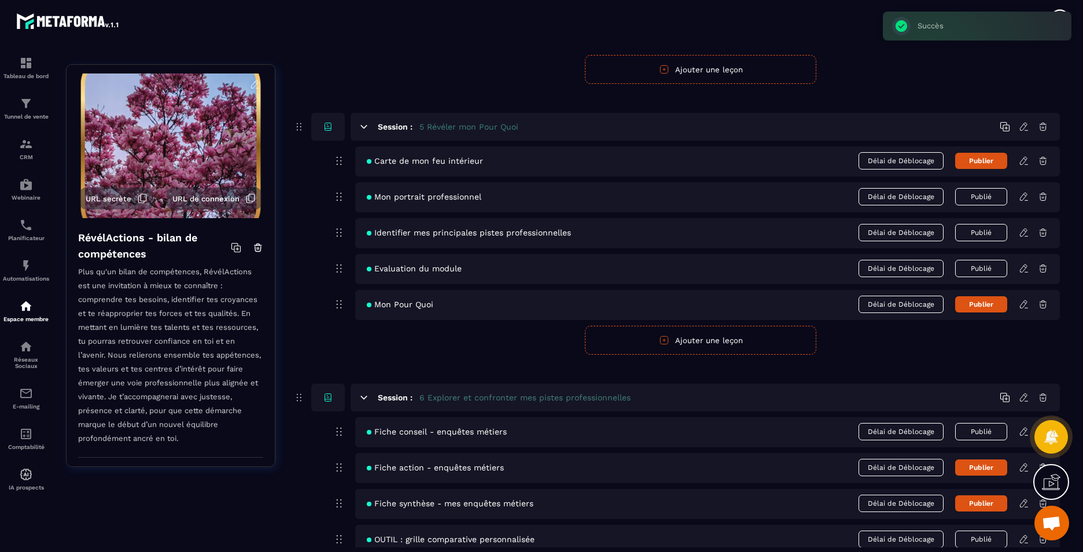
scroll to position [1505, 0]
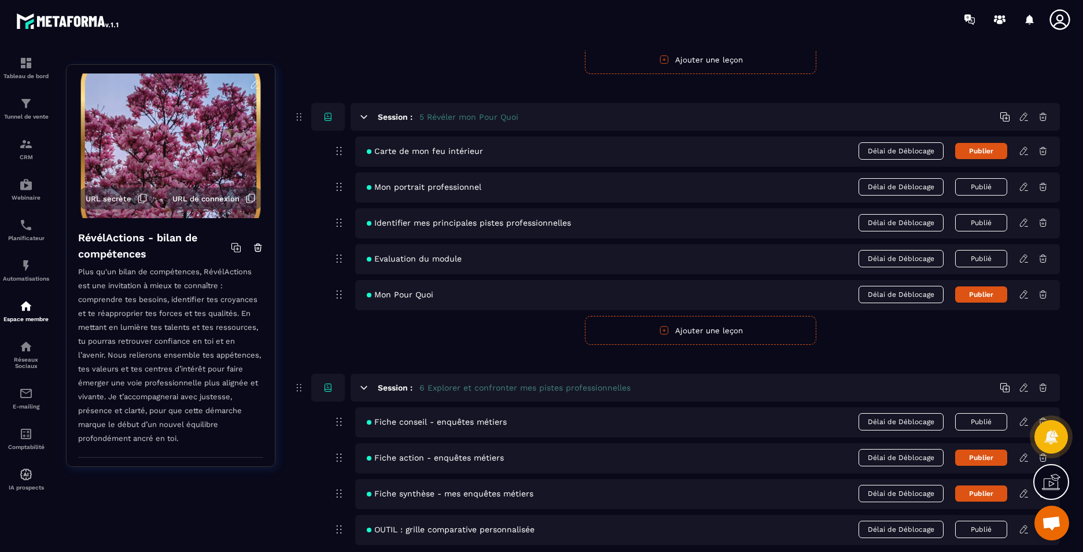
click at [1024, 296] on icon at bounding box center [1023, 295] width 7 height 8
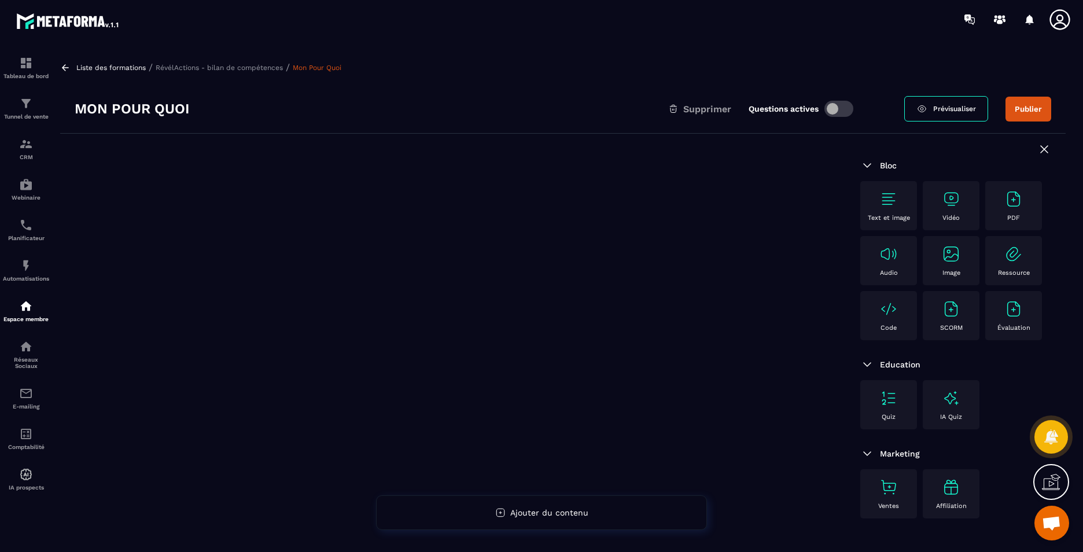
click at [883, 322] on div "Code" at bounding box center [888, 316] width 45 height 32
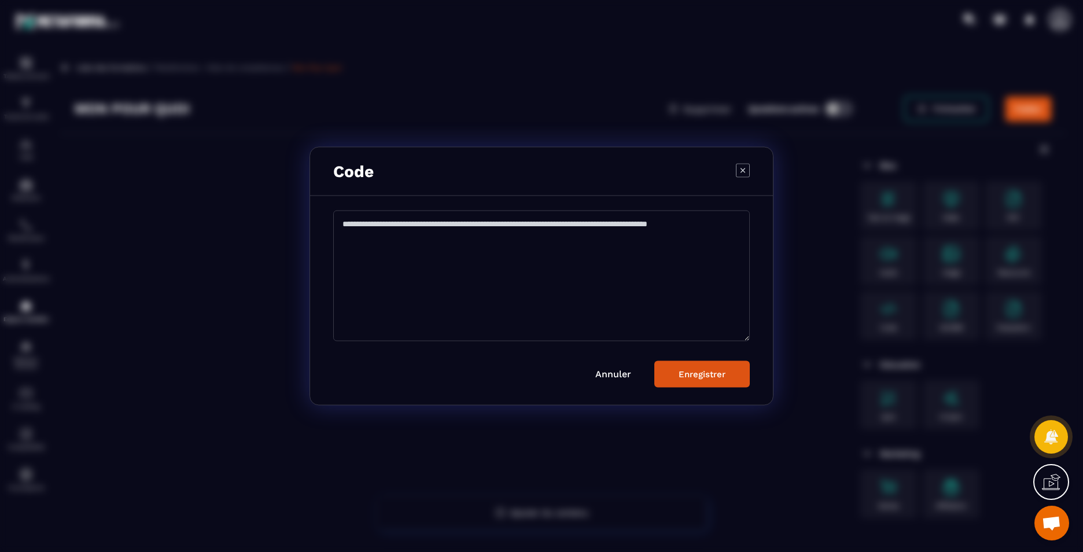
click at [486, 282] on textarea "Modal window" at bounding box center [541, 276] width 417 height 131
paste textarea "**********"
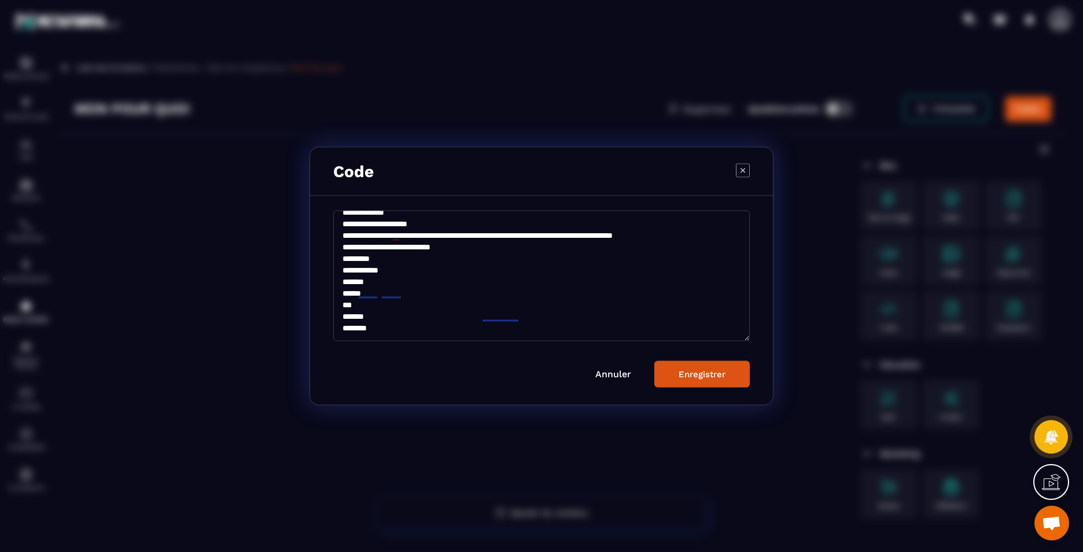
scroll to position [97, 0]
type textarea "**********"
click at [676, 375] on button "Enregistrer" at bounding box center [702, 374] width 95 height 27
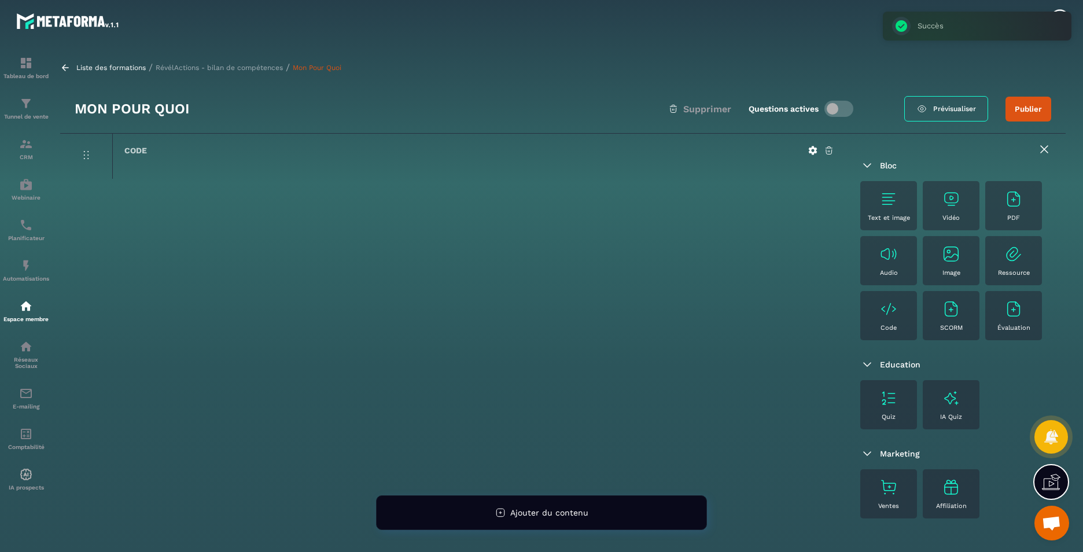
click at [190, 67] on p "RévélActions - bilan de compétences" at bounding box center [219, 68] width 127 height 8
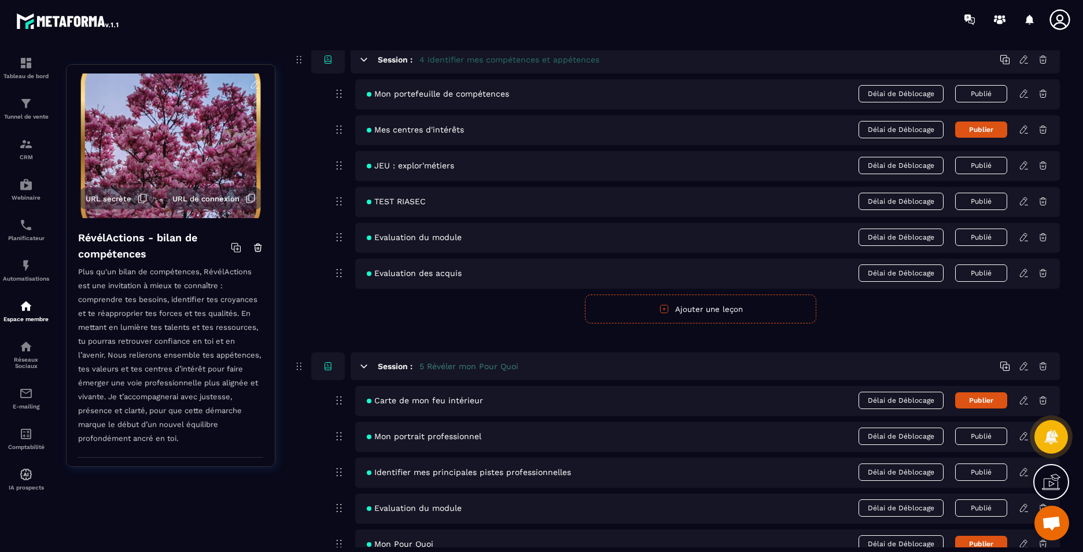
scroll to position [1447, 0]
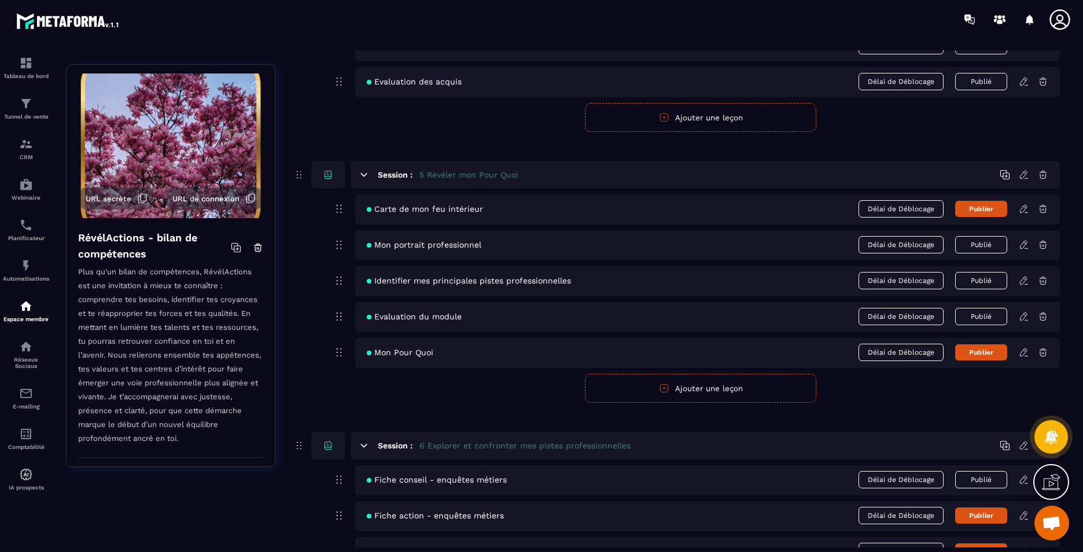
click at [1022, 354] on icon at bounding box center [1024, 352] width 10 height 10
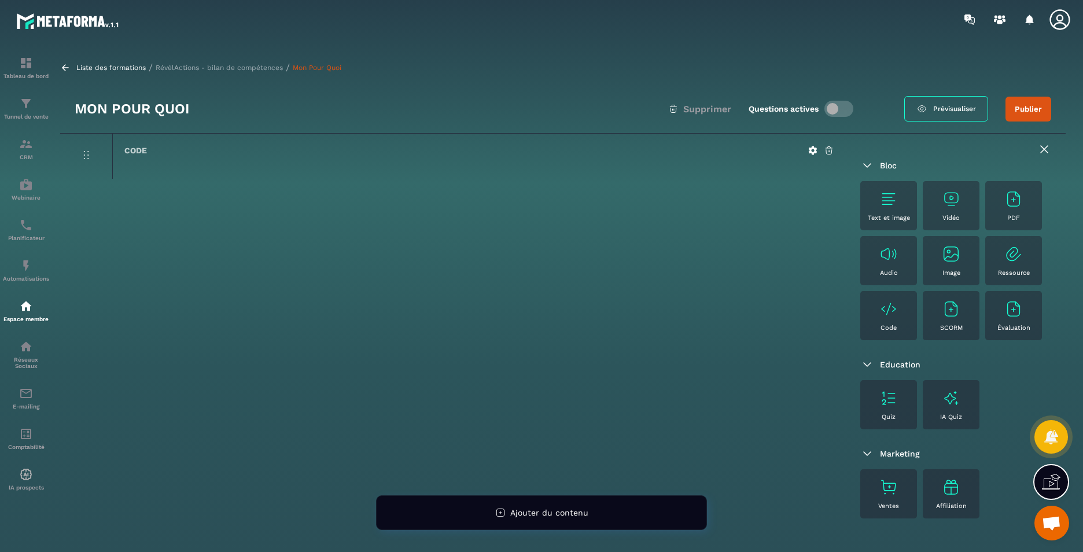
click at [245, 68] on p "RévélActions - bilan de compétences" at bounding box center [219, 68] width 127 height 8
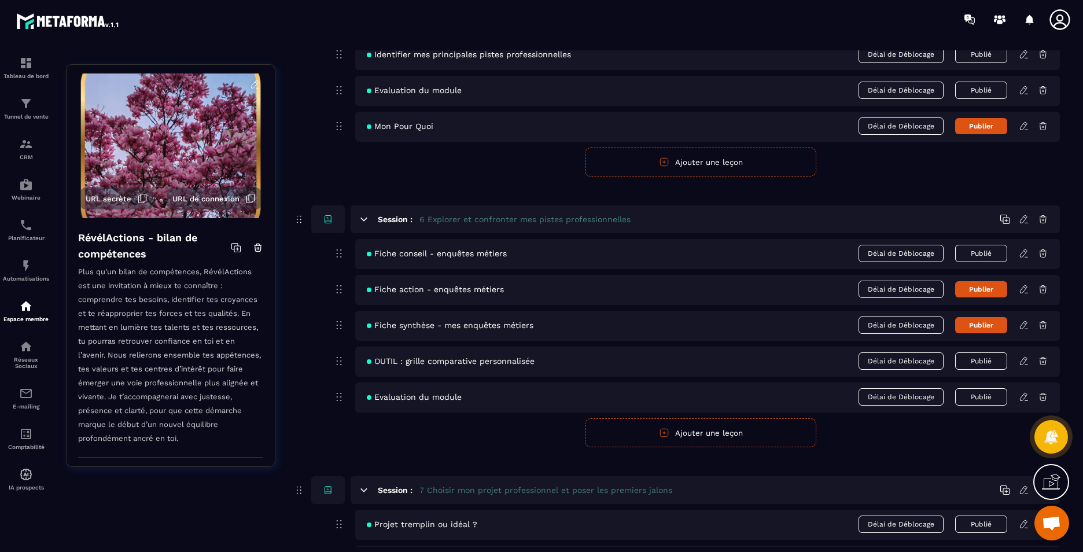
scroll to position [1794, 0]
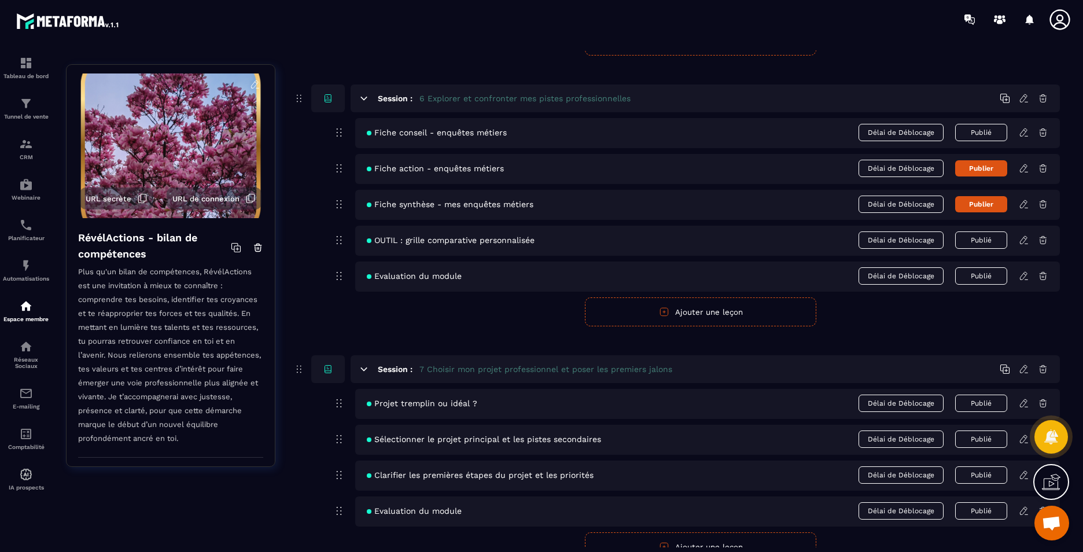
click at [1022, 135] on icon at bounding box center [1024, 132] width 10 height 10
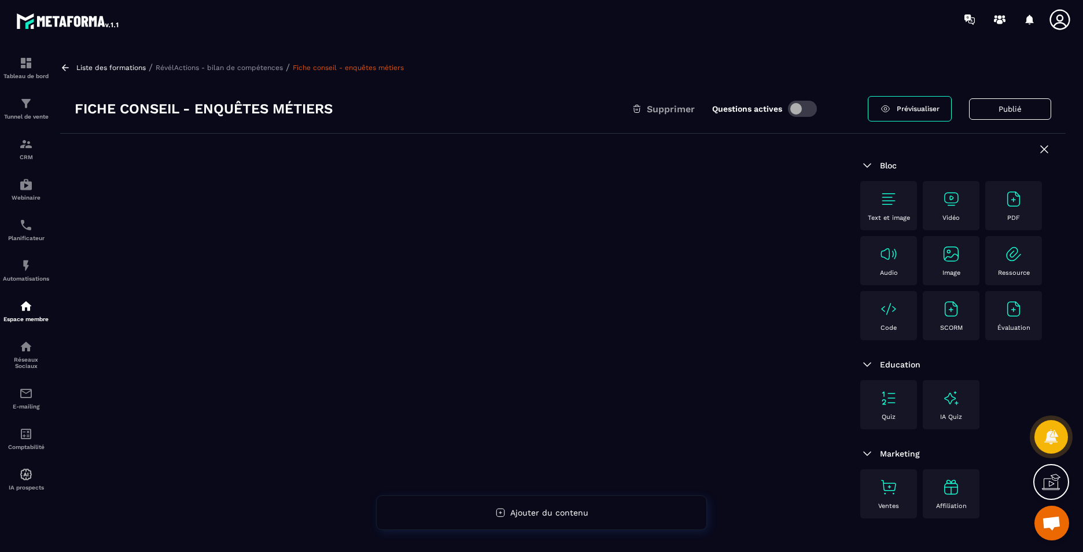
click at [880, 324] on div "Code" at bounding box center [888, 316] width 45 height 32
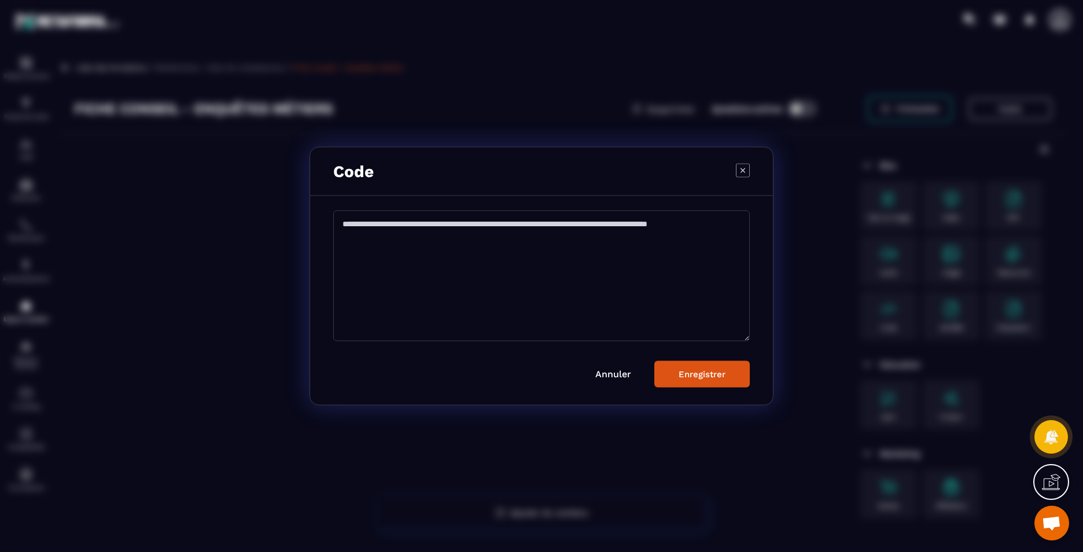
click at [573, 258] on textarea "Modal window" at bounding box center [541, 276] width 417 height 131
paste textarea "**********"
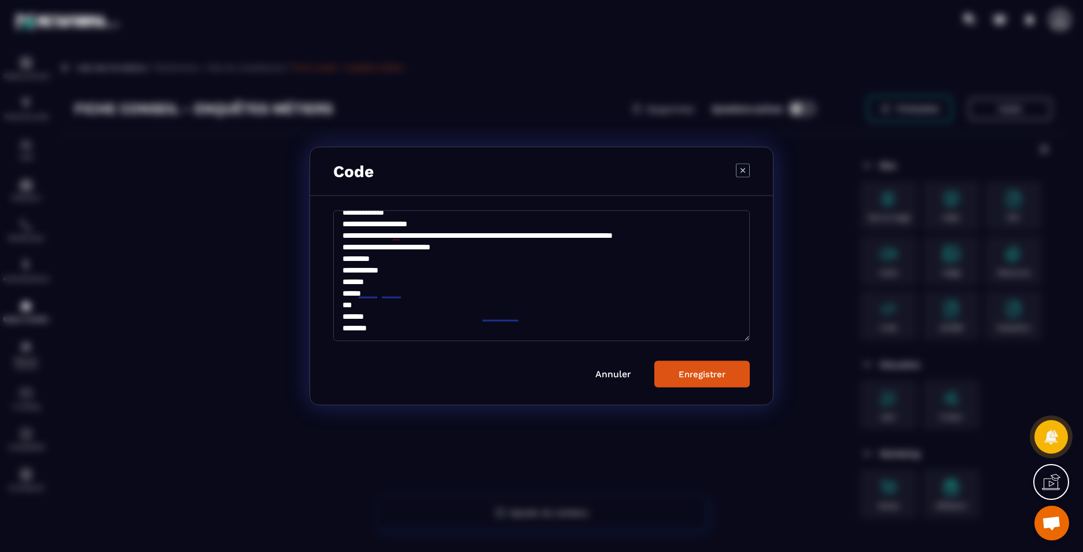
scroll to position [97, 0]
type textarea "**********"
click at [698, 384] on button "Enregistrer" at bounding box center [702, 374] width 95 height 27
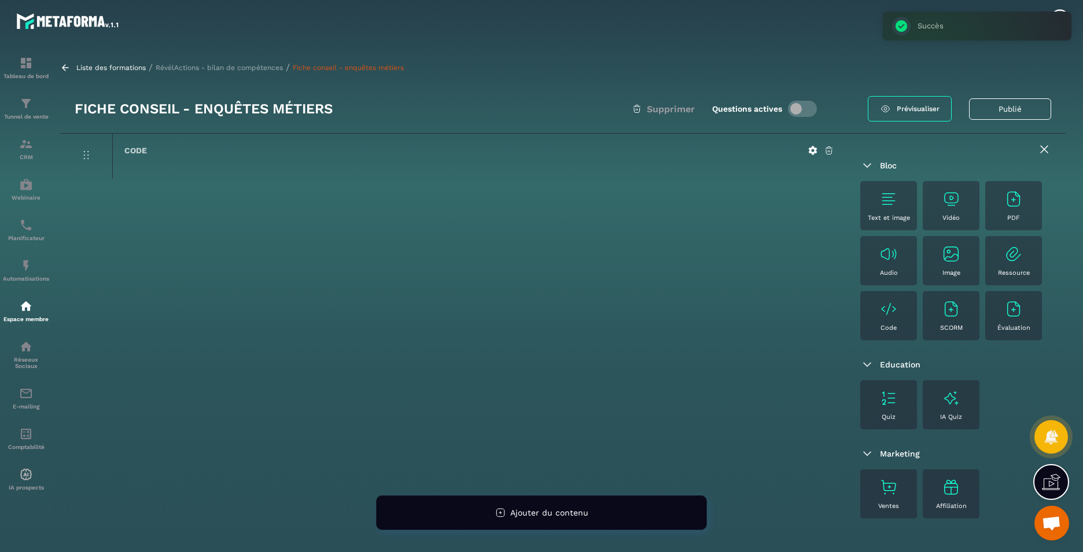
click at [225, 69] on p "RévélActions - bilan de compétences" at bounding box center [219, 68] width 127 height 8
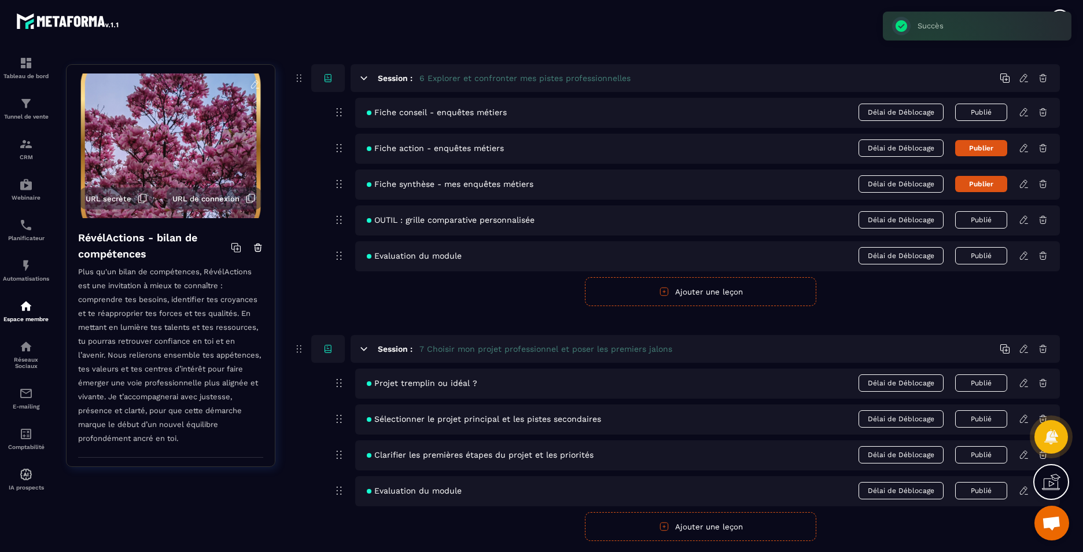
scroll to position [1794, 0]
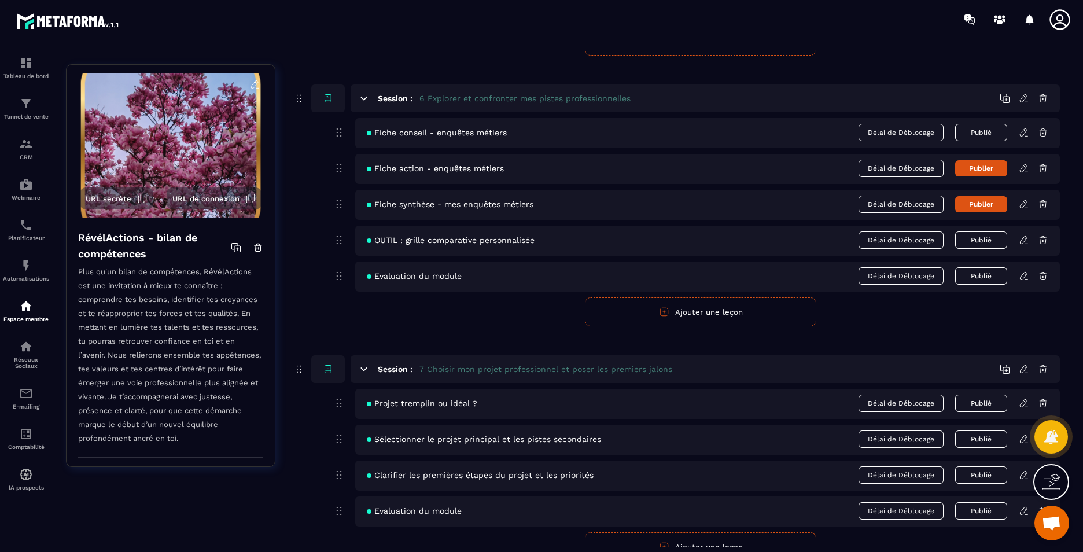
click at [1024, 167] on icon at bounding box center [1024, 168] width 10 height 10
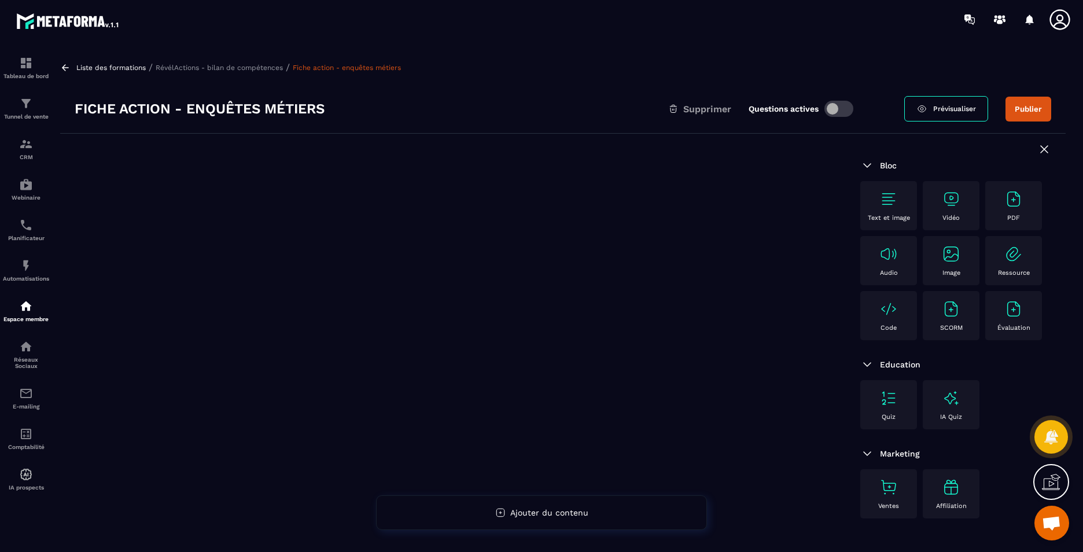
click at [894, 319] on div "Code" at bounding box center [888, 316] width 45 height 32
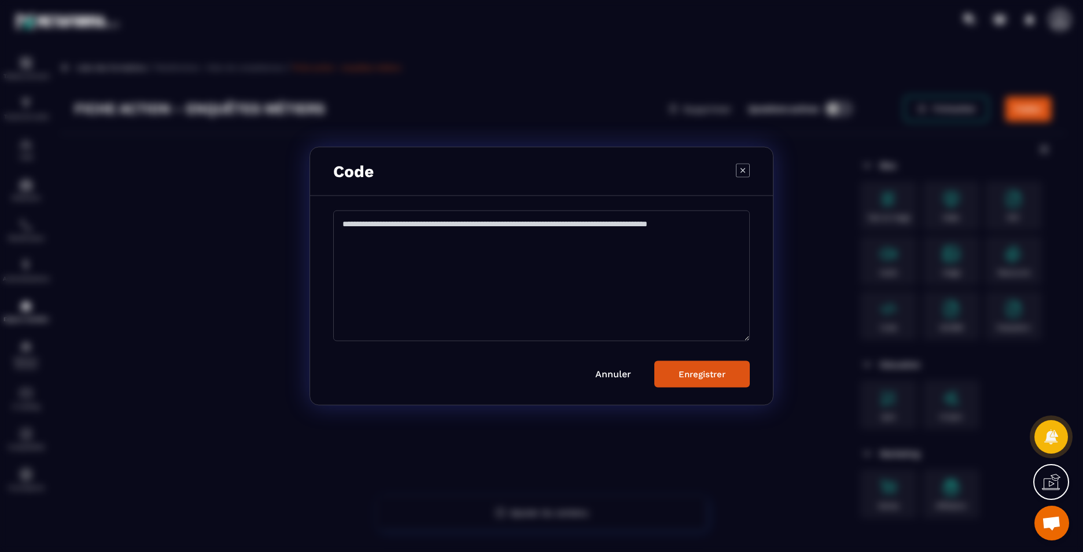
click at [418, 278] on textarea "Modal window" at bounding box center [541, 276] width 417 height 131
paste textarea "**********"
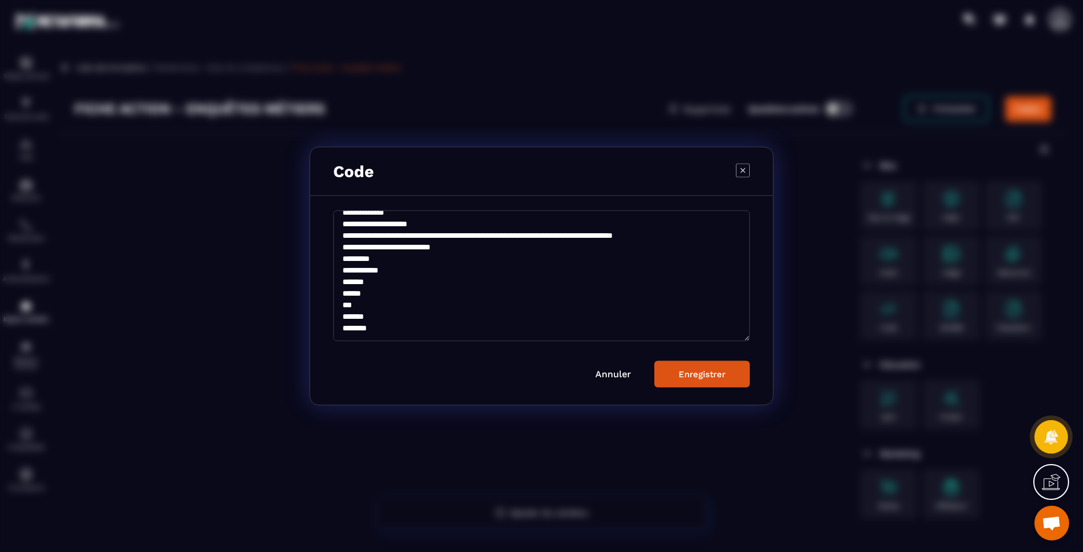
scroll to position [97, 0]
type textarea "**********"
click at [685, 375] on div "Enregistrer" at bounding box center [702, 374] width 47 height 10
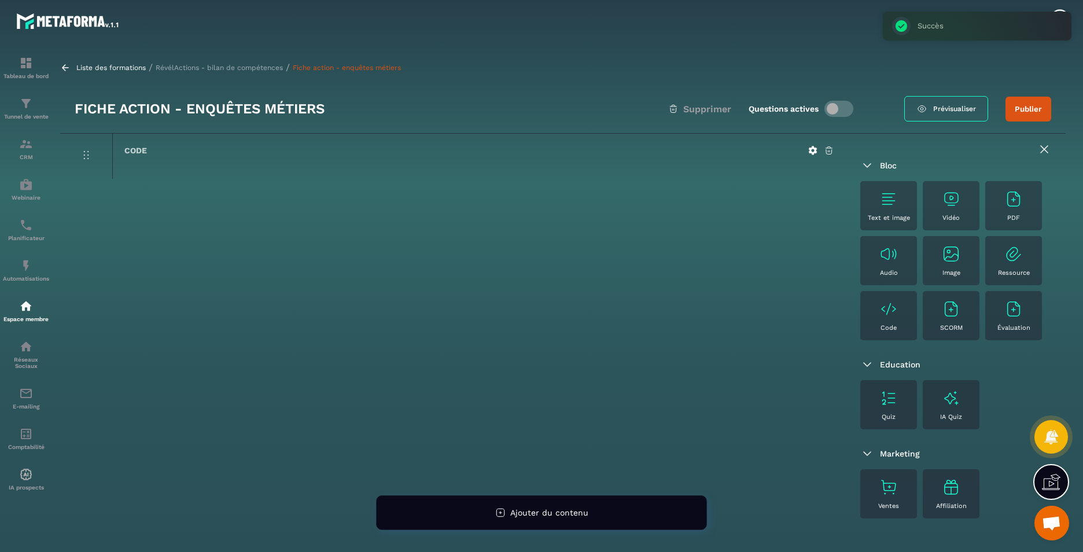
click at [243, 71] on p "RévélActions - bilan de compétences" at bounding box center [219, 68] width 127 height 8
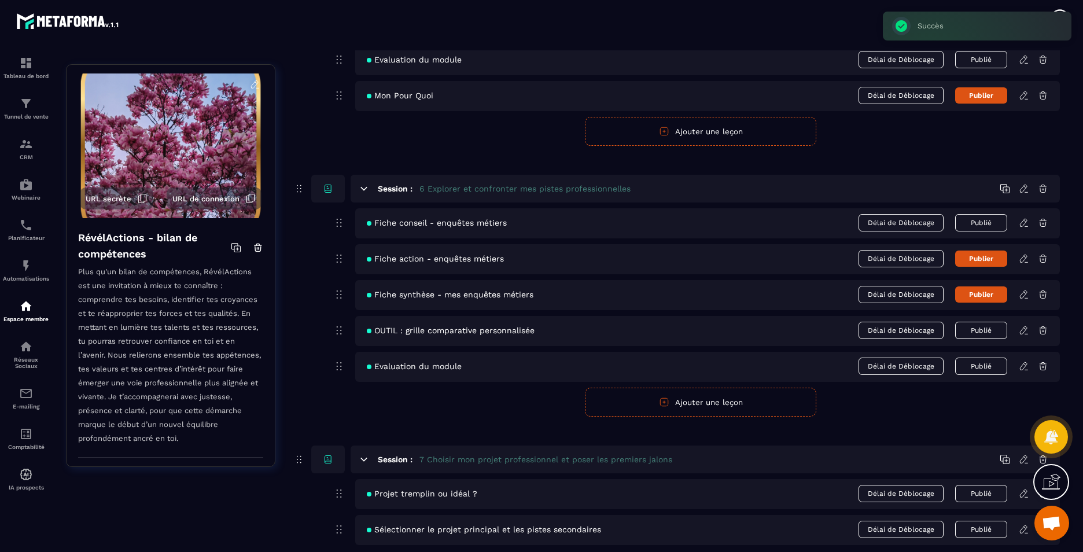
scroll to position [1736, 0]
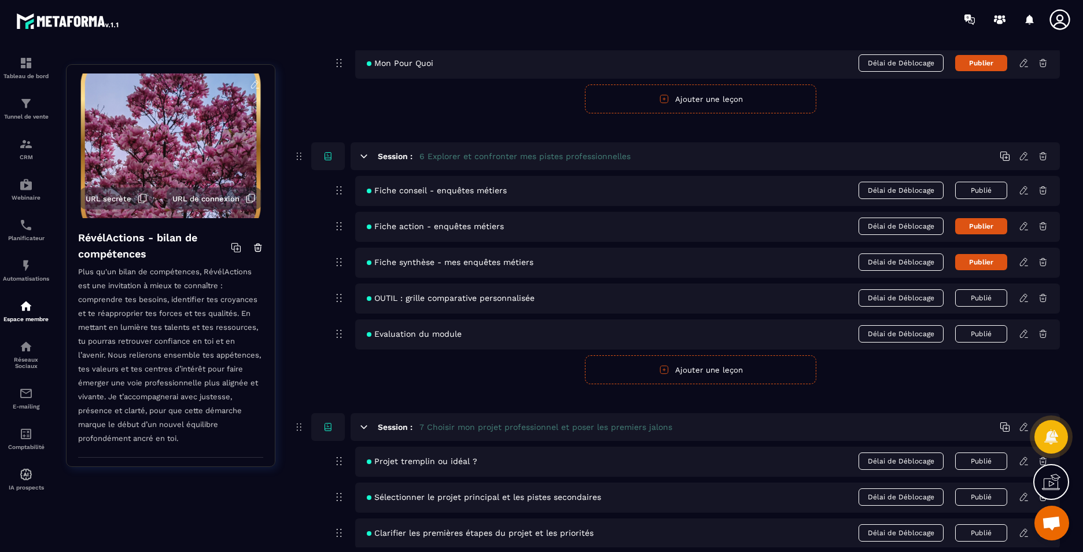
click at [1027, 261] on icon at bounding box center [1024, 262] width 10 height 10
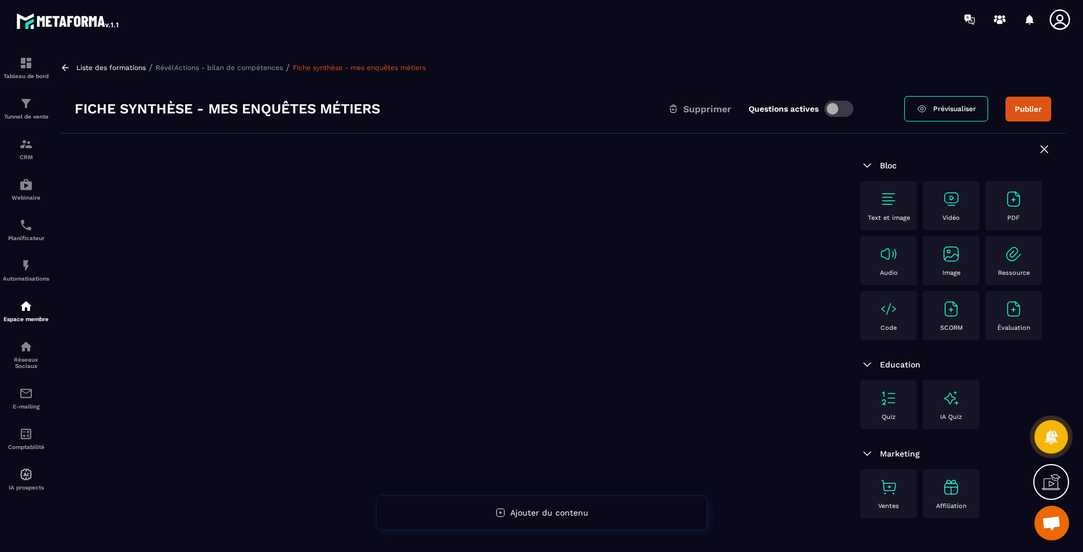
click at [887, 315] on img at bounding box center [889, 309] width 19 height 19
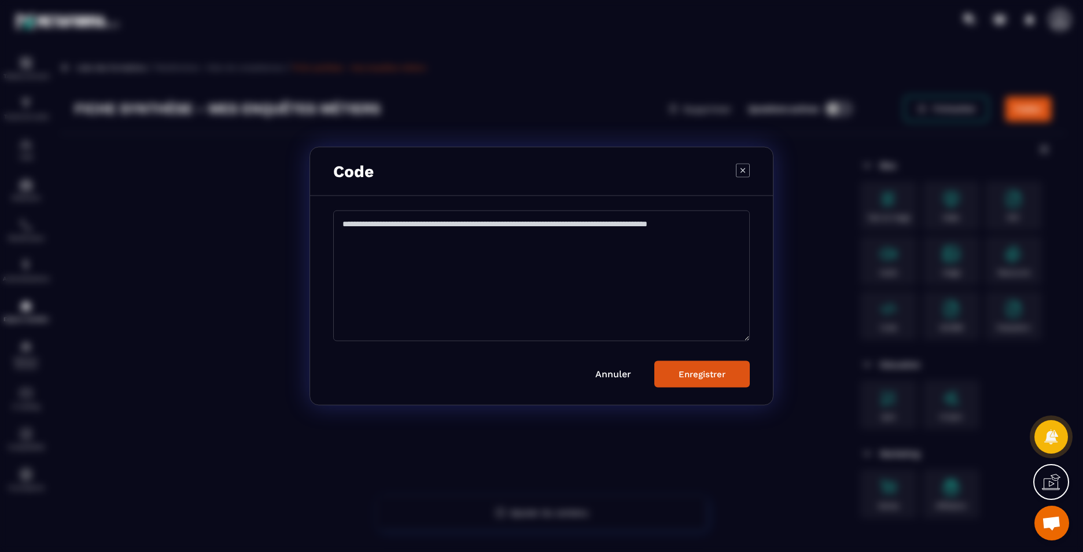
click at [589, 269] on textarea "Modal window" at bounding box center [541, 276] width 417 height 131
paste textarea "**********"
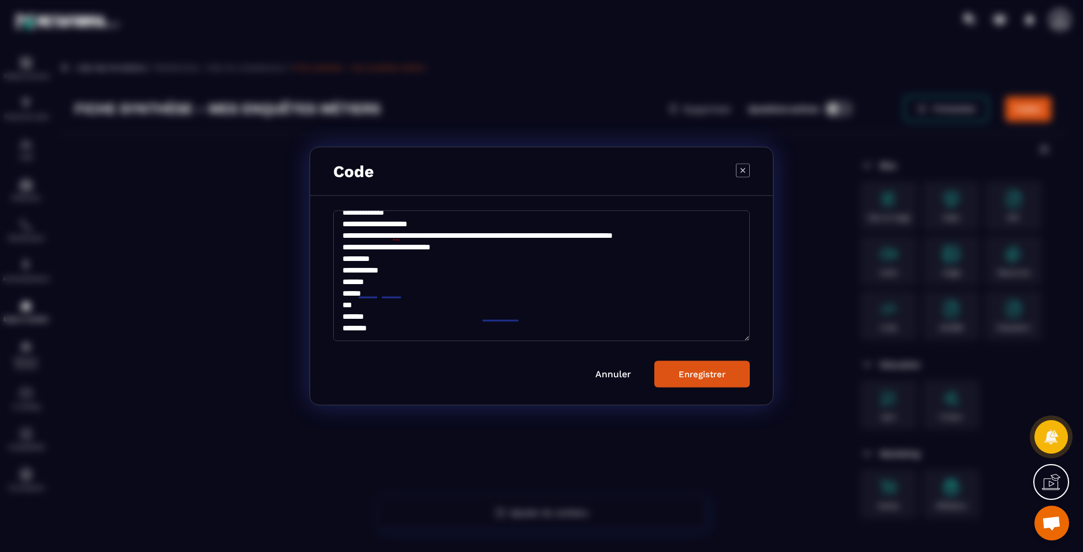
scroll to position [97, 0]
type textarea "**********"
click at [701, 379] on div "Enregistrer" at bounding box center [702, 374] width 47 height 10
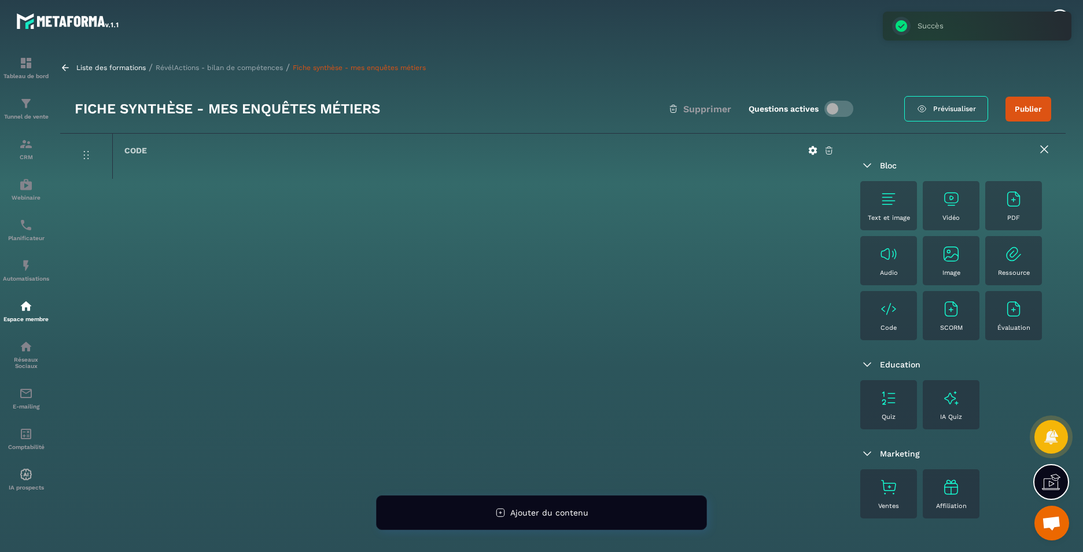
click at [214, 70] on p "RévélActions - bilan de compétences" at bounding box center [219, 68] width 127 height 8
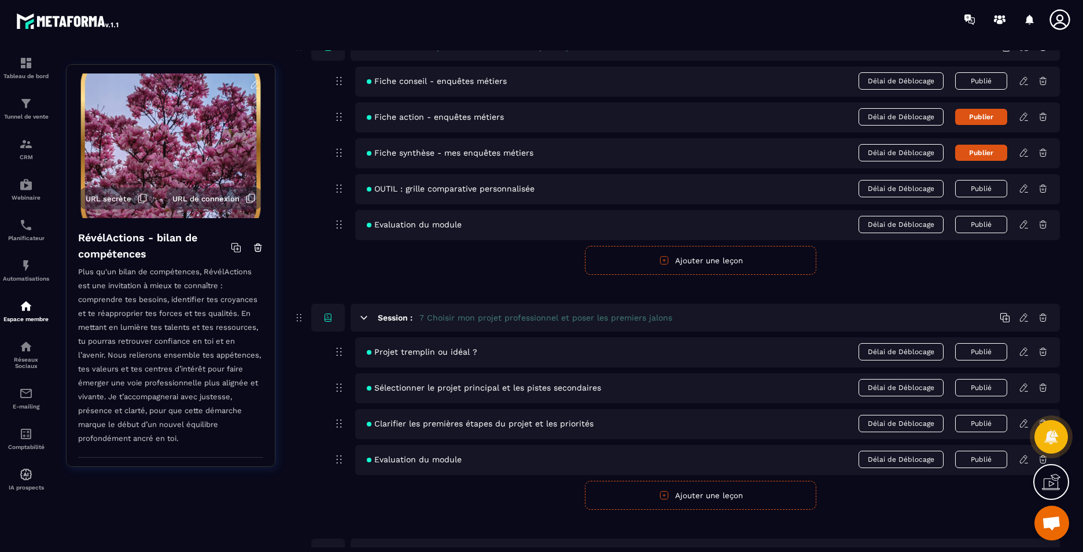
scroll to position [1852, 0]
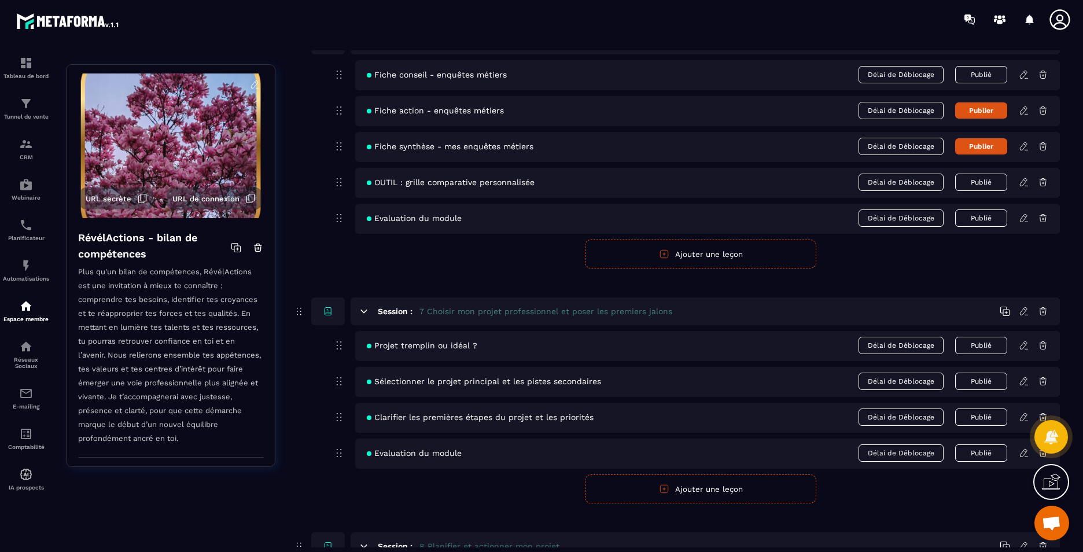
click at [1023, 183] on icon at bounding box center [1024, 182] width 10 height 10
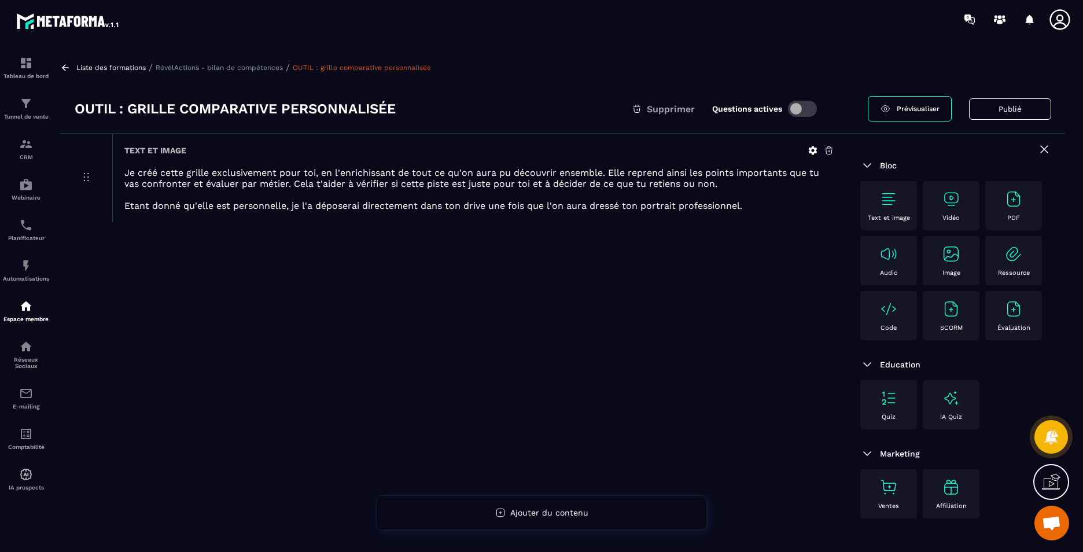
click at [894, 311] on img at bounding box center [889, 309] width 19 height 19
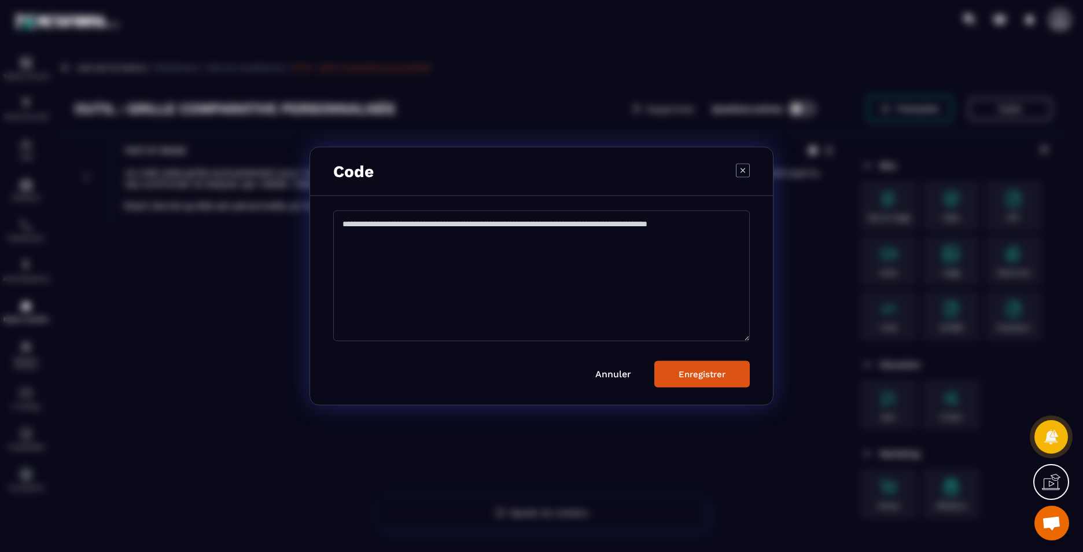
click at [596, 258] on textarea "Modal window" at bounding box center [541, 276] width 417 height 131
paste textarea "**********"
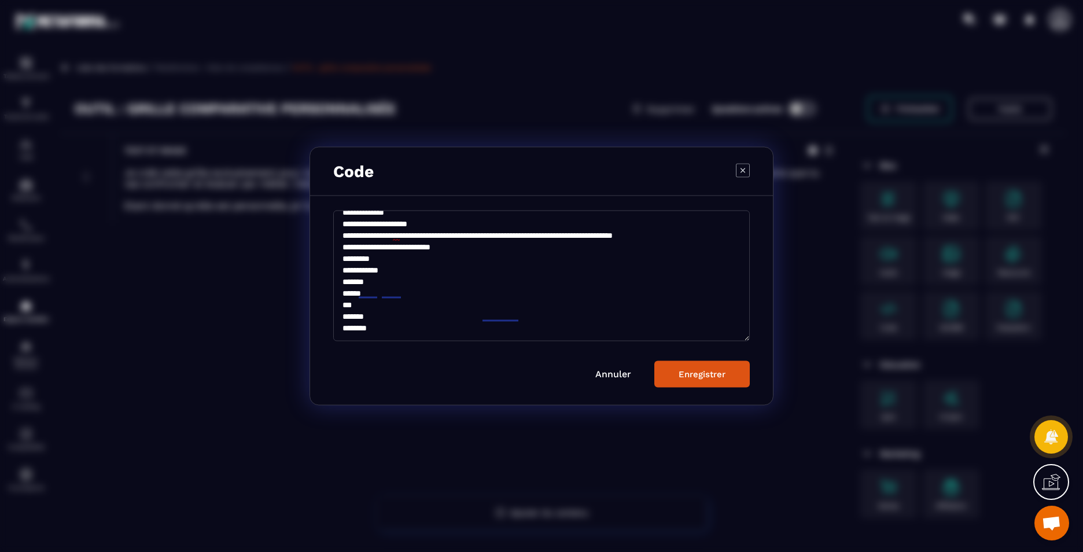
scroll to position [97, 0]
type textarea "**********"
click at [695, 365] on button "Enregistrer" at bounding box center [702, 374] width 95 height 27
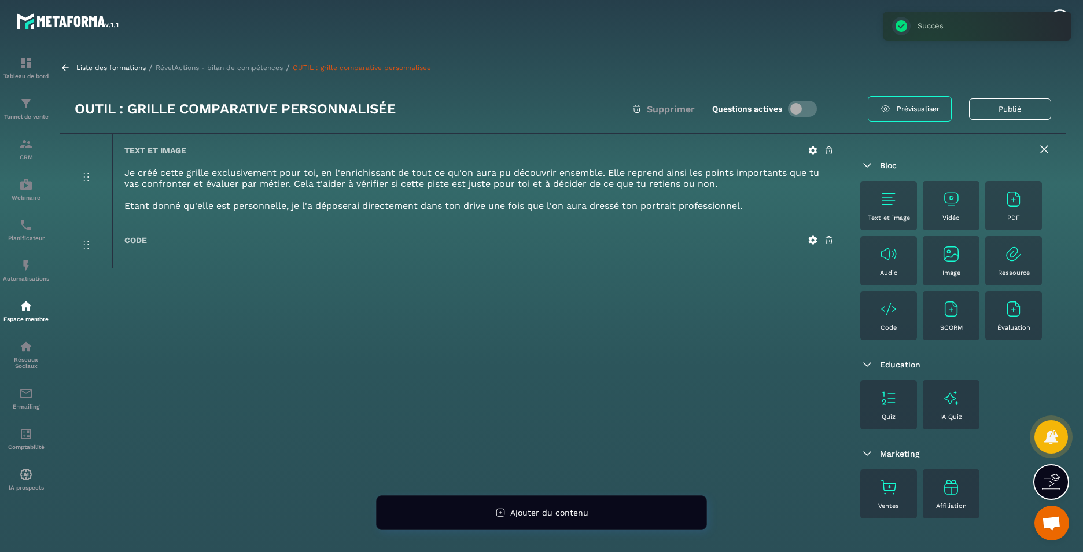
click at [227, 70] on p "RévélActions - bilan de compétences" at bounding box center [219, 68] width 127 height 8
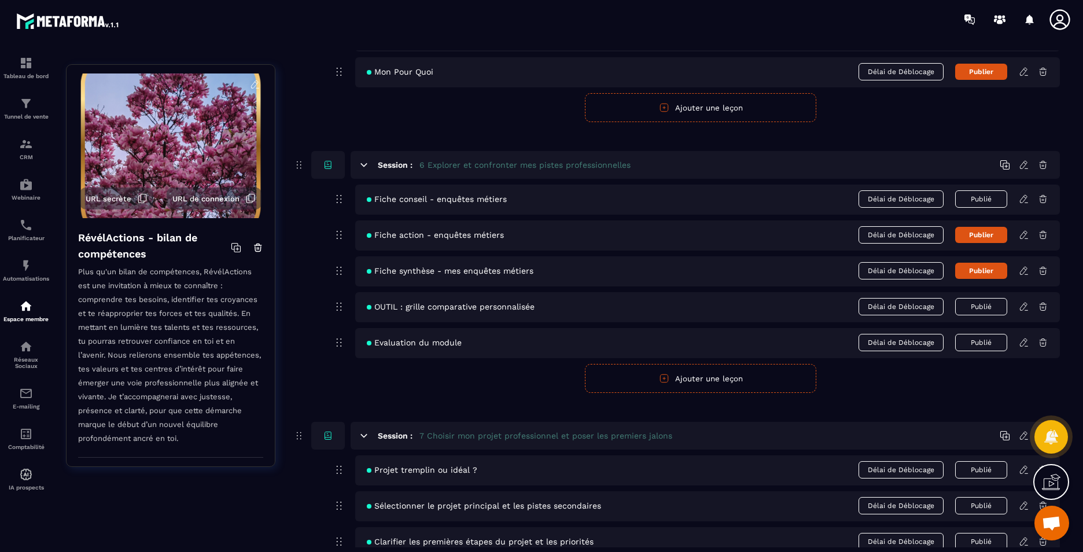
scroll to position [1736, 0]
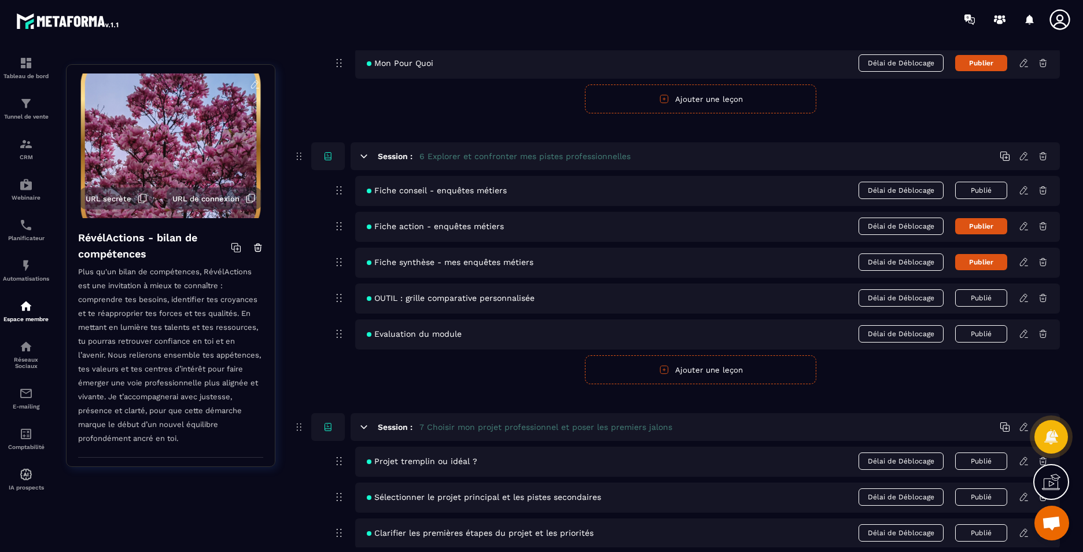
click at [1025, 302] on icon at bounding box center [1024, 298] width 10 height 10
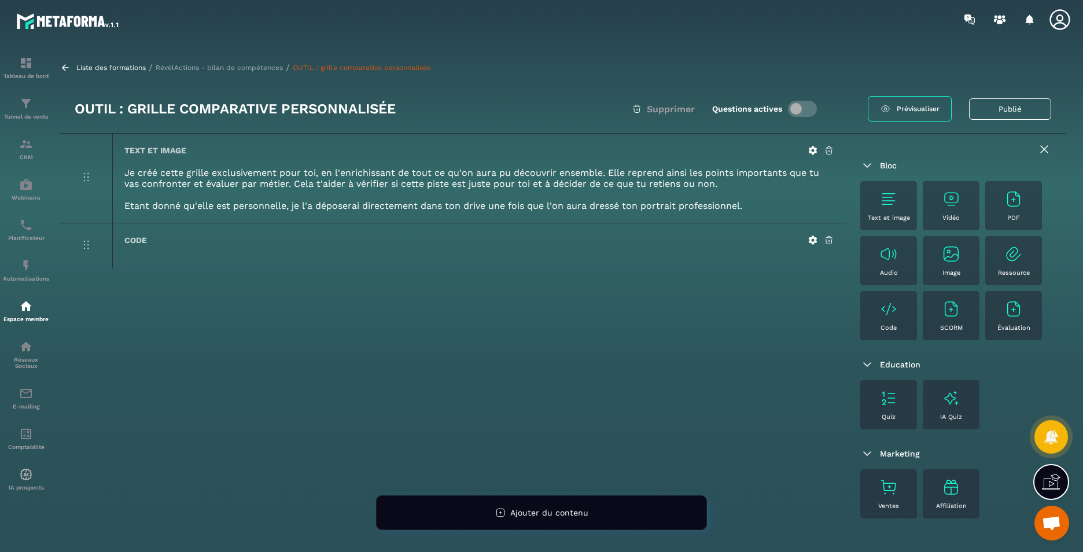
click at [236, 65] on p "RévélActions - bilan de compétences" at bounding box center [219, 68] width 127 height 8
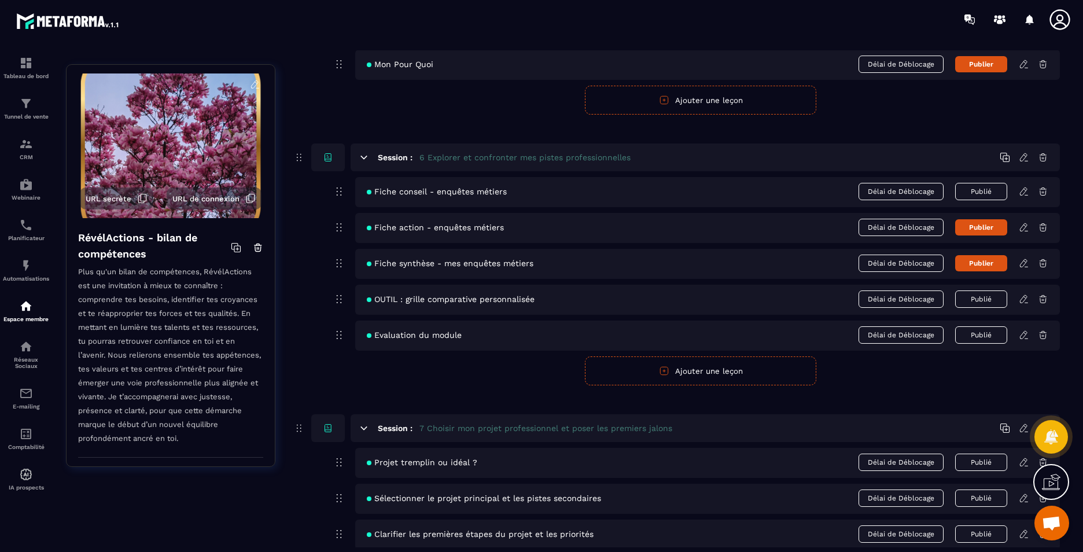
scroll to position [1736, 0]
click at [1023, 337] on icon at bounding box center [1023, 334] width 7 height 8
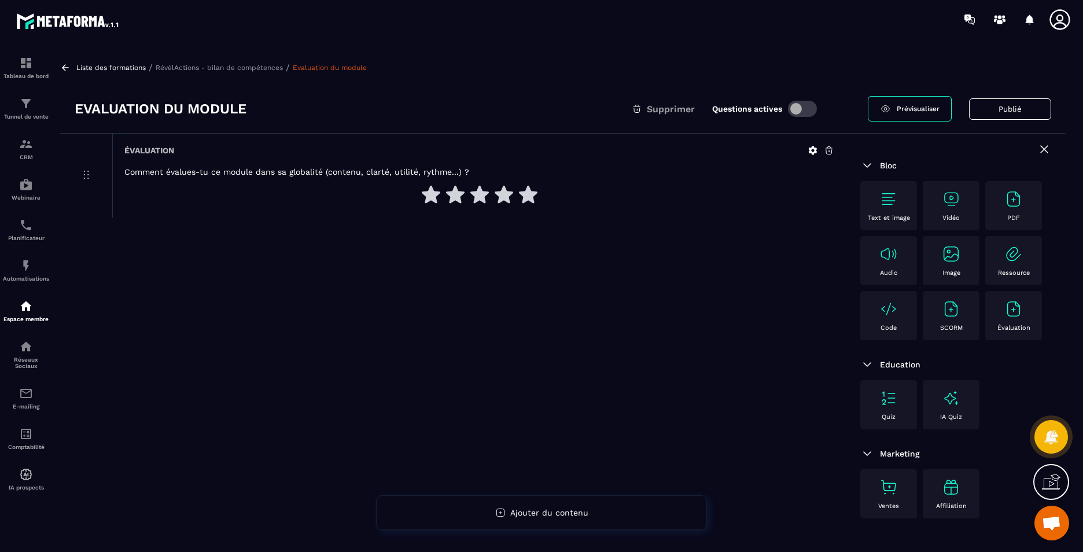
click at [882, 315] on img at bounding box center [889, 309] width 19 height 19
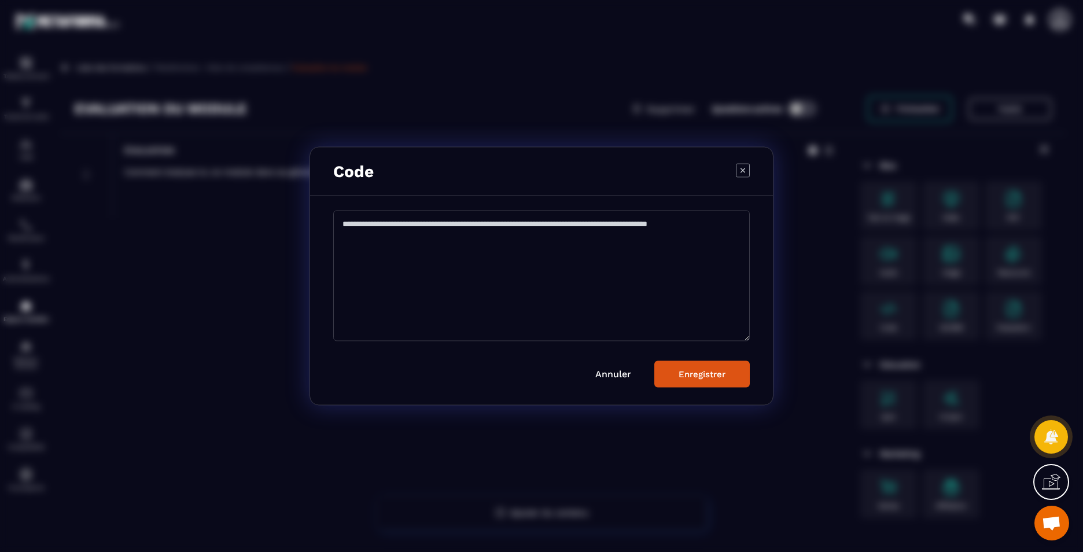
click at [428, 288] on textarea "Modal window" at bounding box center [541, 276] width 417 height 131
paste textarea "**********"
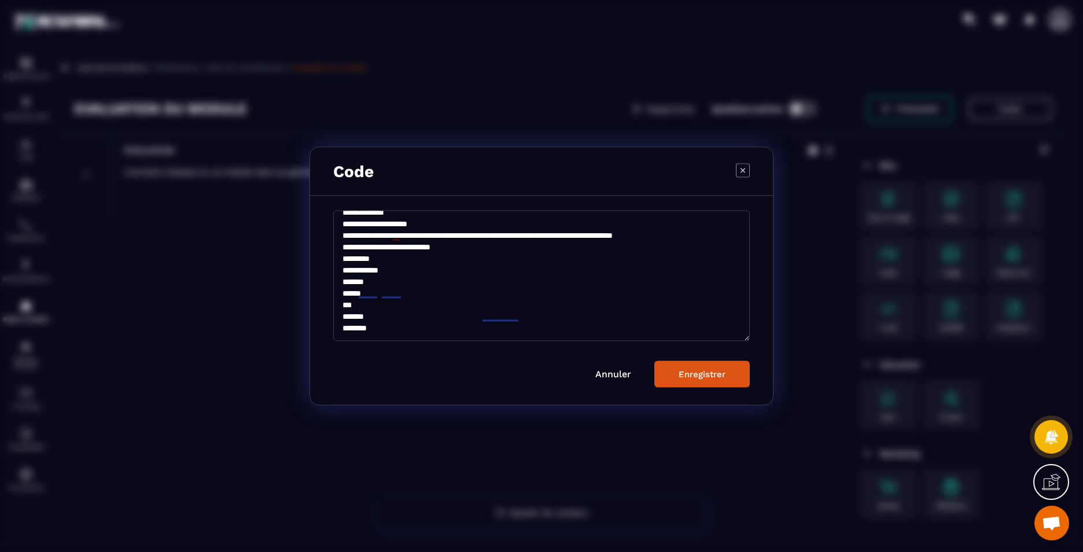
scroll to position [97, 0]
type textarea "**********"
click at [691, 377] on div "Enregistrer" at bounding box center [702, 374] width 47 height 10
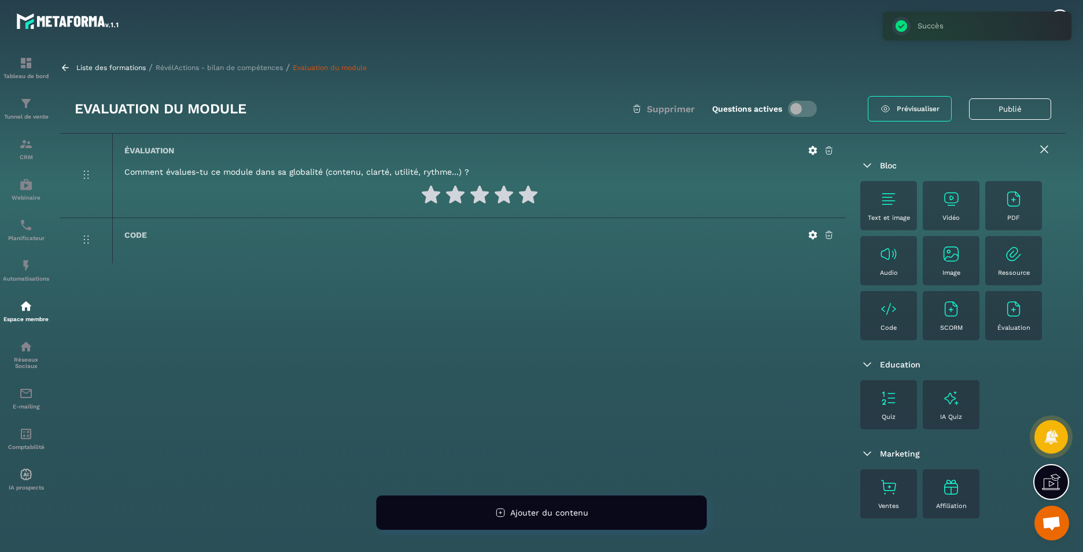
click at [226, 68] on p "RévélActions - bilan de compétences" at bounding box center [219, 68] width 127 height 8
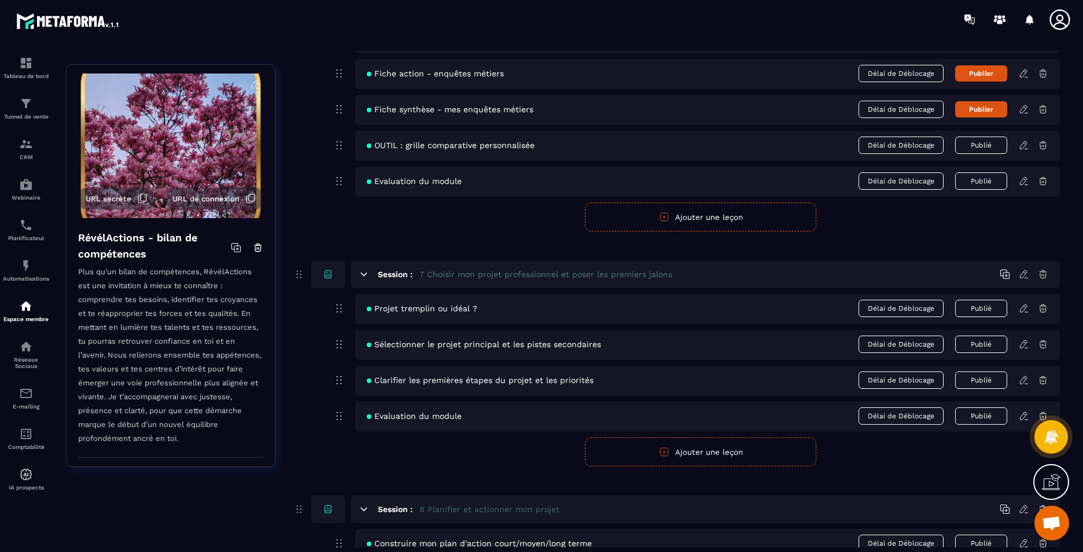
scroll to position [1968, 0]
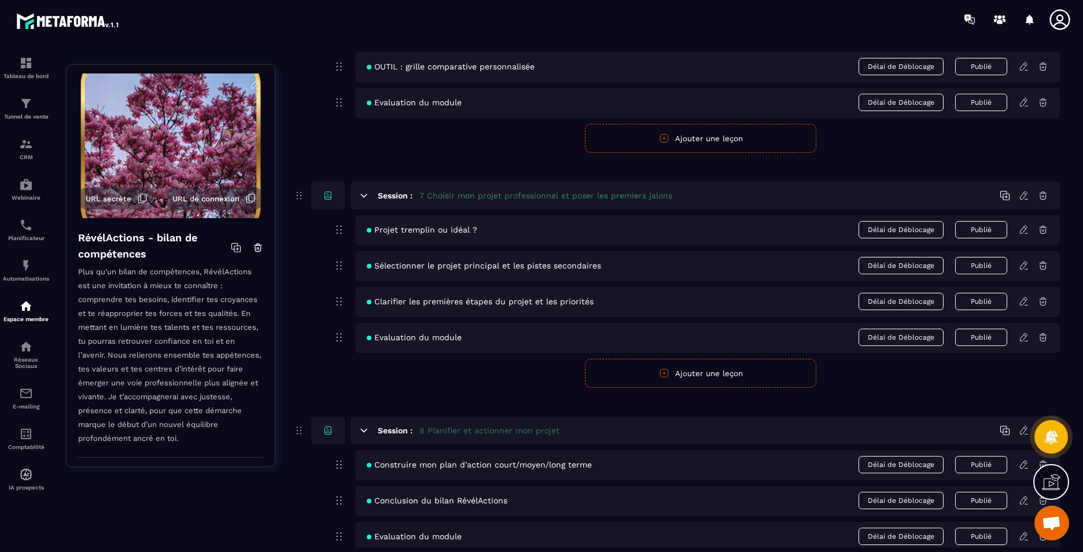
click at [1025, 227] on icon at bounding box center [1024, 230] width 10 height 10
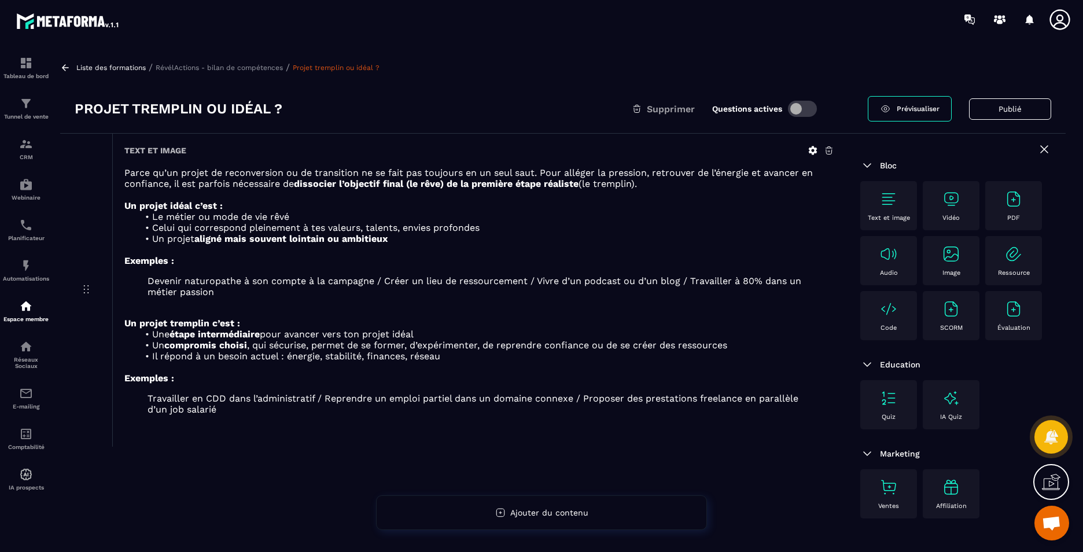
click at [887, 326] on p "Code" at bounding box center [889, 328] width 16 height 8
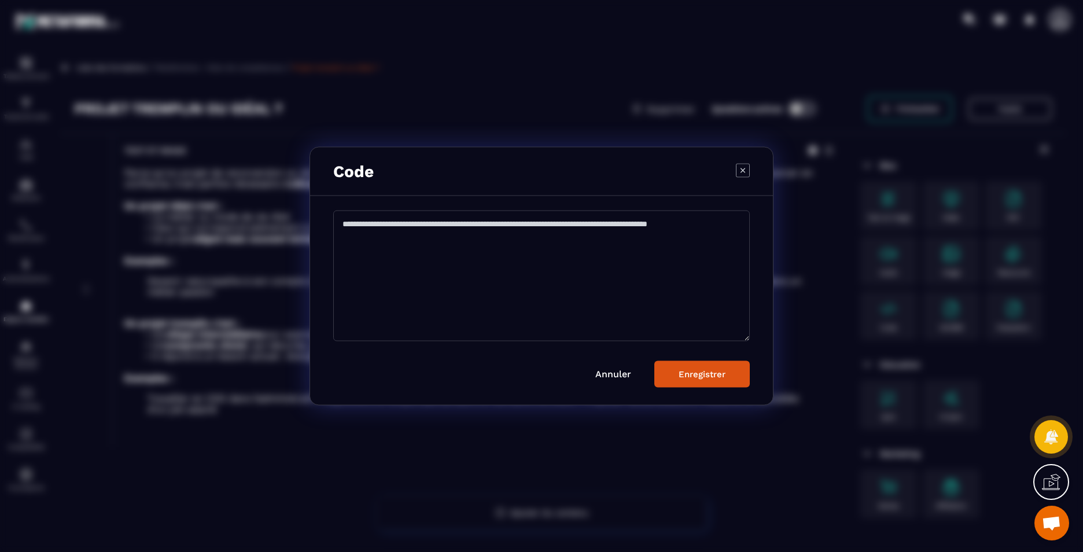
click at [551, 299] on textarea "Modal window" at bounding box center [541, 276] width 417 height 131
paste textarea "**********"
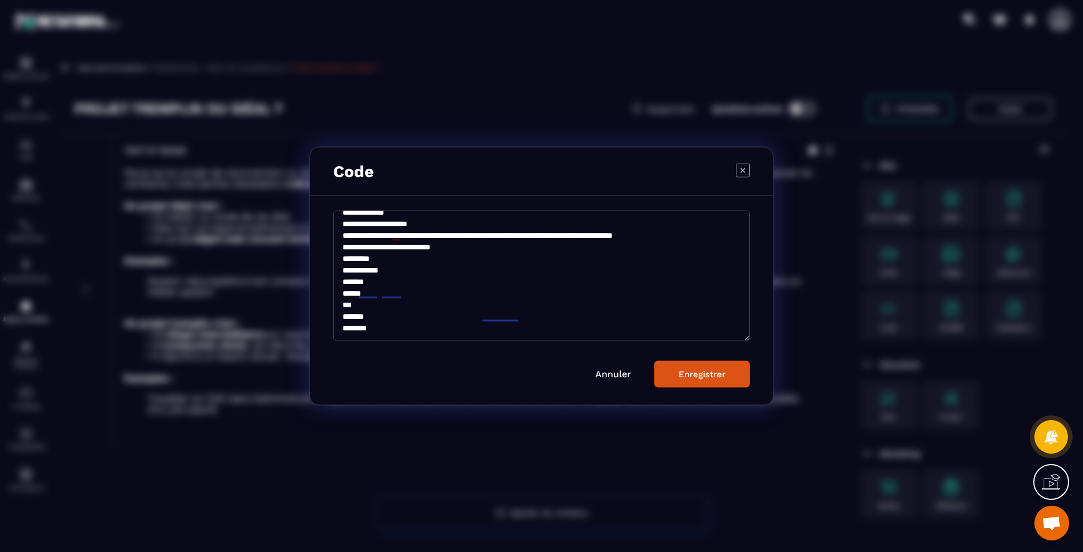
scroll to position [97, 0]
type textarea "**********"
click at [681, 382] on button "Enregistrer" at bounding box center [702, 374] width 95 height 27
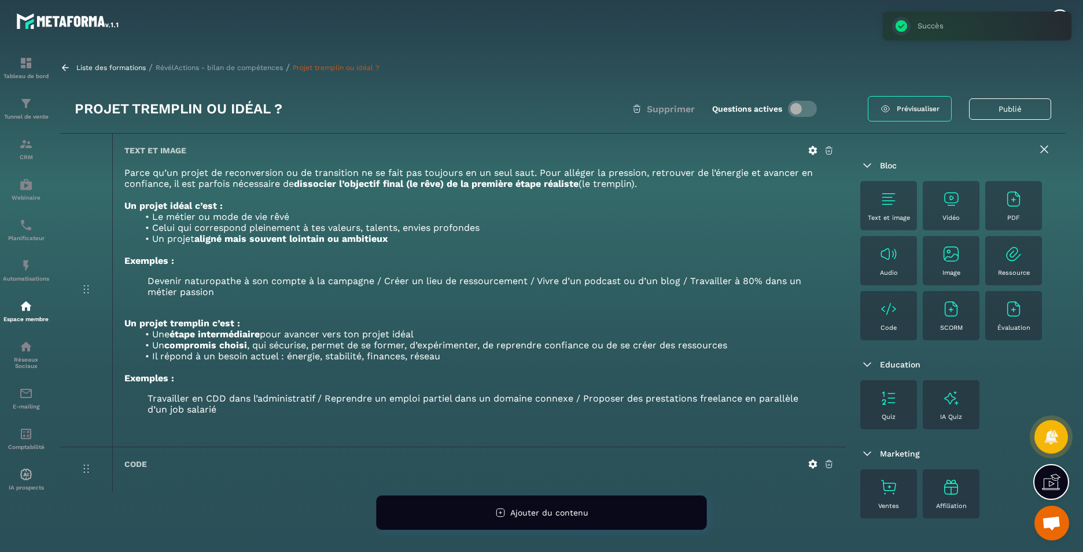
click at [190, 65] on p "RévélActions - bilan de compétences" at bounding box center [219, 68] width 127 height 8
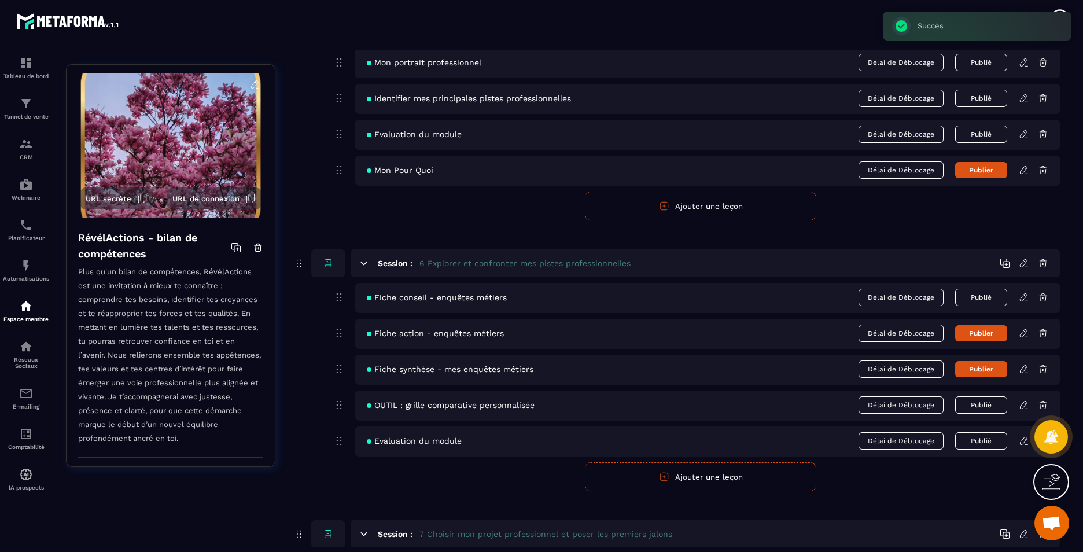
scroll to position [2026, 0]
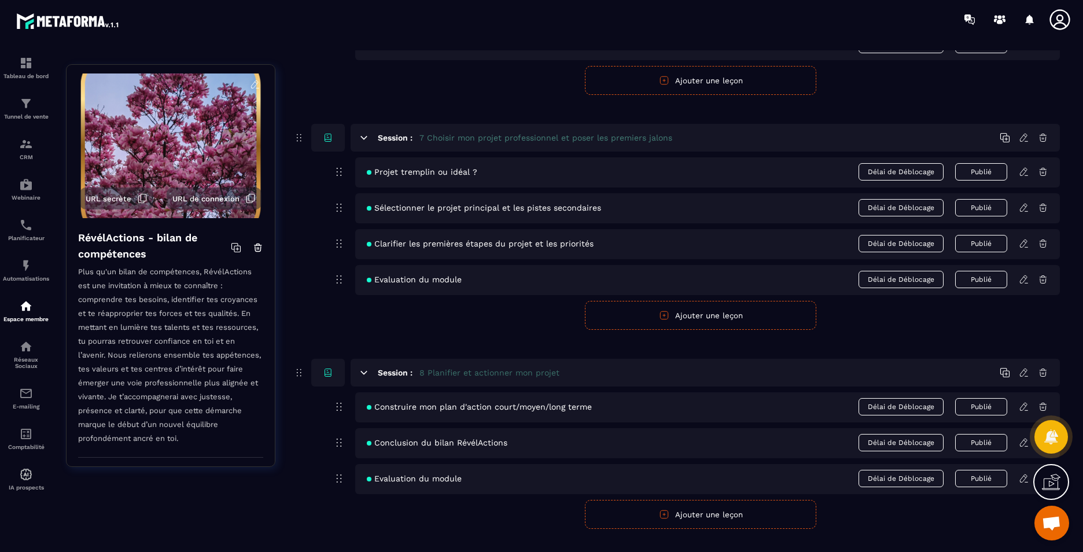
click at [1025, 210] on icon at bounding box center [1024, 208] width 10 height 10
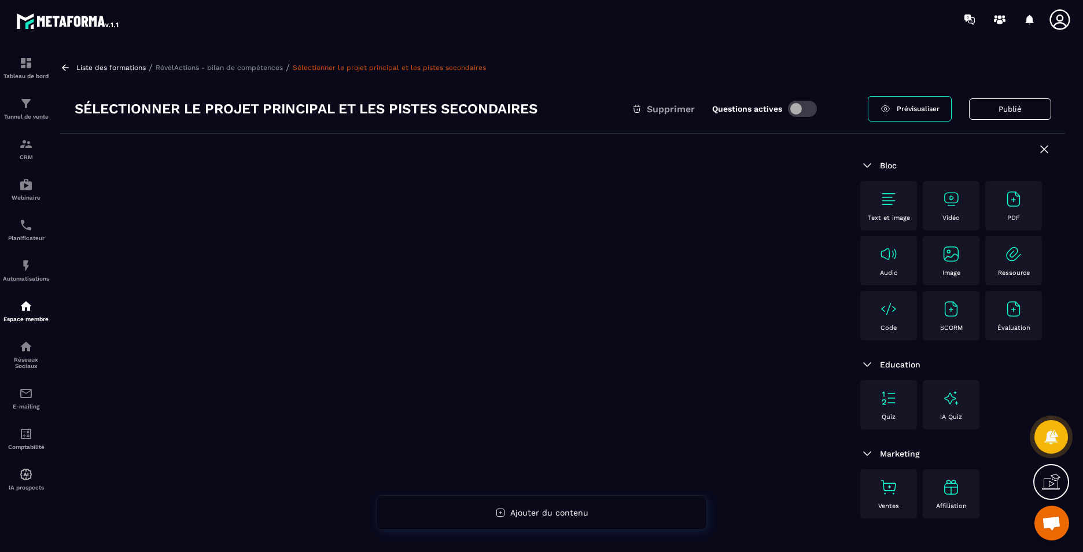
click at [898, 317] on div "Code" at bounding box center [888, 316] width 45 height 32
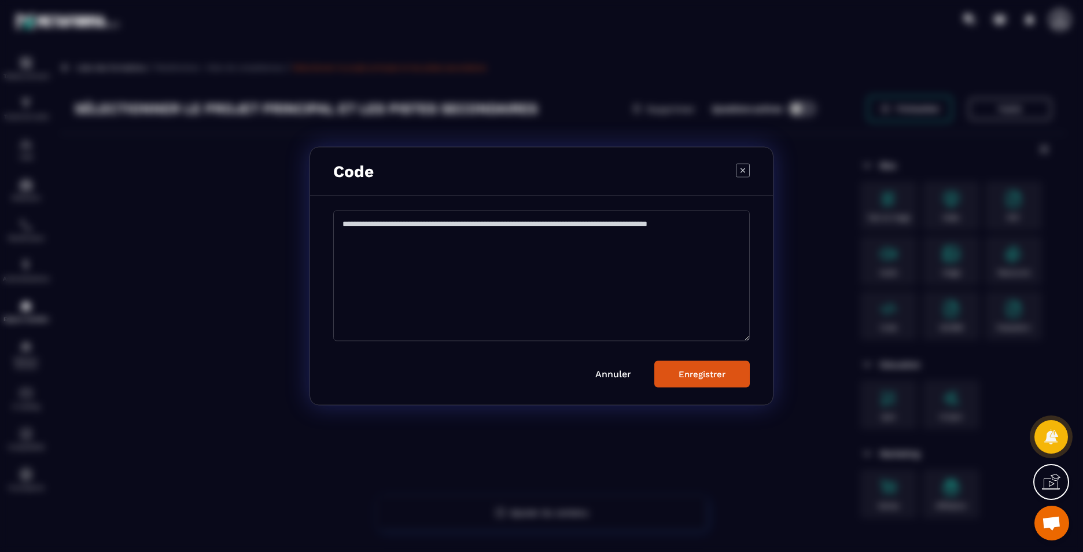
click at [496, 263] on textarea "Modal window" at bounding box center [541, 276] width 417 height 131
paste textarea "**********"
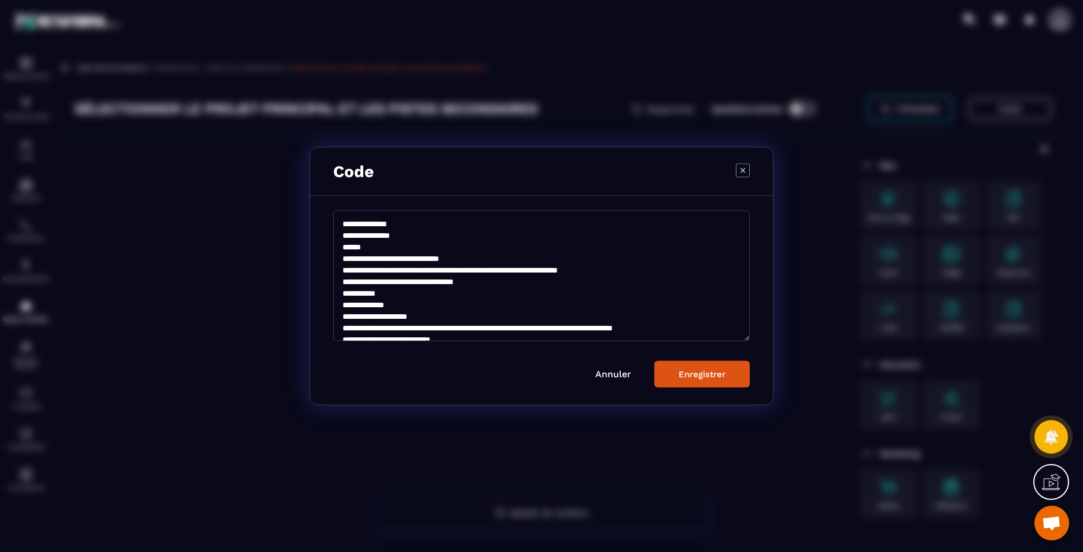
scroll to position [97, 0]
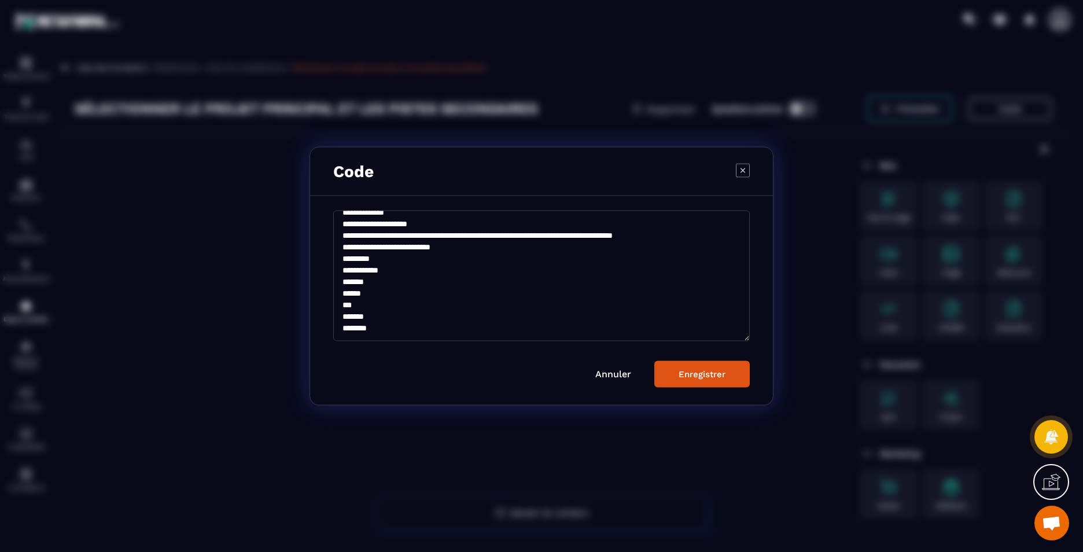
type textarea "**********"
click at [696, 384] on button "Enregistrer" at bounding box center [702, 374] width 95 height 27
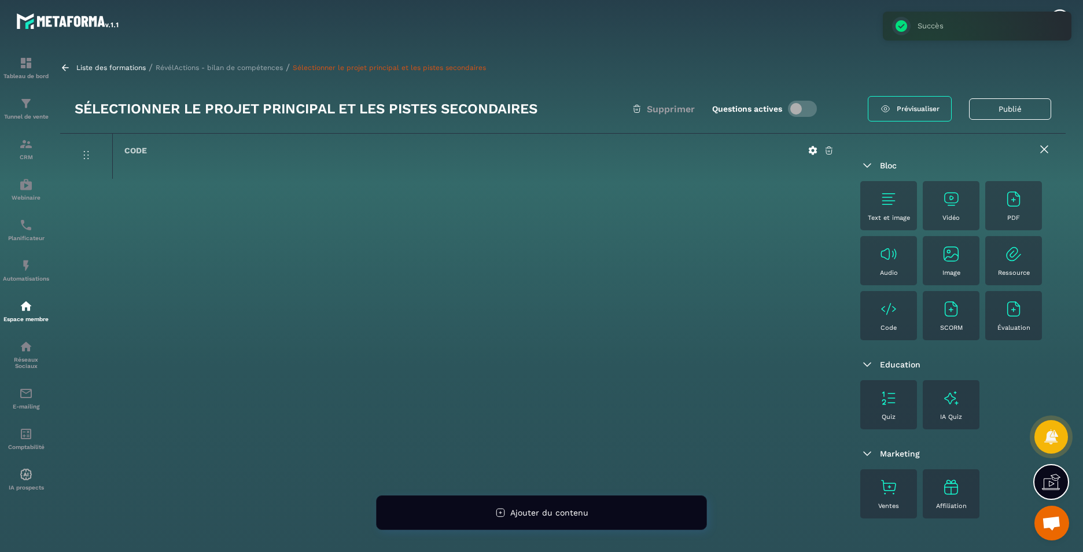
click at [199, 64] on p "RévélActions - bilan de compétences" at bounding box center [219, 68] width 127 height 8
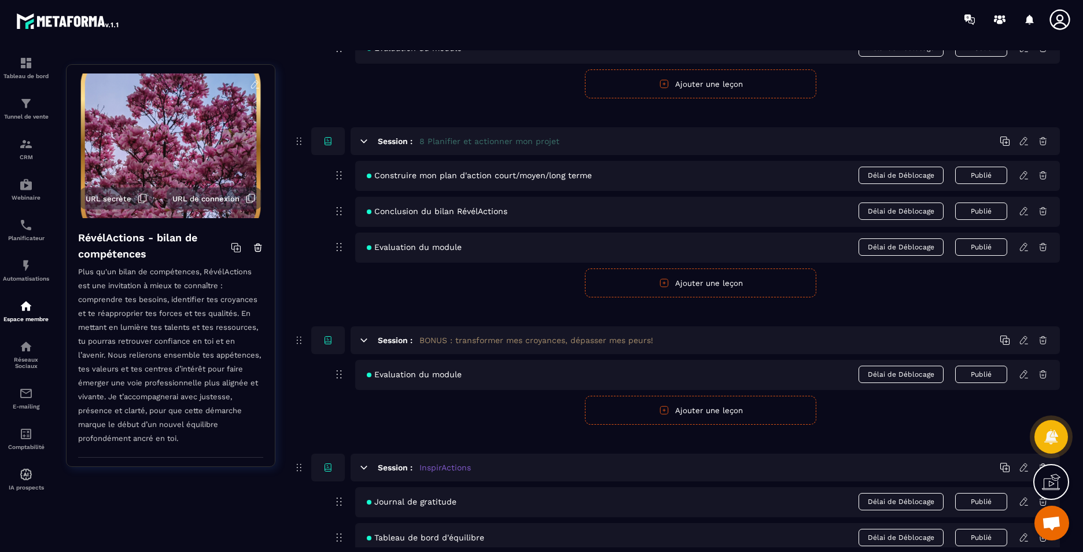
scroll to position [1968, 0]
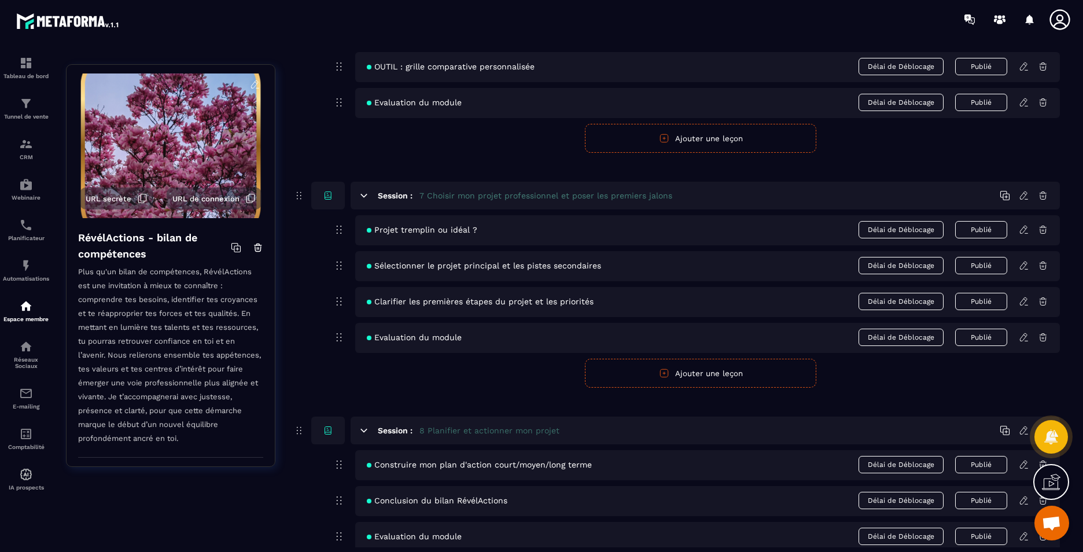
click at [1024, 300] on icon at bounding box center [1024, 301] width 10 height 10
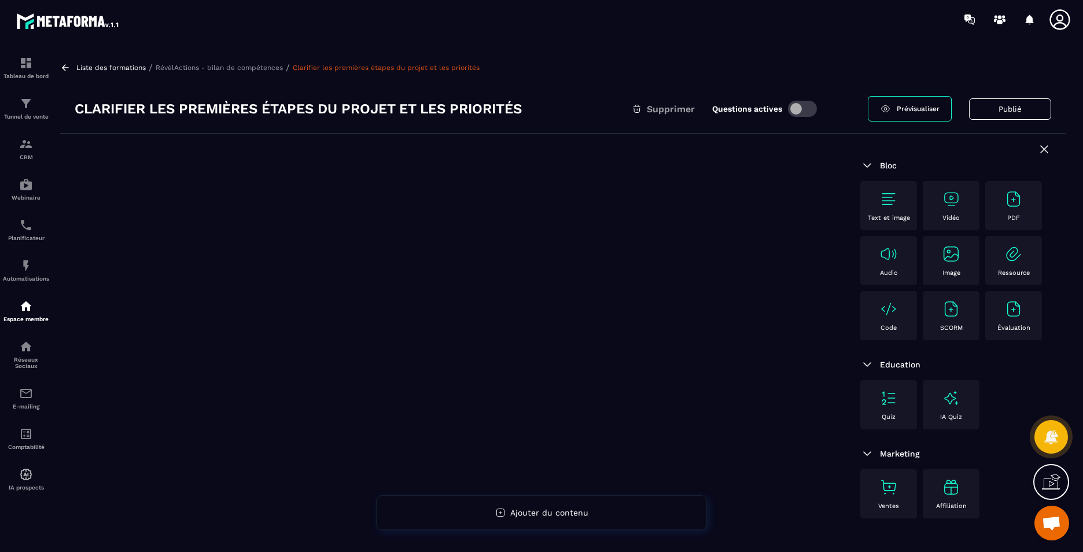
click at [887, 315] on img at bounding box center [889, 309] width 19 height 19
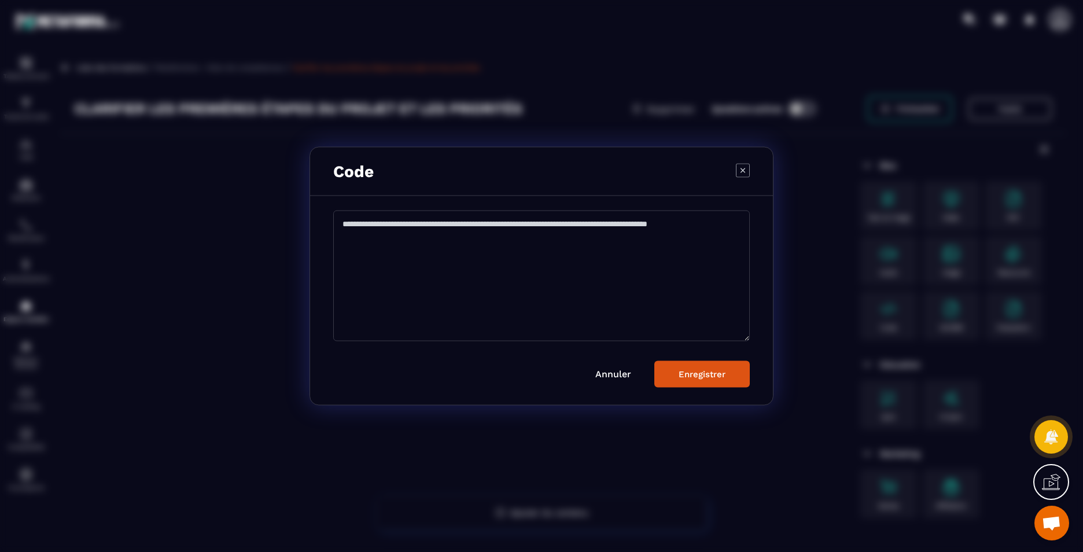
click at [539, 293] on textarea "Modal window" at bounding box center [541, 276] width 417 height 131
paste textarea "**********"
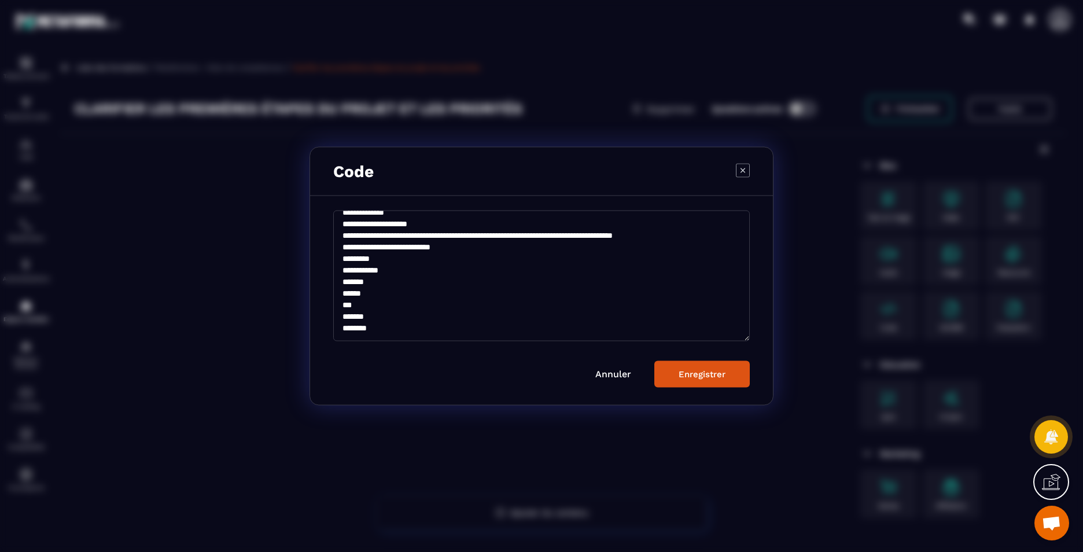
scroll to position [97, 0]
type textarea "**********"
click at [718, 382] on button "Enregistrer" at bounding box center [702, 374] width 95 height 27
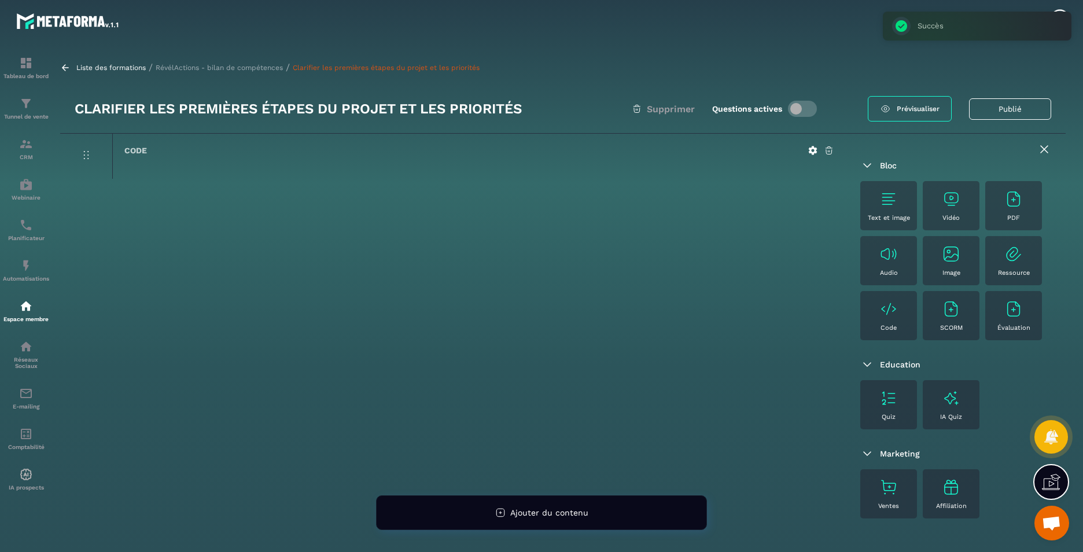
click at [231, 67] on p "RévélActions - bilan de compétences" at bounding box center [219, 68] width 127 height 8
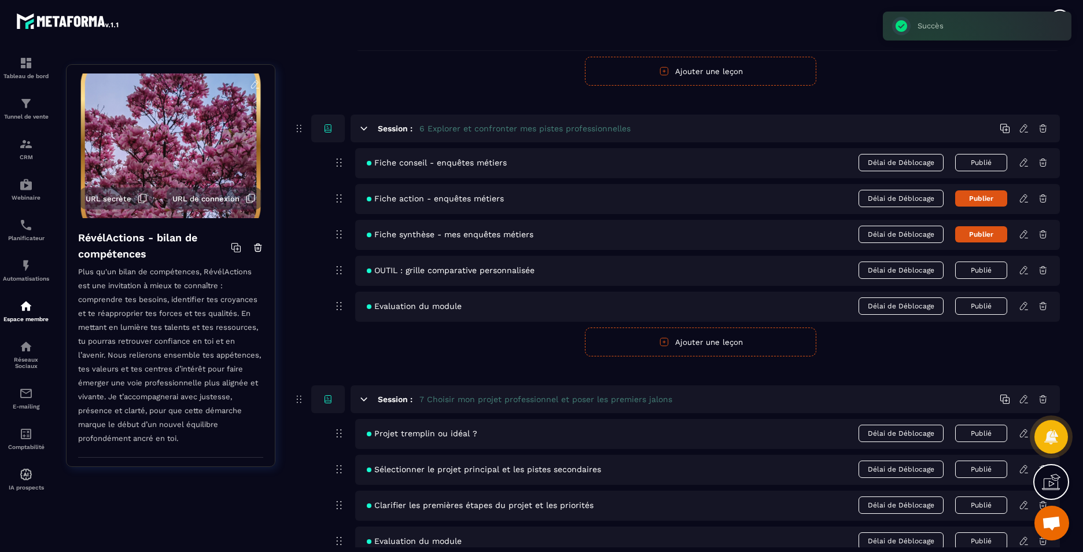
scroll to position [1852, 0]
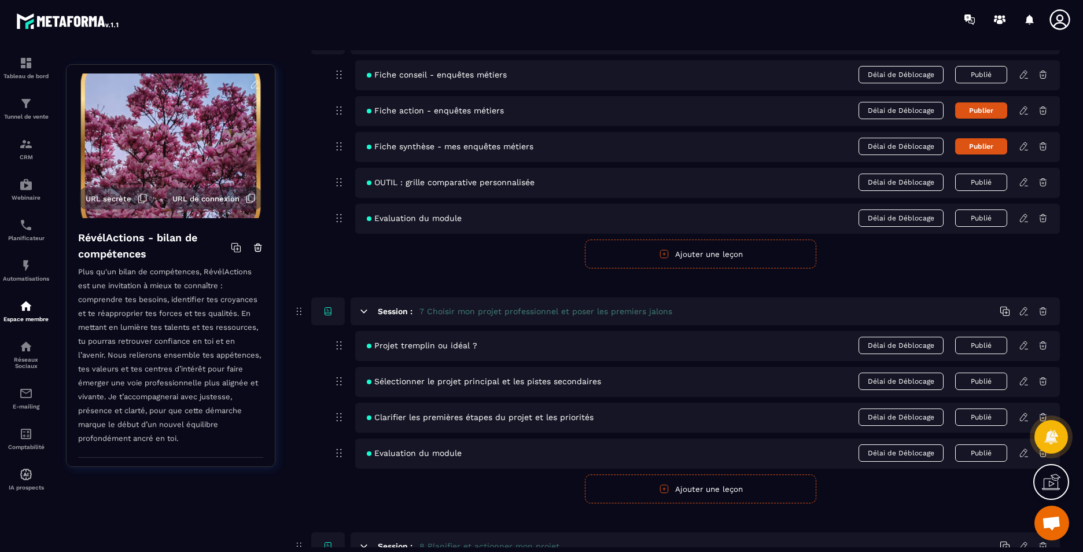
click at [1022, 451] on icon at bounding box center [1024, 453] width 10 height 10
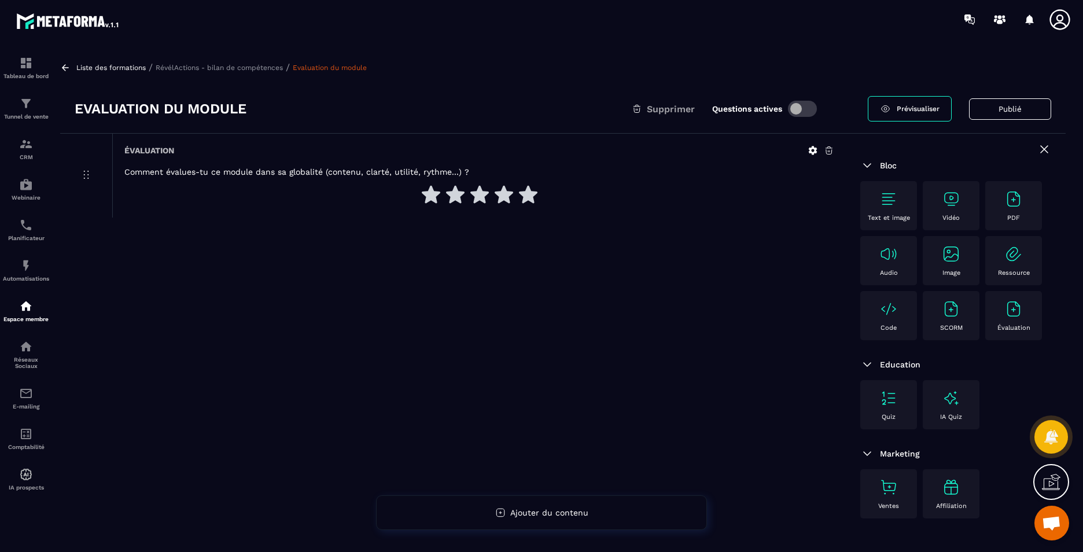
click at [890, 312] on img at bounding box center [889, 309] width 19 height 19
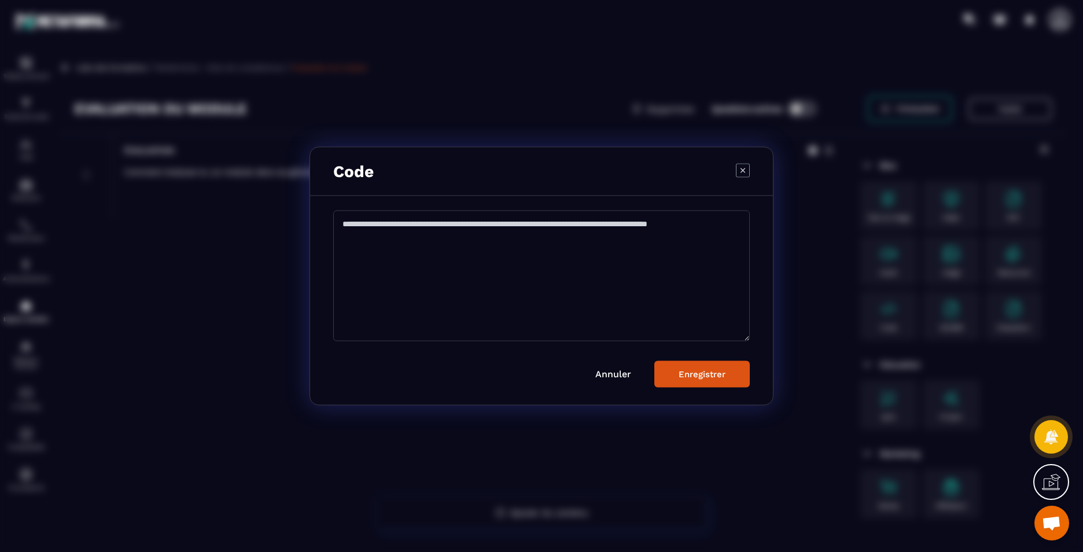
click at [522, 247] on textarea "Modal window" at bounding box center [541, 276] width 417 height 131
paste textarea "**********"
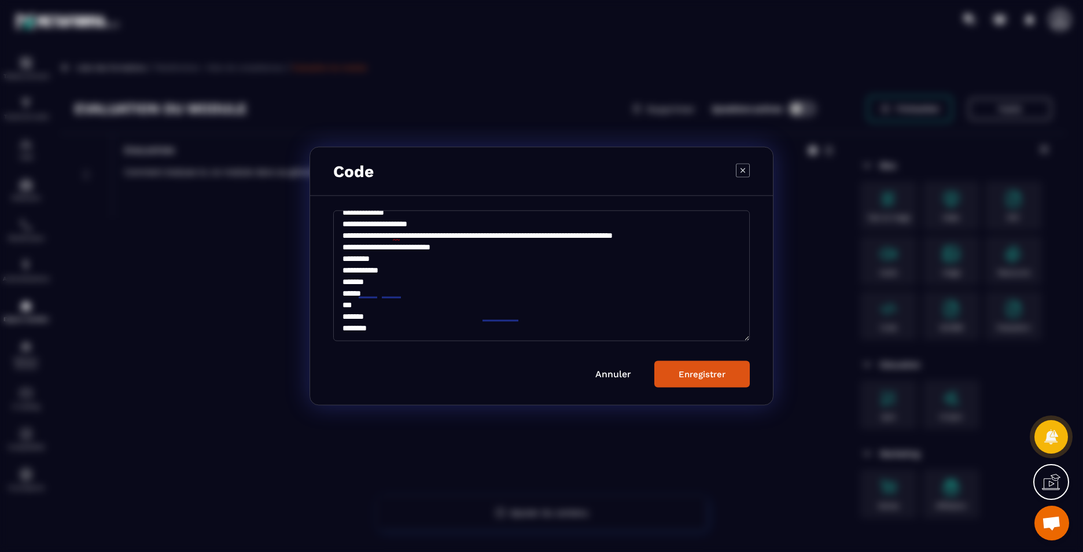
scroll to position [97, 0]
type textarea "**********"
click at [710, 372] on div "Enregistrer" at bounding box center [702, 374] width 47 height 10
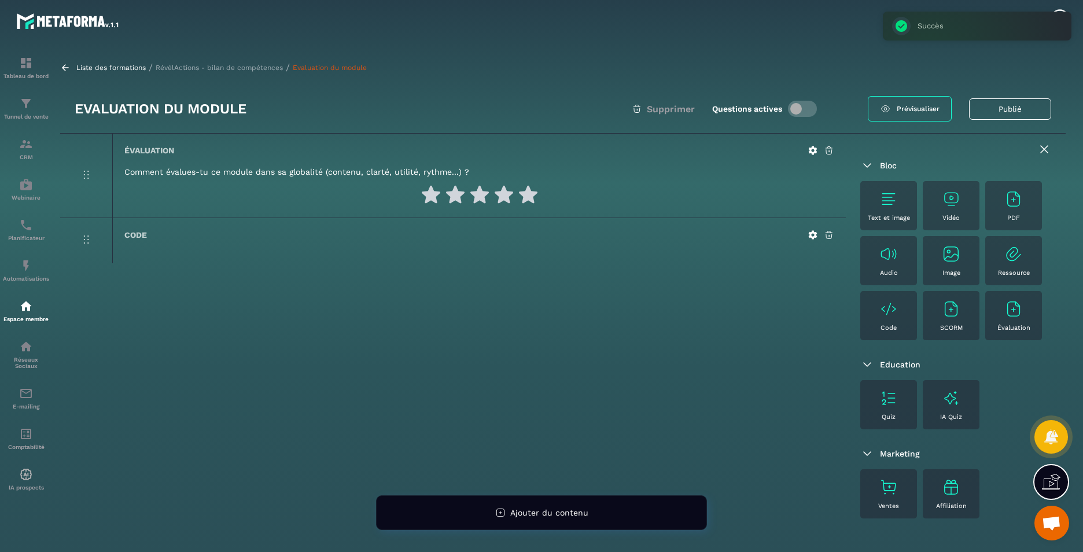
click at [196, 67] on p "RévélActions - bilan de compétences" at bounding box center [219, 68] width 127 height 8
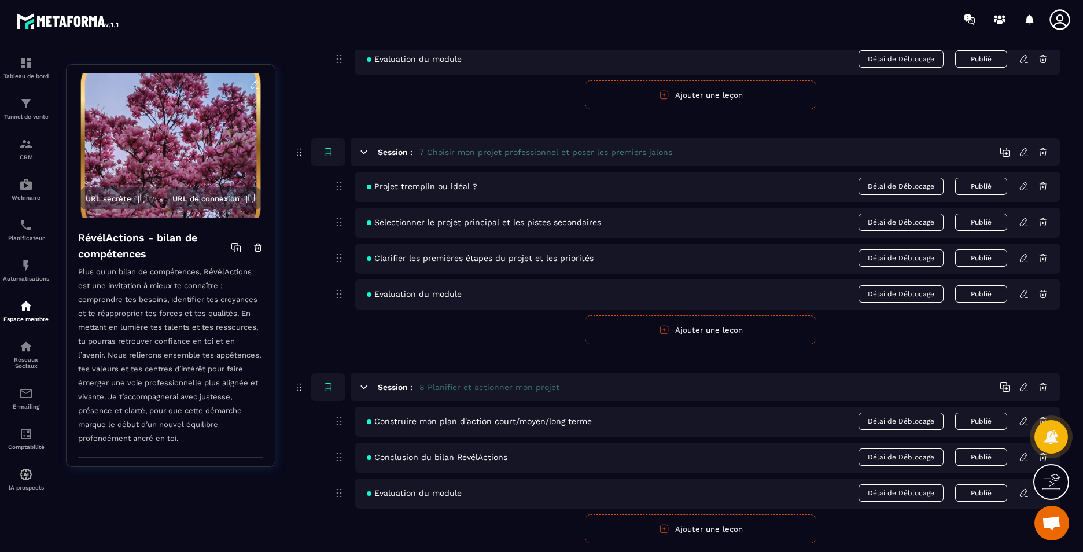
scroll to position [2008, 0]
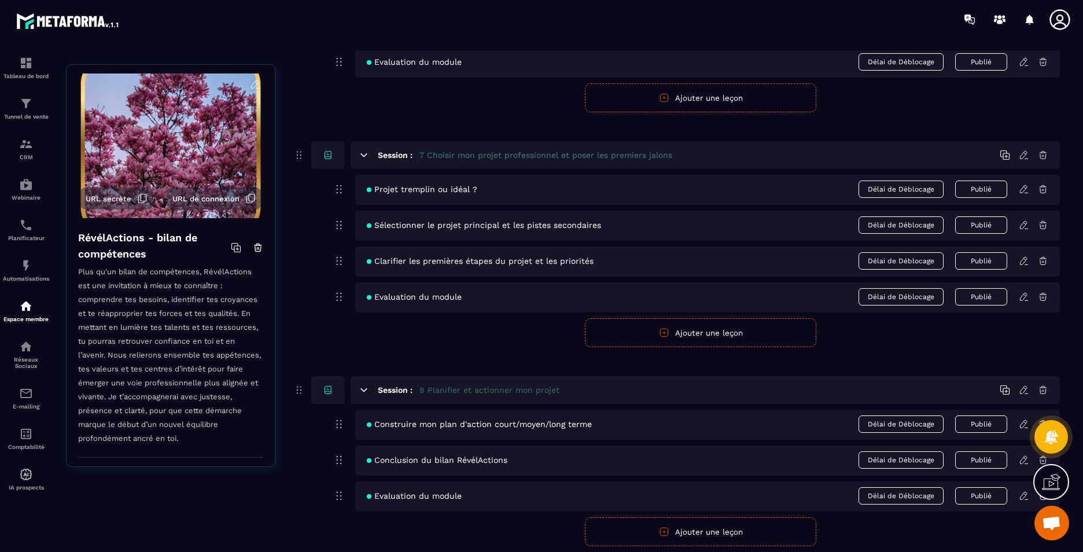
click at [1020, 260] on icon at bounding box center [1024, 261] width 10 height 10
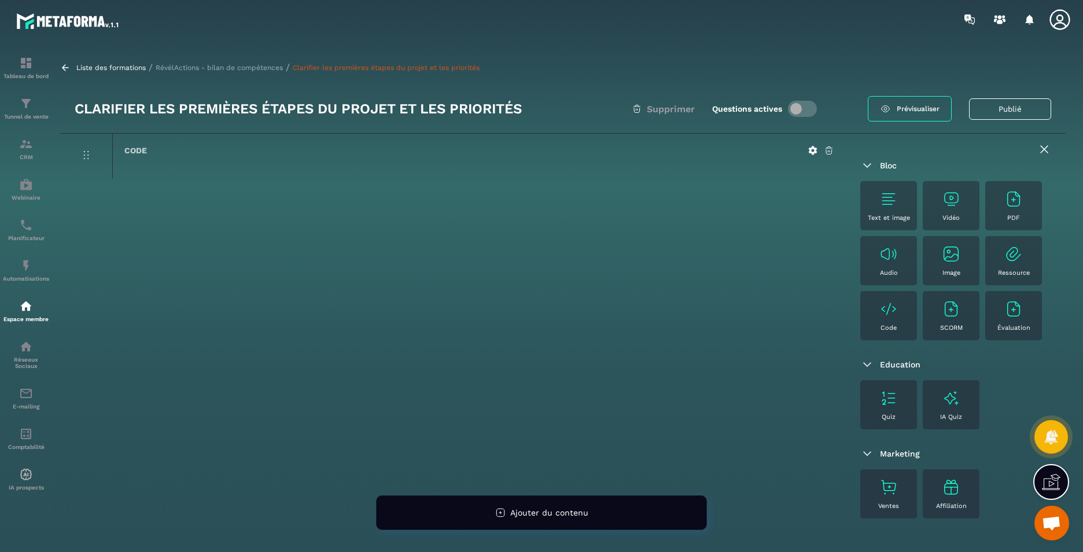
click at [247, 70] on p "RévélActions - bilan de compétences" at bounding box center [219, 68] width 127 height 8
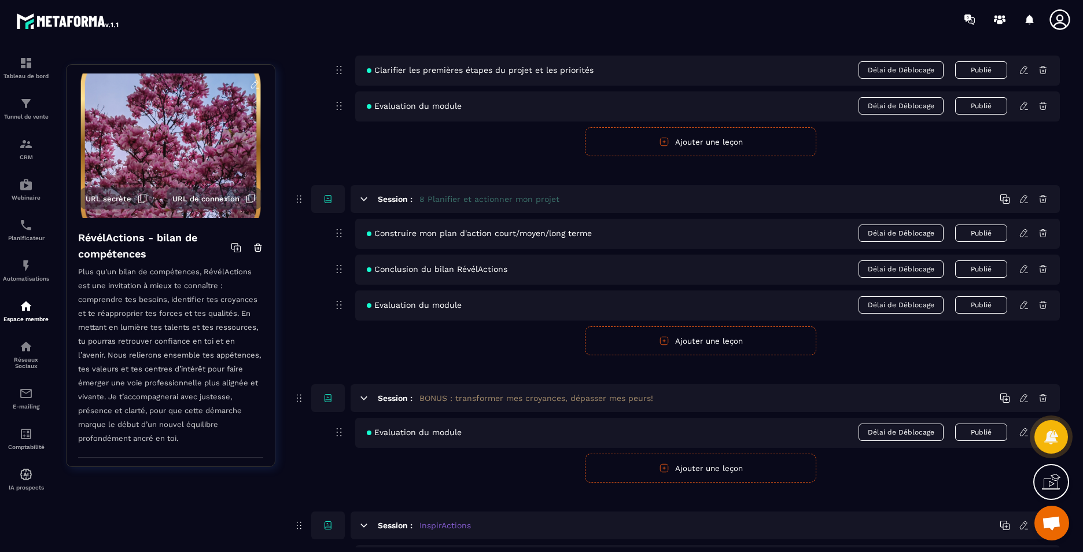
scroll to position [2026, 0]
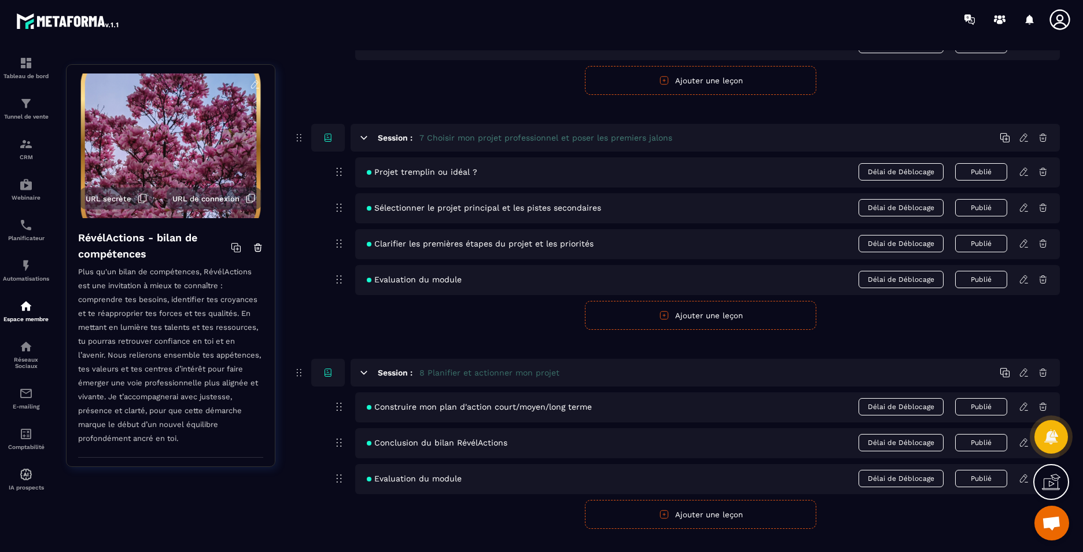
click at [1022, 409] on icon at bounding box center [1024, 407] width 10 height 10
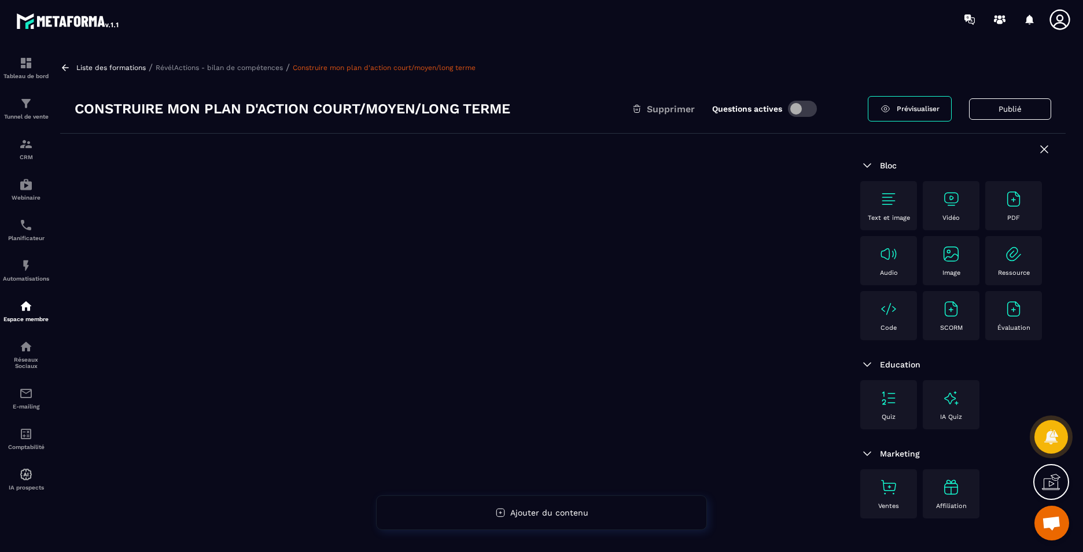
click at [900, 311] on div "Code" at bounding box center [888, 316] width 45 height 32
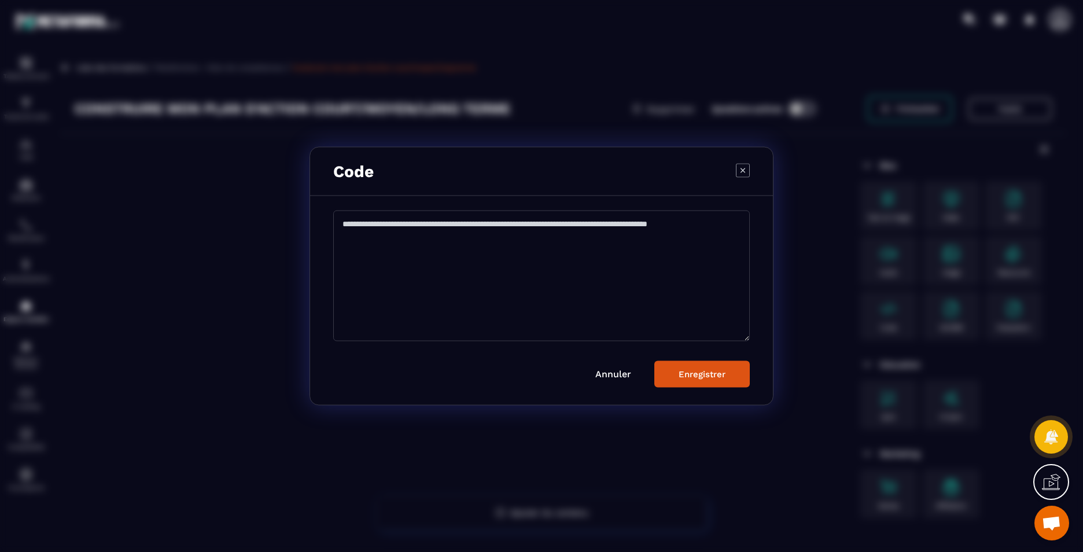
click at [479, 264] on textarea "Modal window" at bounding box center [541, 276] width 417 height 131
paste textarea "**********"
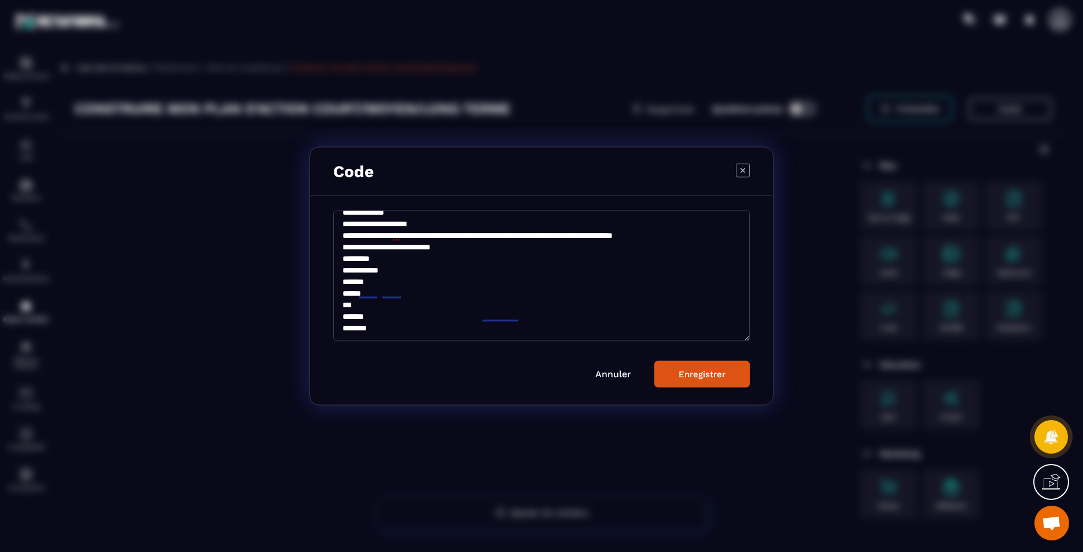
scroll to position [97, 0]
type textarea "**********"
click at [701, 380] on button "Enregistrer" at bounding box center [702, 374] width 95 height 27
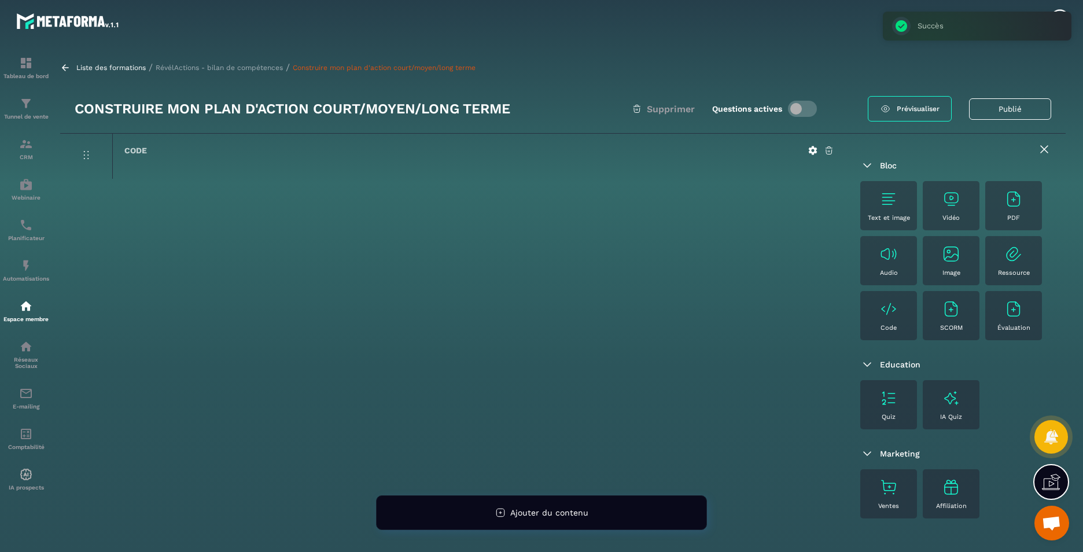
click at [217, 67] on p "RévélActions - bilan de compétences" at bounding box center [219, 68] width 127 height 8
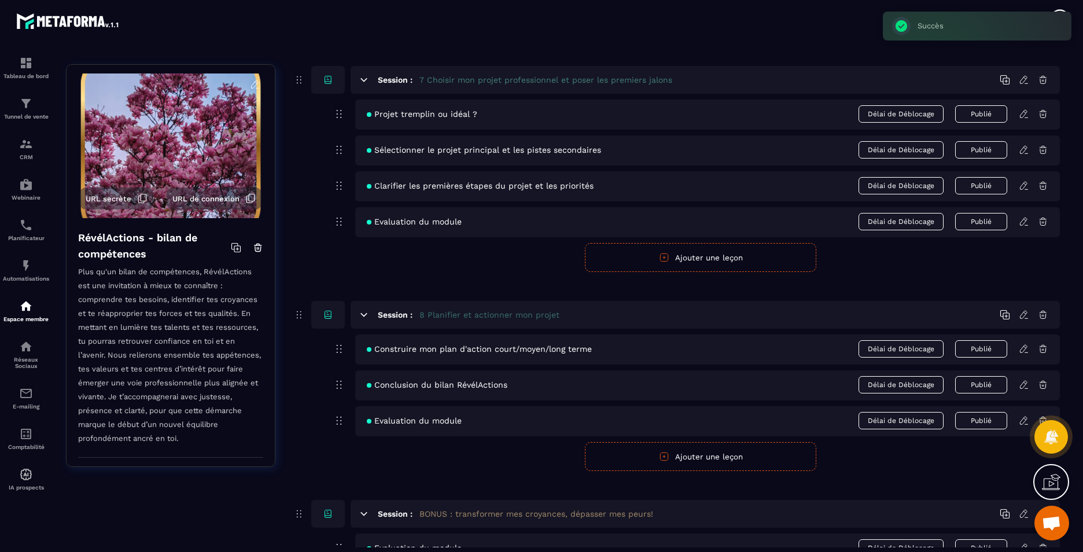
scroll to position [2141, 0]
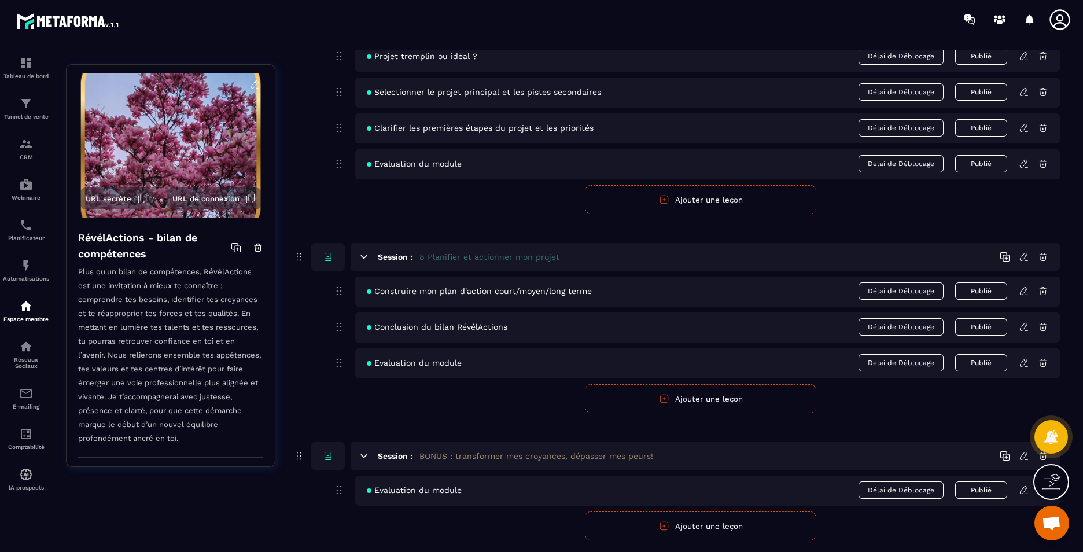
click at [1026, 327] on icon at bounding box center [1023, 327] width 7 height 8
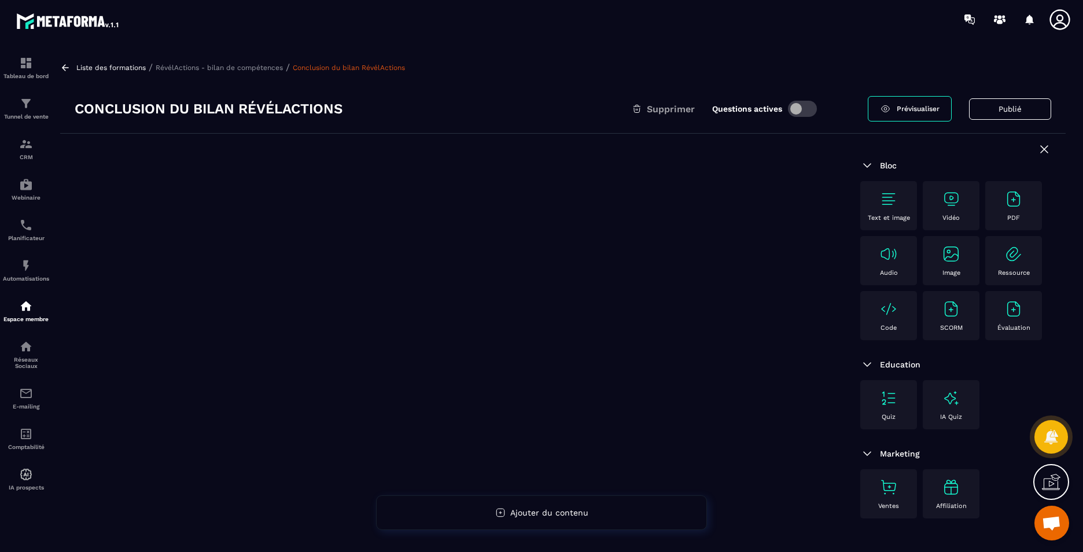
click at [882, 321] on div "Code" at bounding box center [888, 316] width 45 height 32
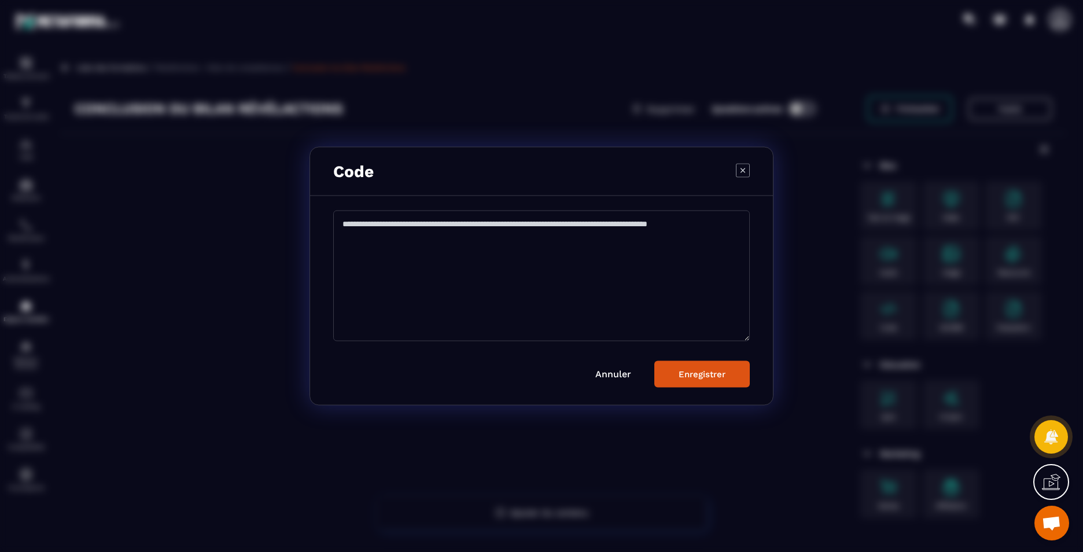
click at [480, 293] on textarea "Modal window" at bounding box center [541, 276] width 417 height 131
paste textarea "**********"
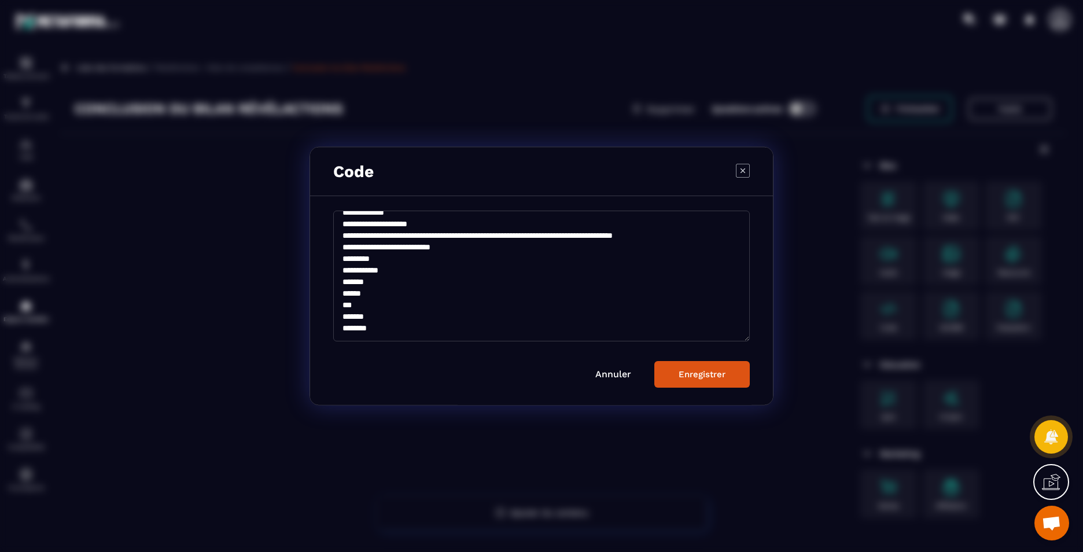
scroll to position [97, 0]
type textarea "**********"
click at [669, 371] on button "Enregistrer" at bounding box center [702, 374] width 95 height 27
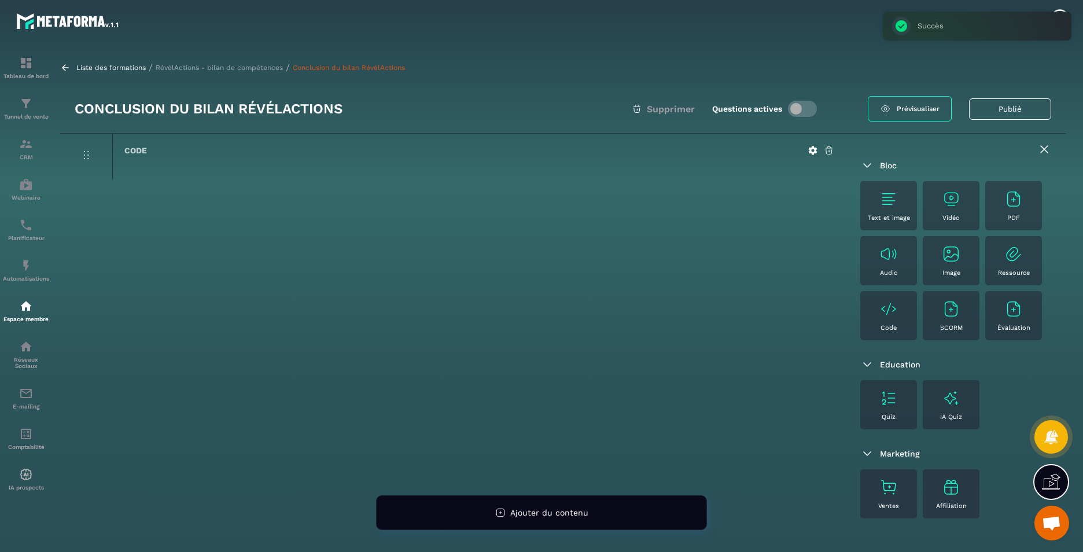
click at [218, 70] on p "RévélActions - bilan de compétences" at bounding box center [219, 68] width 127 height 8
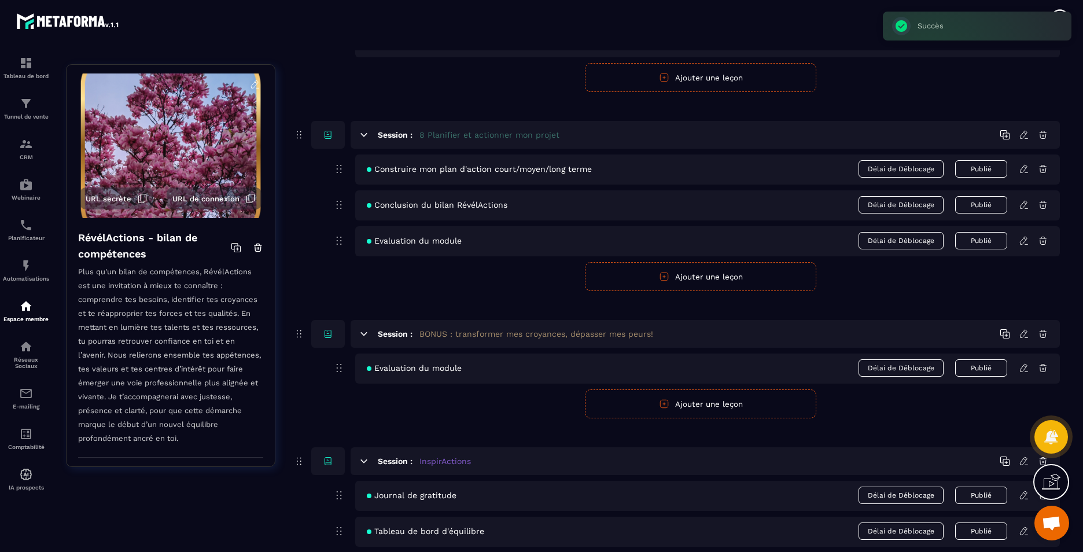
scroll to position [2257, 0]
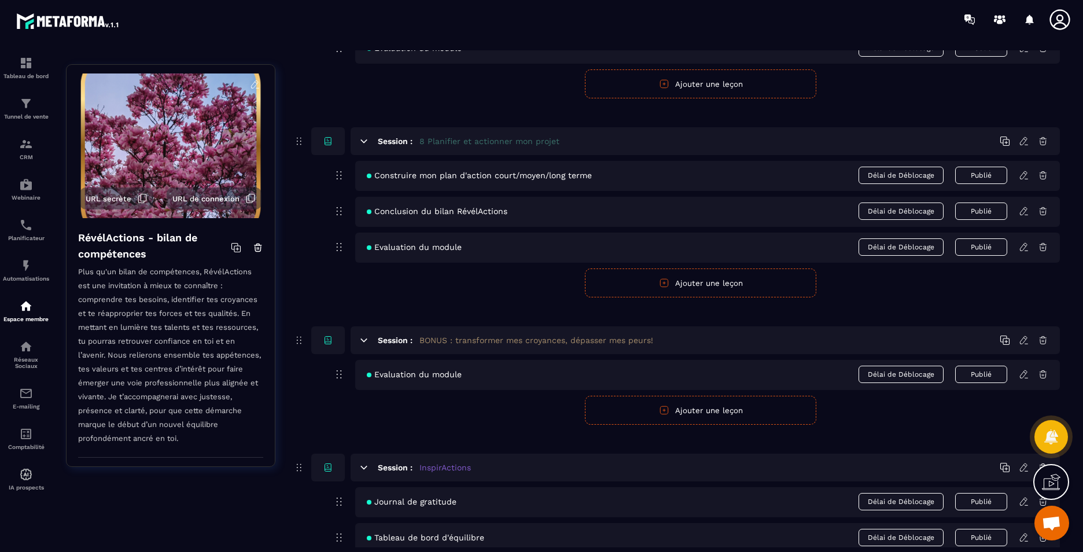
click at [1026, 207] on icon at bounding box center [1023, 211] width 7 height 8
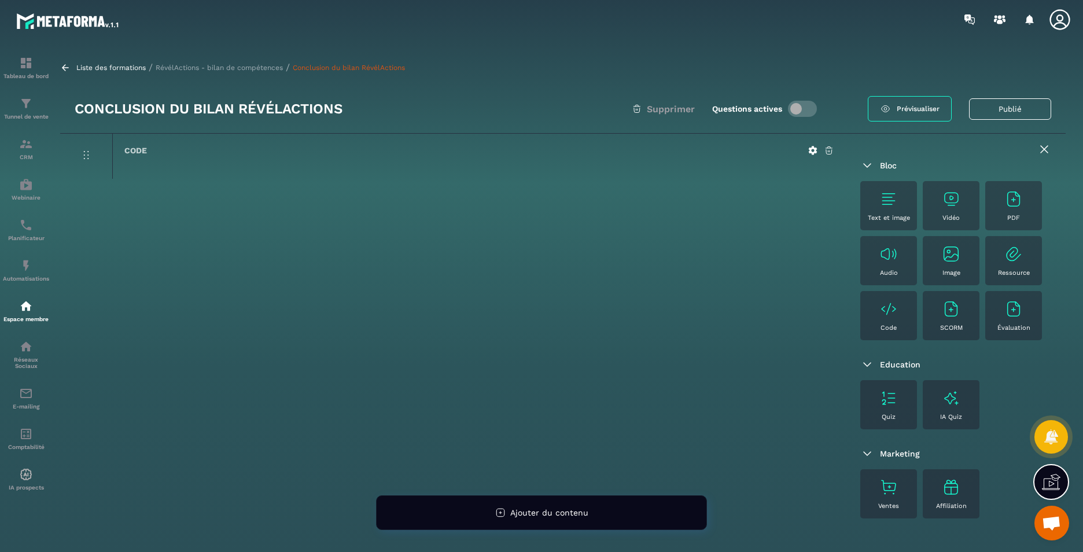
click at [255, 65] on p "RévélActions - bilan de compétences" at bounding box center [219, 68] width 127 height 8
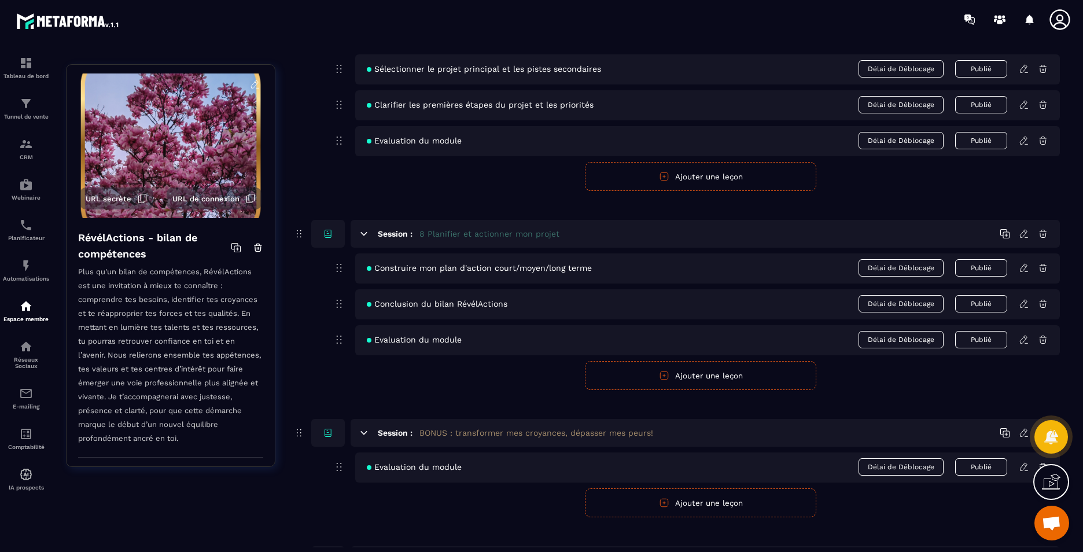
scroll to position [2199, 0]
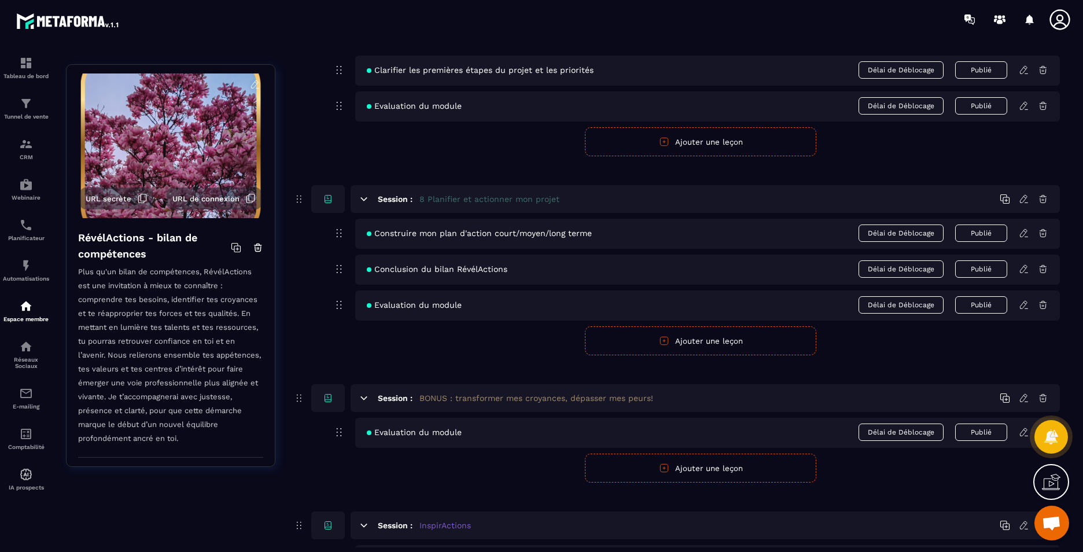
click at [1023, 305] on icon at bounding box center [1024, 305] width 10 height 10
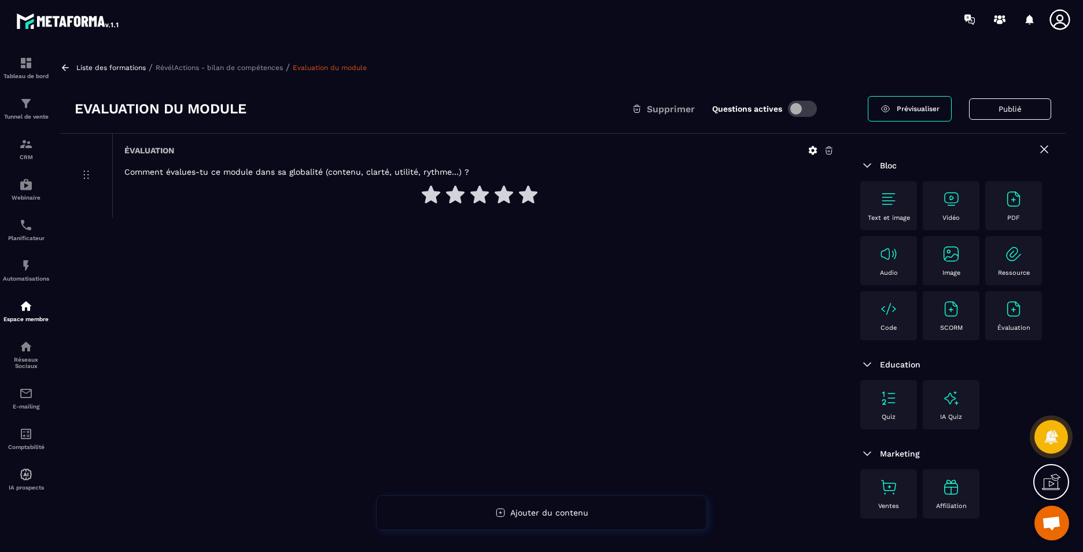
click at [894, 314] on img at bounding box center [889, 309] width 19 height 19
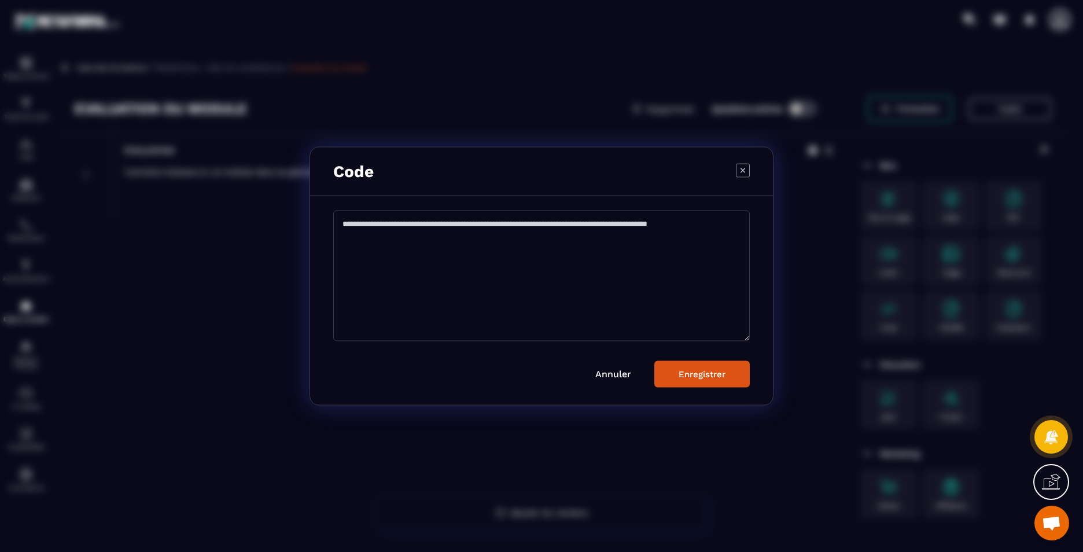
click at [524, 262] on textarea "Modal window" at bounding box center [541, 276] width 417 height 131
paste textarea "**********"
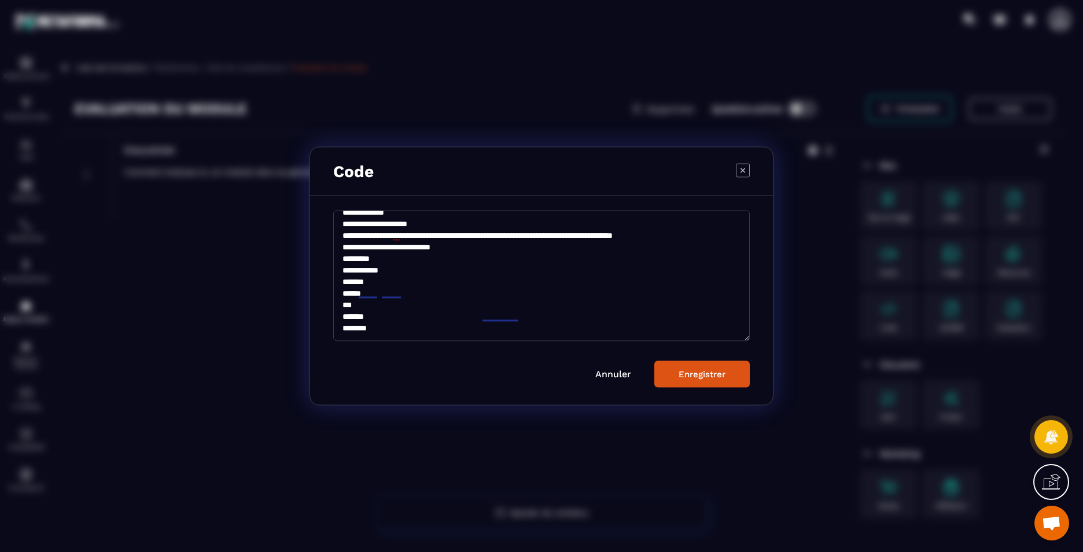
scroll to position [97, 0]
type textarea "**********"
click at [699, 368] on button "Enregistrer" at bounding box center [702, 374] width 95 height 27
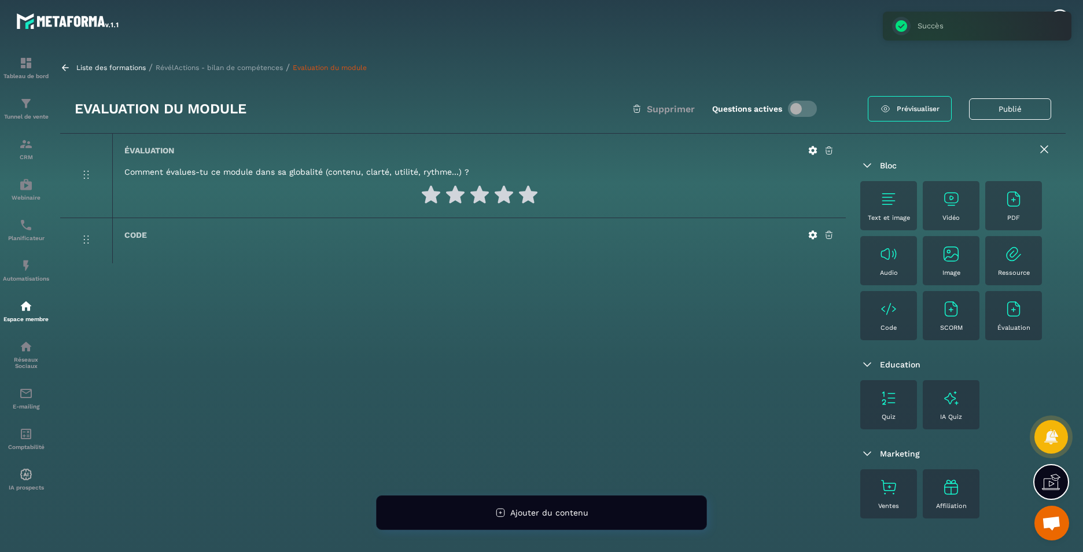
click at [210, 67] on p "RévélActions - bilan de compétences" at bounding box center [219, 68] width 127 height 8
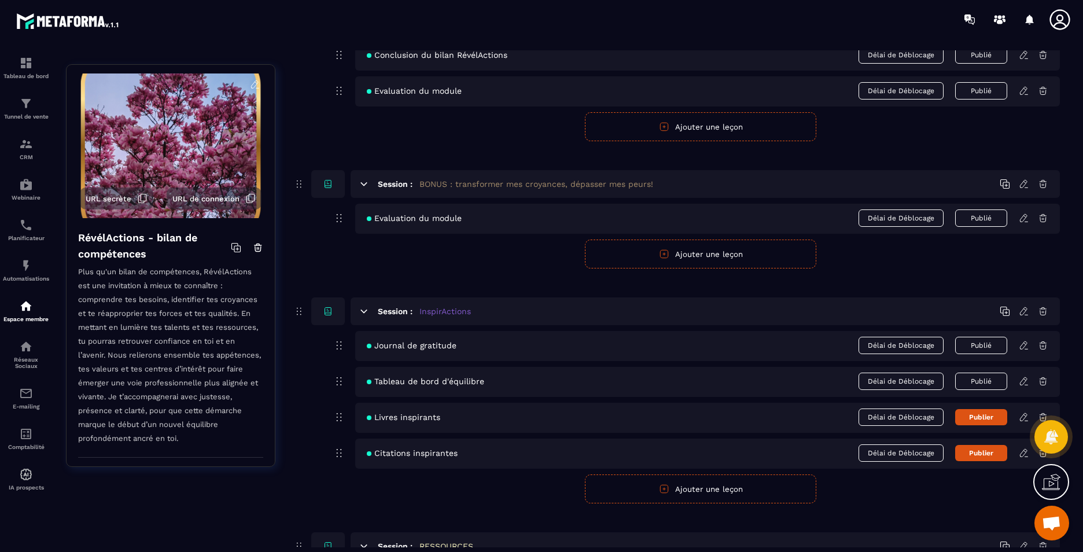
scroll to position [2356, 0]
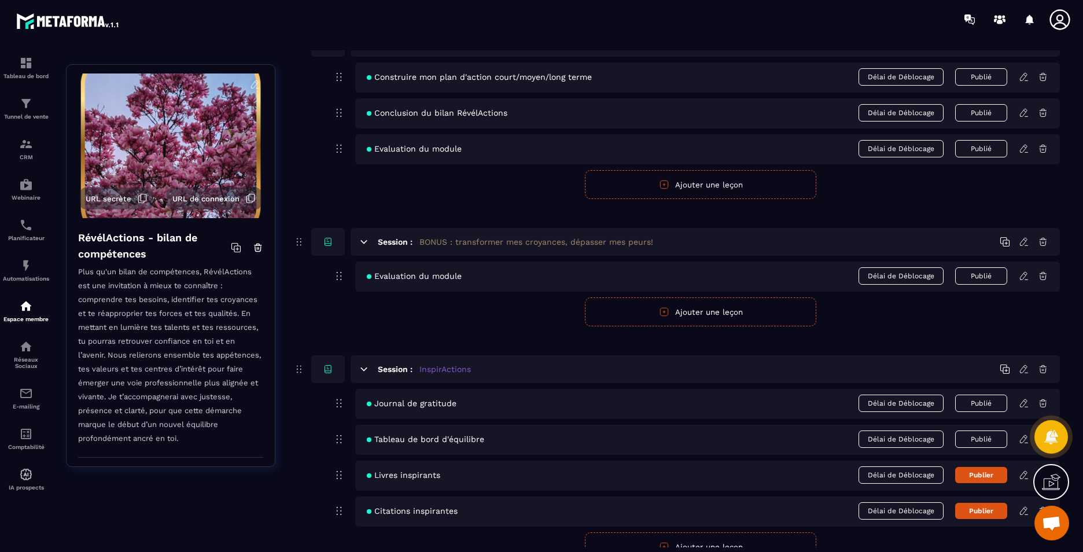
click at [1023, 149] on icon at bounding box center [1024, 149] width 10 height 10
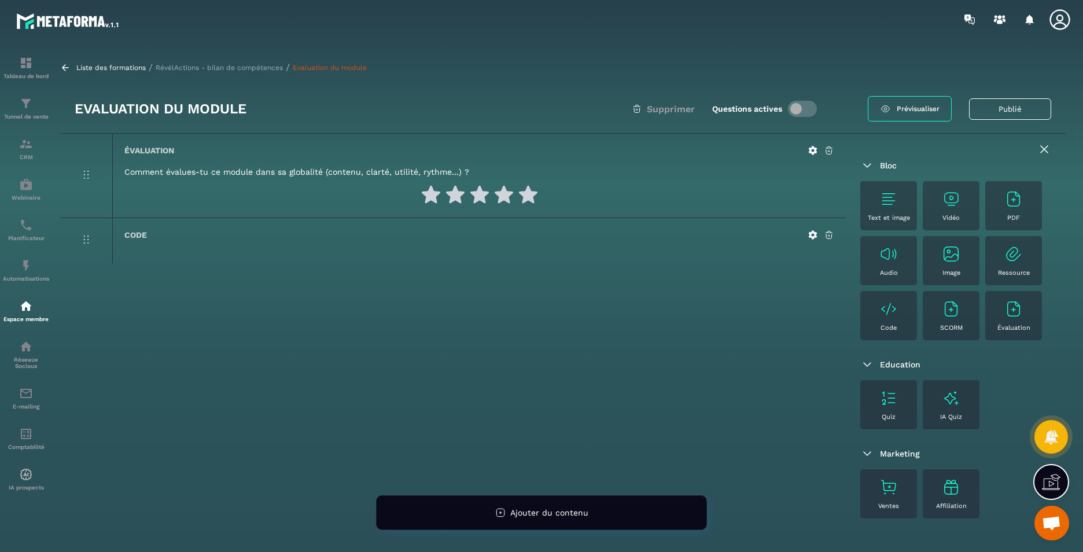
drag, startPoint x: 227, startPoint y: 62, endPoint x: 233, endPoint y: 69, distance: 9.5
click at [227, 64] on div "Liste des formations / RévélActions - bilan de compétences / Evaluation du modu…" at bounding box center [563, 67] width 1006 height 11
click at [229, 63] on div "Liste des formations / RévélActions - bilan de compétences / Evaluation du modu…" at bounding box center [563, 67] width 1006 height 11
click at [225, 67] on p "RévélActions - bilan de compétences" at bounding box center [219, 68] width 127 height 8
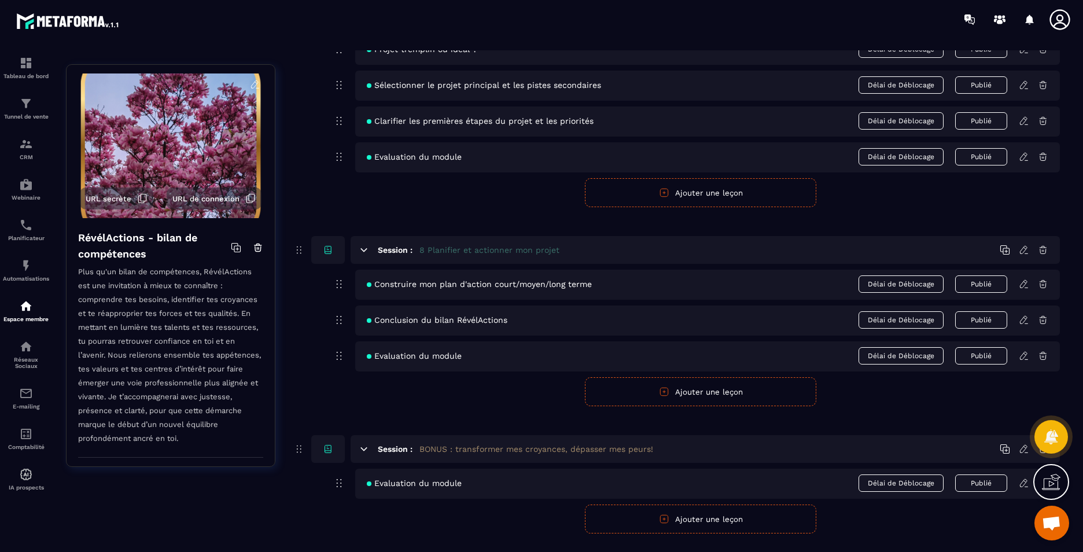
scroll to position [2199, 0]
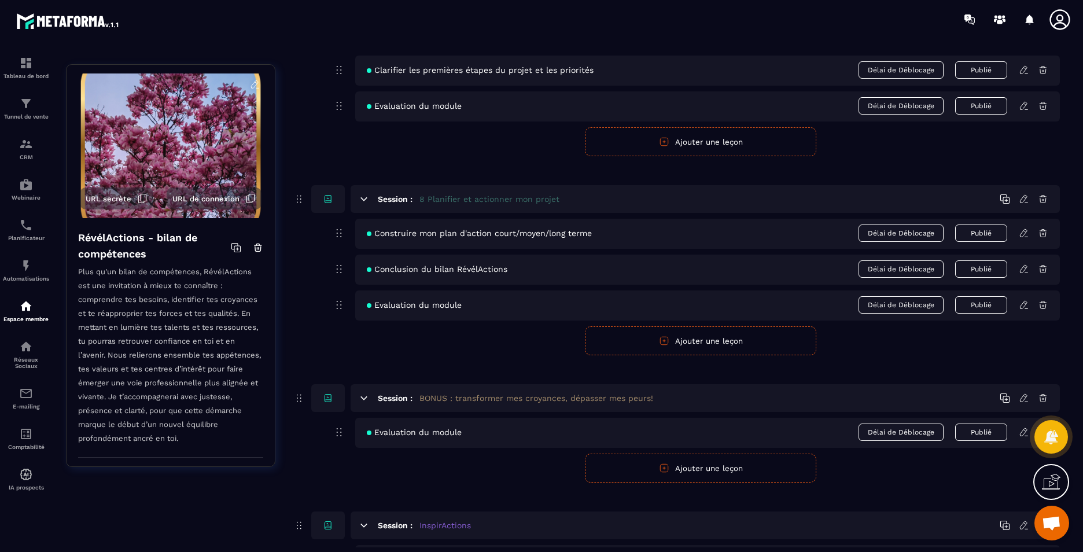
click at [1022, 434] on icon at bounding box center [1024, 432] width 10 height 10
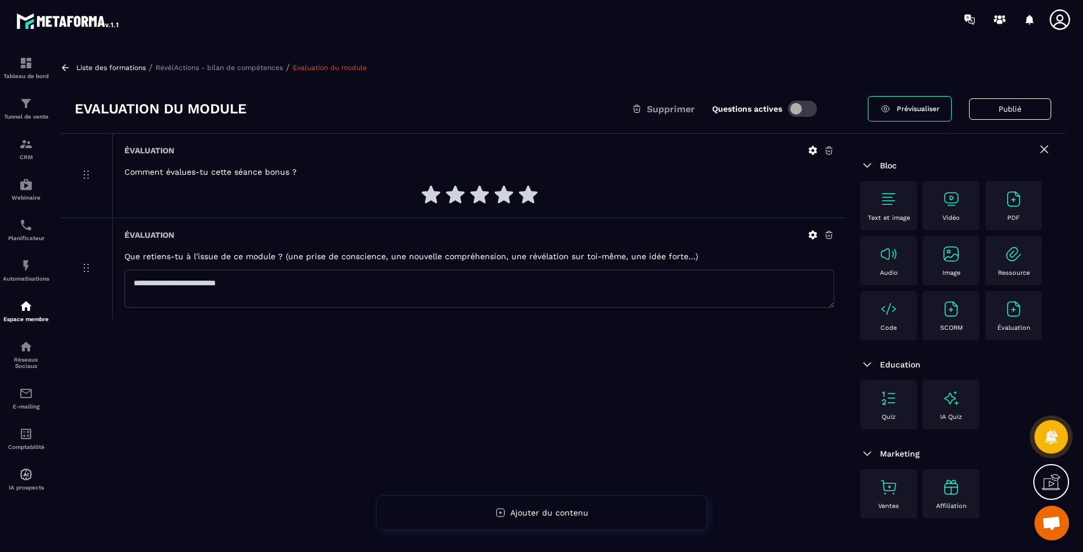
click at [903, 324] on div "Code" at bounding box center [888, 316] width 45 height 32
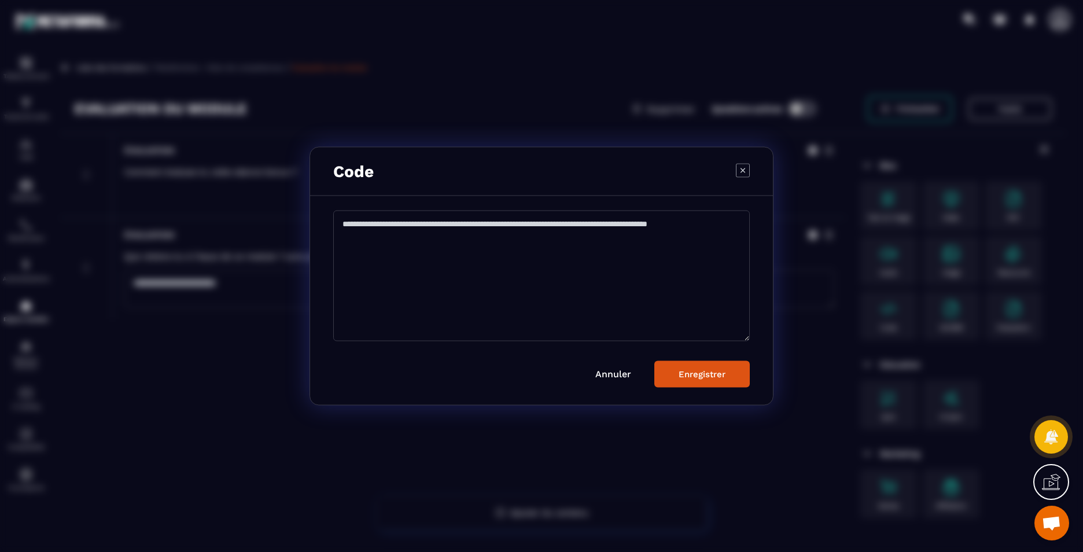
click at [527, 243] on textarea "Modal window" at bounding box center [541, 276] width 417 height 131
paste textarea "**********"
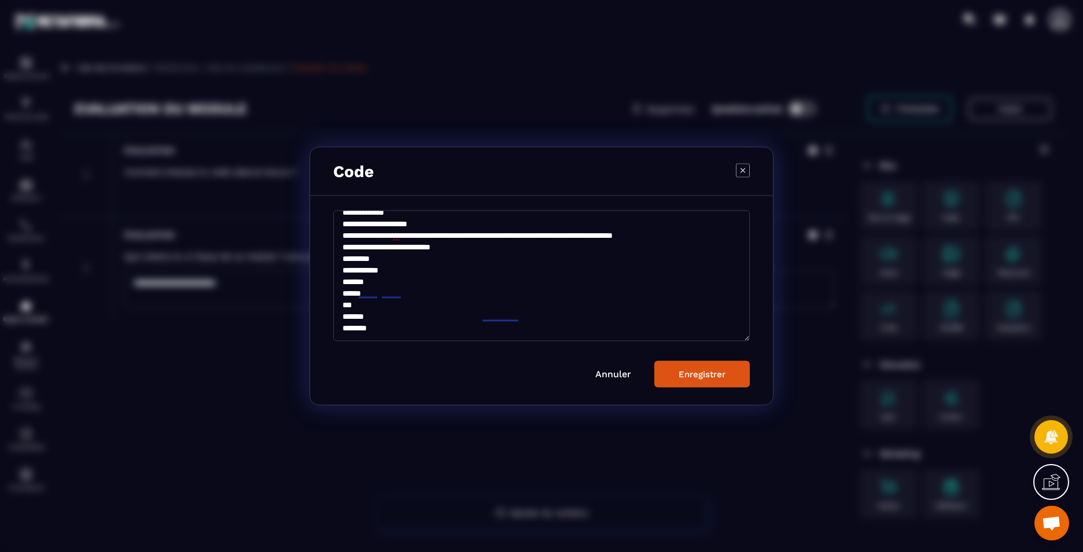
scroll to position [97, 0]
type textarea "**********"
click at [695, 384] on button "Enregistrer" at bounding box center [702, 374] width 95 height 27
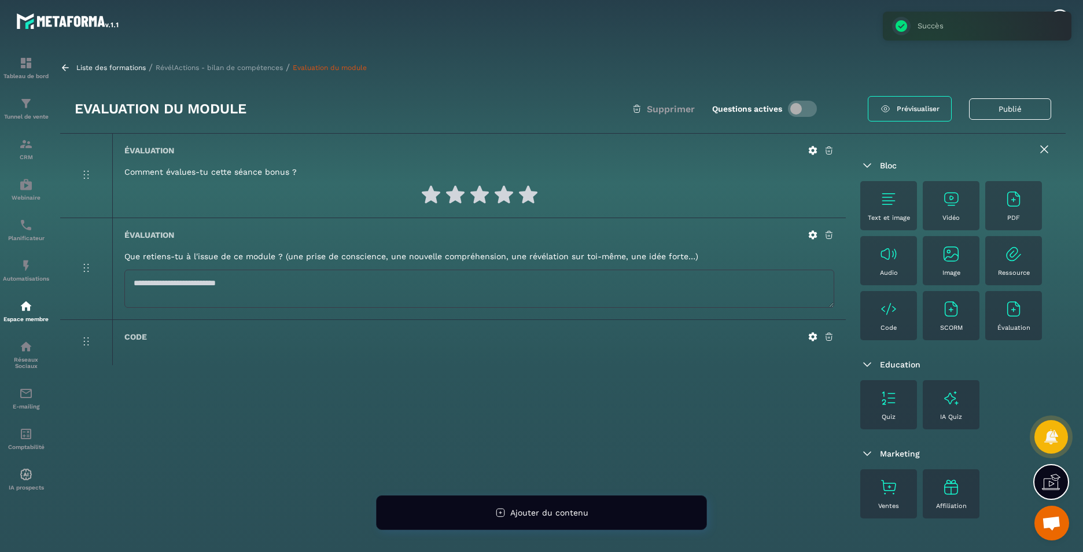
click at [251, 65] on p "RévélActions - bilan de compétences" at bounding box center [219, 68] width 127 height 8
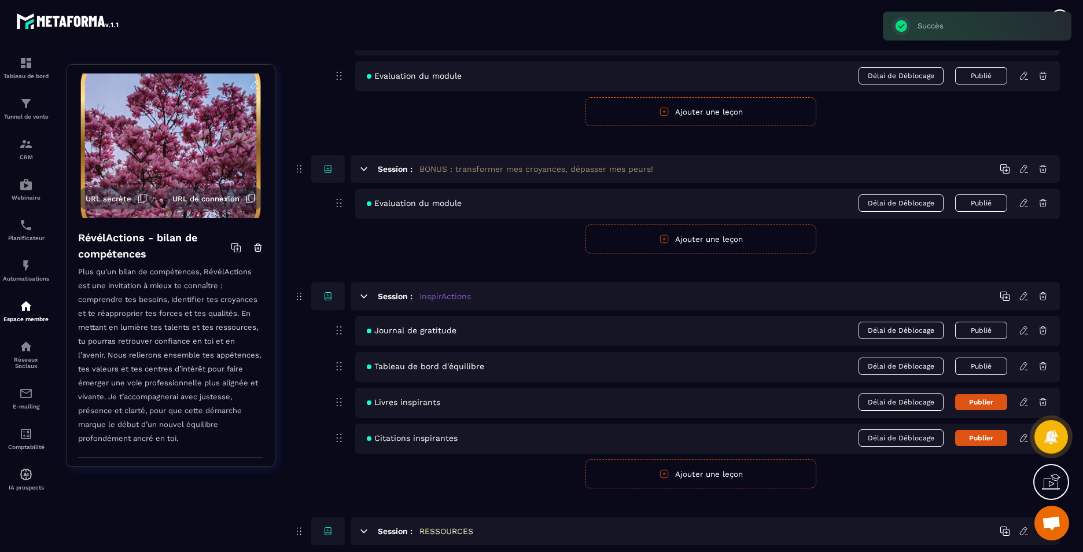
scroll to position [2431, 0]
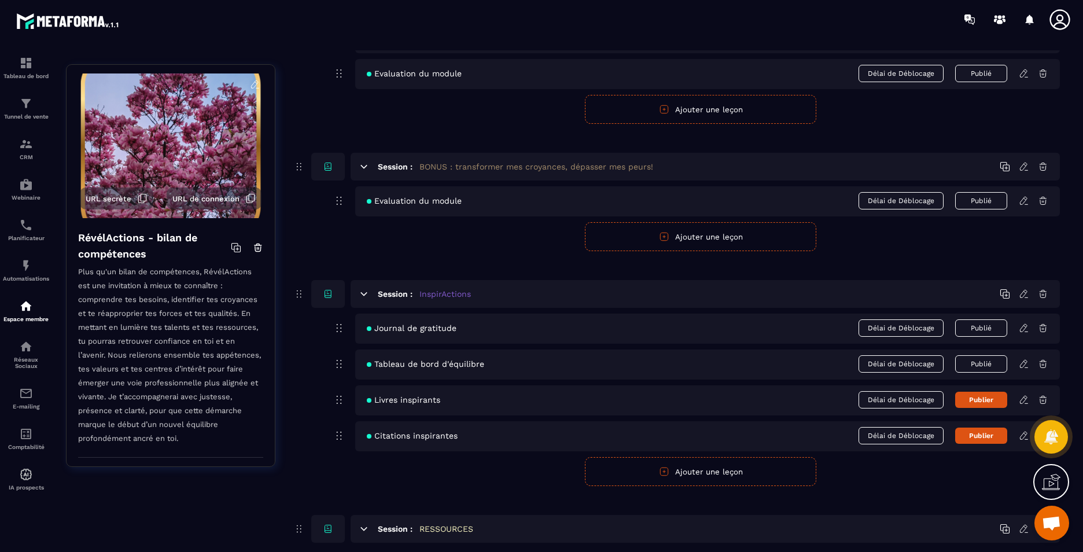
click at [1023, 168] on icon at bounding box center [1024, 166] width 10 height 10
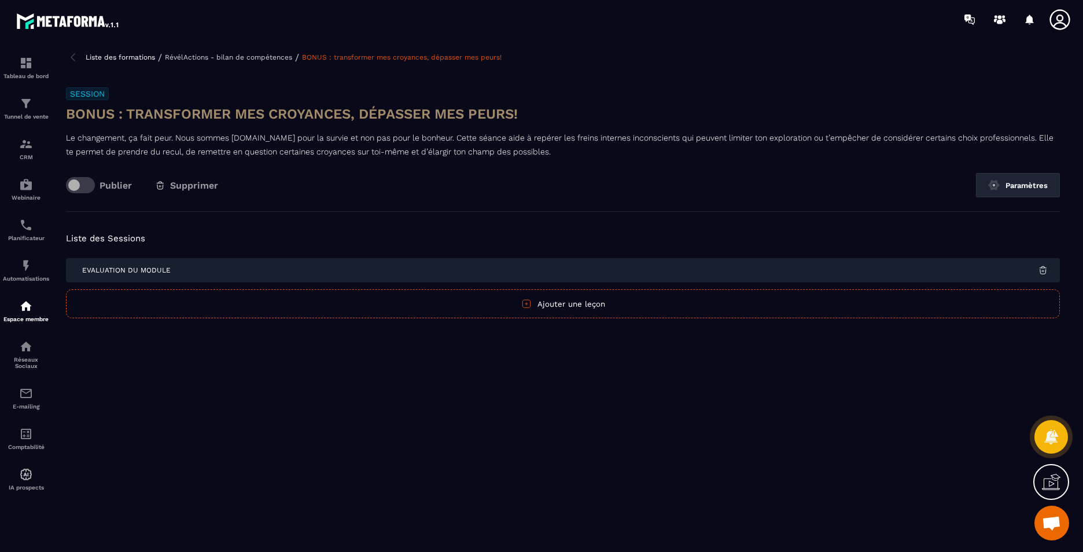
click at [203, 56] on p "RévélActions - bilan de compétences" at bounding box center [228, 57] width 127 height 8
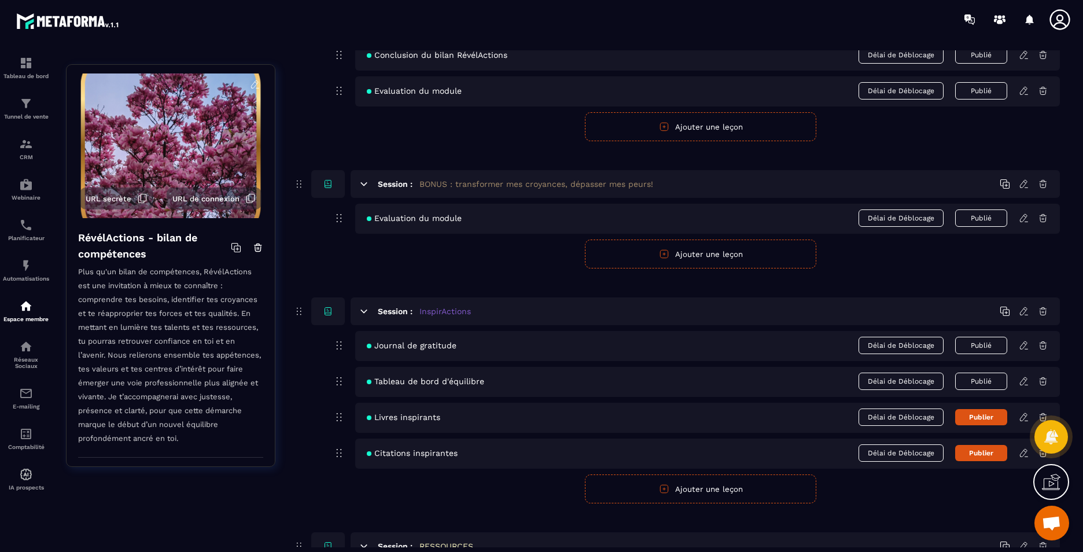
scroll to position [2529, 0]
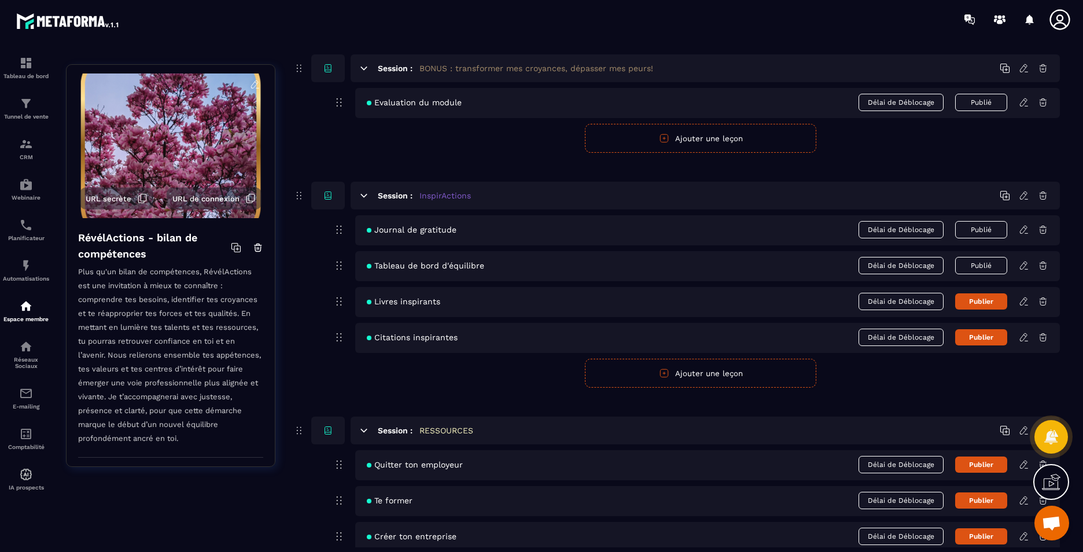
click at [1024, 229] on icon at bounding box center [1024, 230] width 10 height 10
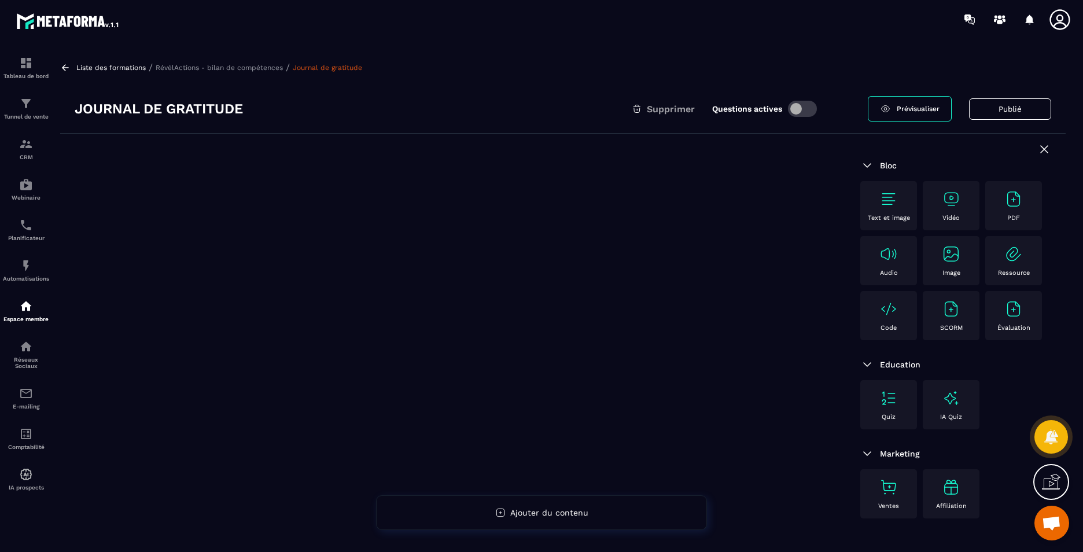
click at [899, 316] on div "Code" at bounding box center [888, 316] width 45 height 32
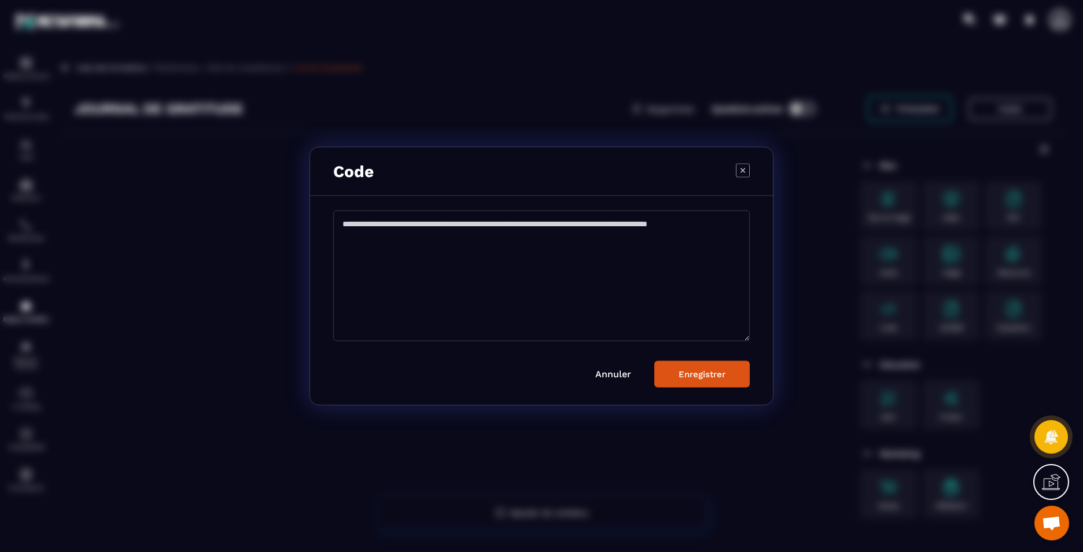
drag, startPoint x: 573, startPoint y: 266, endPoint x: 748, endPoint y: 177, distance: 195.9
click at [629, 223] on textarea "Modal window" at bounding box center [541, 276] width 417 height 131
paste textarea "**********"
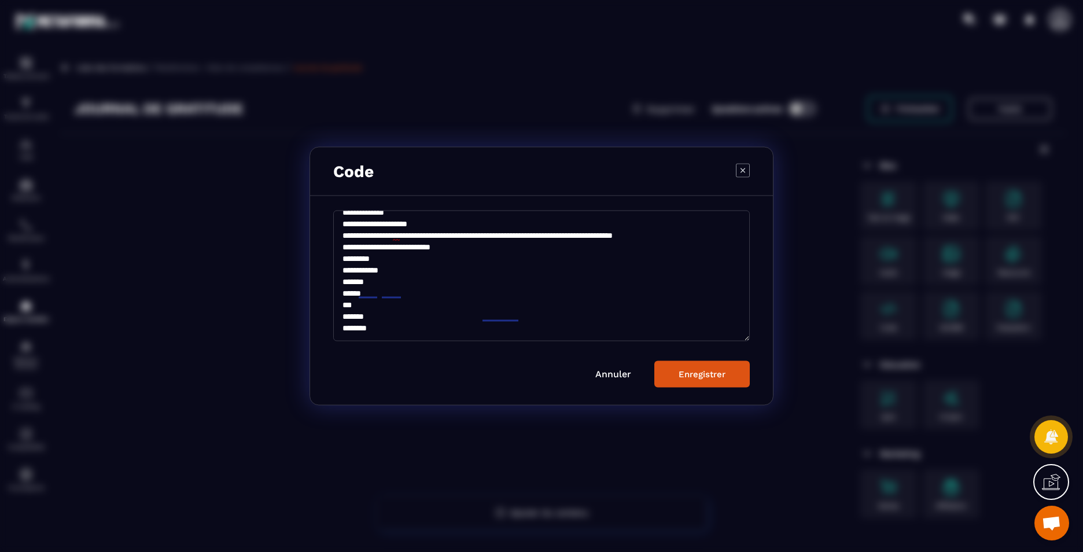
scroll to position [97, 0]
type textarea "**********"
click at [711, 378] on div "Enregistrer" at bounding box center [702, 374] width 47 height 10
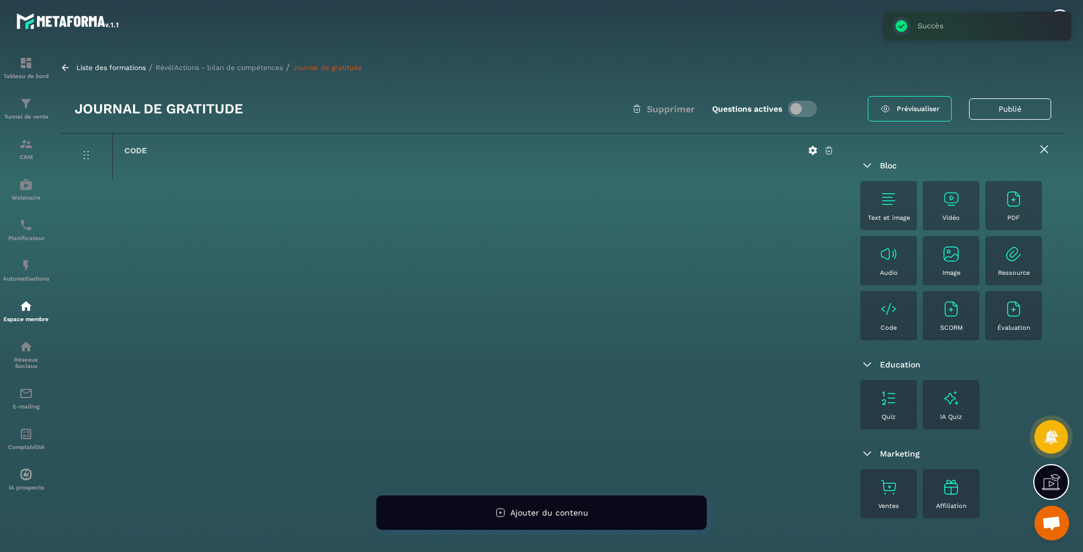
click at [247, 67] on p "RévélActions - bilan de compétences" at bounding box center [219, 68] width 127 height 8
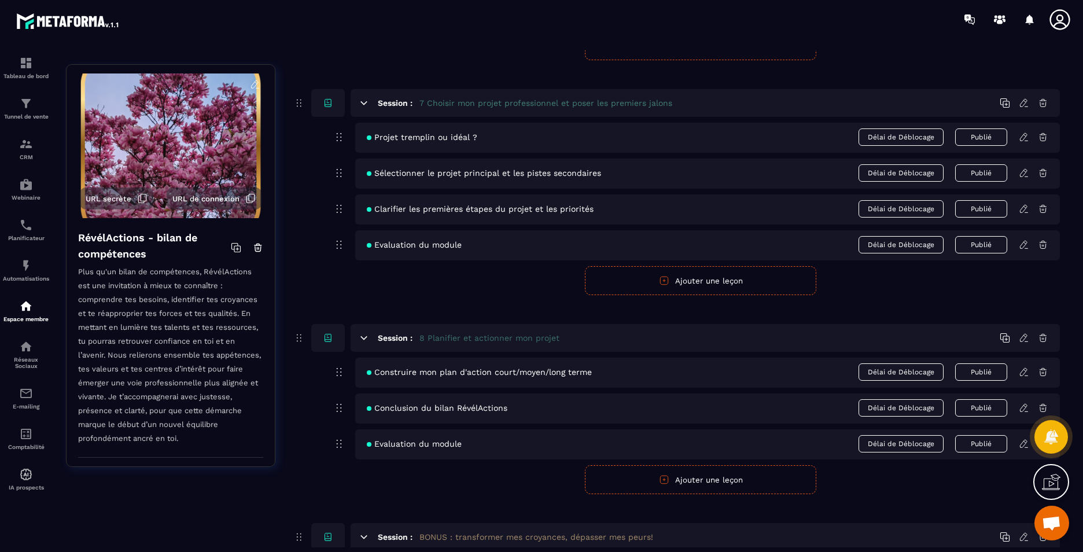
scroll to position [2645, 0]
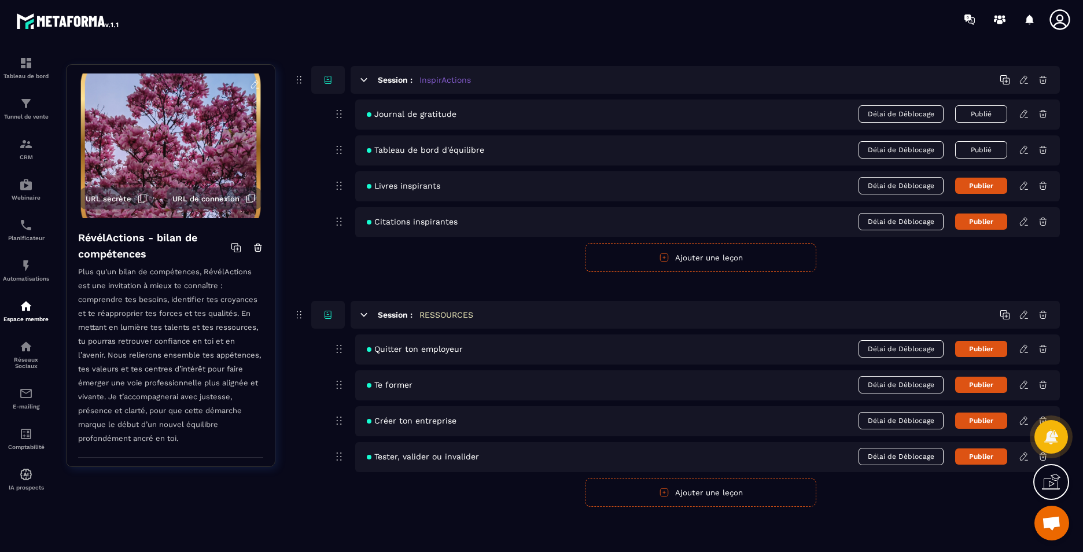
click at [1024, 150] on icon at bounding box center [1024, 150] width 10 height 10
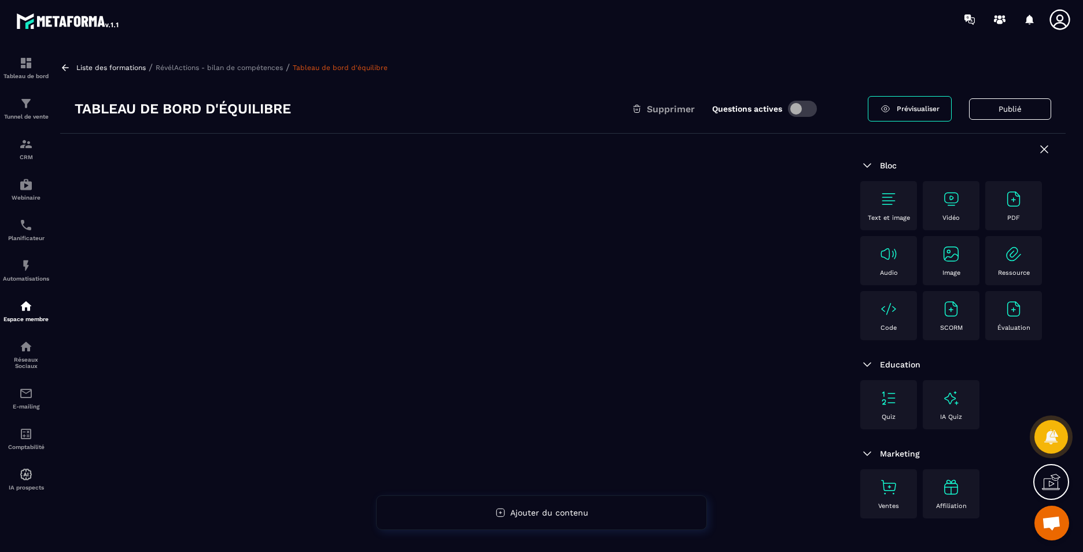
click at [884, 320] on div "Code" at bounding box center [888, 316] width 45 height 32
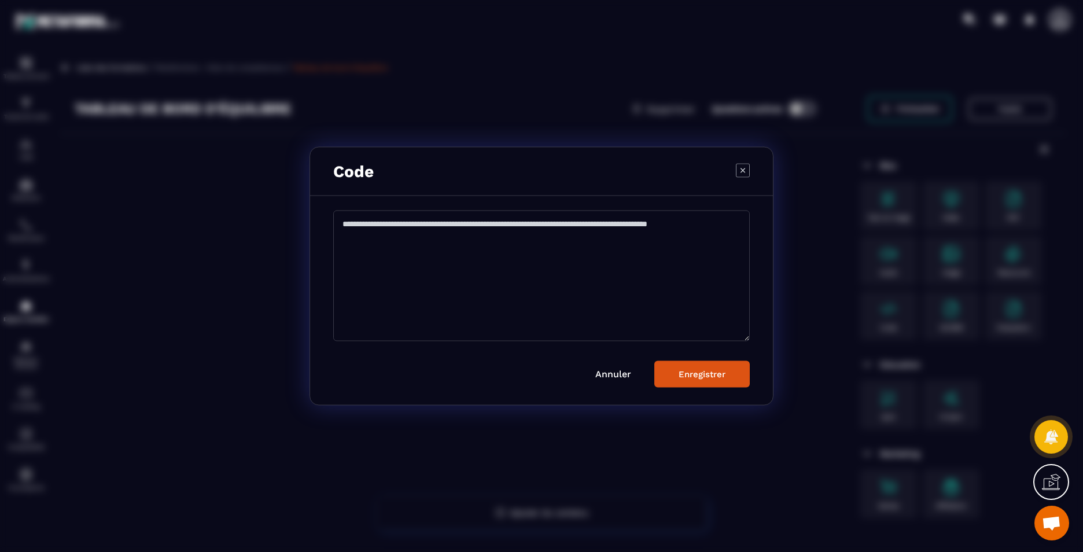
click at [631, 268] on textarea "Modal window" at bounding box center [541, 276] width 417 height 131
paste textarea "**********"
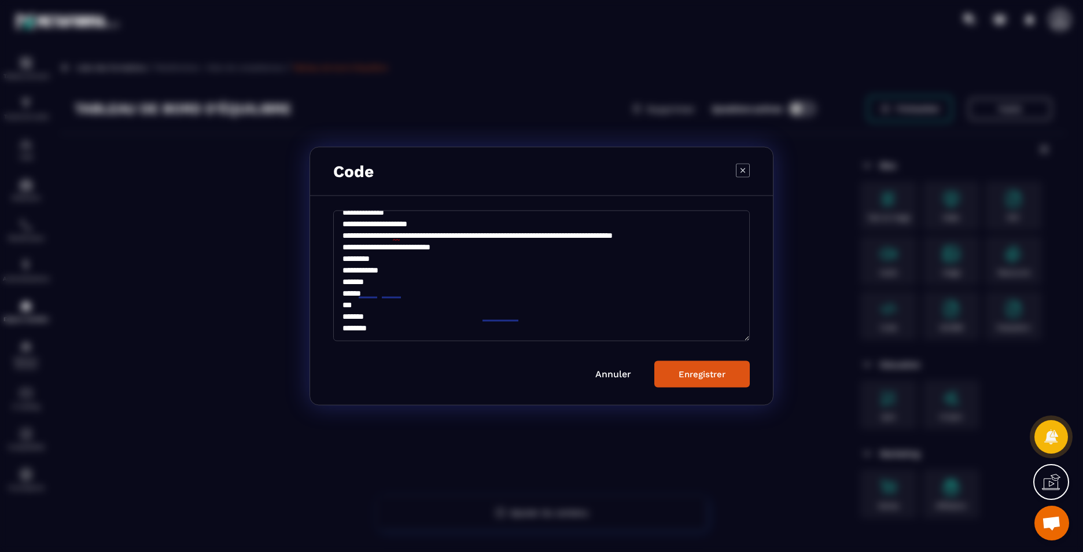
scroll to position [97, 0]
type textarea "**********"
click at [728, 369] on button "Enregistrer" at bounding box center [702, 374] width 95 height 27
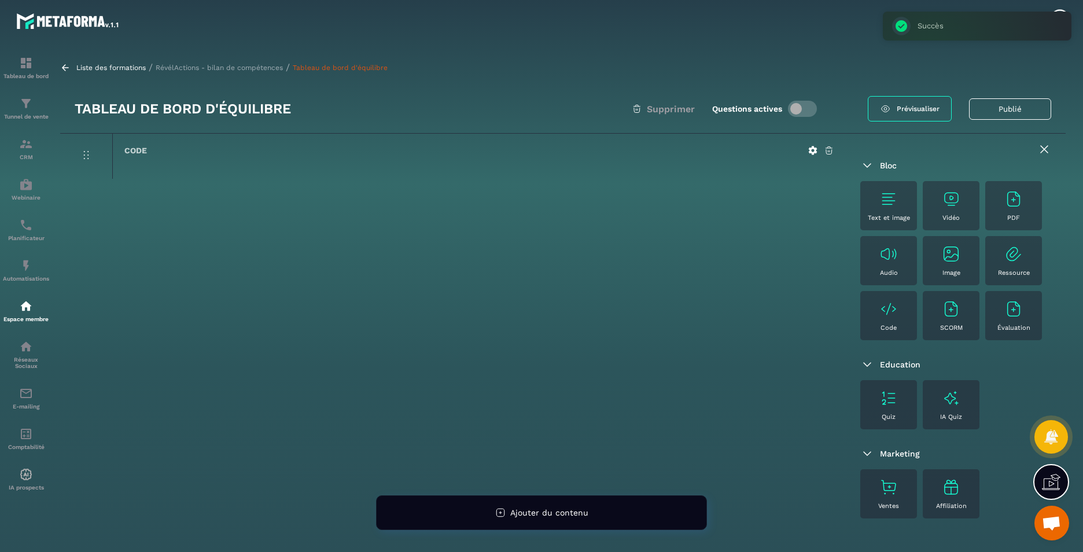
click at [262, 68] on p "RévélActions - bilan de compétences" at bounding box center [219, 68] width 127 height 8
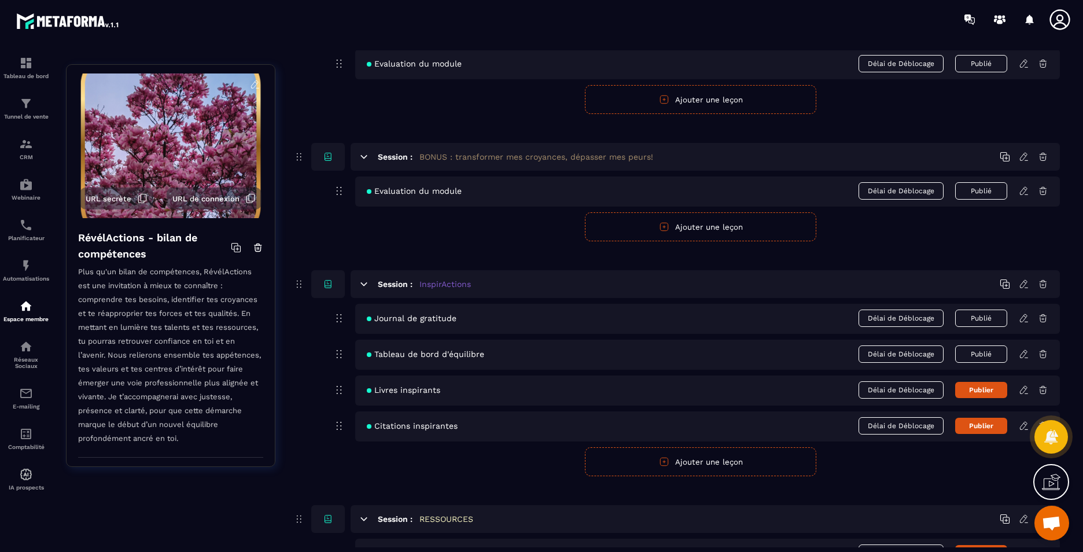
scroll to position [2547, 0]
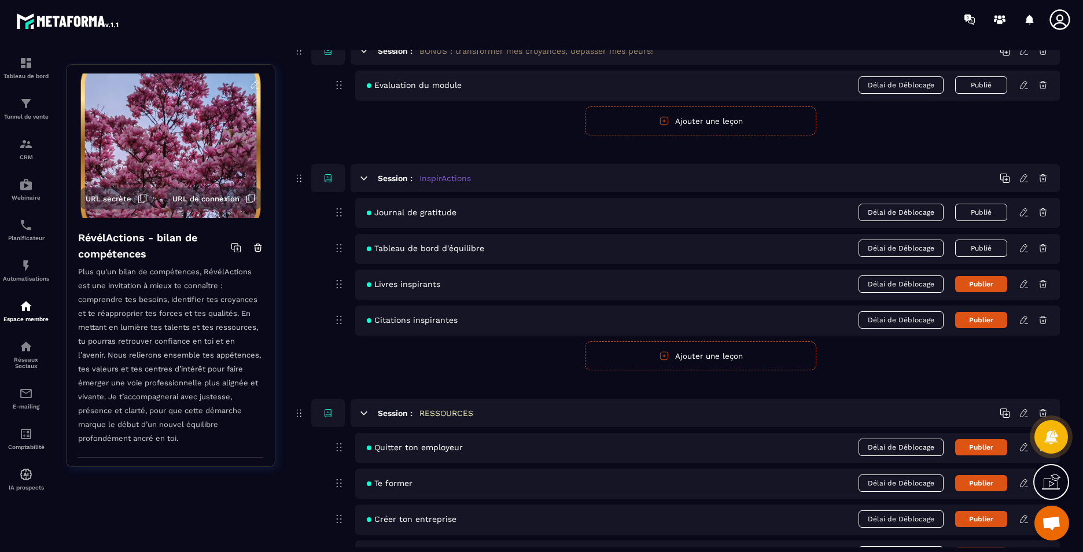
click at [1022, 282] on icon at bounding box center [1024, 284] width 10 height 10
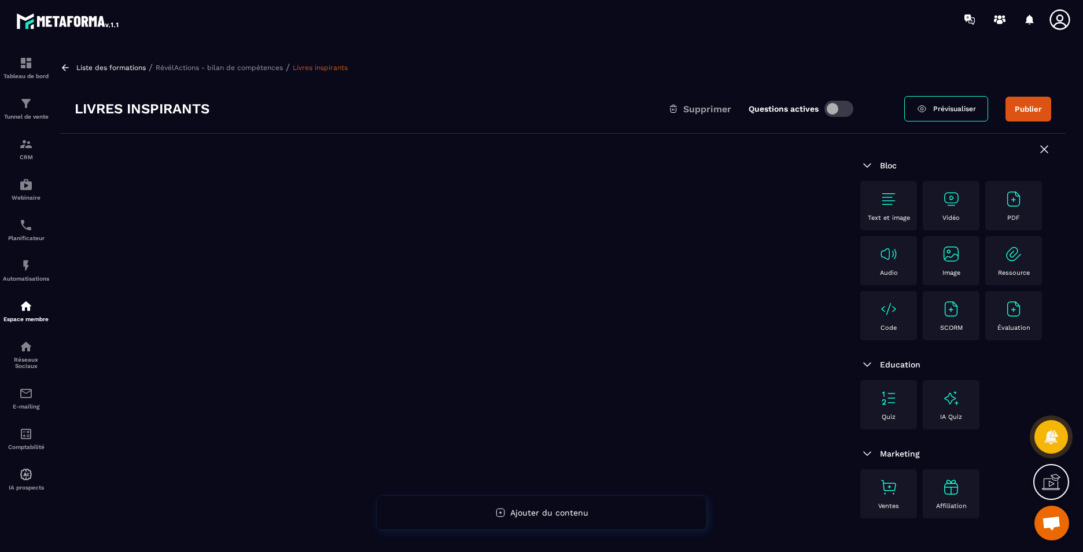
click at [889, 318] on div "Code" at bounding box center [888, 316] width 45 height 32
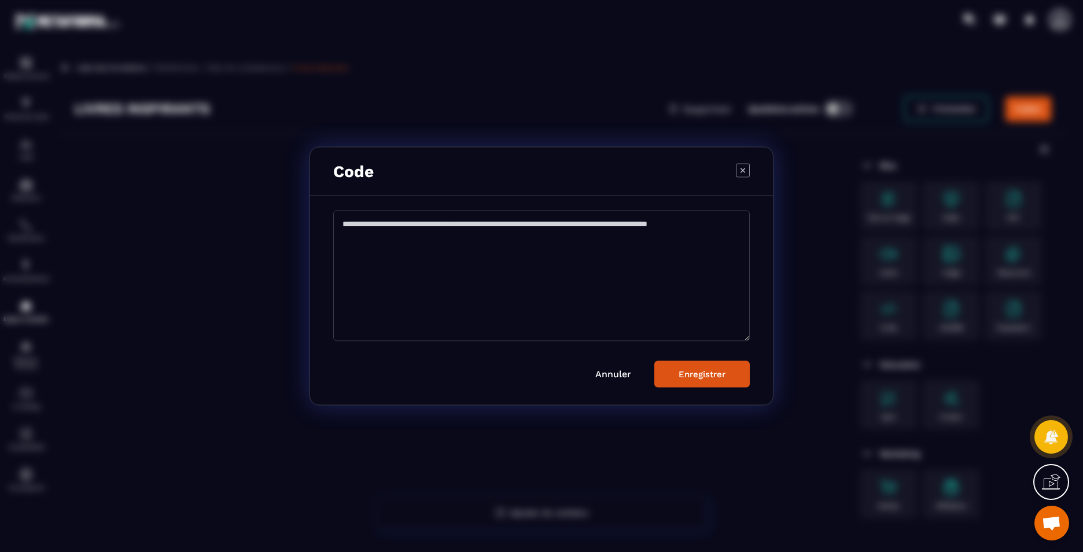
click at [575, 244] on textarea "Modal window" at bounding box center [541, 276] width 417 height 131
paste textarea "**********"
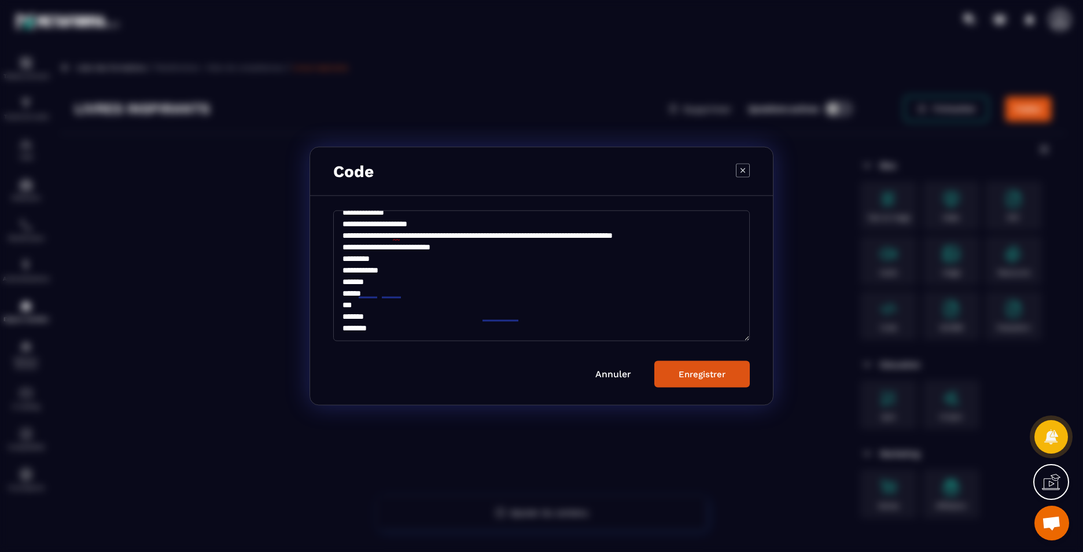
scroll to position [97, 0]
type textarea "**********"
click at [699, 376] on div "Enregistrer" at bounding box center [702, 374] width 47 height 10
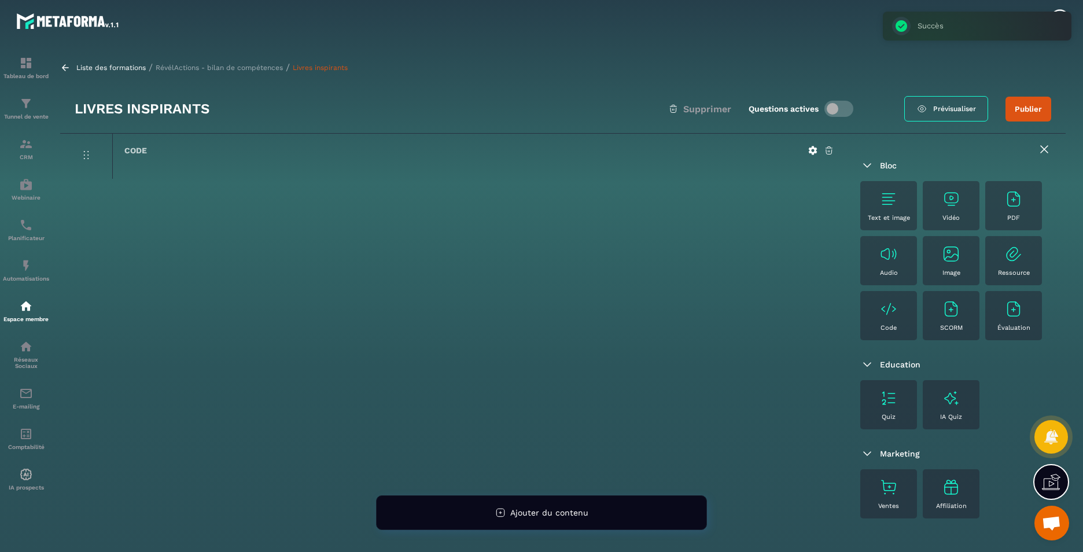
click at [258, 64] on p "RévélActions - bilan de compétences" at bounding box center [219, 68] width 127 height 8
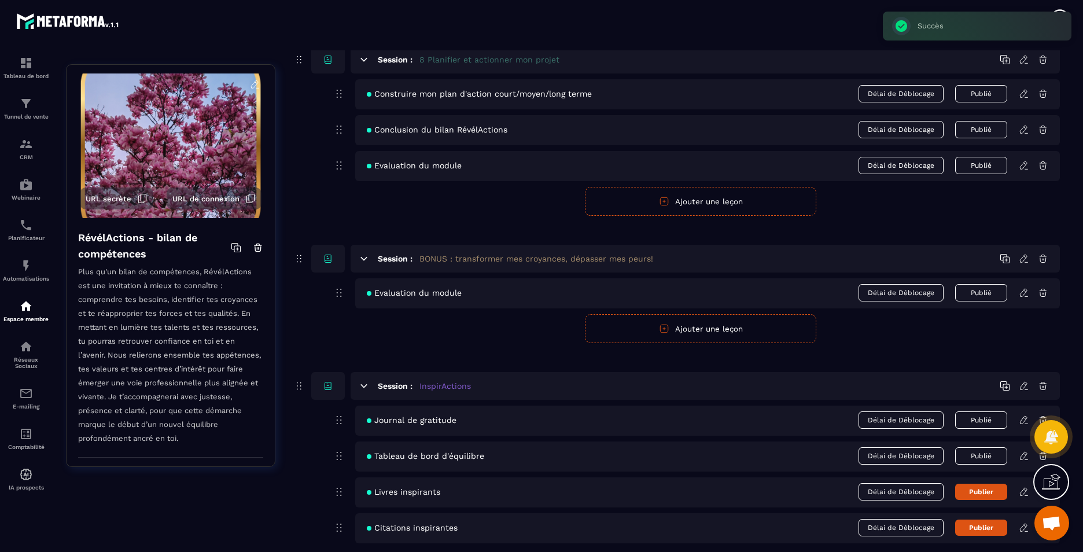
scroll to position [2645, 0]
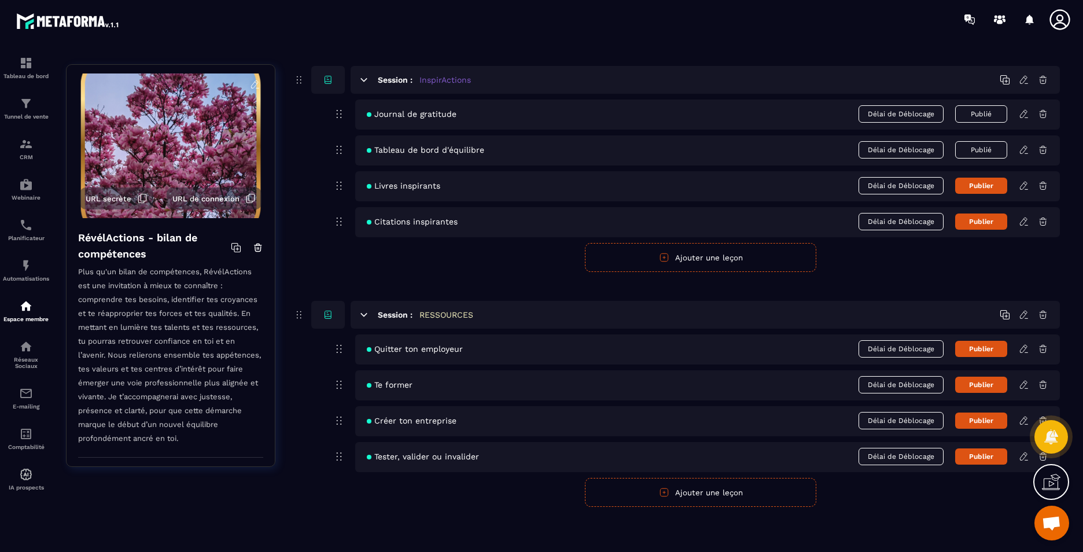
click at [1023, 224] on icon at bounding box center [1024, 221] width 10 height 10
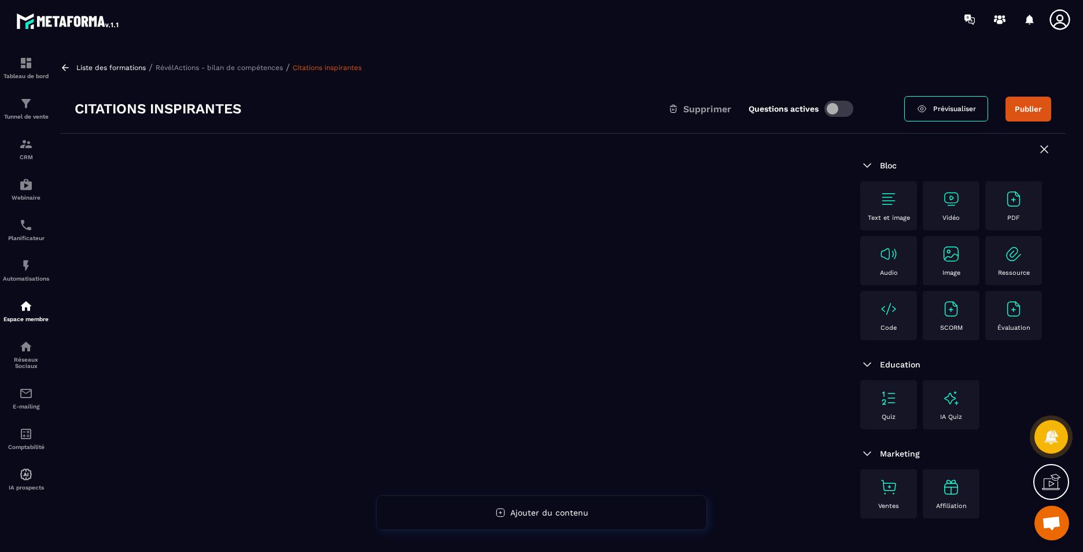
click at [923, 336] on div "Code" at bounding box center [951, 315] width 57 height 49
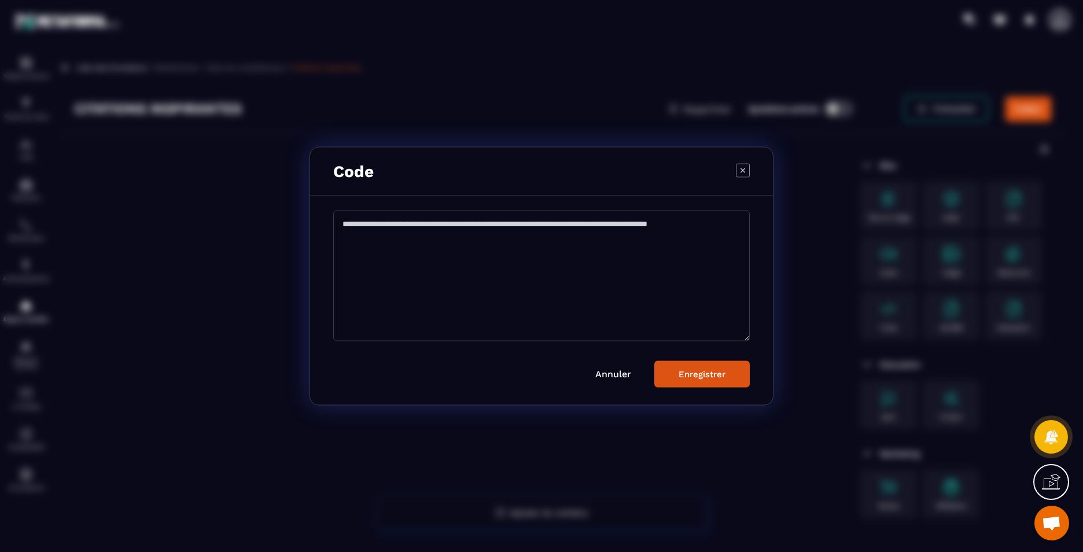
click at [512, 280] on textarea "Modal window" at bounding box center [541, 276] width 417 height 131
paste textarea "**********"
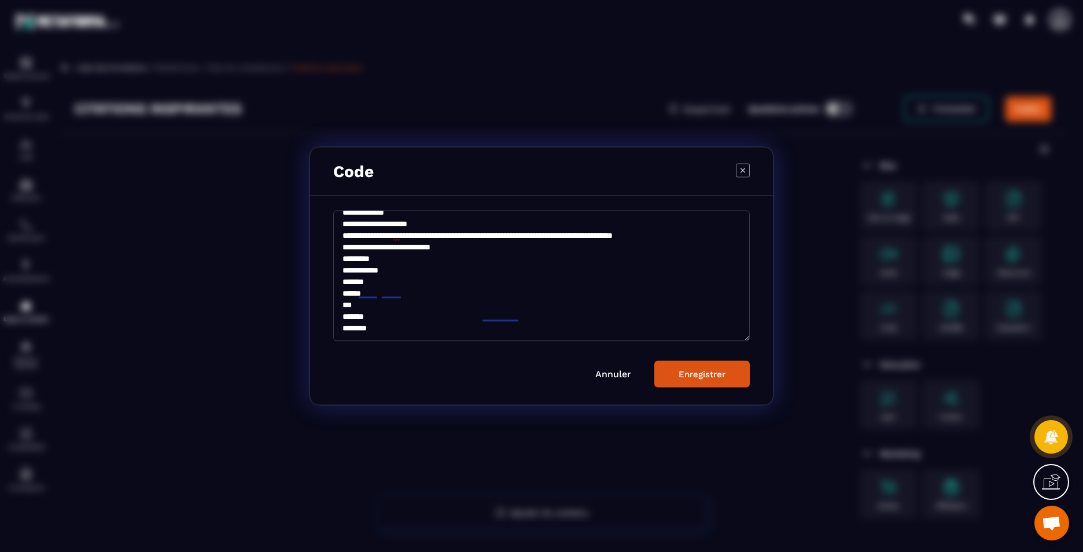
scroll to position [97, 0]
type textarea "**********"
click at [707, 379] on div "Enregistrer" at bounding box center [702, 374] width 47 height 10
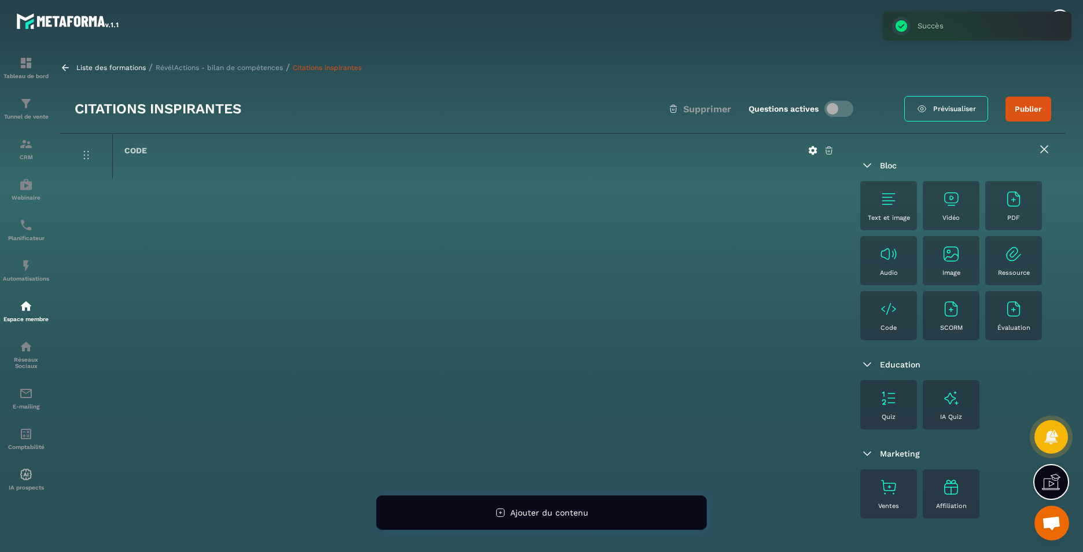
click at [234, 65] on p "RévélActions - bilan de compétences" at bounding box center [219, 68] width 127 height 8
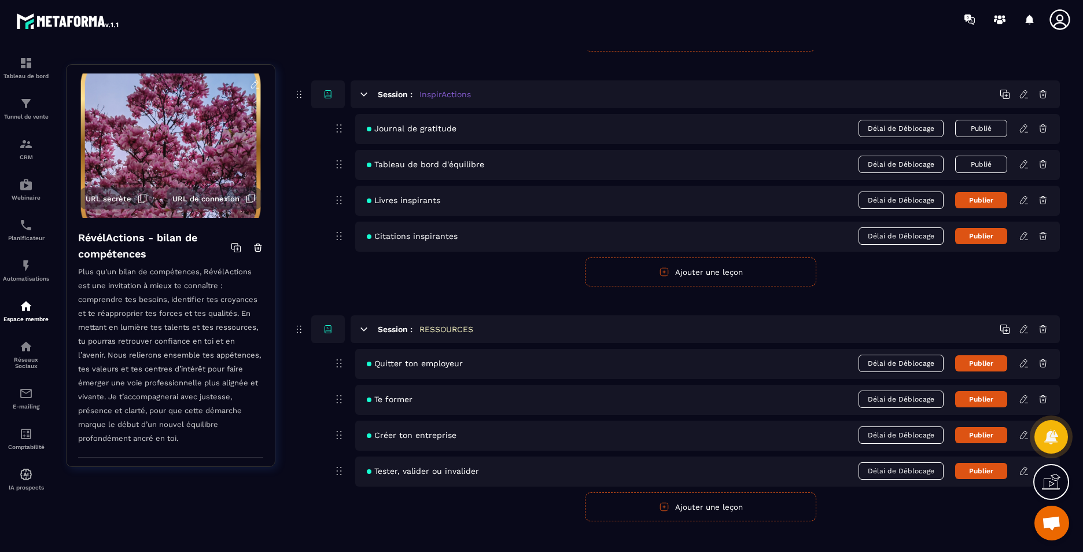
scroll to position [2645, 0]
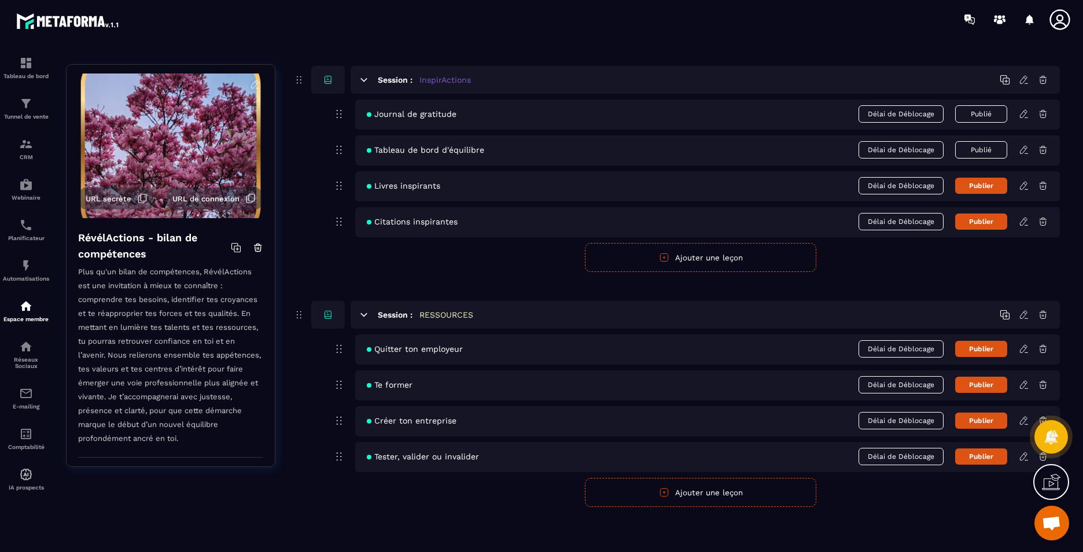
click at [1024, 350] on icon at bounding box center [1024, 349] width 10 height 10
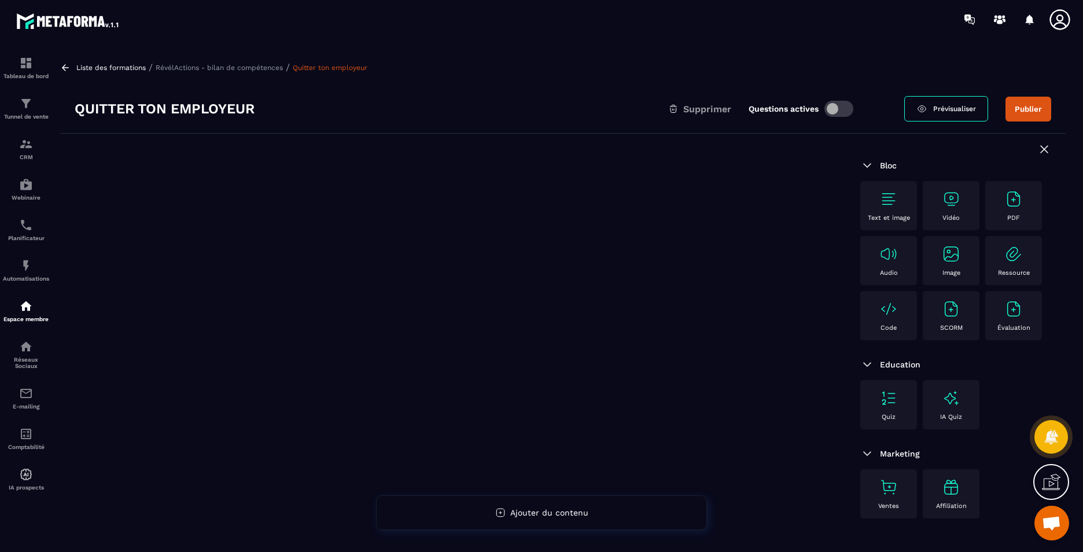
click at [890, 323] on div "Code" at bounding box center [888, 316] width 45 height 32
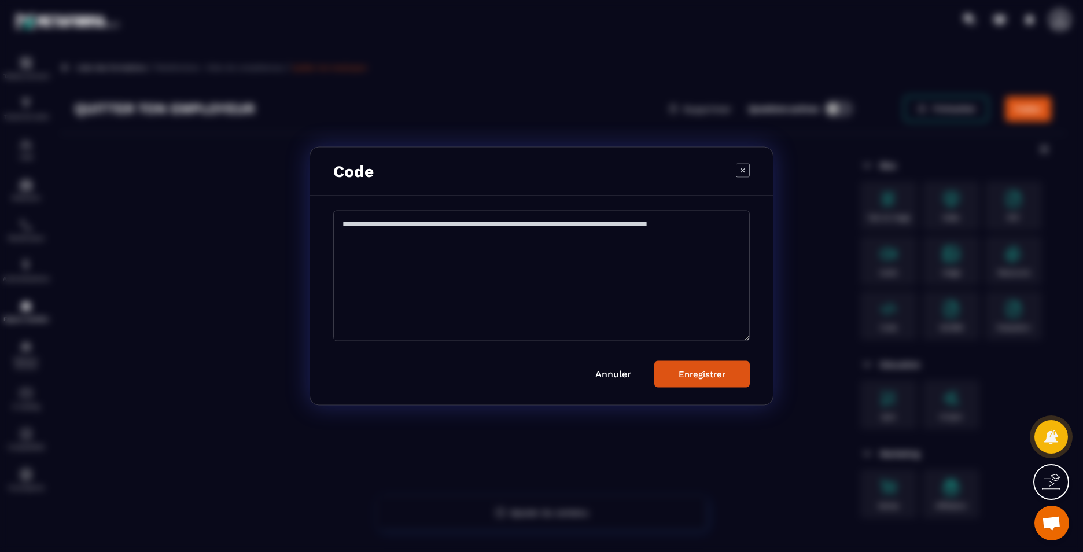
click at [551, 242] on textarea "Modal window" at bounding box center [541, 276] width 417 height 131
paste textarea "**********"
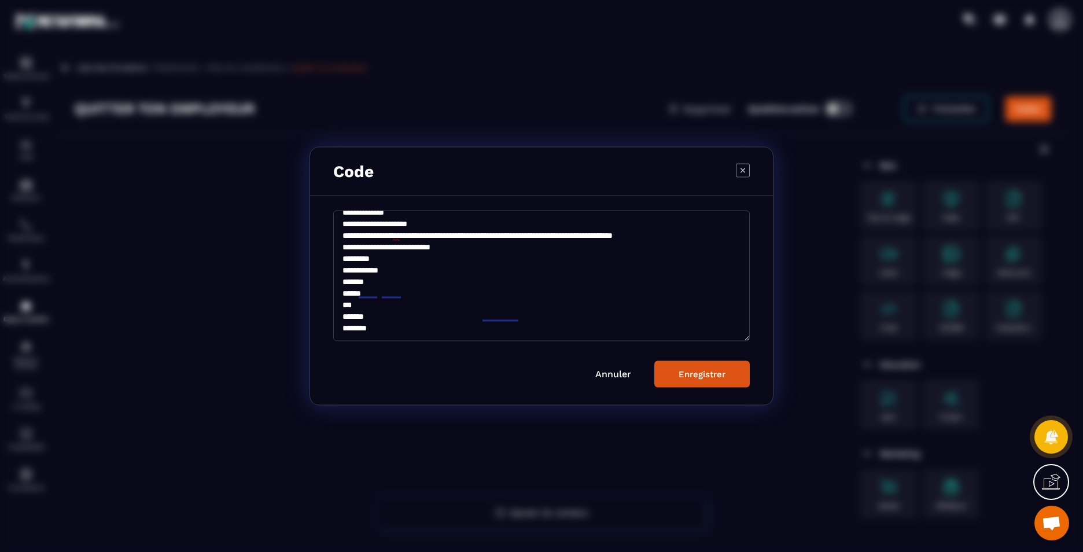
scroll to position [97, 0]
type textarea "**********"
click at [705, 379] on div "Enregistrer" at bounding box center [702, 374] width 47 height 10
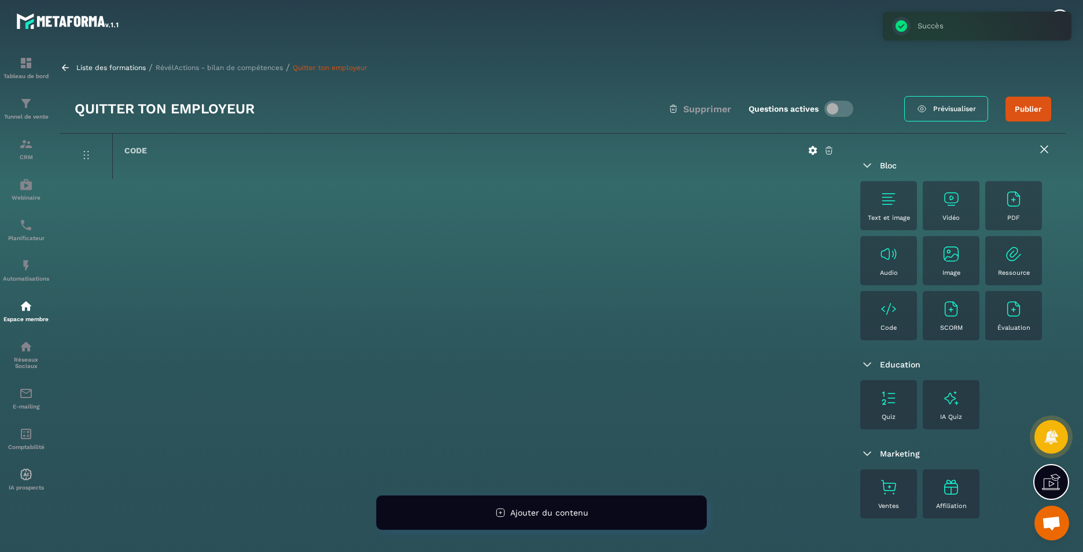
click at [185, 65] on p "RévélActions - bilan de compétences" at bounding box center [219, 68] width 127 height 8
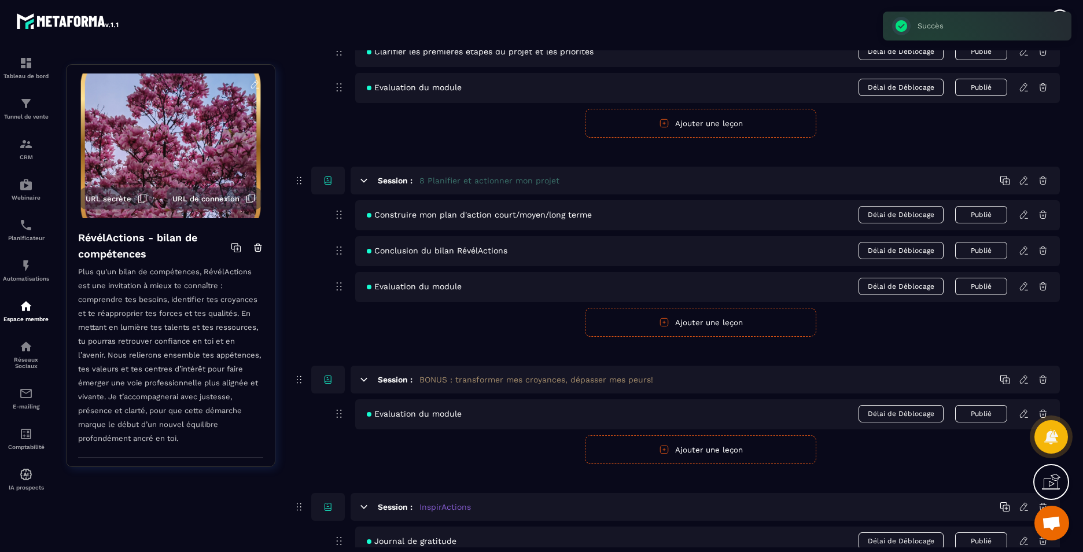
scroll to position [2645, 0]
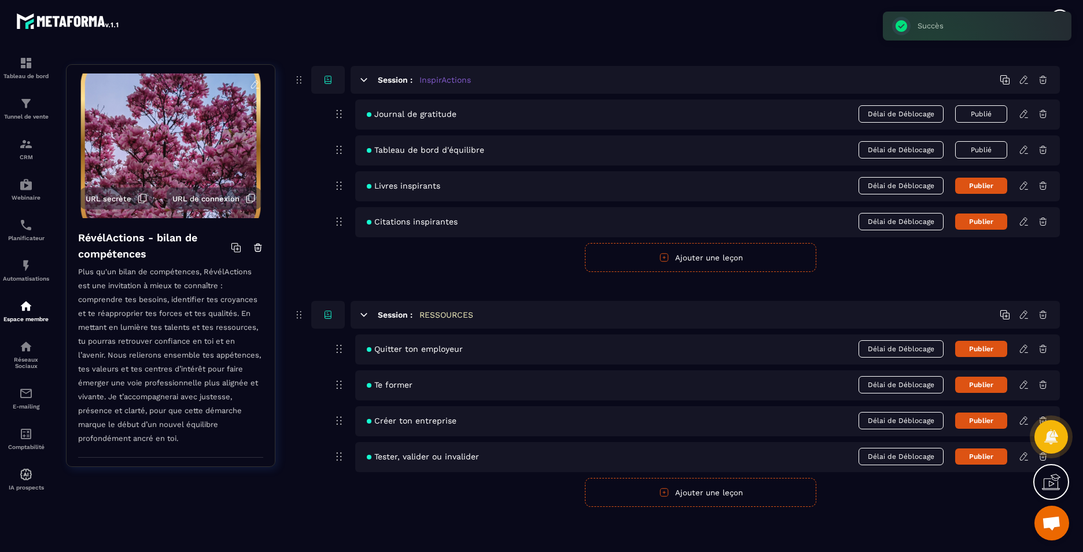
click at [1027, 380] on icon at bounding box center [1024, 385] width 10 height 10
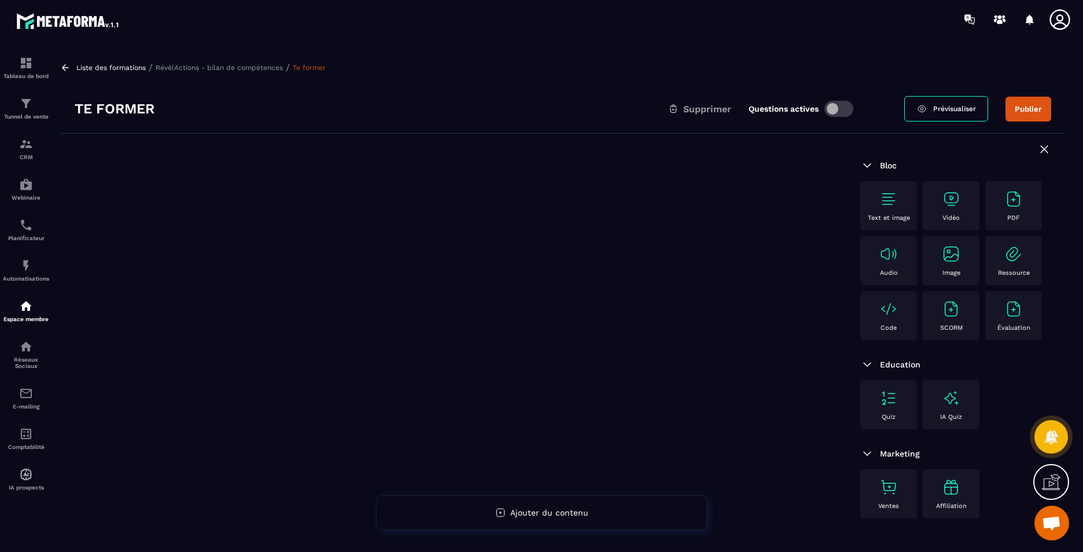
click at [904, 322] on div "Code" at bounding box center [888, 316] width 45 height 32
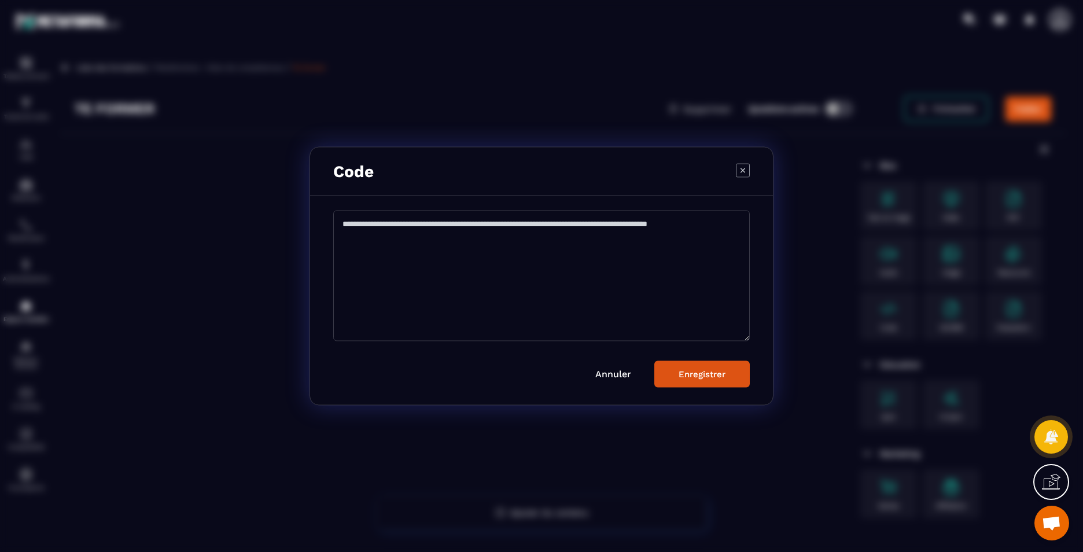
click at [457, 266] on textarea "Modal window" at bounding box center [541, 276] width 417 height 131
paste textarea "**********"
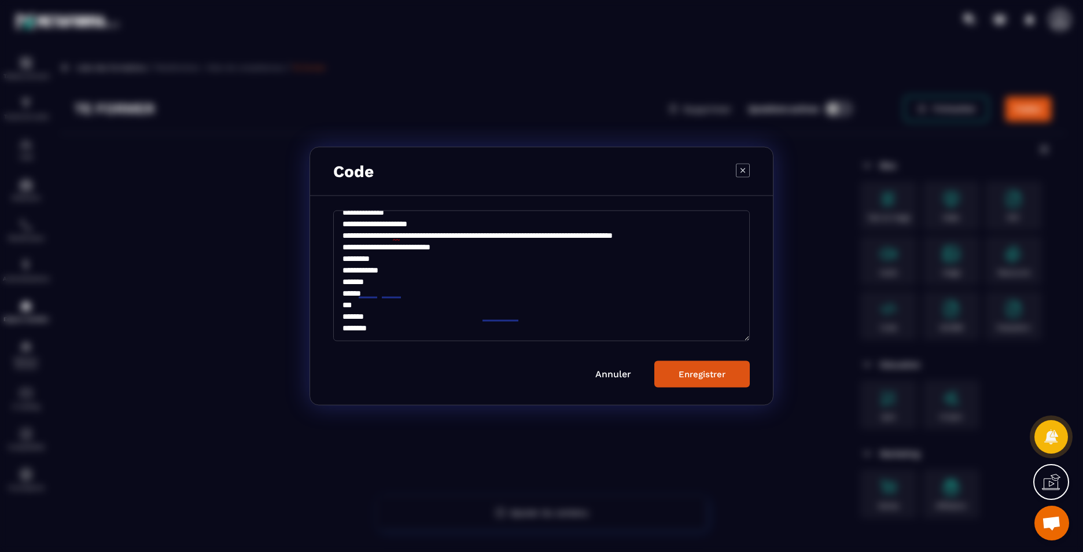
scroll to position [97, 0]
type textarea "**********"
click at [711, 374] on div "Enregistrer" at bounding box center [702, 374] width 47 height 10
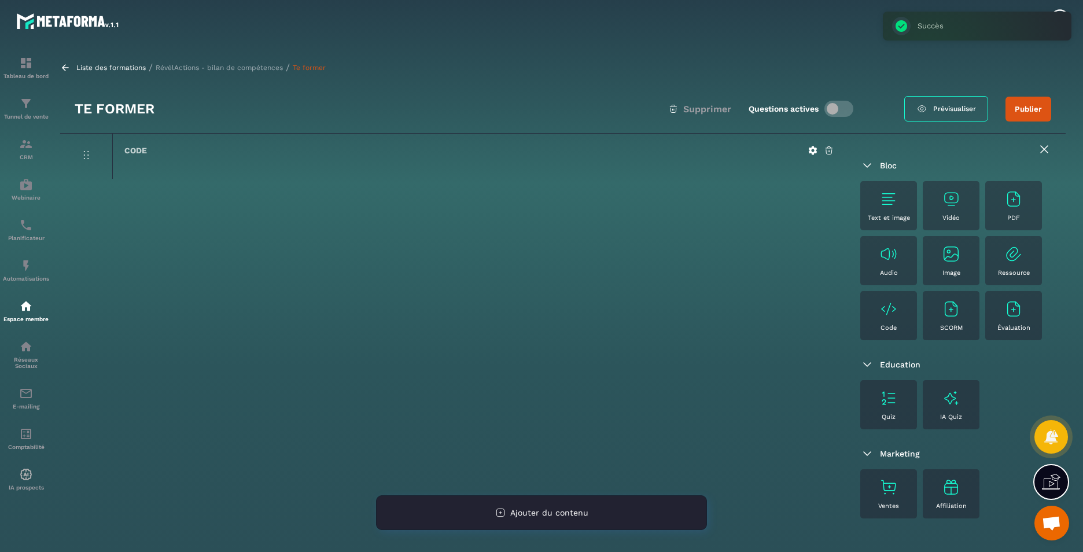
click at [542, 513] on span "Ajouter du contenu" at bounding box center [549, 512] width 78 height 9
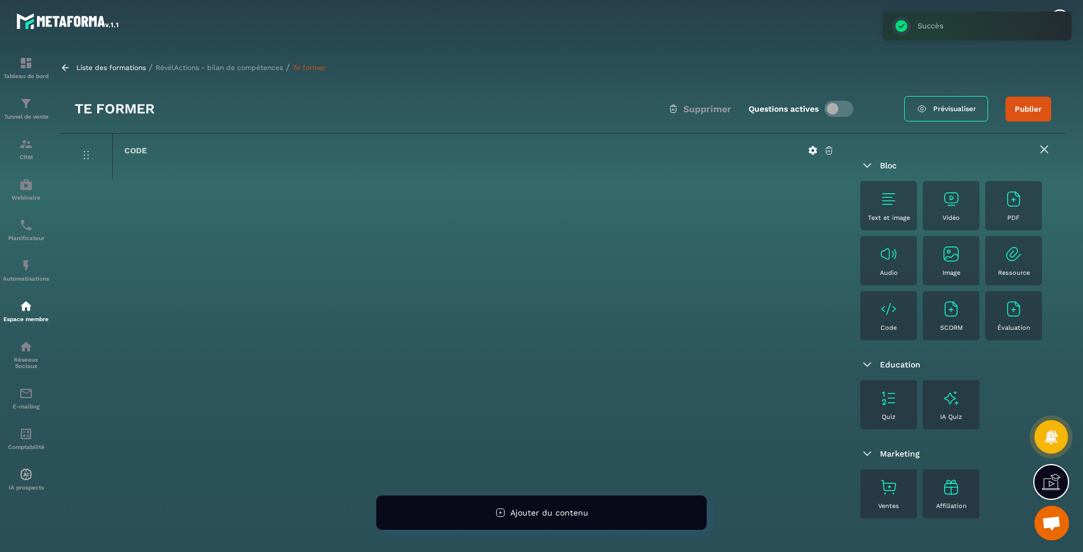
drag, startPoint x: 542, startPoint y: 513, endPoint x: 379, endPoint y: 412, distance: 191.8
click at [379, 412] on div "Code Mon Histoire de Vie" at bounding box center [453, 372] width 786 height 477
click at [215, 68] on p "RévélActions - bilan de compétences" at bounding box center [219, 68] width 127 height 8
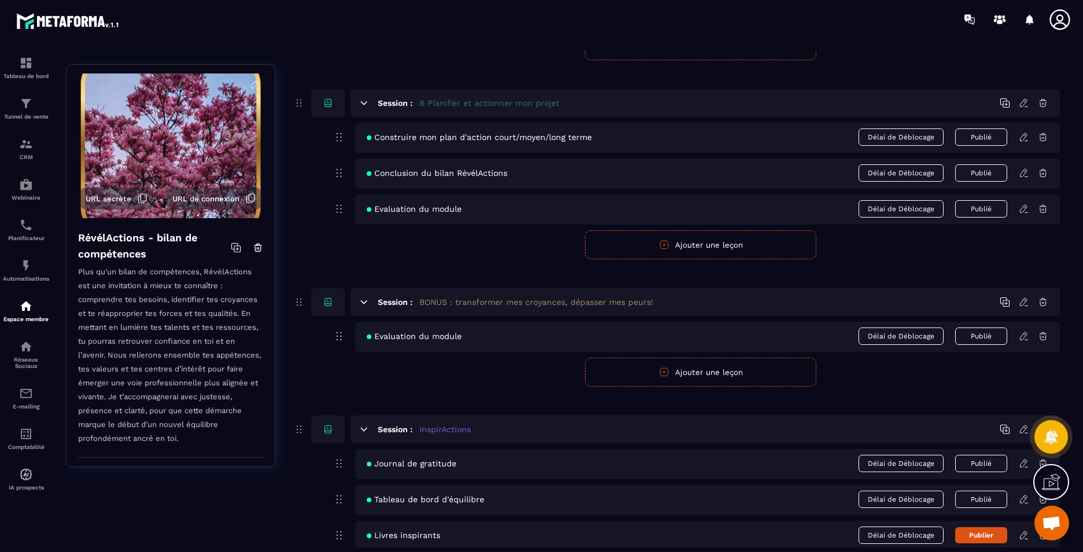
scroll to position [2645, 0]
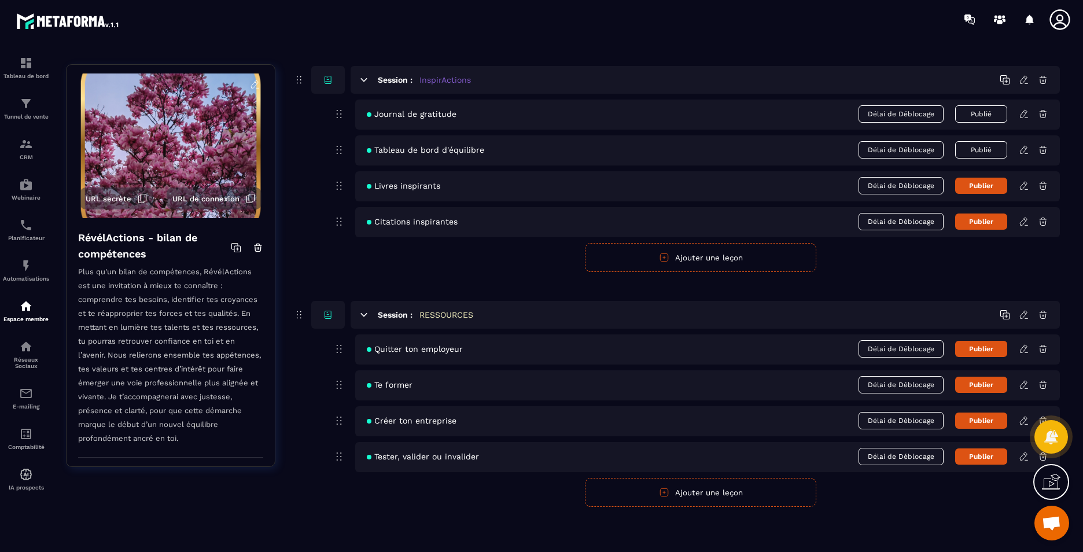
click at [1023, 456] on icon at bounding box center [1024, 456] width 10 height 10
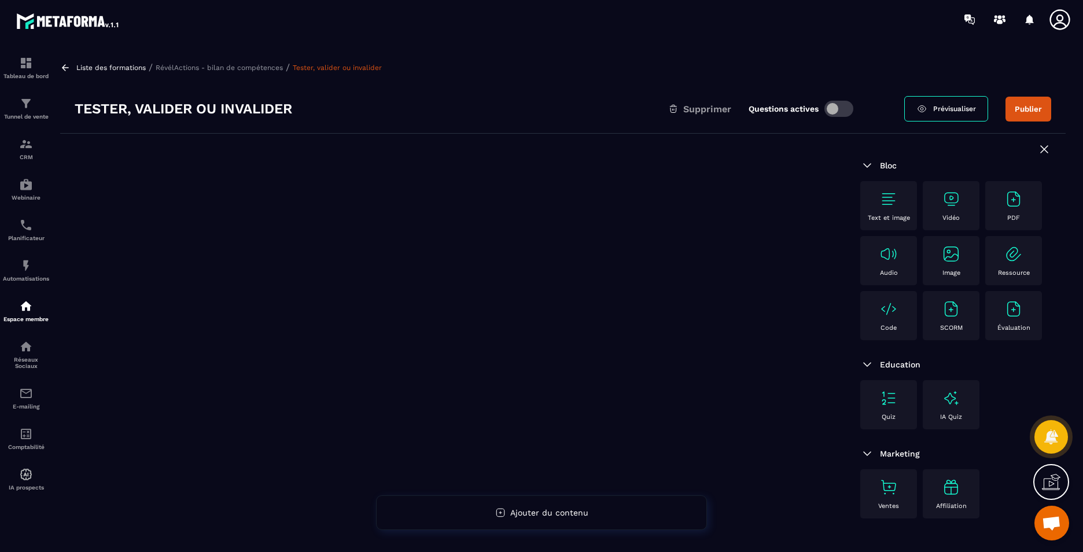
click at [893, 324] on p "Code" at bounding box center [889, 328] width 16 height 8
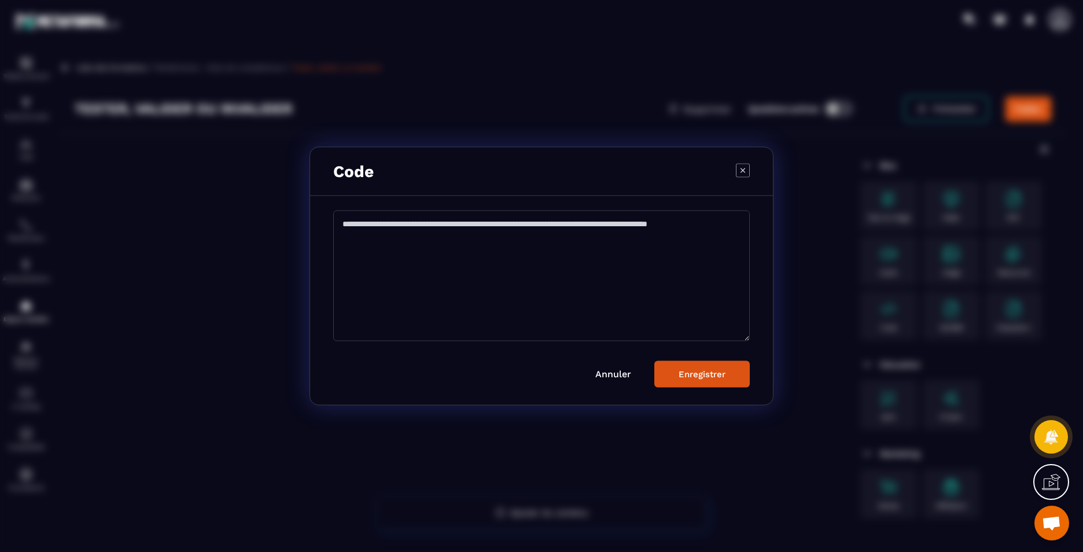
click at [595, 274] on textarea "Modal window" at bounding box center [541, 276] width 417 height 131
paste textarea "**********"
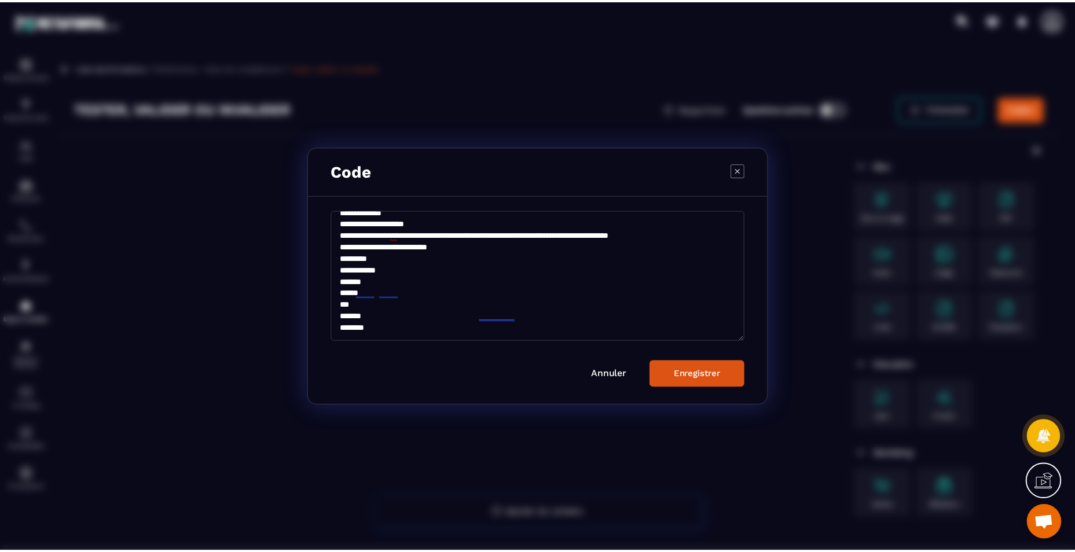
scroll to position [97, 0]
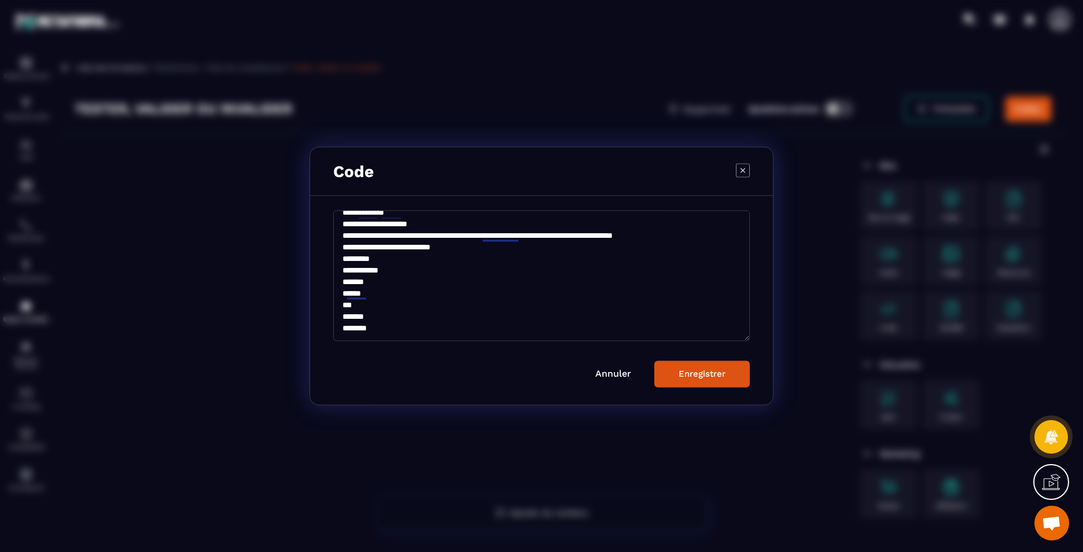
type textarea "**********"
click at [706, 373] on div "Enregistrer" at bounding box center [702, 374] width 47 height 10
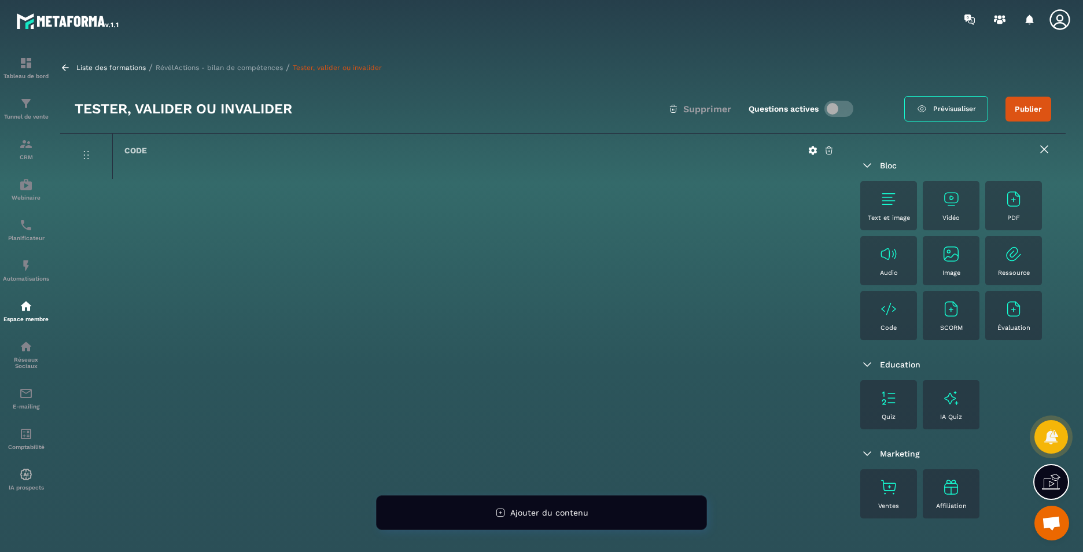
click at [111, 67] on p "Liste des formations" at bounding box center [110, 68] width 69 height 8
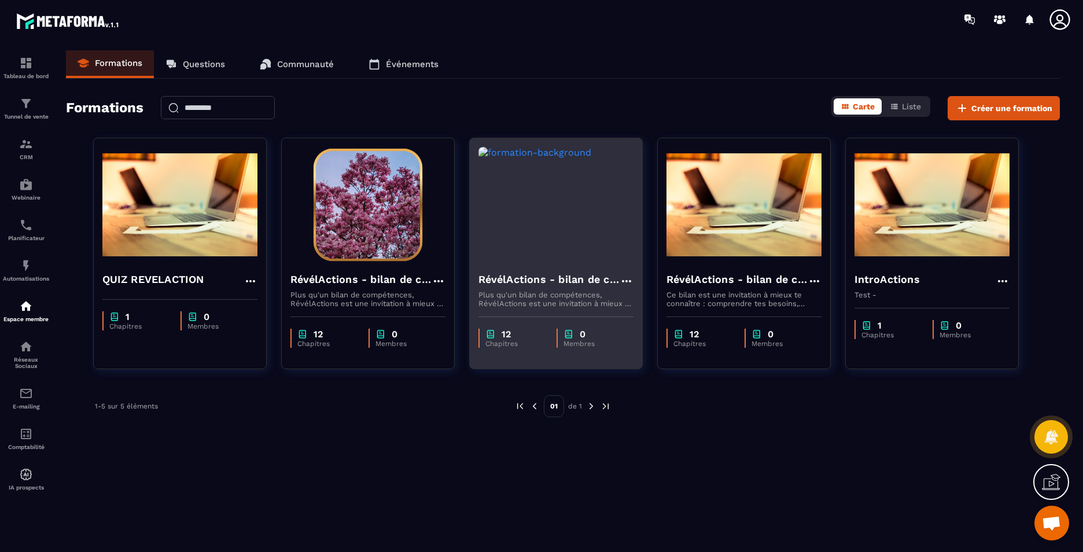
click at [625, 281] on icon at bounding box center [627, 281] width 14 height 14
click at [673, 347] on button "Supprimer" at bounding box center [660, 346] width 72 height 21
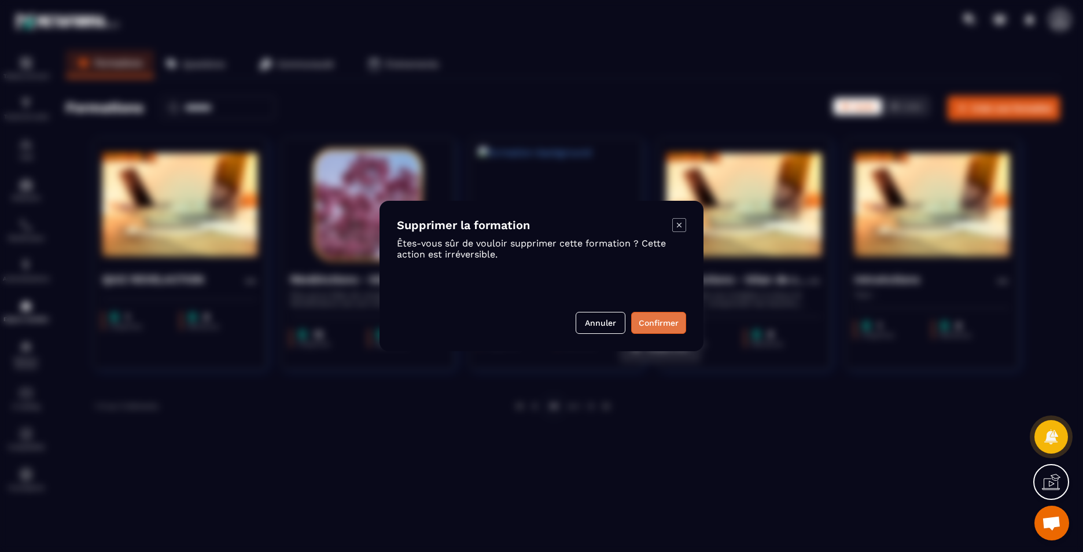
click at [665, 321] on button "Confirmer" at bounding box center [658, 323] width 55 height 22
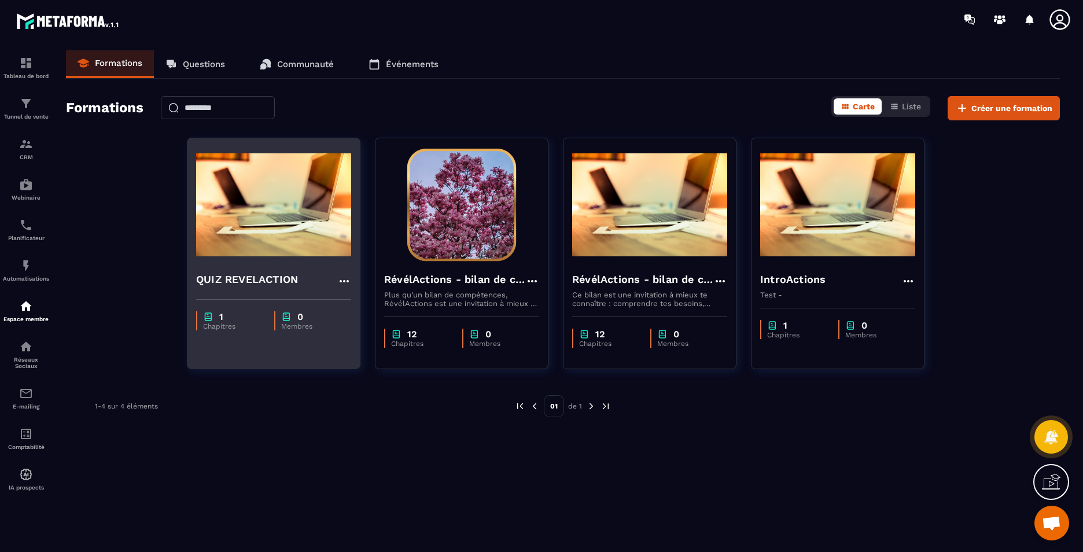
click at [252, 275] on h4 "QUIZ REVELACTION" at bounding box center [247, 279] width 102 height 16
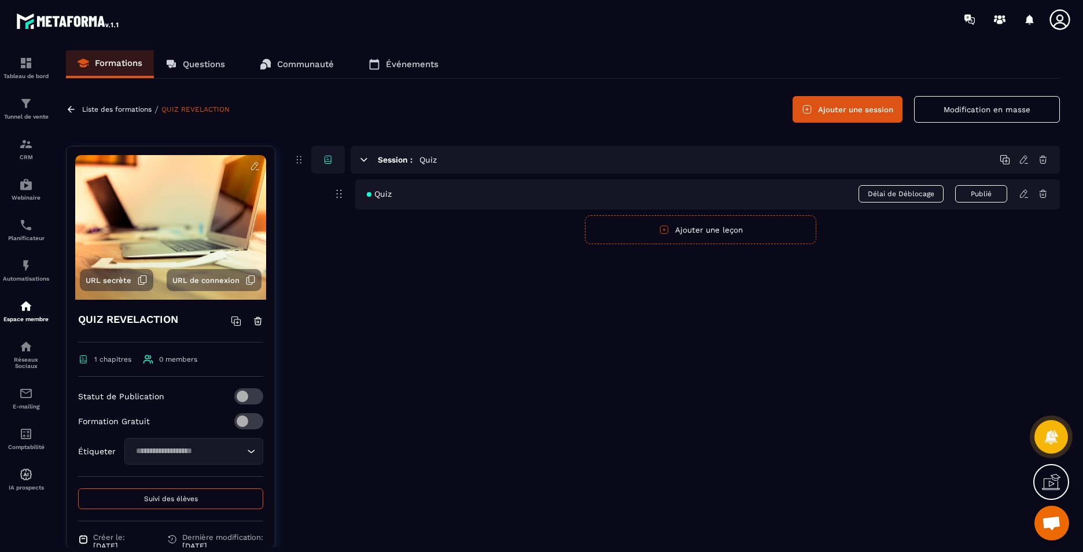
click at [521, 196] on div "Quiz Délai de Déblocage Publié" at bounding box center [707, 194] width 705 height 30
click at [1021, 192] on icon at bounding box center [1024, 194] width 10 height 10
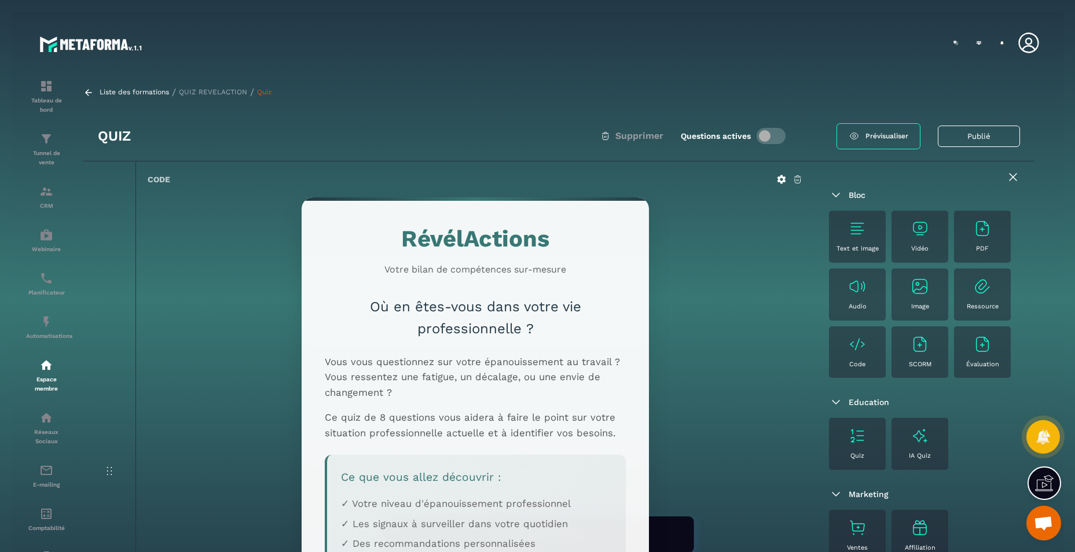
click at [101, 40] on img at bounding box center [91, 44] width 104 height 21
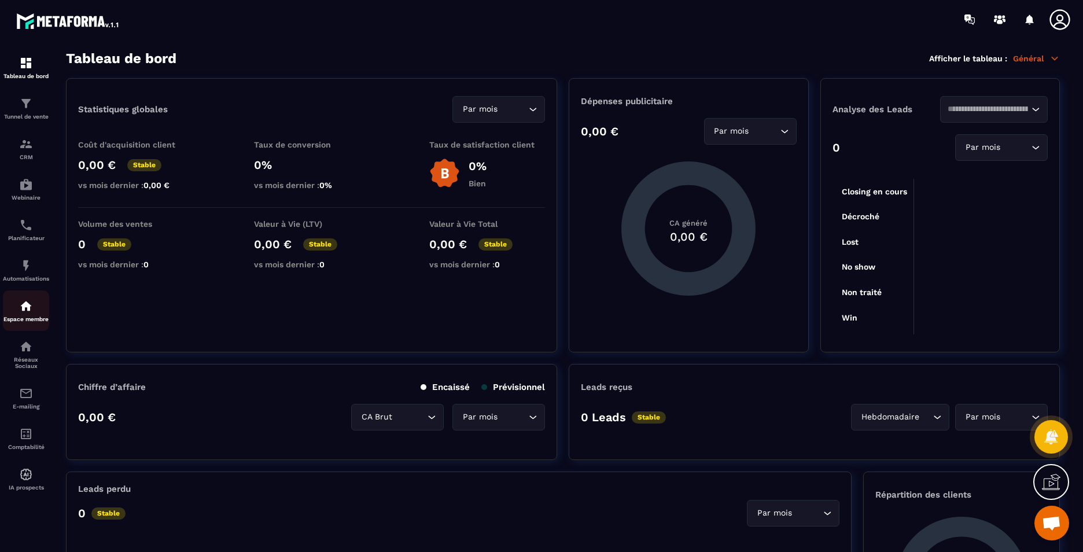
click at [31, 326] on link "Espace membre" at bounding box center [26, 311] width 46 height 41
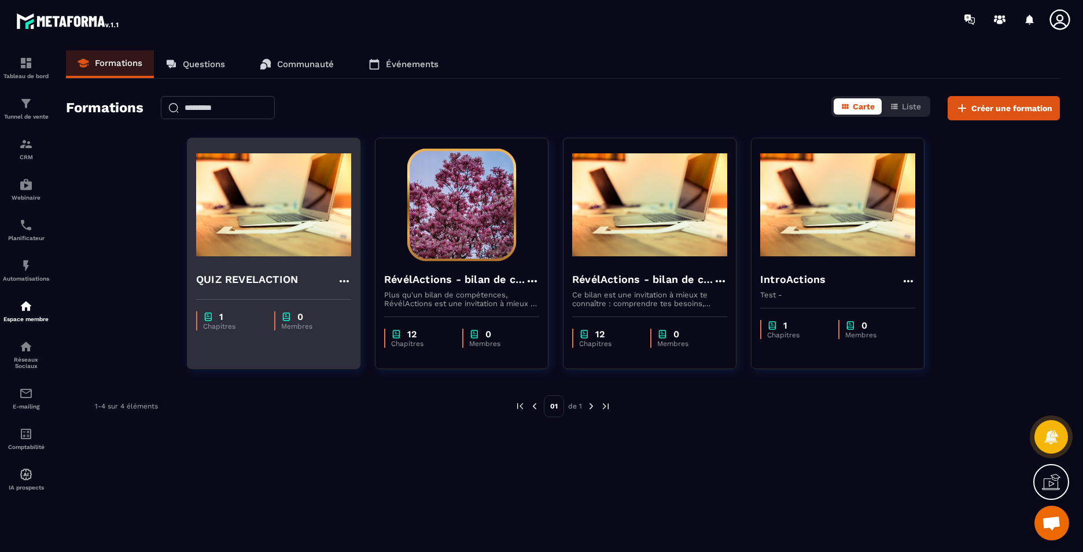
click at [265, 275] on h4 "QUIZ REVELACTION" at bounding box center [247, 279] width 102 height 16
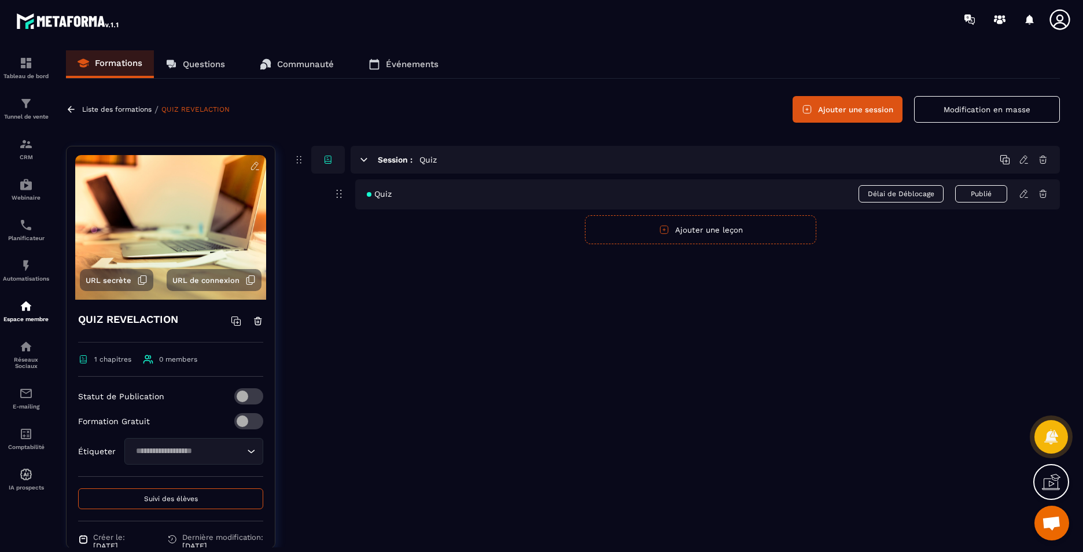
click at [1020, 196] on icon at bounding box center [1023, 194] width 7 height 8
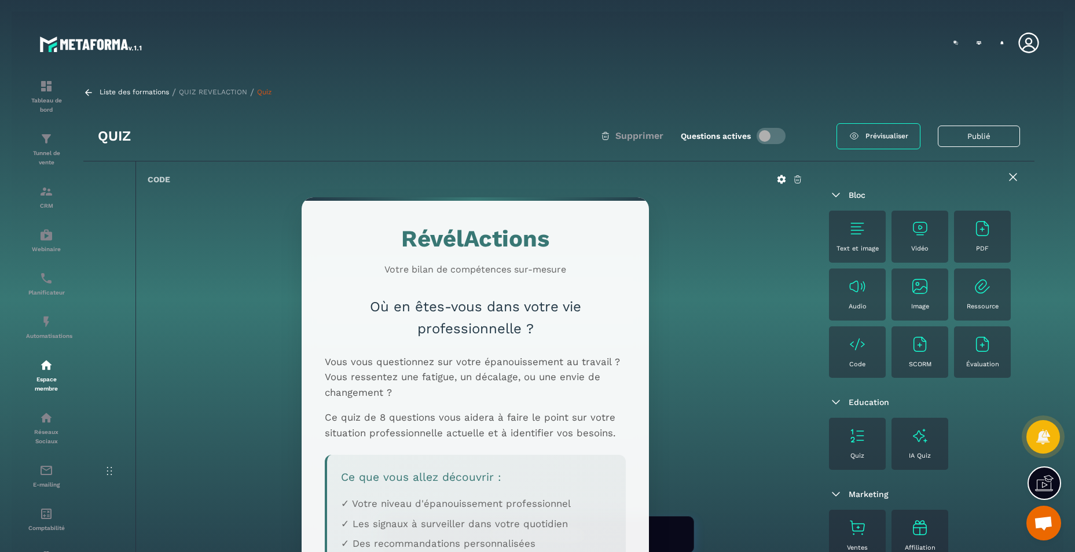
click at [800, 175] on icon at bounding box center [797, 179] width 10 height 10
click at [649, 307] on button "Confirmer" at bounding box center [637, 306] width 55 height 22
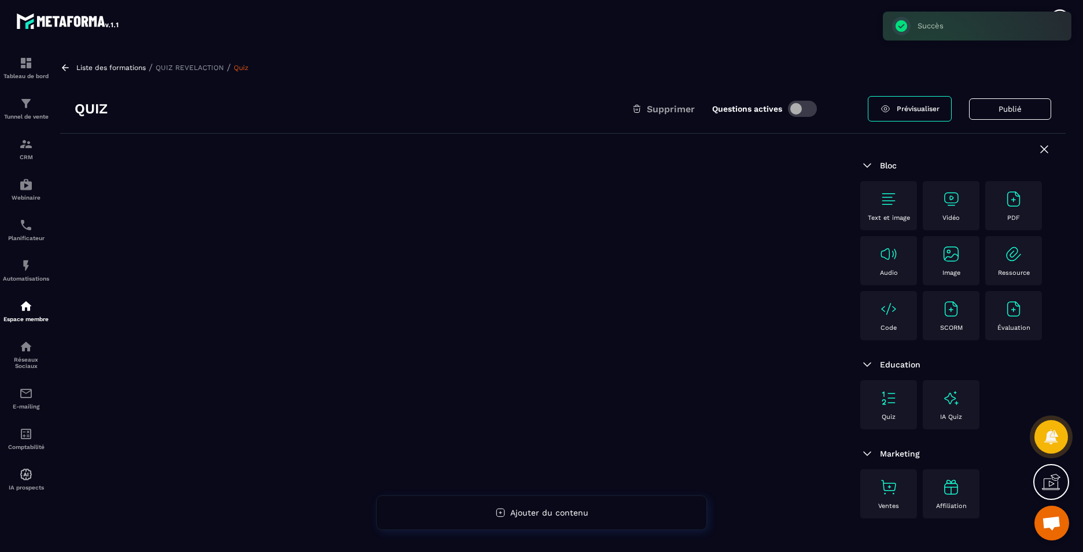
click at [881, 325] on p "Code" at bounding box center [889, 328] width 16 height 8
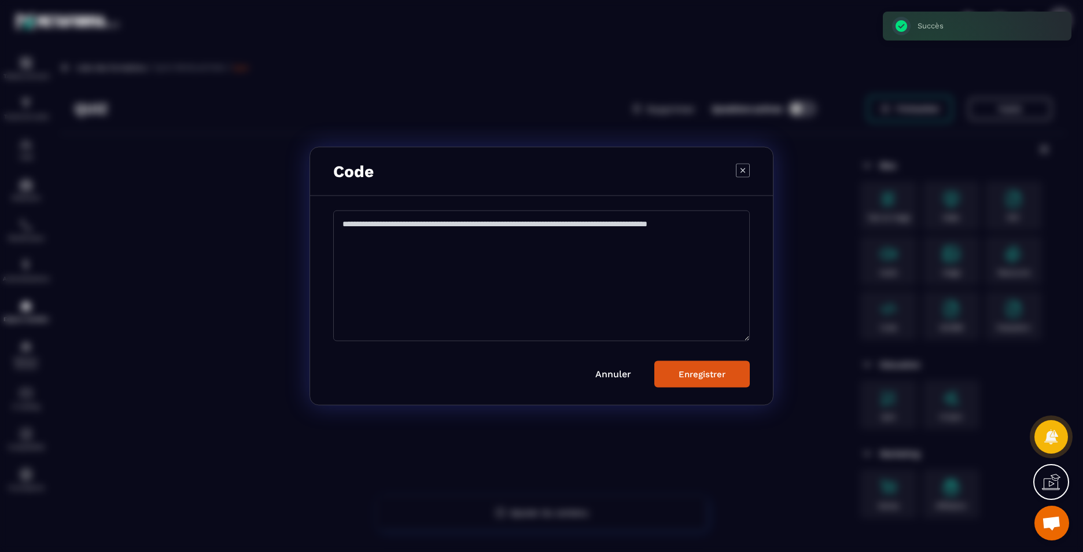
click at [465, 211] on textarea "Modal window" at bounding box center [541, 276] width 417 height 131
paste textarea "**********"
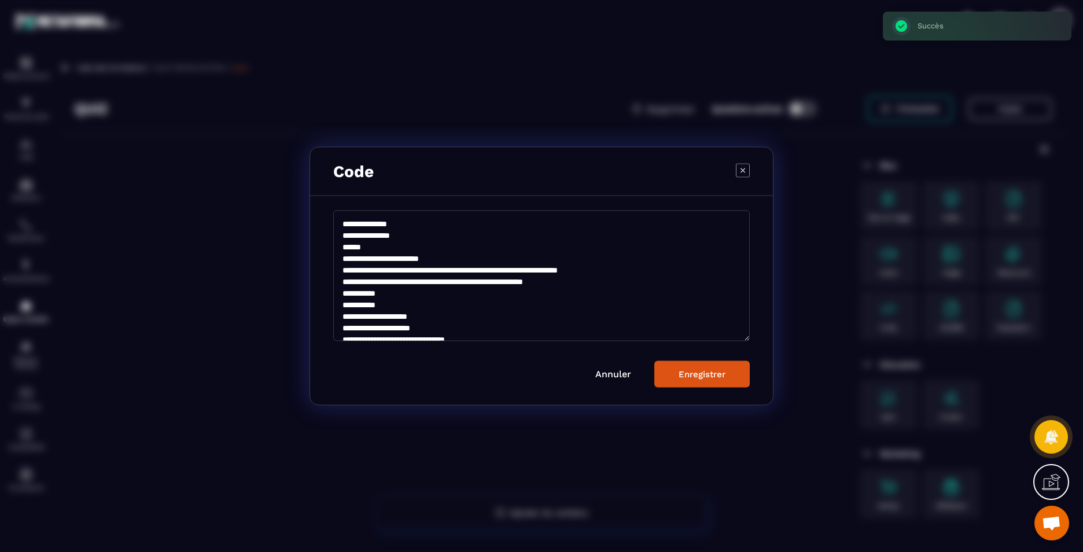
scroll to position [7227, 0]
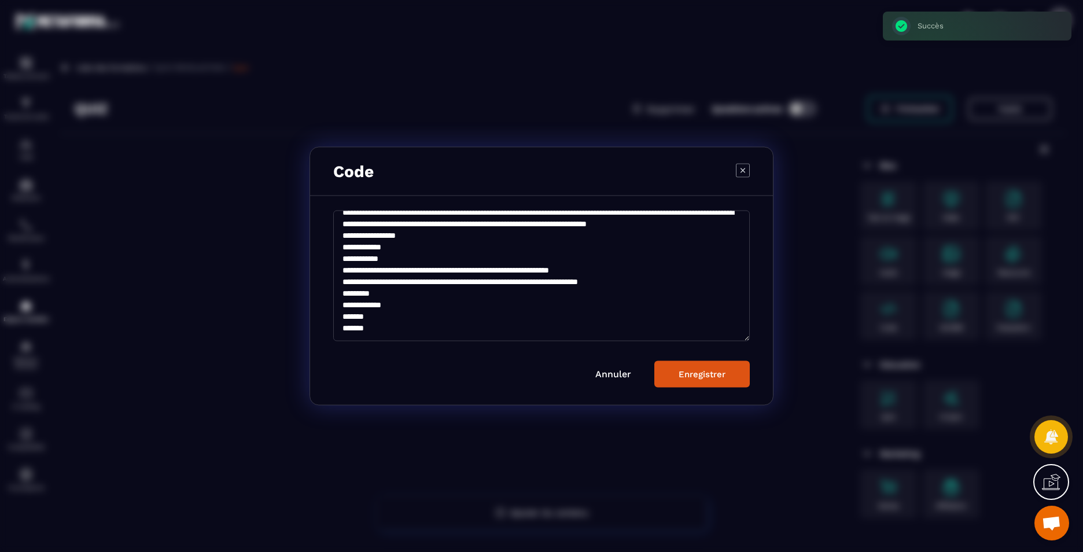
type textarea "**********"
click at [706, 365] on button "Enregistrer" at bounding box center [702, 374] width 95 height 27
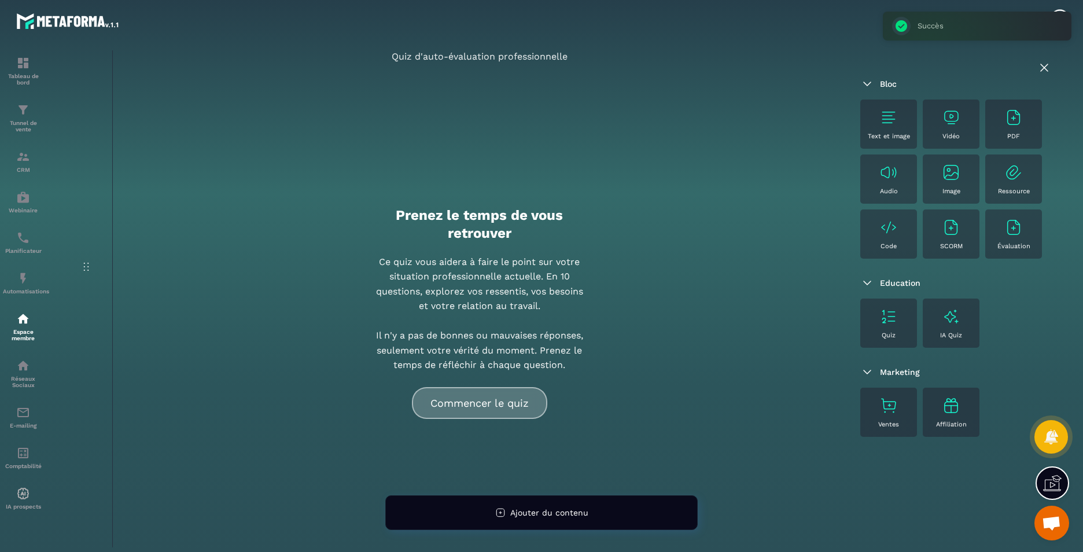
scroll to position [184, 0]
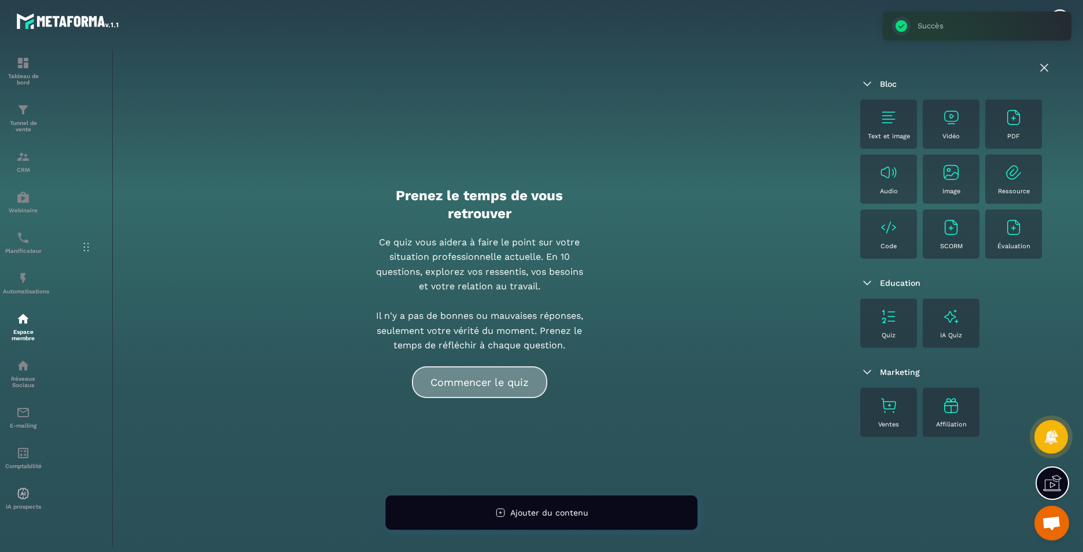
click at [461, 394] on button "Commencer le quiz" at bounding box center [479, 382] width 135 height 32
click at [484, 388] on button "Commencer le quiz" at bounding box center [479, 382] width 135 height 32
click at [515, 387] on button "Commencer le quiz" at bounding box center [479, 382] width 135 height 32
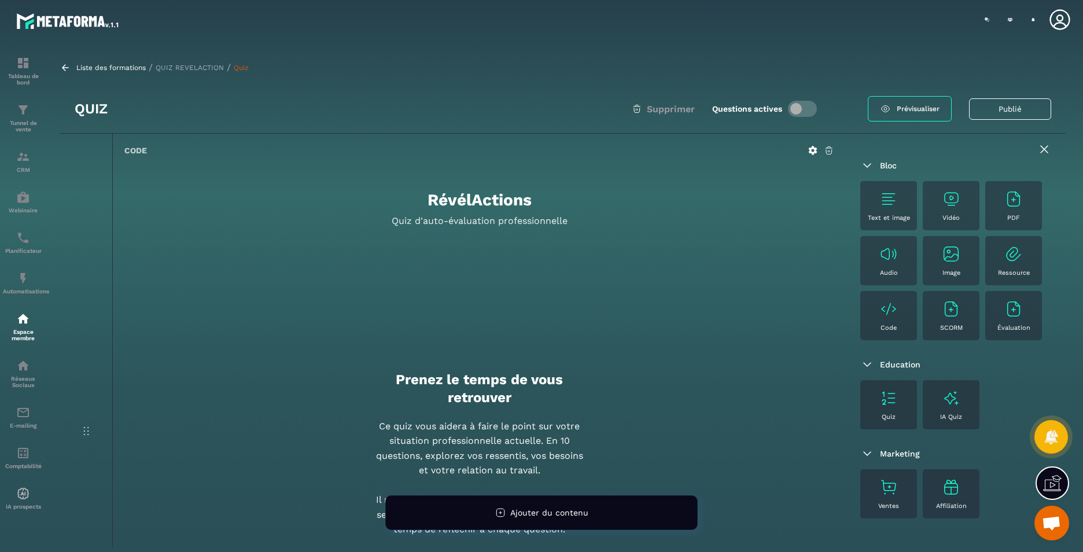
scroll to position [242, 0]
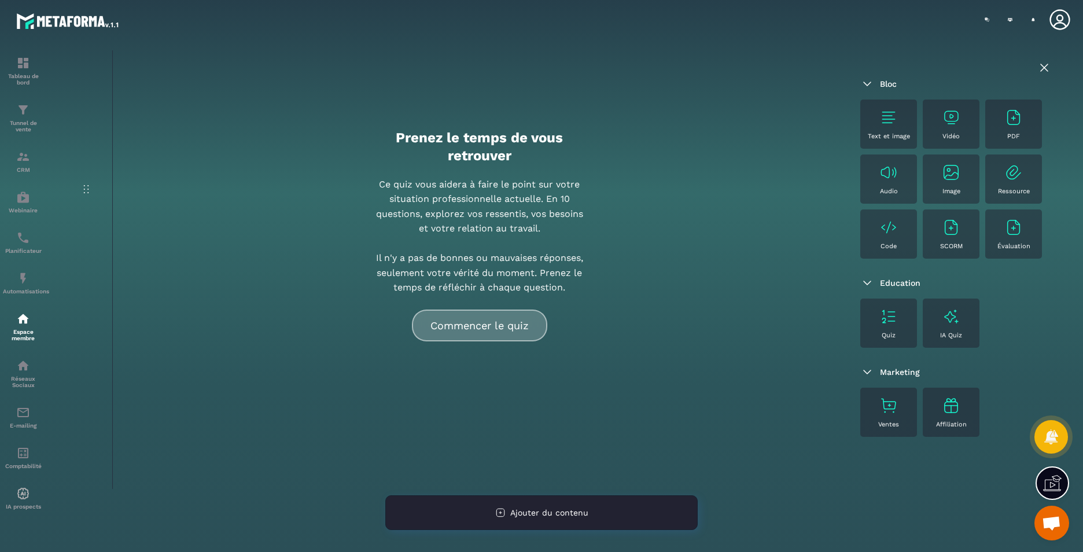
click at [583, 509] on span "Ajouter du contenu" at bounding box center [549, 512] width 78 height 9
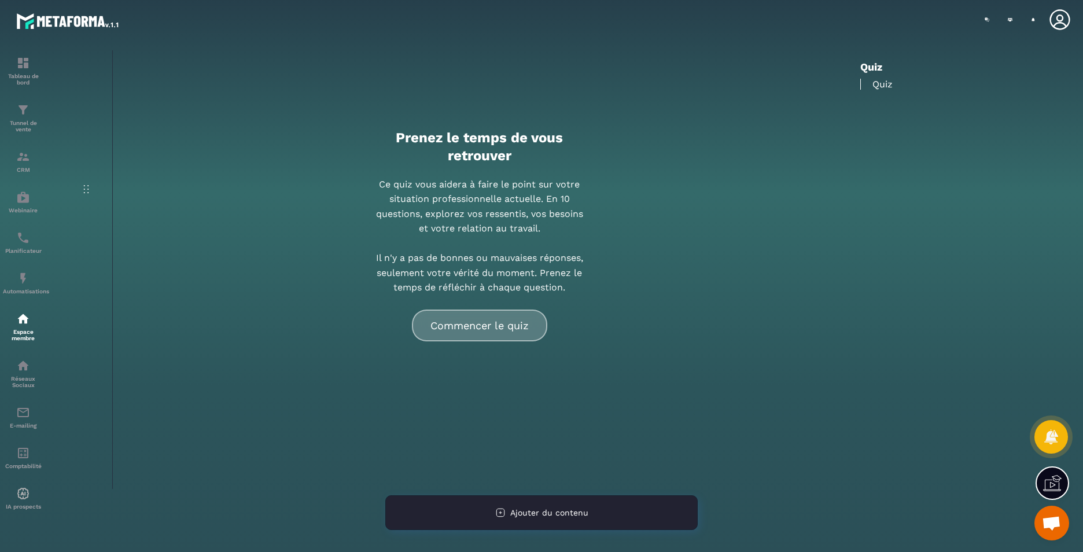
click at [521, 517] on span "Ajouter du contenu" at bounding box center [549, 512] width 78 height 9
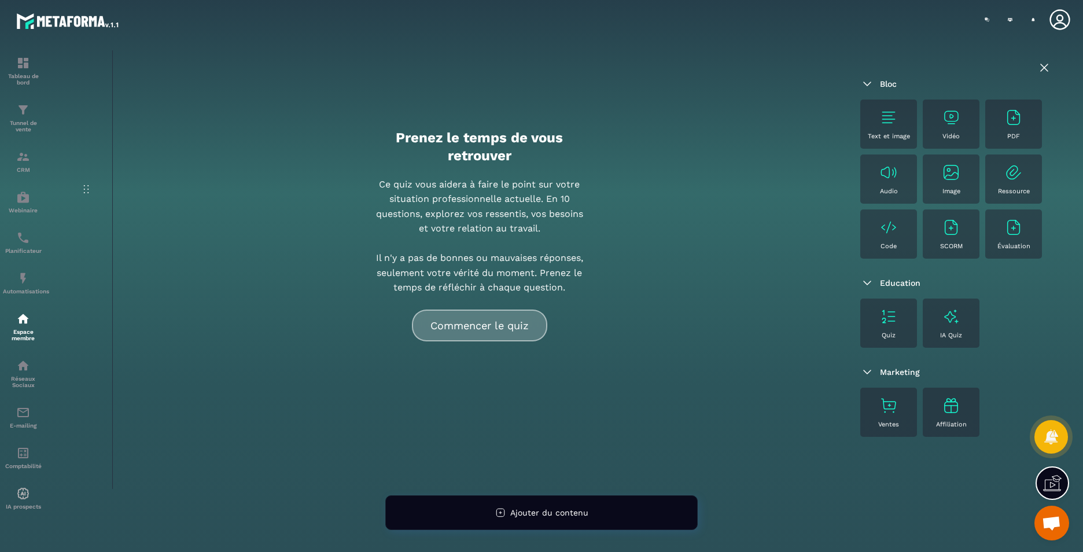
click at [884, 238] on div "Code" at bounding box center [888, 234] width 45 height 32
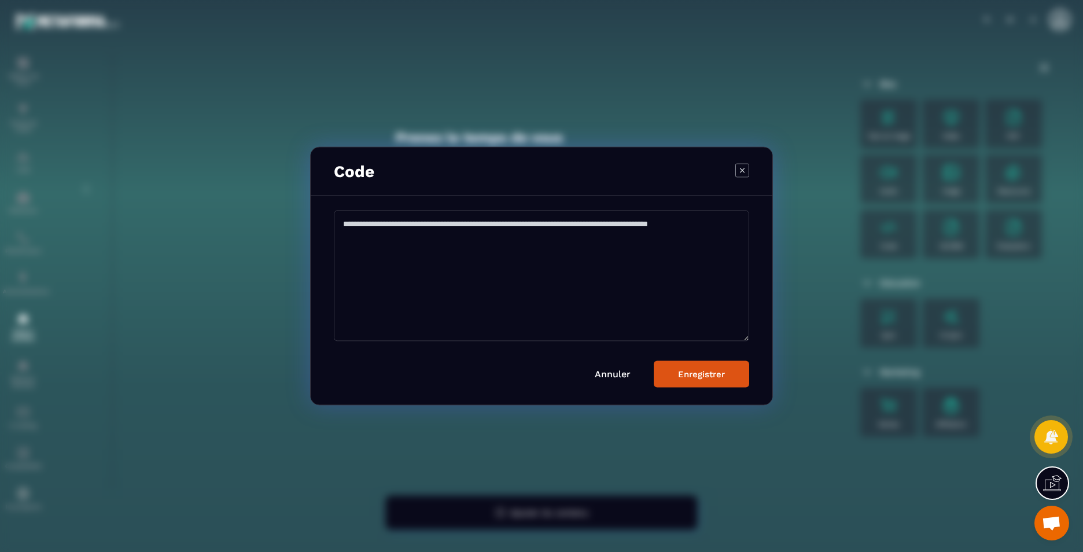
drag, startPoint x: 743, startPoint y: 168, endPoint x: 770, endPoint y: 288, distance: 123.4
click at [743, 168] on icon "Modal window" at bounding box center [743, 170] width 14 height 14
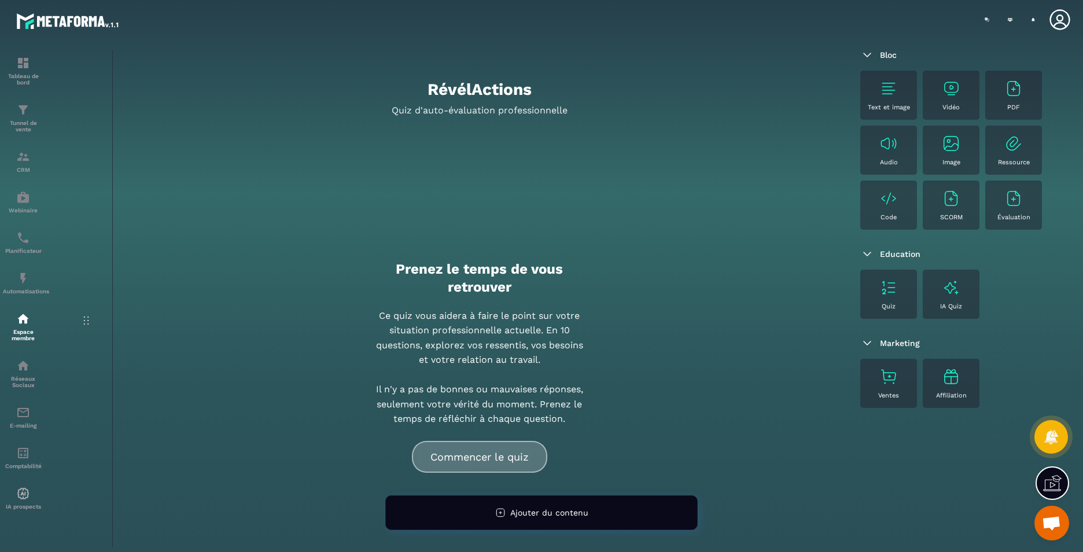
scroll to position [0, 0]
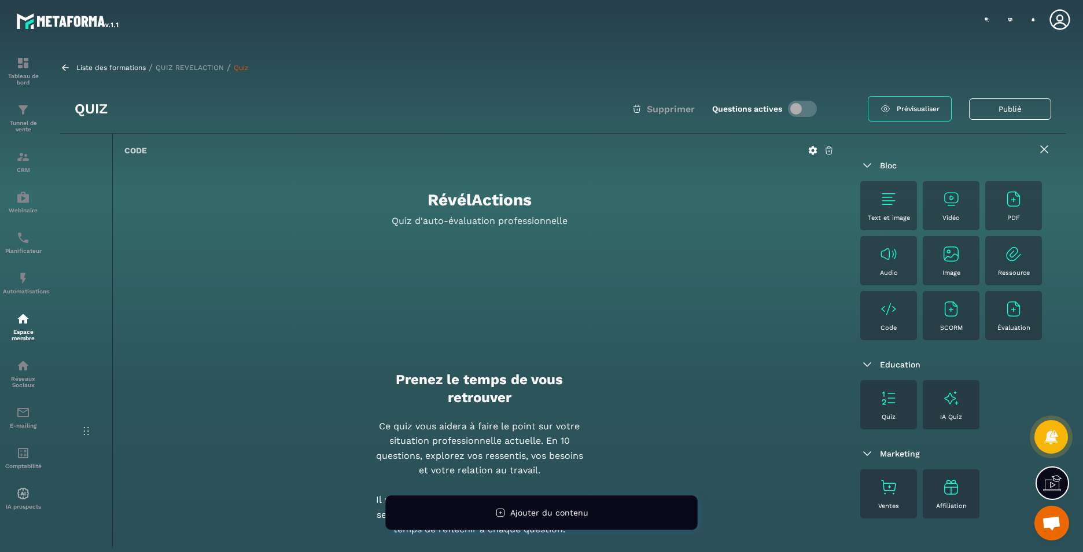
click at [829, 149] on icon at bounding box center [829, 150] width 10 height 10
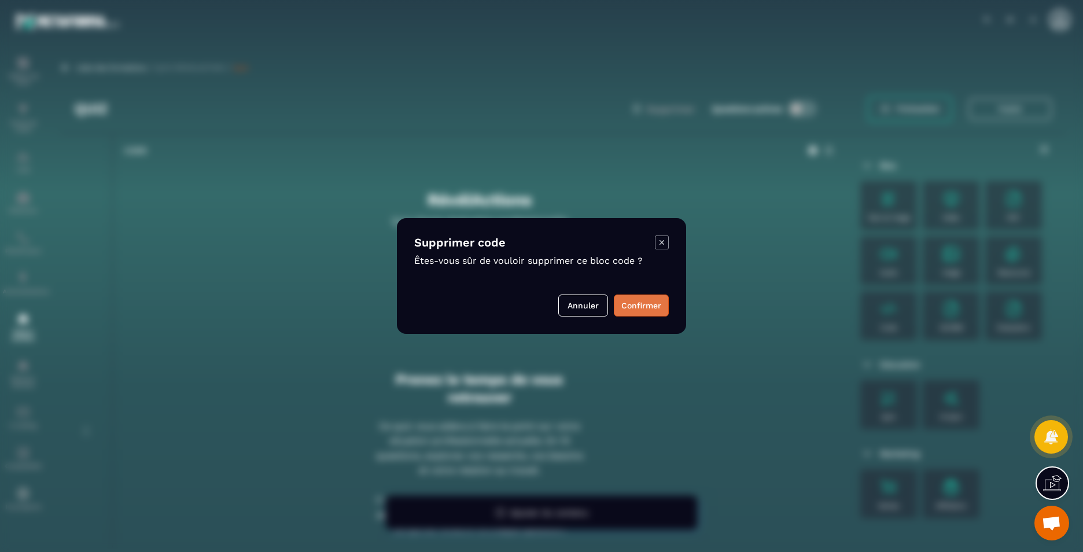
click at [639, 310] on button "Confirmer" at bounding box center [641, 306] width 55 height 22
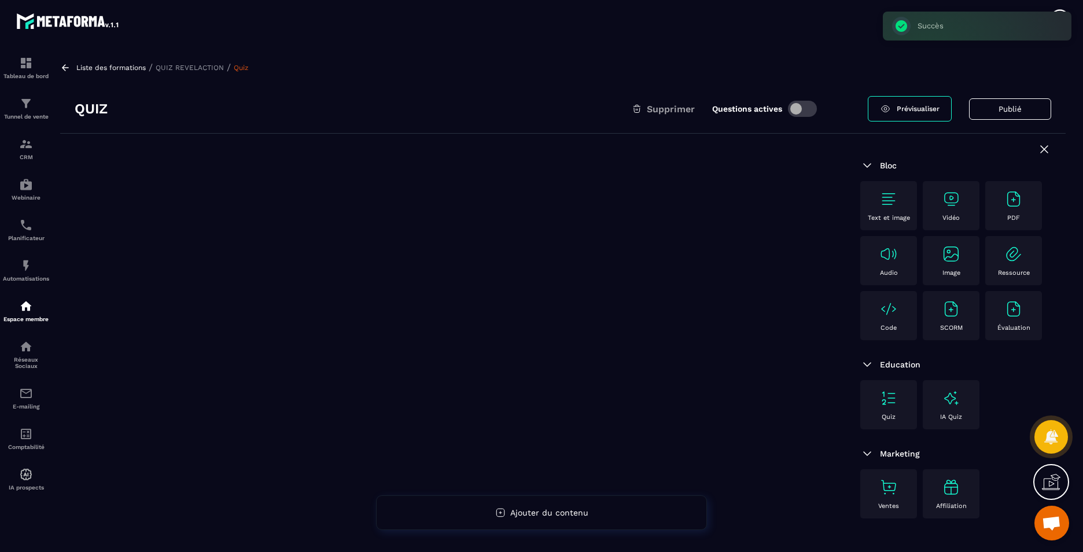
click at [898, 313] on img at bounding box center [889, 309] width 19 height 19
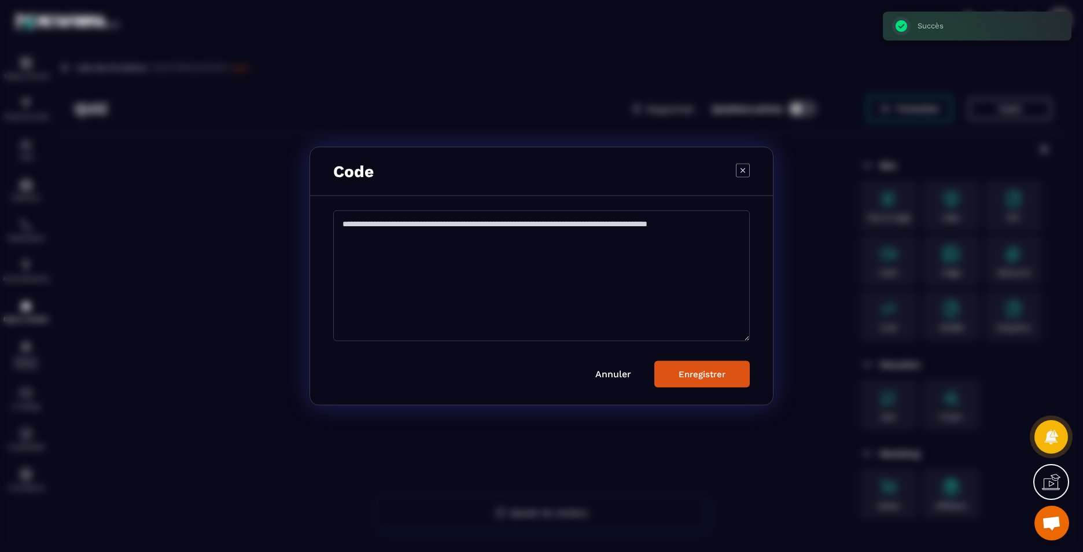
click at [427, 264] on textarea "Modal window" at bounding box center [541, 276] width 417 height 131
paste textarea "**********"
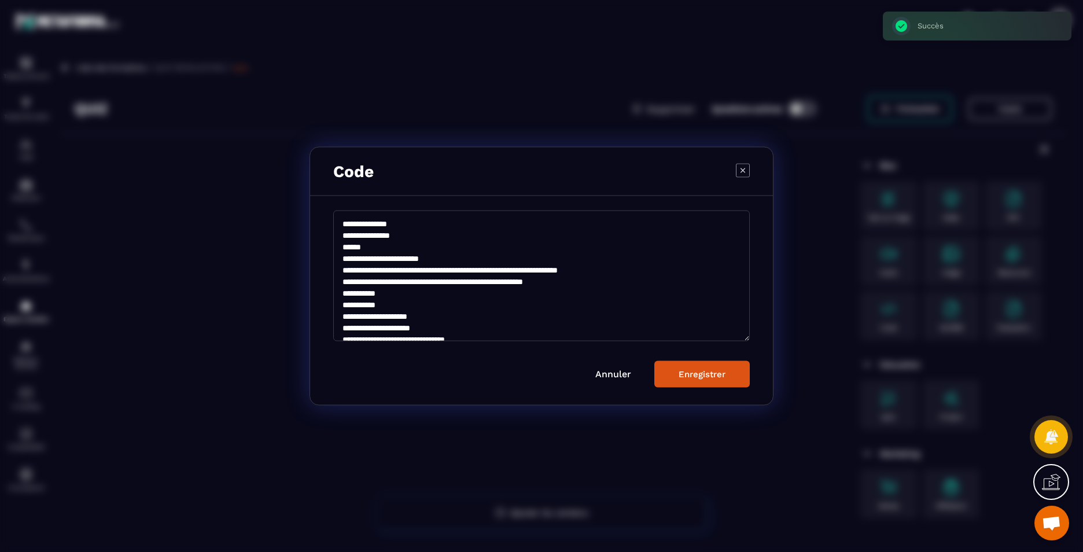
scroll to position [3014, 0]
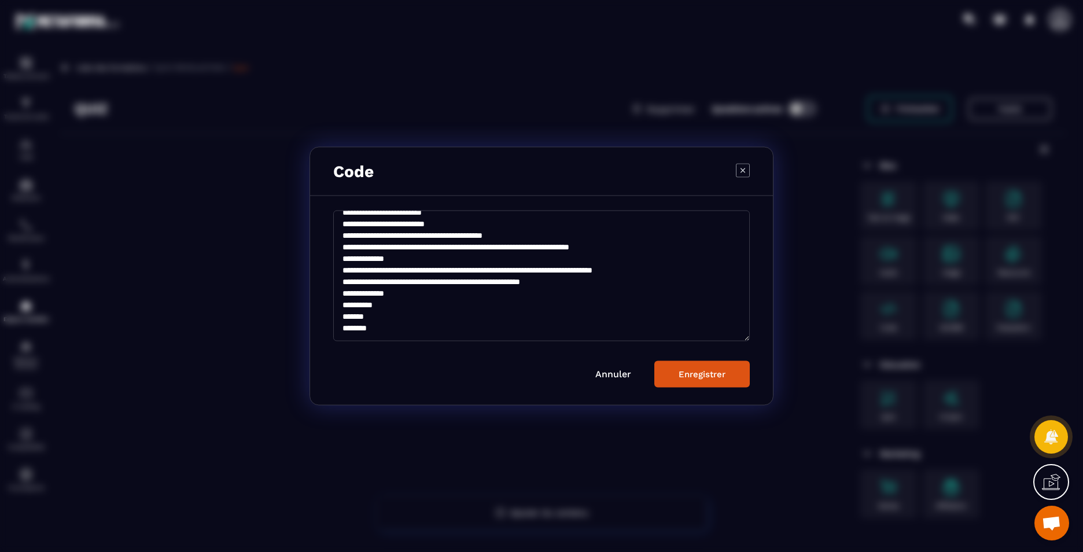
type textarea "**********"
click at [710, 381] on button "Enregistrer" at bounding box center [702, 374] width 95 height 27
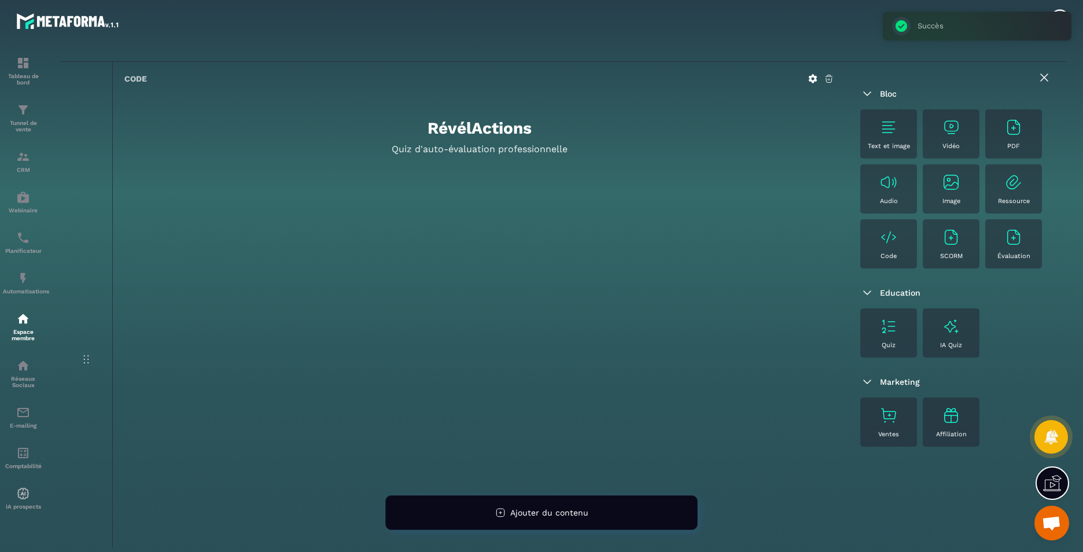
scroll to position [0, 0]
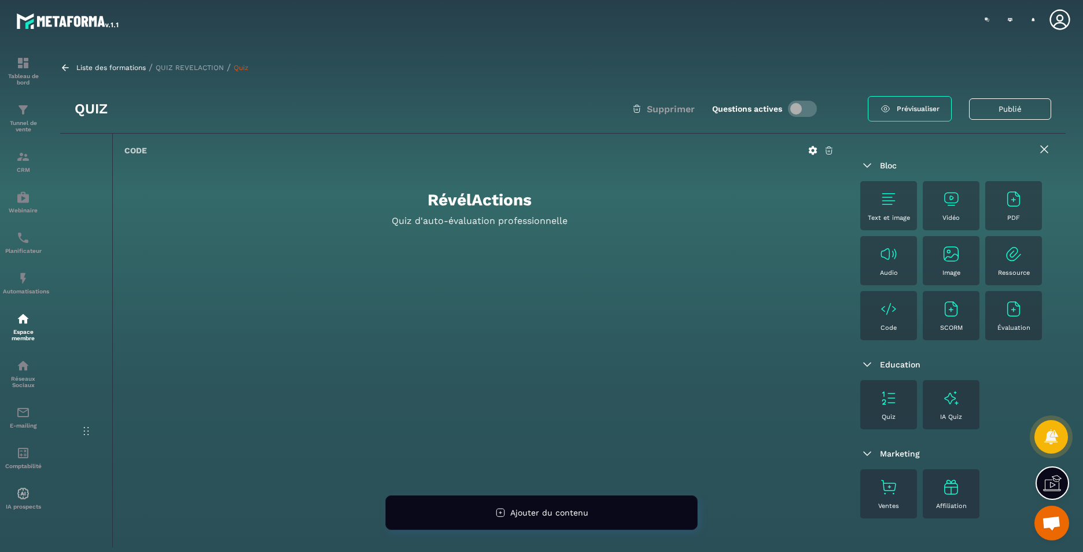
click at [813, 151] on icon at bounding box center [813, 150] width 10 height 10
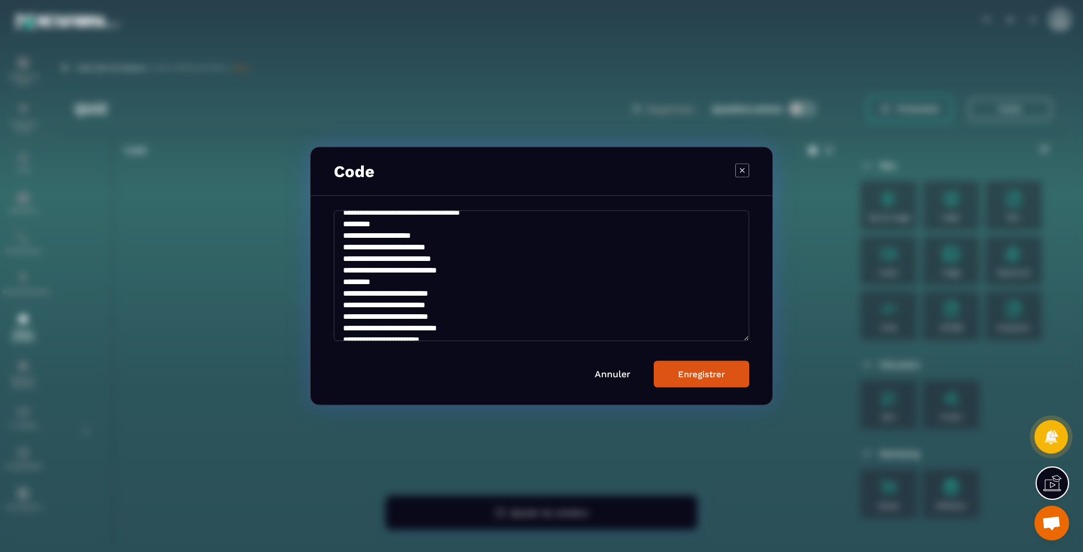
scroll to position [3010, 0]
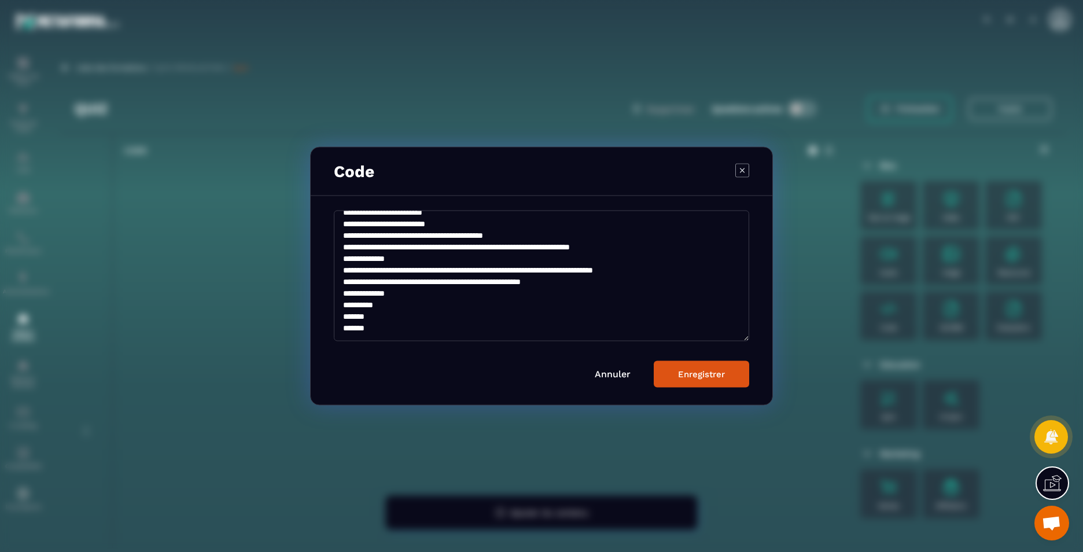
click at [519, 314] on textarea "Modal window" at bounding box center [542, 276] width 416 height 131
click at [520, 325] on textarea "Modal window" at bounding box center [542, 276] width 416 height 131
paste textarea "**********"
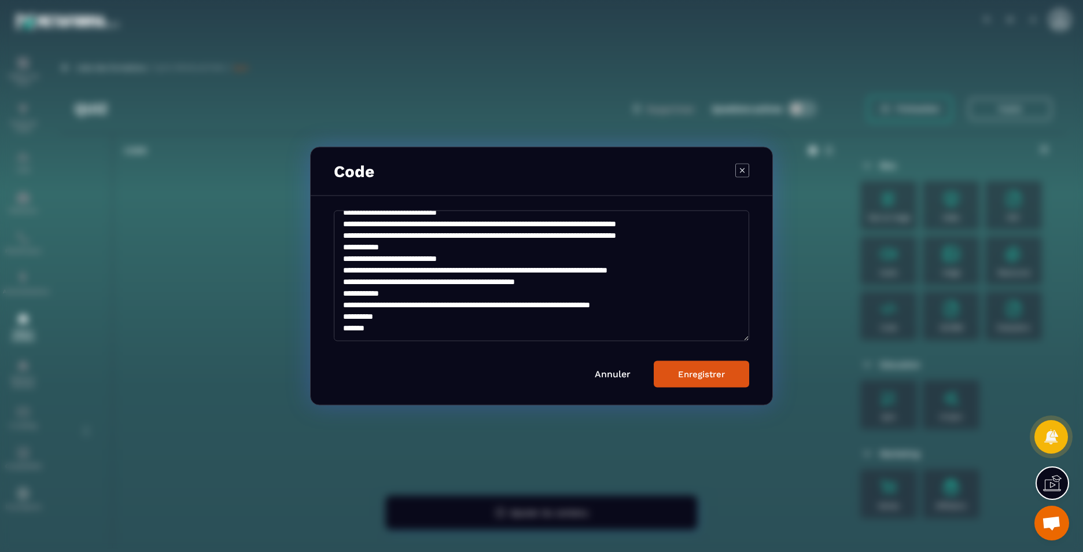
scroll to position [3176, 0]
type textarea "**********"
click at [720, 374] on div "Enregistrer" at bounding box center [701, 374] width 47 height 10
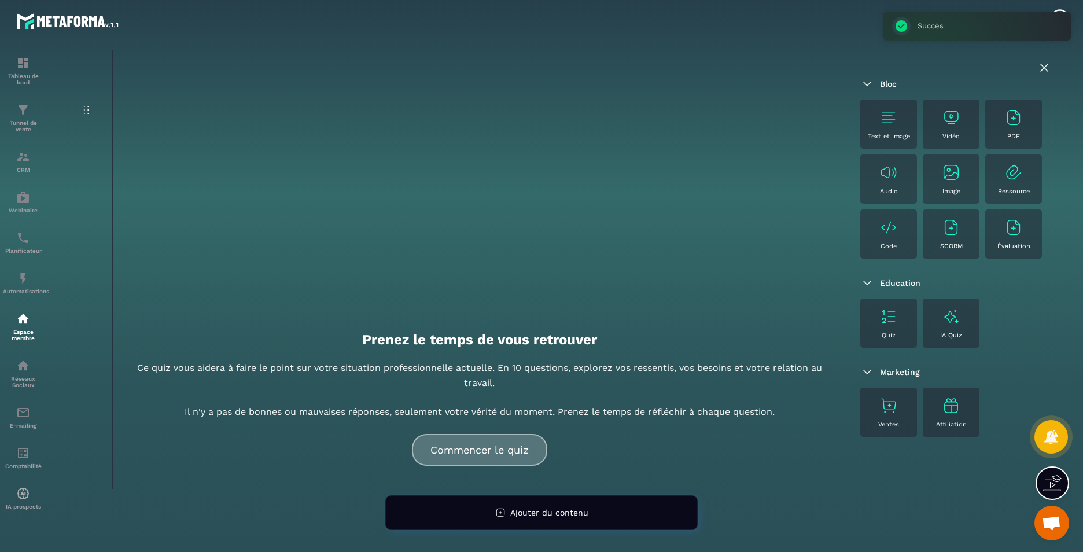
scroll to position [0, 0]
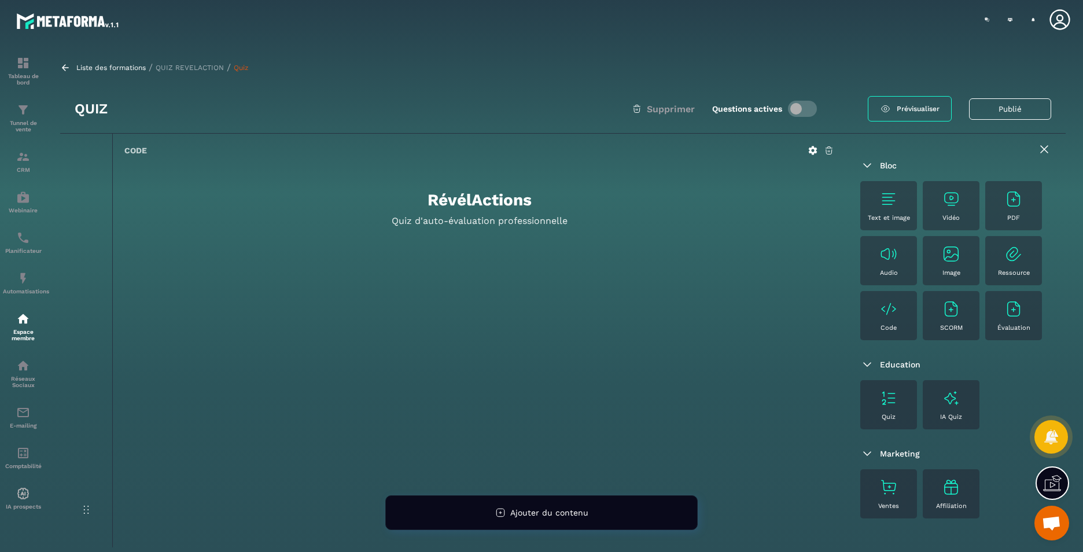
click at [814, 149] on icon at bounding box center [813, 150] width 10 height 10
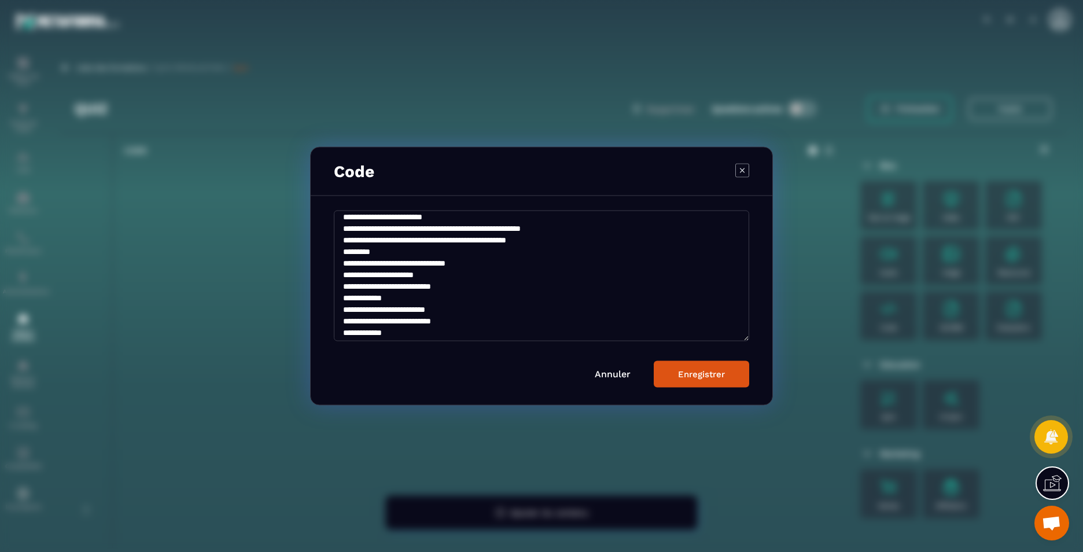
scroll to position [2766, 0]
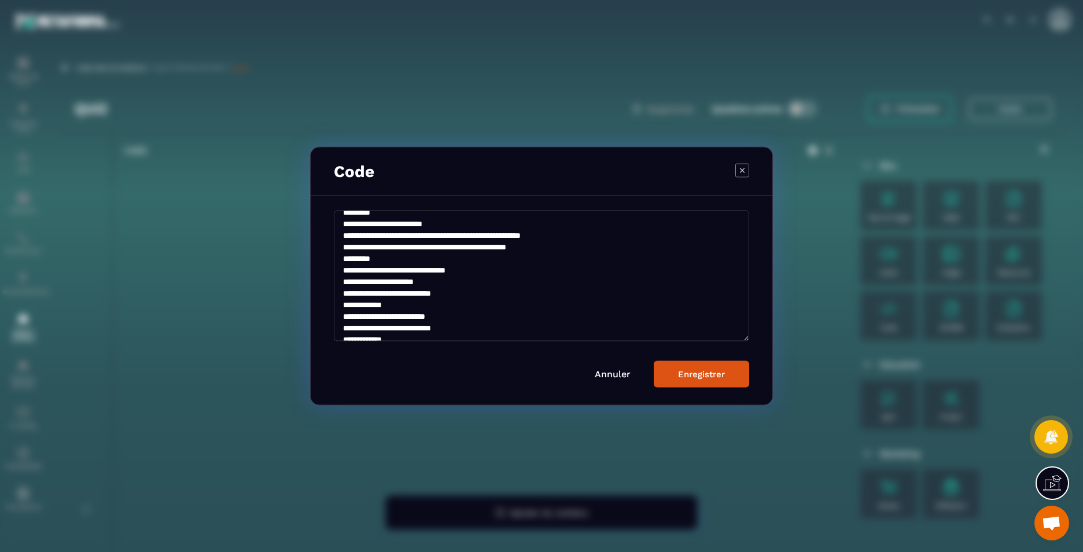
click at [738, 168] on icon "Modal window" at bounding box center [743, 170] width 14 height 14
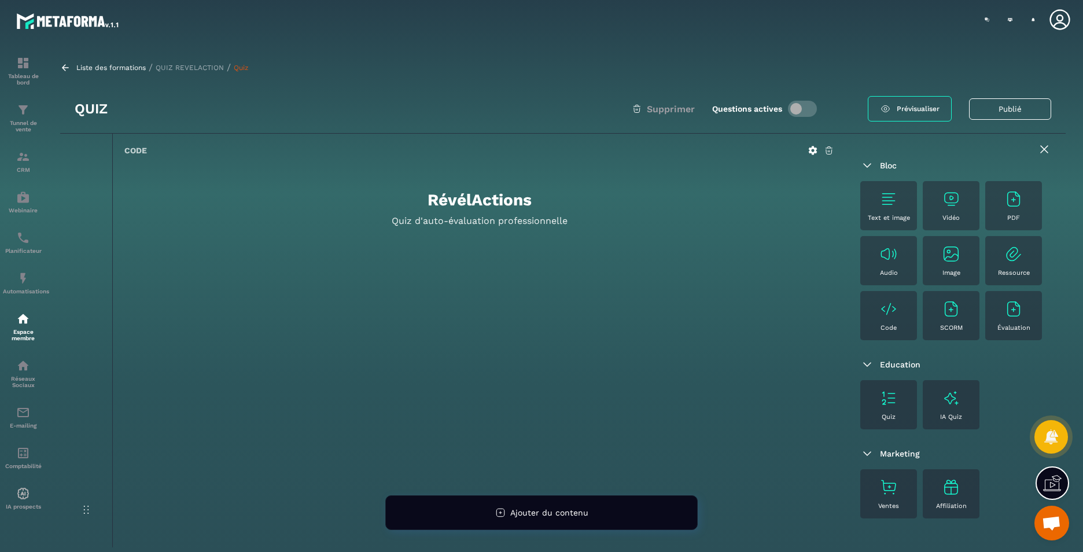
scroll to position [400, 0]
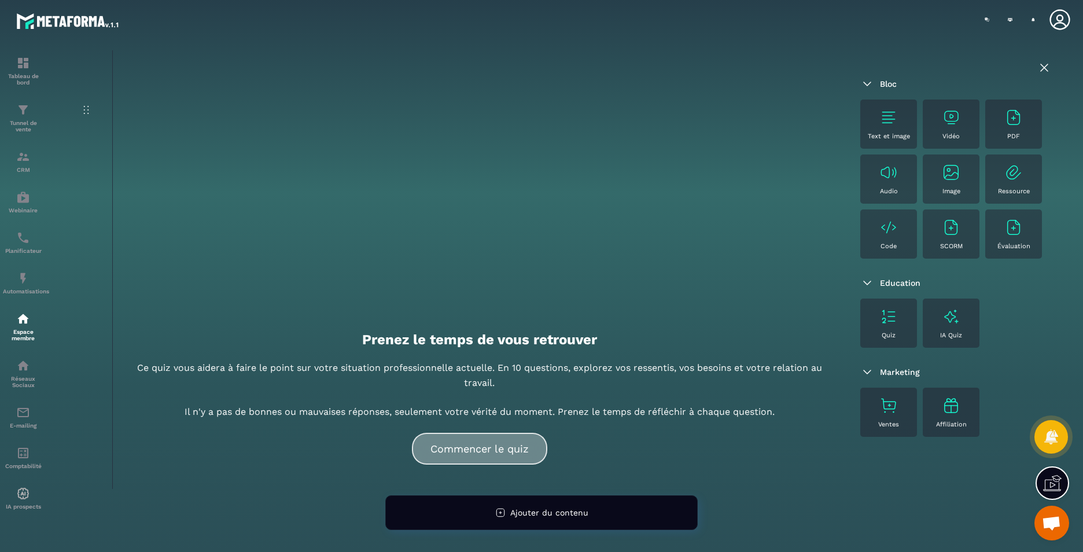
click at [464, 457] on button "Commencer le quiz" at bounding box center [479, 449] width 135 height 32
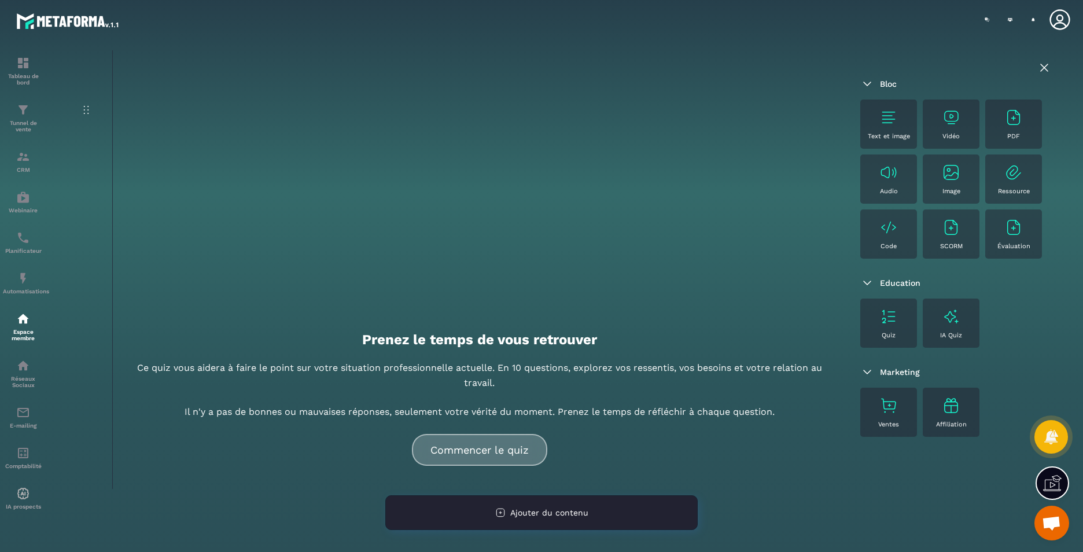
click at [553, 517] on div "Ajouter du contenu" at bounding box center [541, 512] width 313 height 35
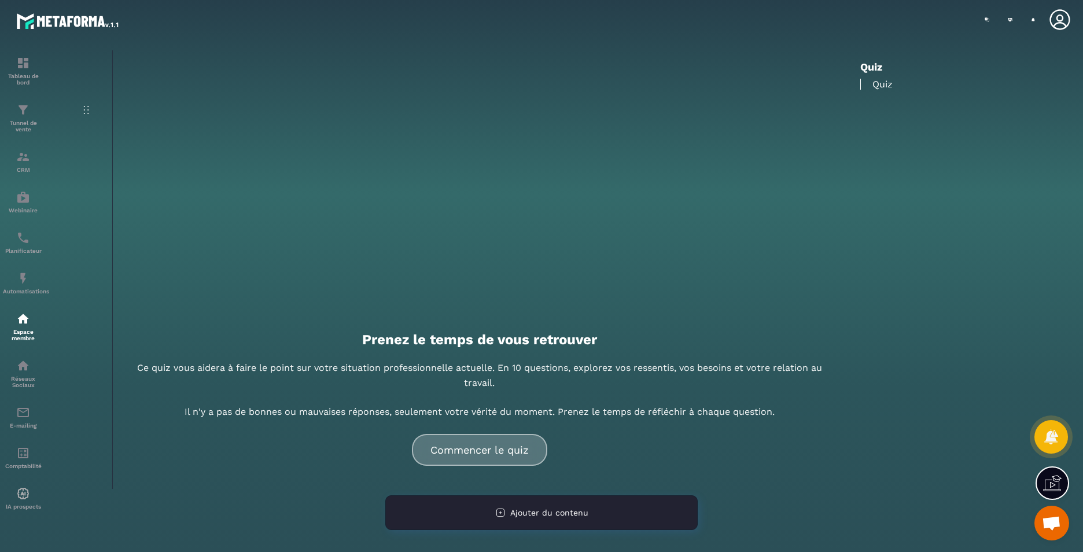
click at [529, 512] on span "Ajouter du contenu" at bounding box center [549, 512] width 78 height 9
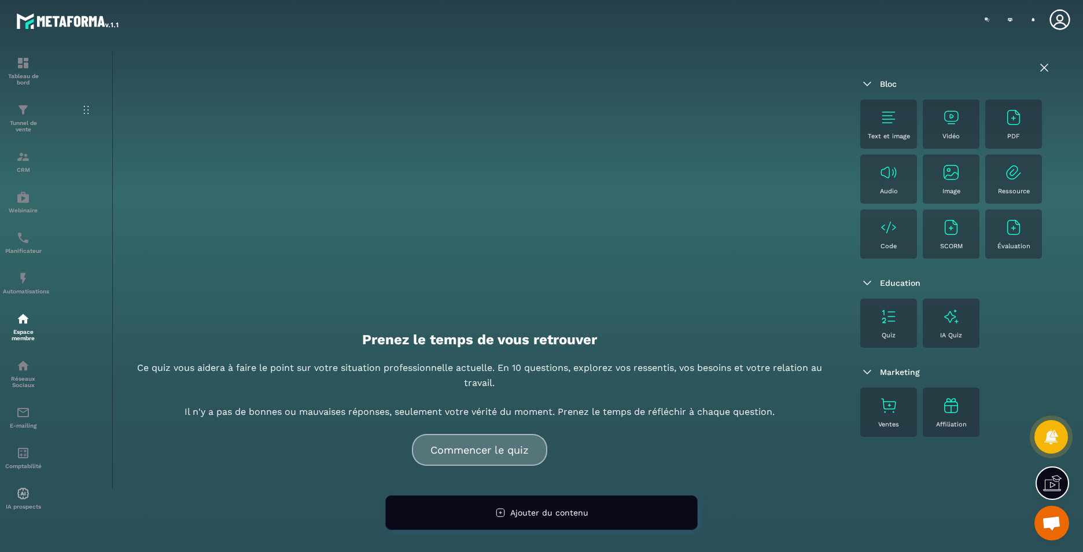
click at [889, 238] on div "Code" at bounding box center [888, 234] width 45 height 32
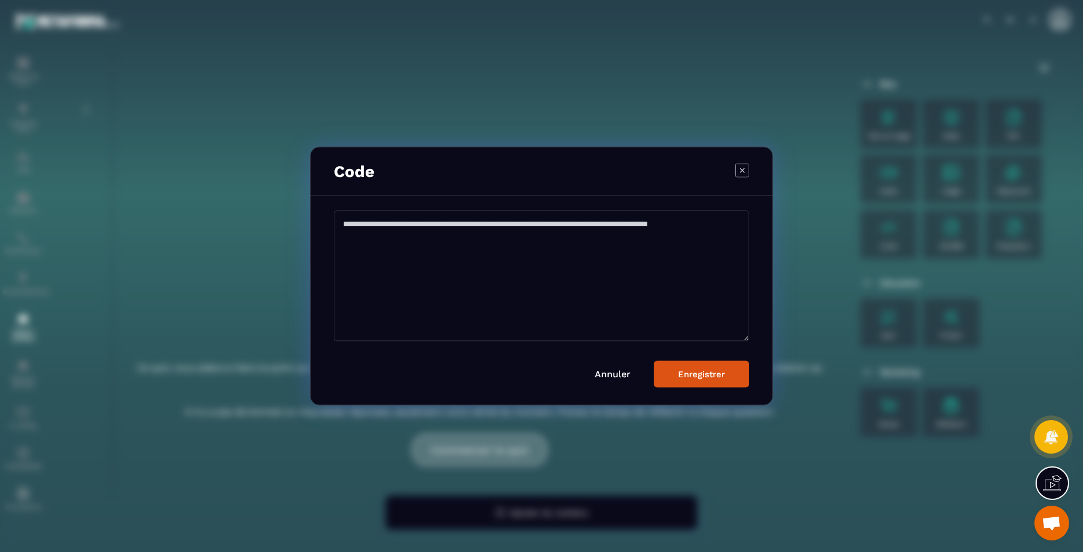
click at [551, 298] on textarea "Modal window" at bounding box center [542, 276] width 416 height 131
paste textarea "**********"
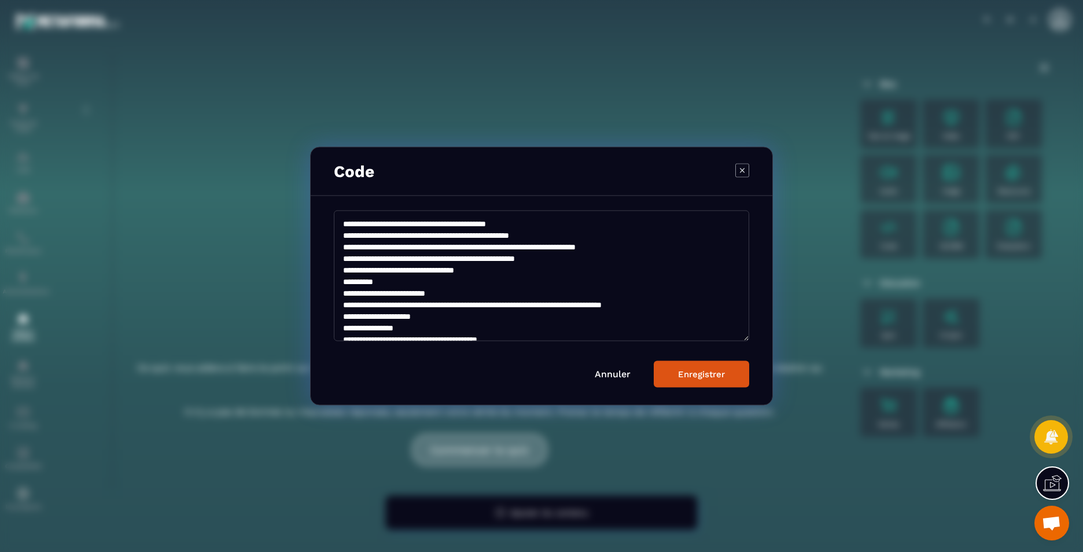
scroll to position [39, 0]
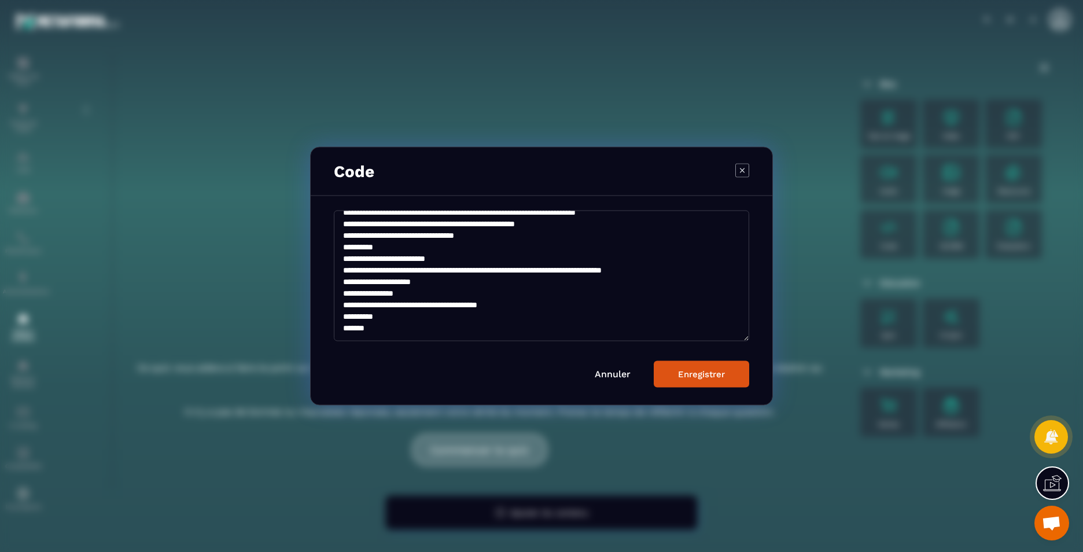
click at [553, 296] on textarea "**********" at bounding box center [542, 276] width 416 height 131
type textarea "**********"
click at [696, 373] on div "Enregistrer" at bounding box center [701, 374] width 47 height 10
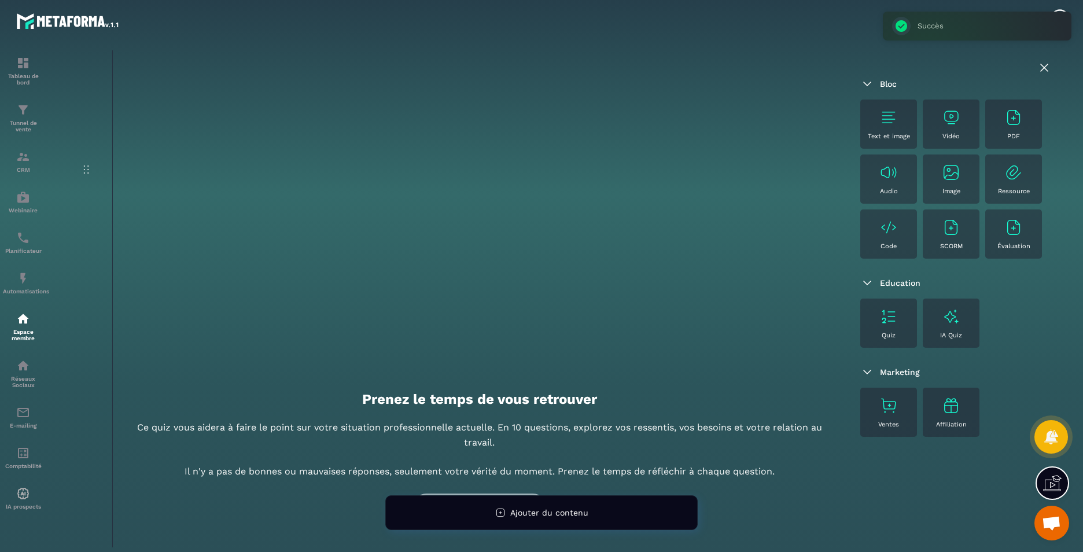
scroll to position [446, 0]
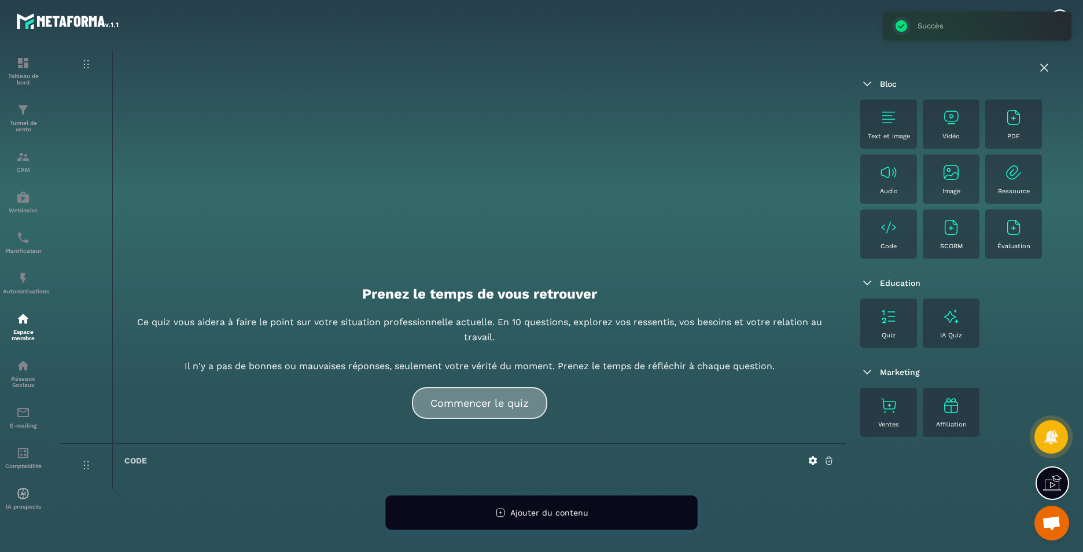
click at [480, 410] on button "Commencer le quiz" at bounding box center [479, 403] width 135 height 32
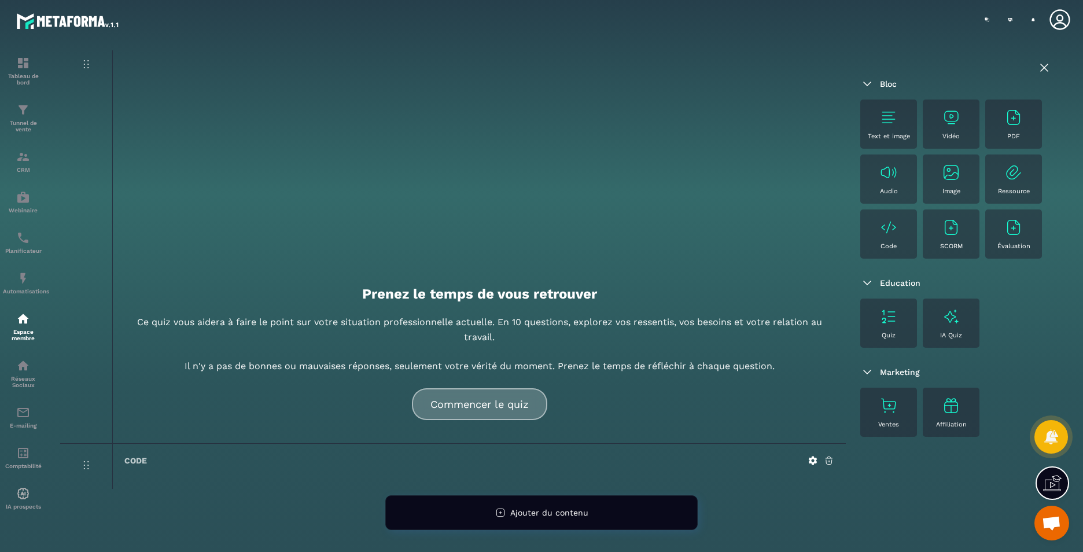
click at [827, 461] on icon at bounding box center [829, 460] width 10 height 10
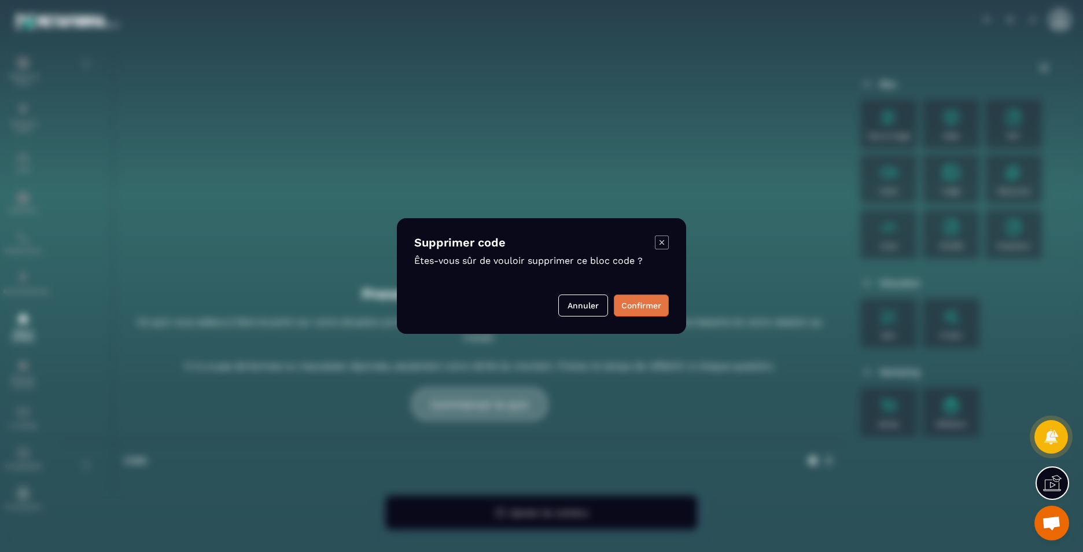
click at [637, 299] on button "Confirmer" at bounding box center [641, 306] width 55 height 22
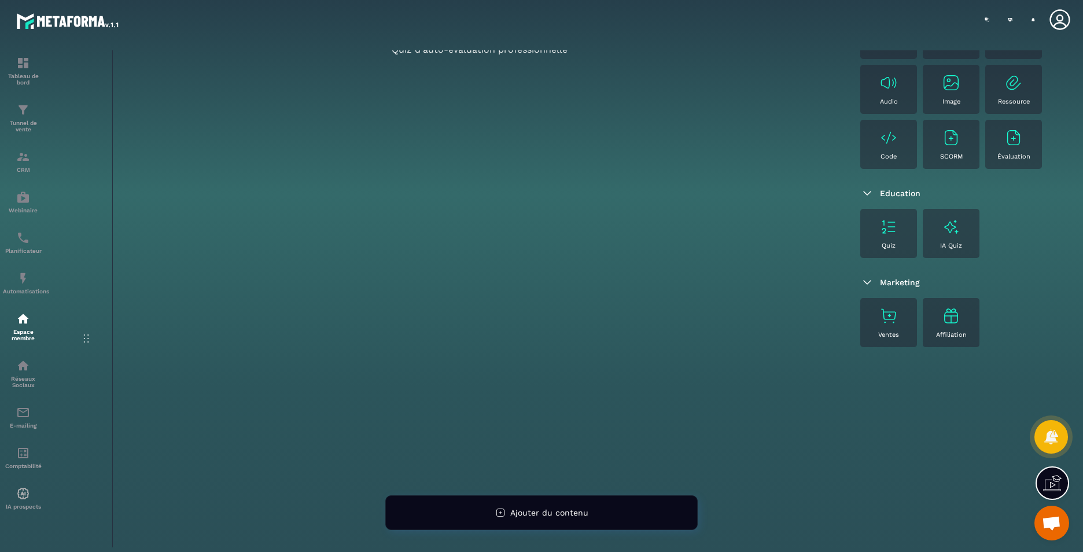
scroll to position [0, 0]
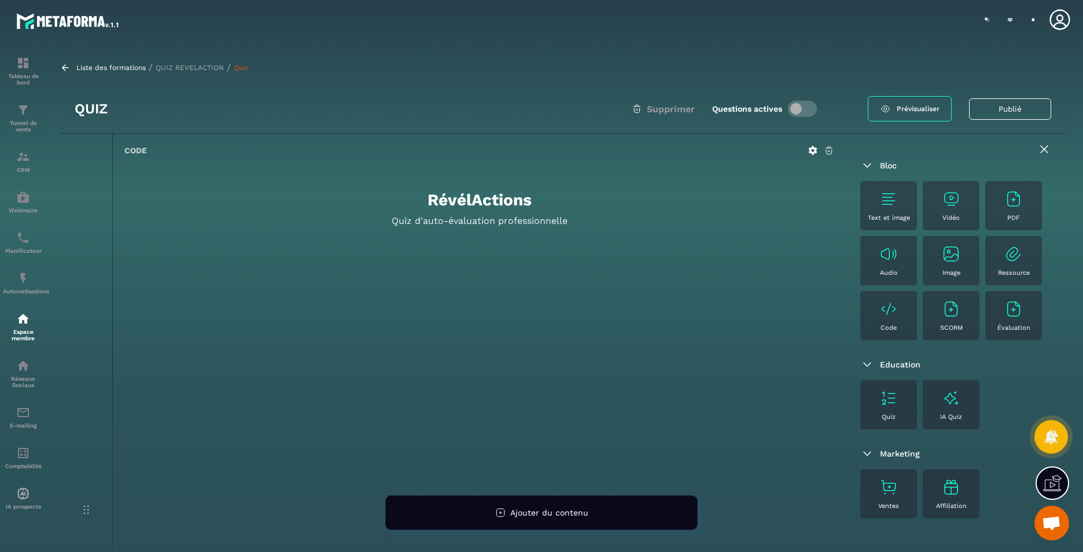
click at [811, 153] on icon at bounding box center [813, 150] width 10 height 10
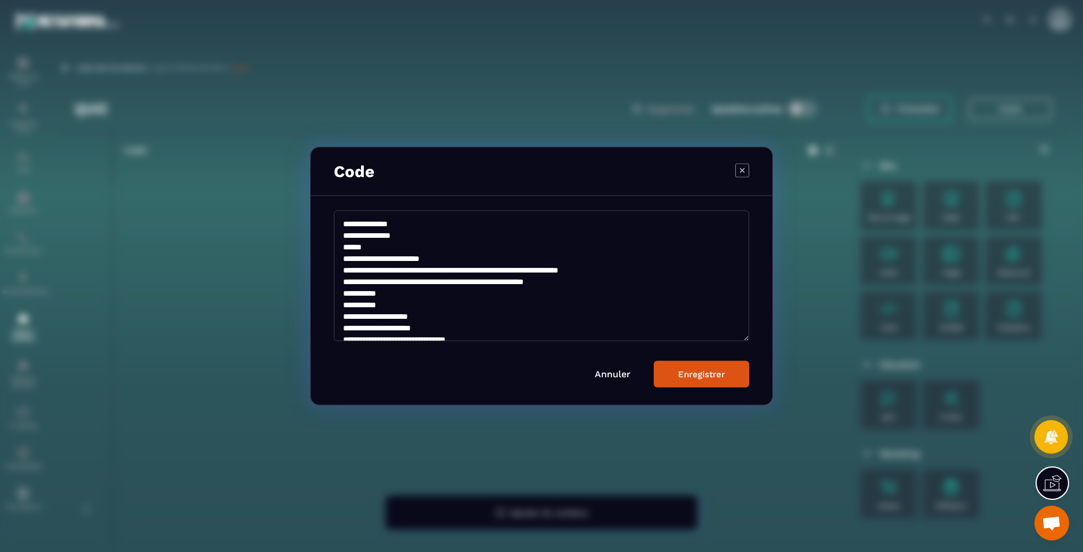
click at [738, 167] on icon "Modal window" at bounding box center [743, 170] width 14 height 14
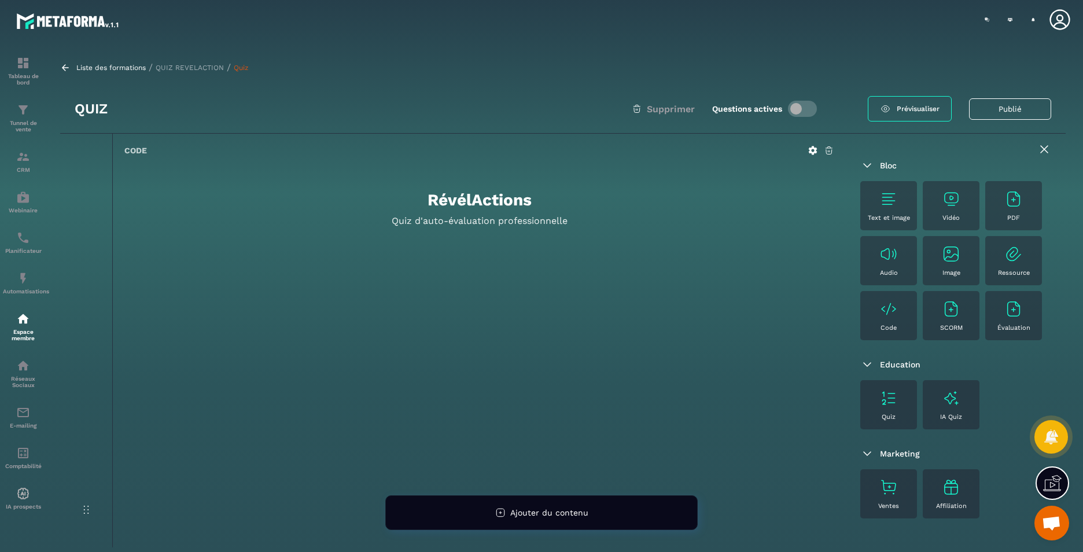
click at [833, 149] on icon at bounding box center [829, 150] width 10 height 10
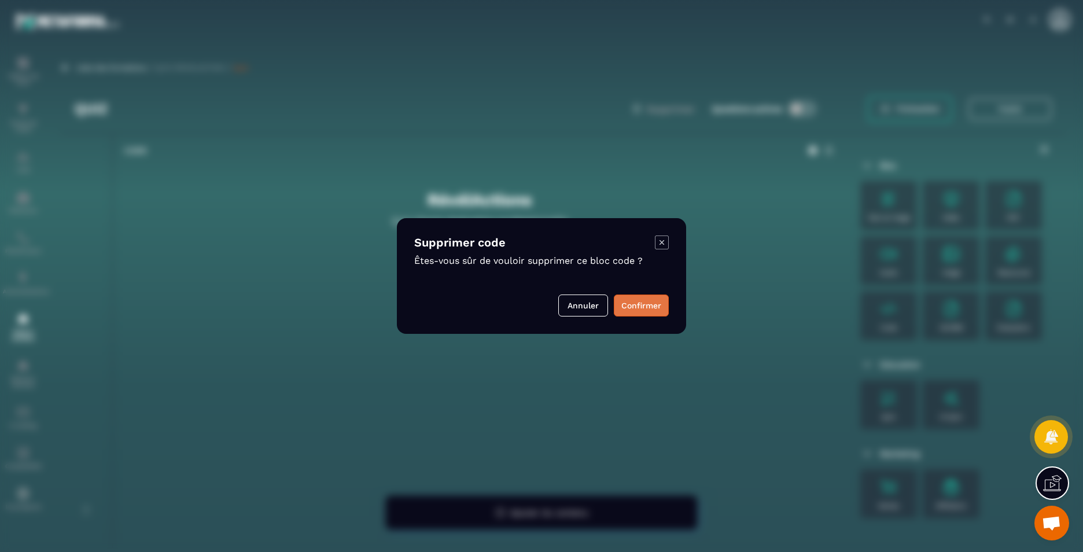
click at [643, 314] on button "Confirmer" at bounding box center [641, 306] width 55 height 22
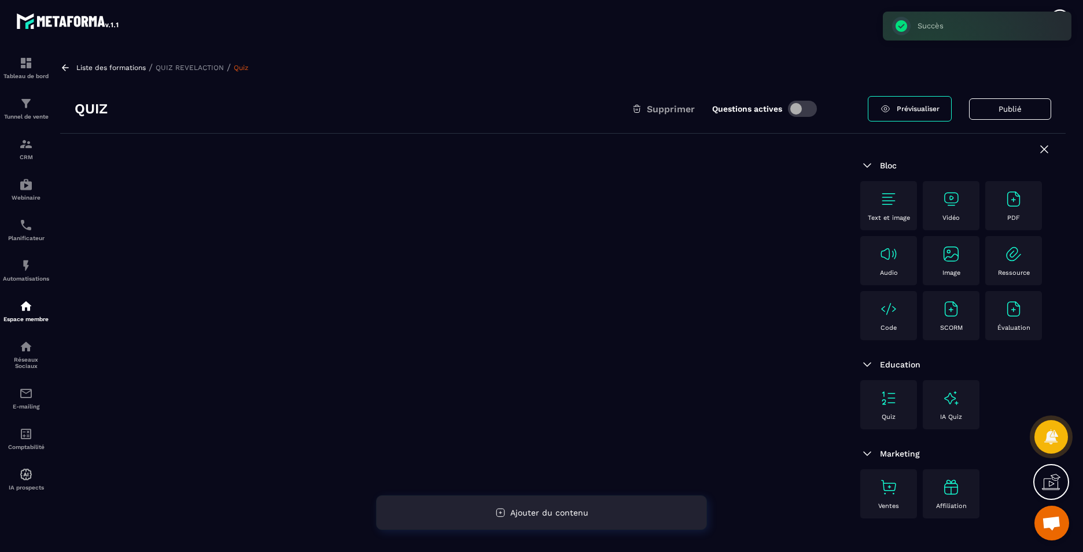
click at [520, 516] on span "Ajouter du contenu" at bounding box center [549, 512] width 78 height 9
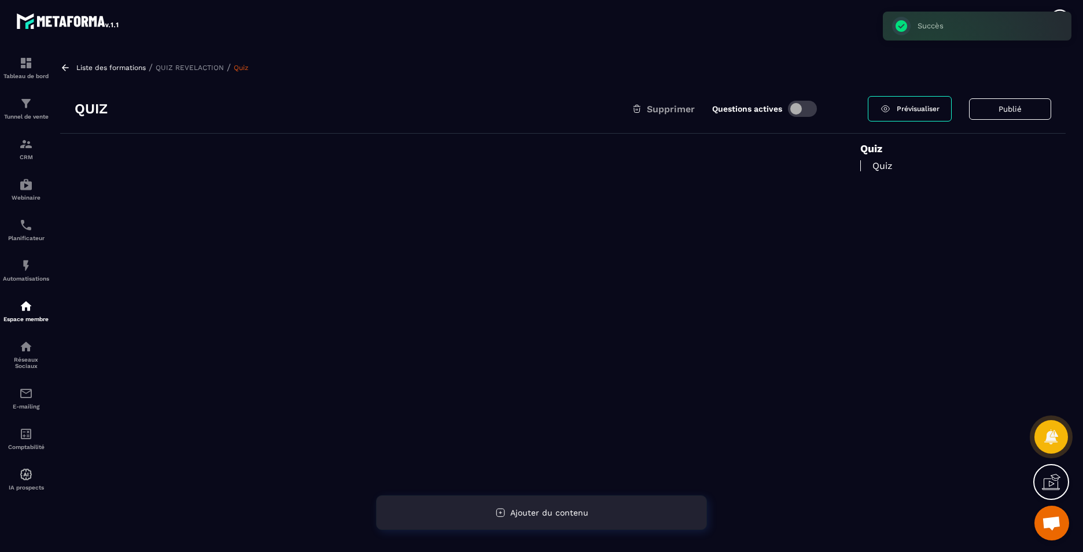
click at [591, 511] on div "Ajouter du contenu" at bounding box center [541, 512] width 331 height 35
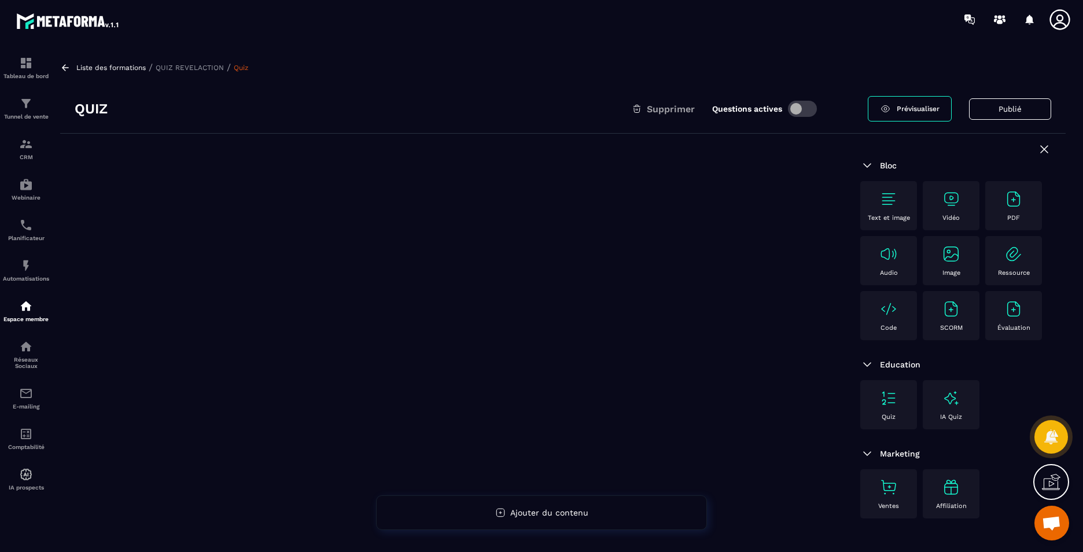
click at [809, 109] on span at bounding box center [802, 109] width 29 height 16
click at [804, 106] on span at bounding box center [802, 109] width 29 height 16
click at [89, 64] on p "Liste des formations" at bounding box center [110, 68] width 69 height 8
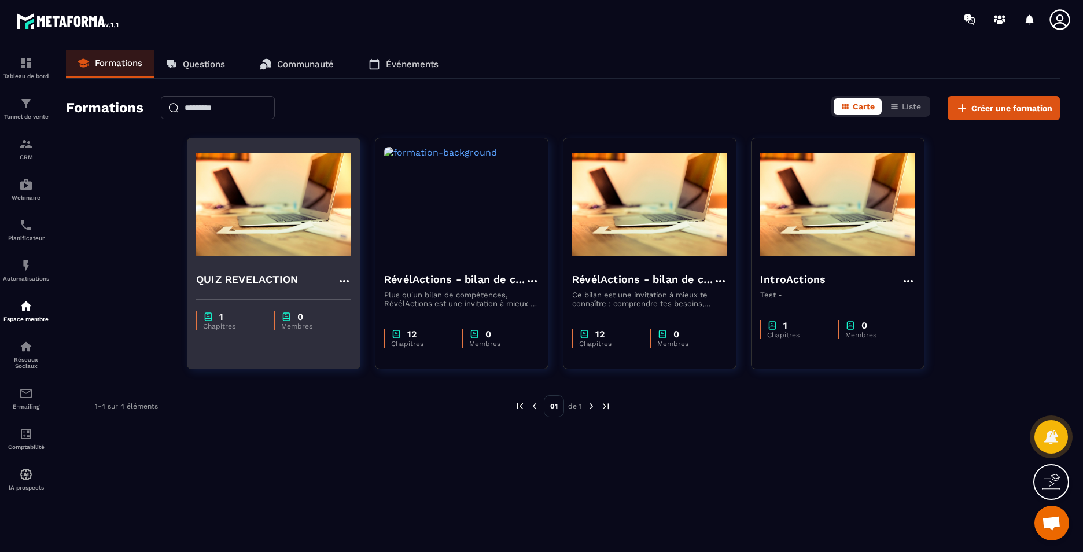
click at [344, 281] on icon at bounding box center [344, 281] width 9 height 2
click at [384, 347] on button "Supprimer" at bounding box center [378, 346] width 72 height 21
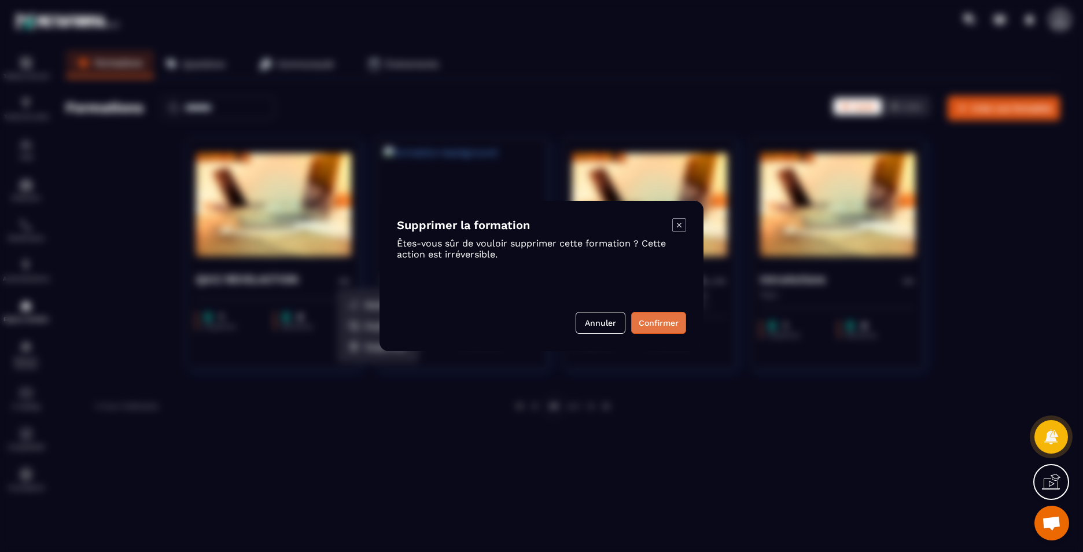
click at [649, 329] on button "Confirmer" at bounding box center [658, 323] width 55 height 22
